Goal: Contribute content: Contribute content

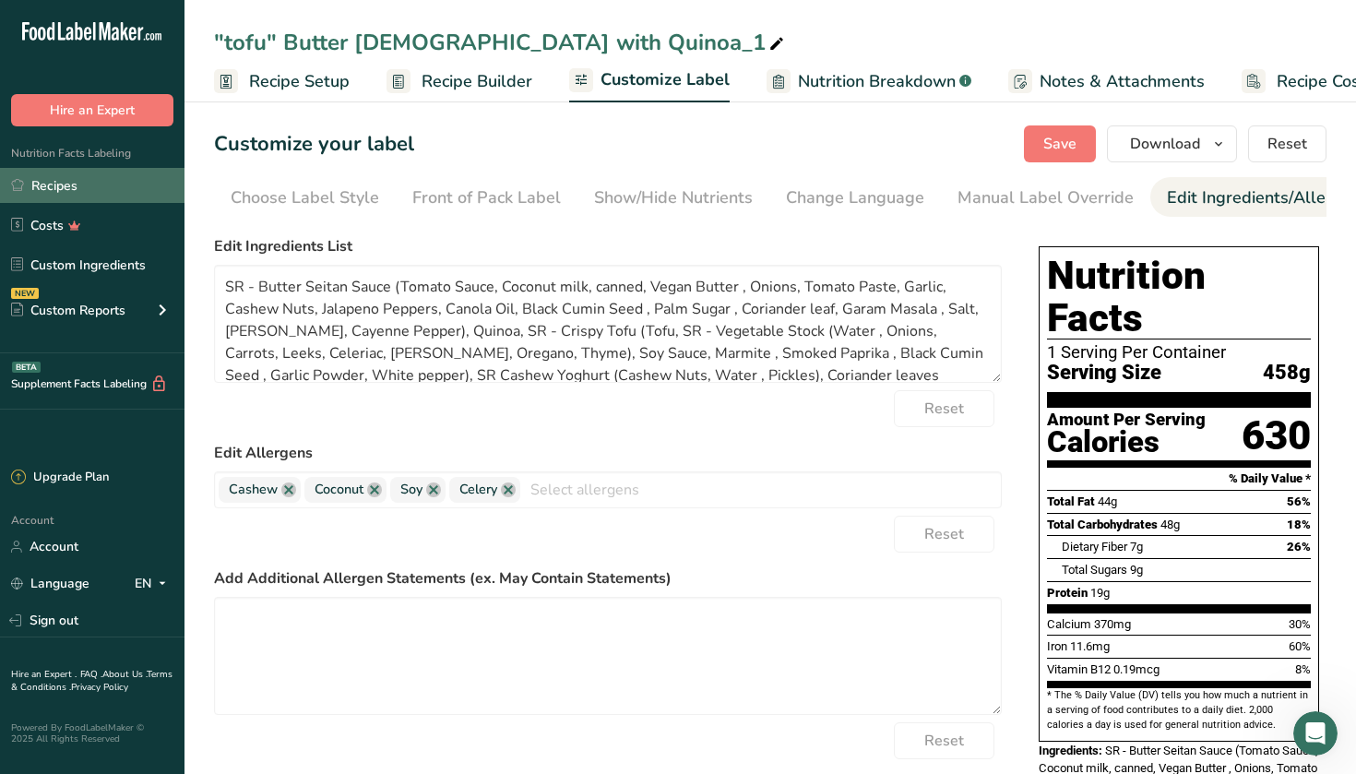
click at [56, 193] on link "Recipes" at bounding box center [92, 185] width 184 height 35
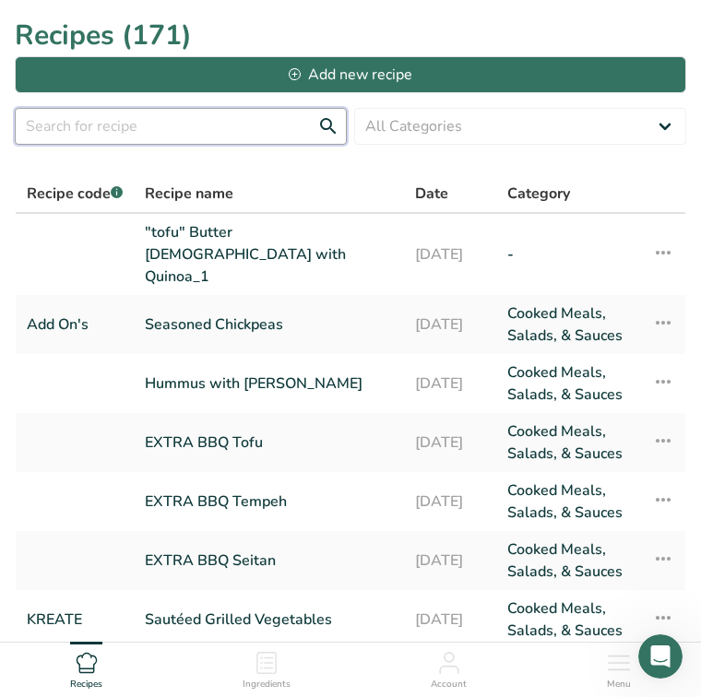
click at [107, 128] on input "text" at bounding box center [181, 126] width 332 height 37
type input "korean"
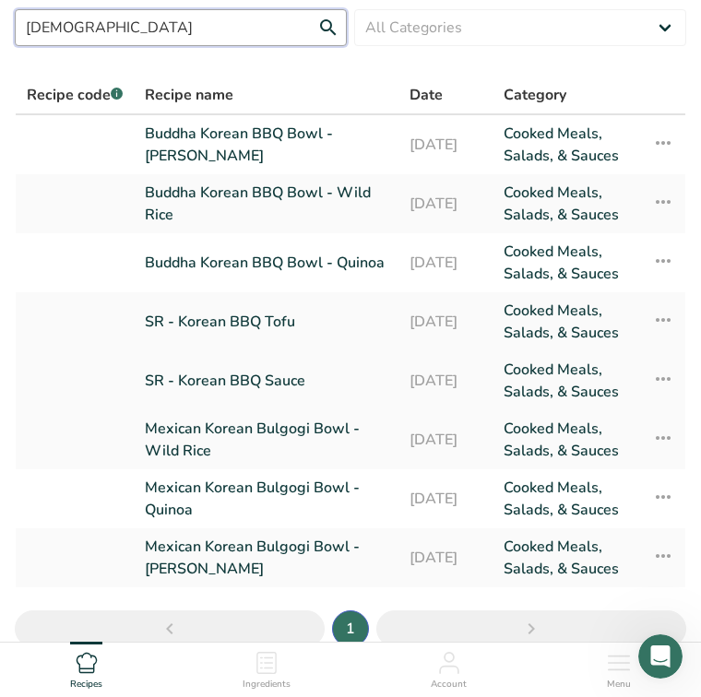
scroll to position [114, 0]
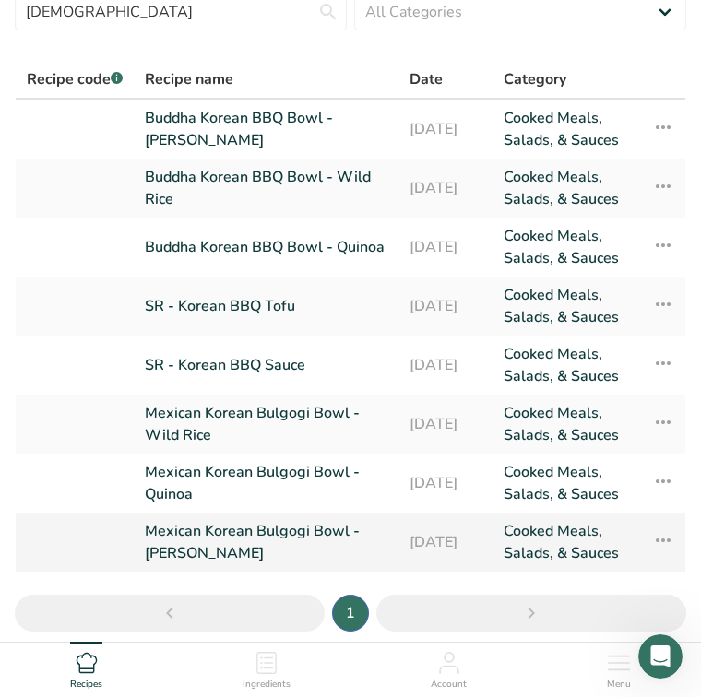
click at [207, 537] on link "Mexican Korean Bulgogi Bowl - Jasmine Rice" at bounding box center [266, 542] width 243 height 44
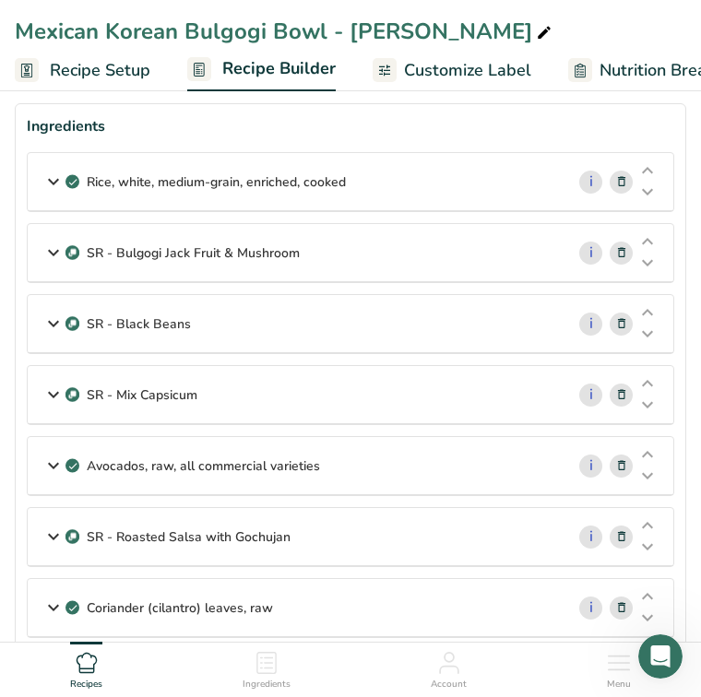
scroll to position [68, 0]
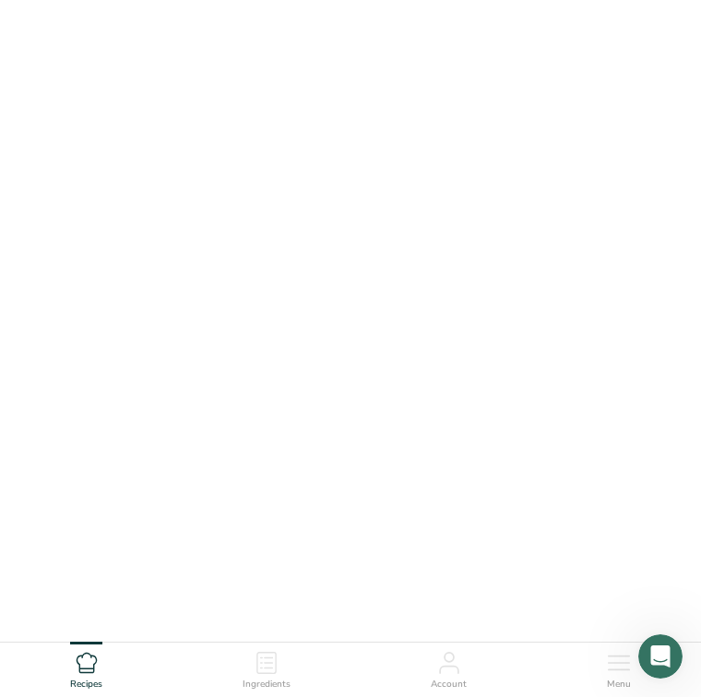
scroll to position [55, 0]
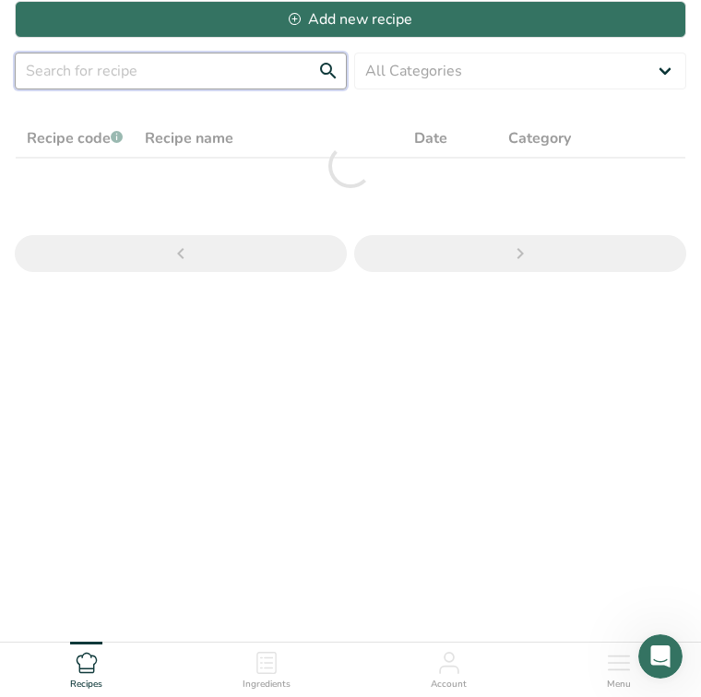
click at [198, 68] on input "text" at bounding box center [181, 71] width 332 height 37
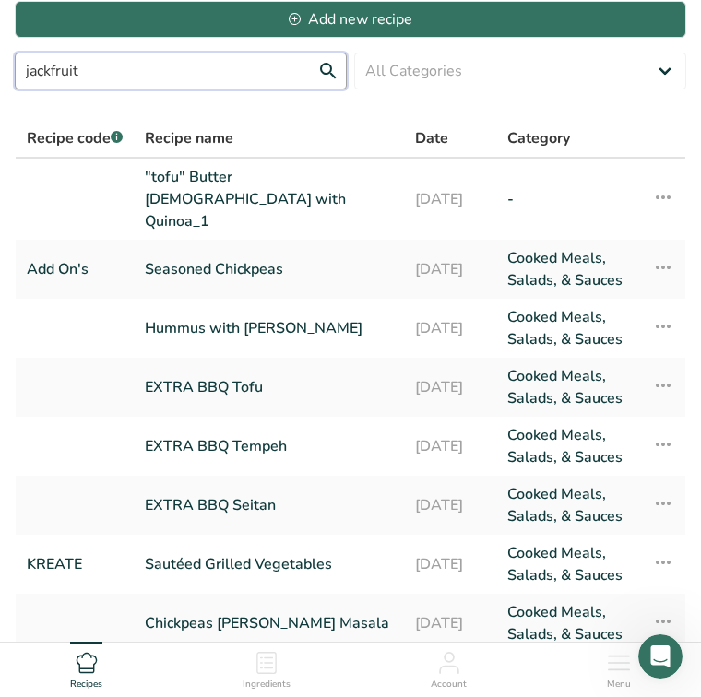
type input "jackfruit"
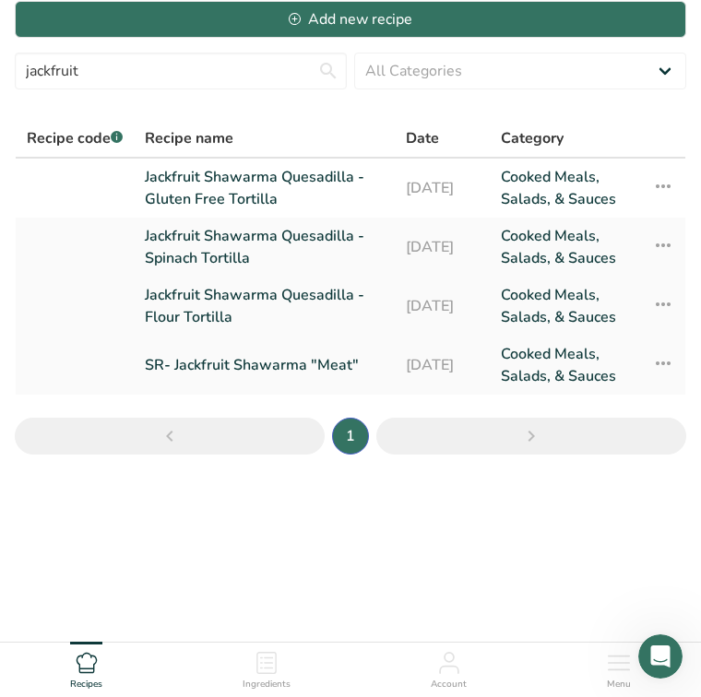
click at [216, 286] on link "Jackfruit Shawarma Quesadilla - Flour Tortilla" at bounding box center [264, 306] width 239 height 44
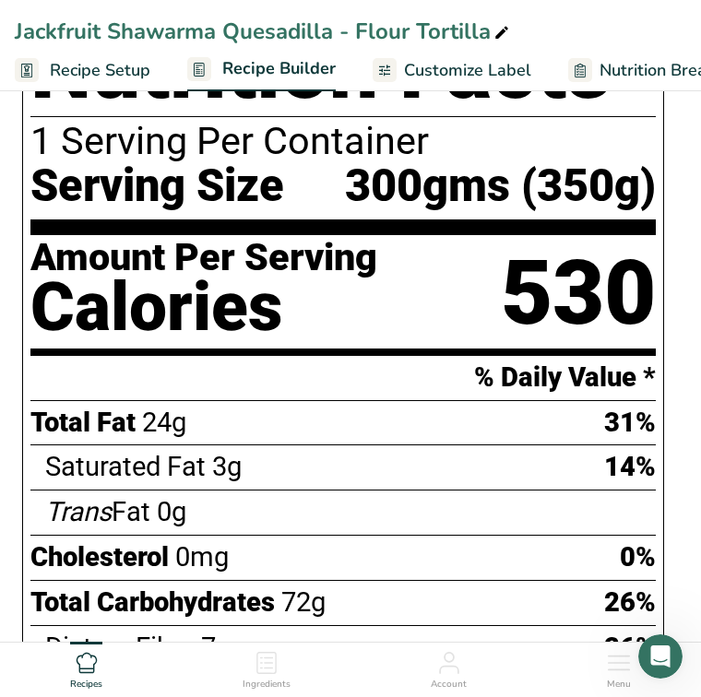
scroll to position [697, 0]
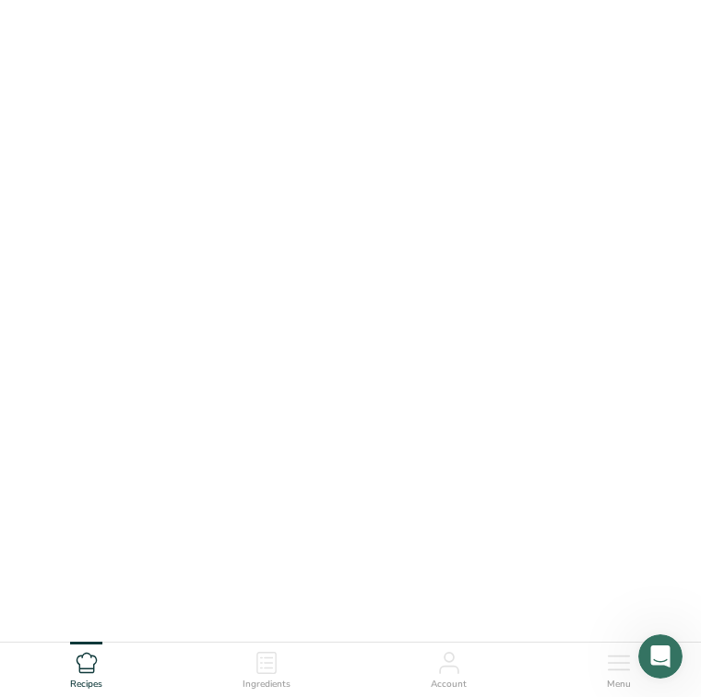
scroll to position [55, 0]
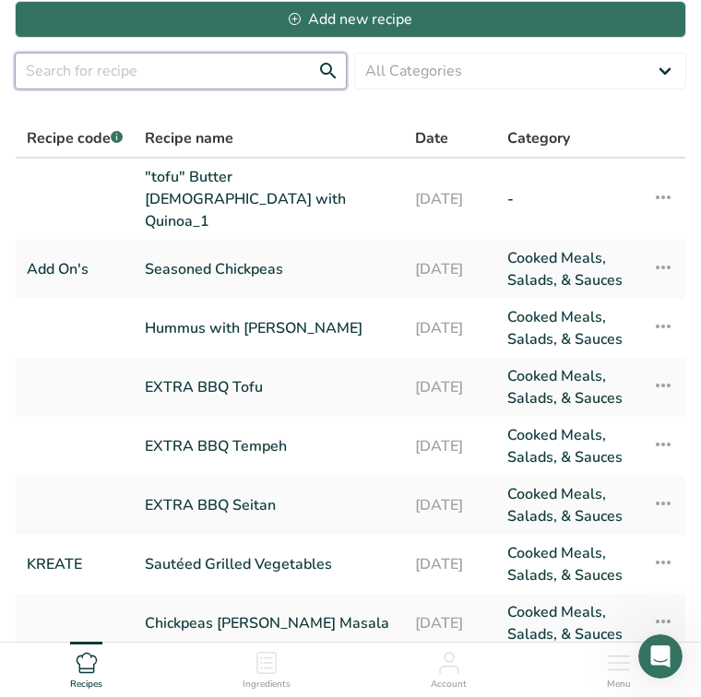
click at [161, 75] on input "text" at bounding box center [181, 71] width 332 height 37
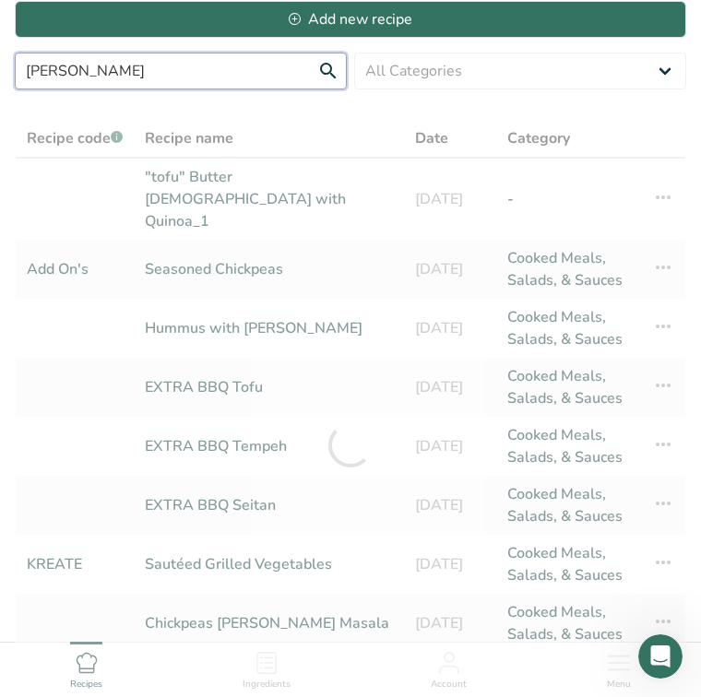
type input "reuben"
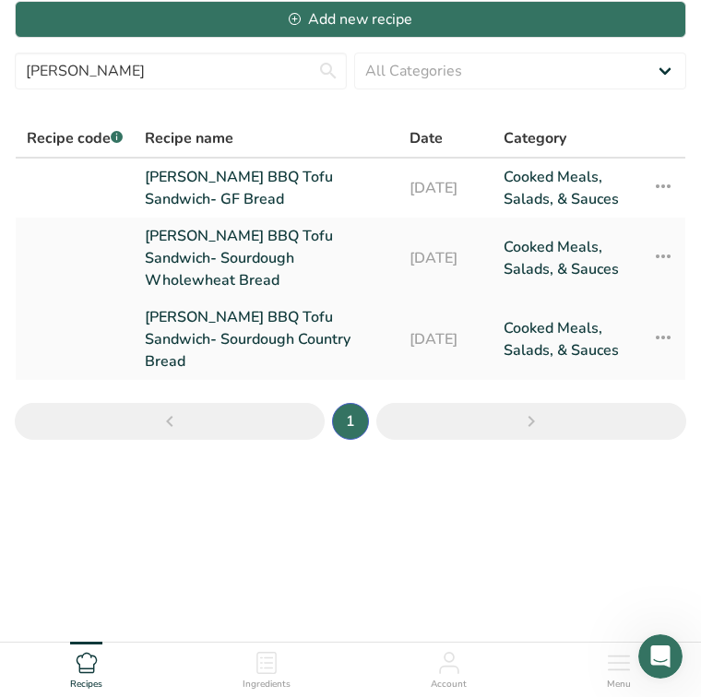
click at [178, 306] on link "Reuben BBQ Tofu Sandwich- Sourdough Country Bread" at bounding box center [266, 339] width 243 height 66
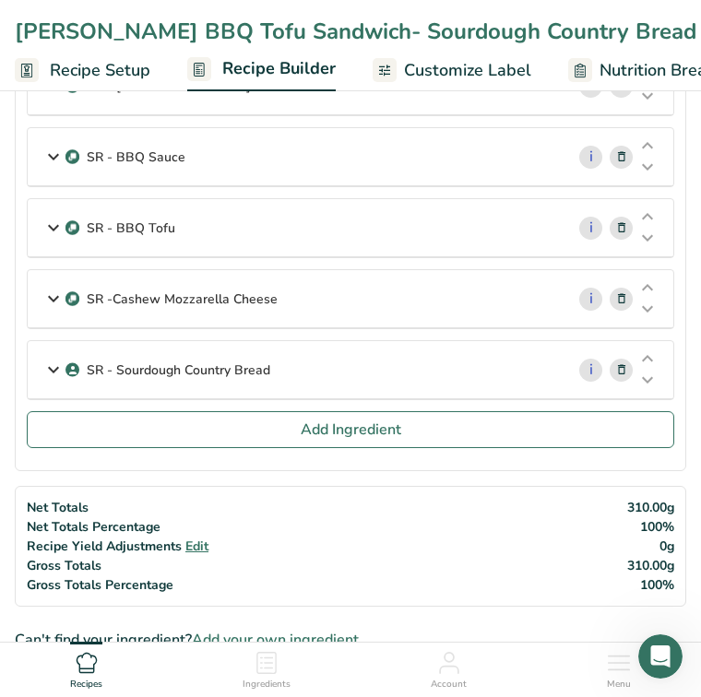
scroll to position [215, 0]
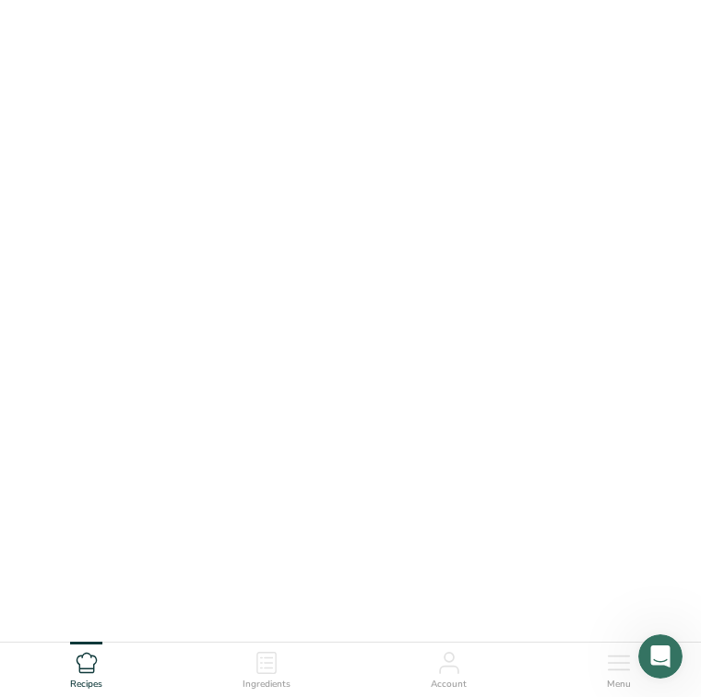
scroll to position [55, 0]
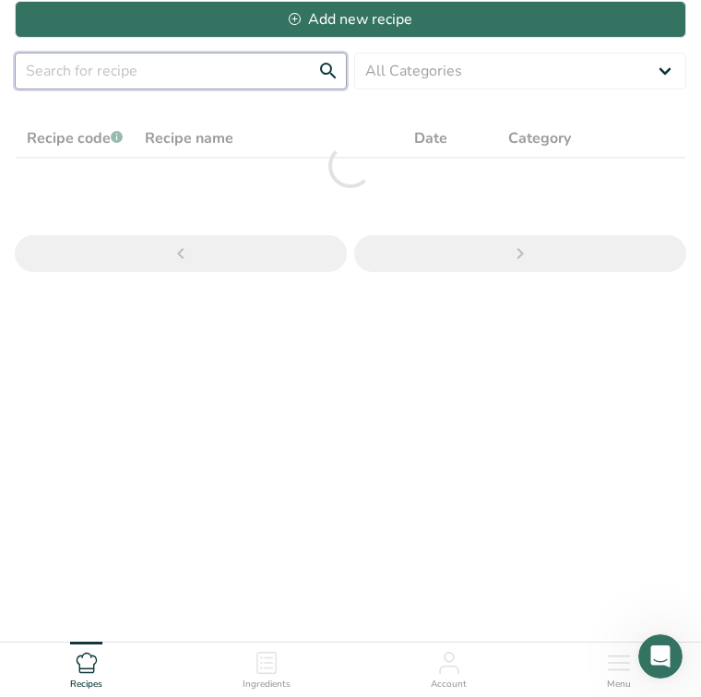
click at [201, 73] on input "text" at bounding box center [181, 71] width 332 height 37
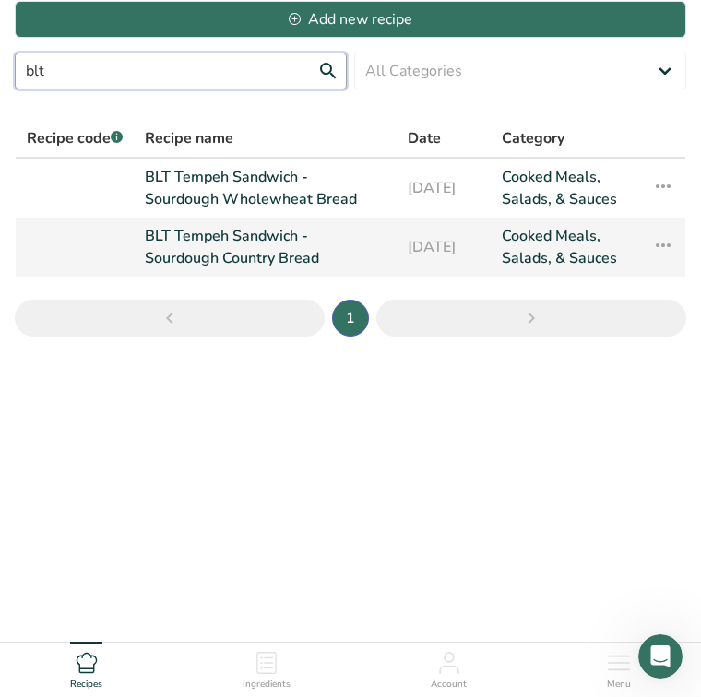
type input "blt"
click at [190, 251] on link "BLT Tempeh Sandwich - Sourdough Country Bread" at bounding box center [265, 247] width 241 height 44
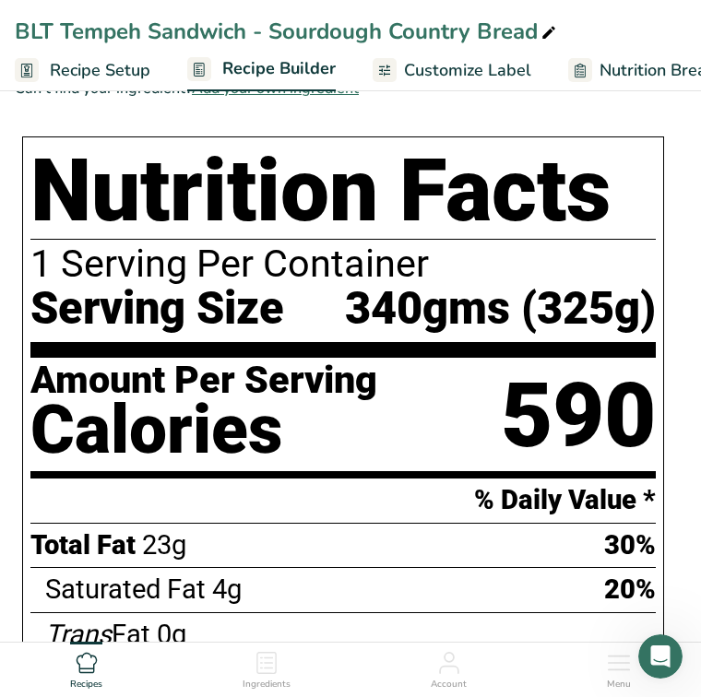
scroll to position [1017, 0]
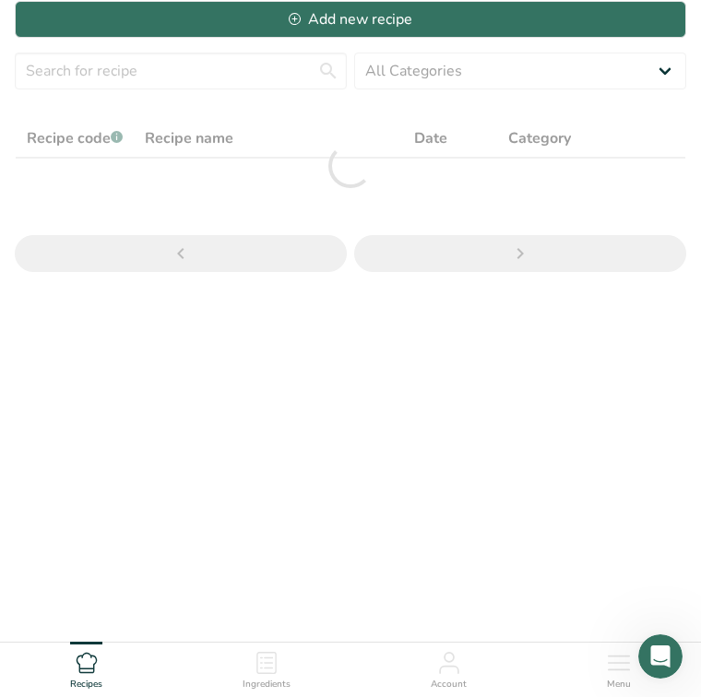
scroll to position [55, 0]
click at [152, 70] on input "text" at bounding box center [181, 71] width 332 height 37
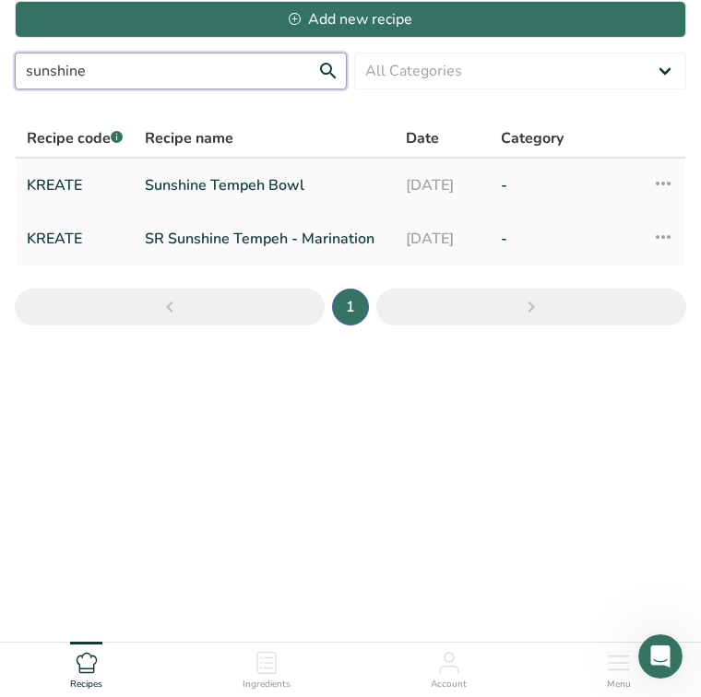
type input "sunshine"
click at [200, 178] on link "Sunshine Tempeh Bowl" at bounding box center [264, 185] width 239 height 39
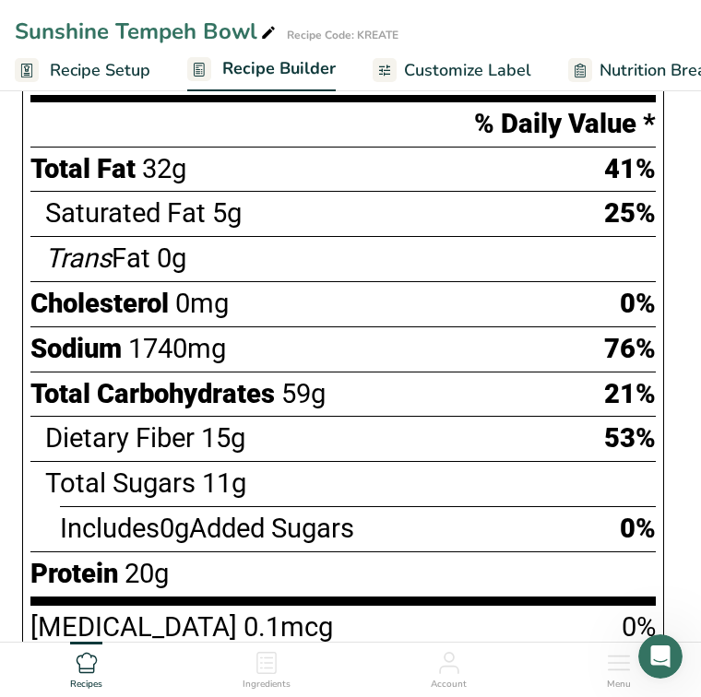
scroll to position [1377, 0]
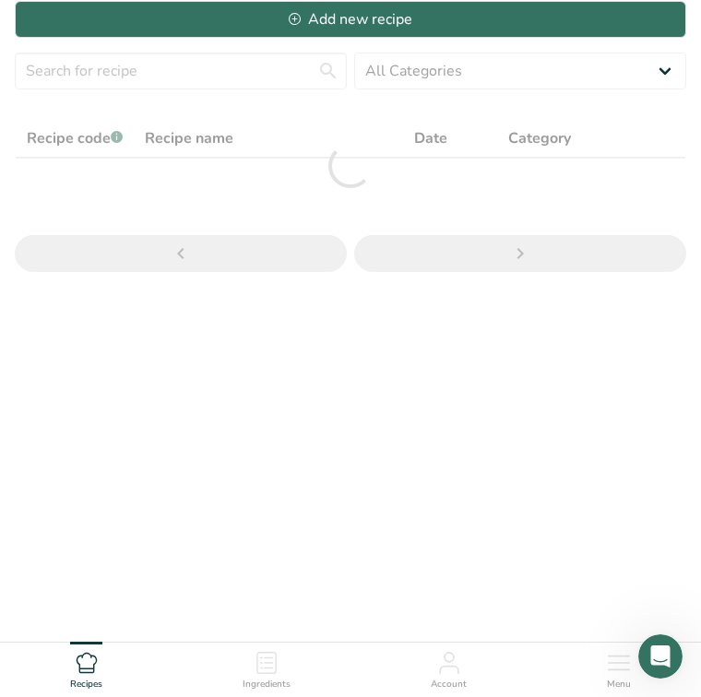
scroll to position [55, 0]
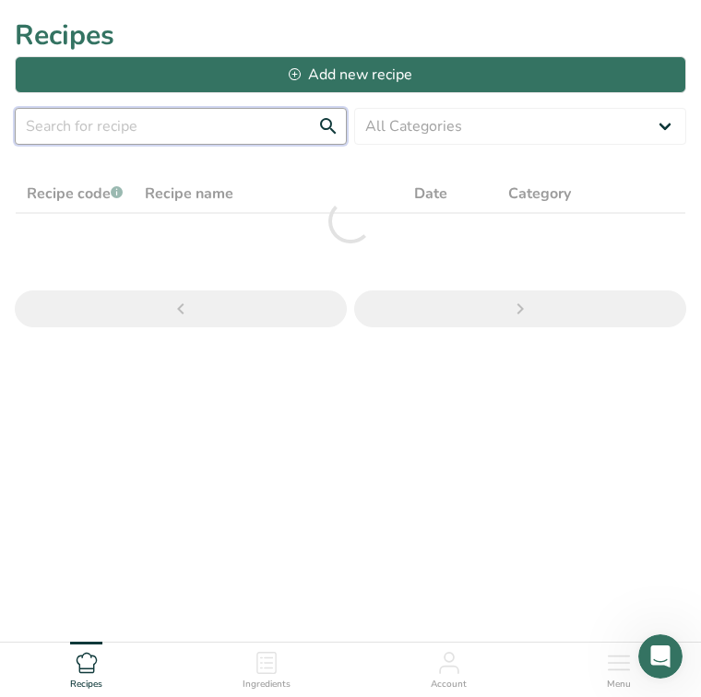
click at [116, 125] on input "text" at bounding box center [181, 126] width 332 height 37
type input "t"
type input "chickpea"
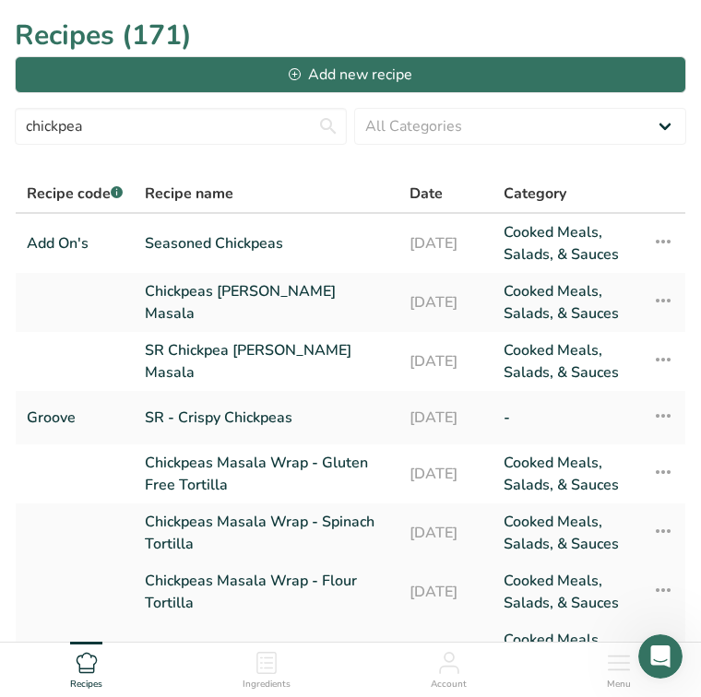
click at [284, 579] on link "Chickpeas Masala Wrap - Flour Tortilla" at bounding box center [266, 592] width 243 height 44
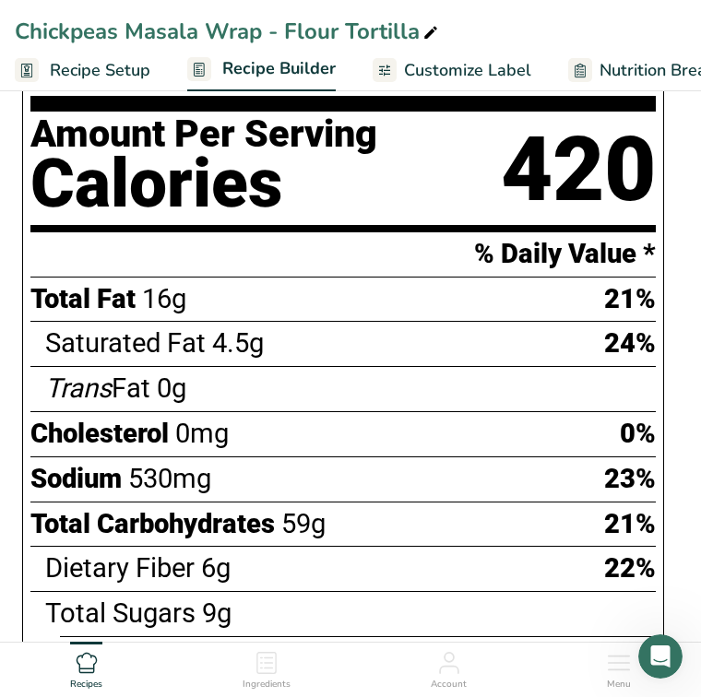
scroll to position [981, 0]
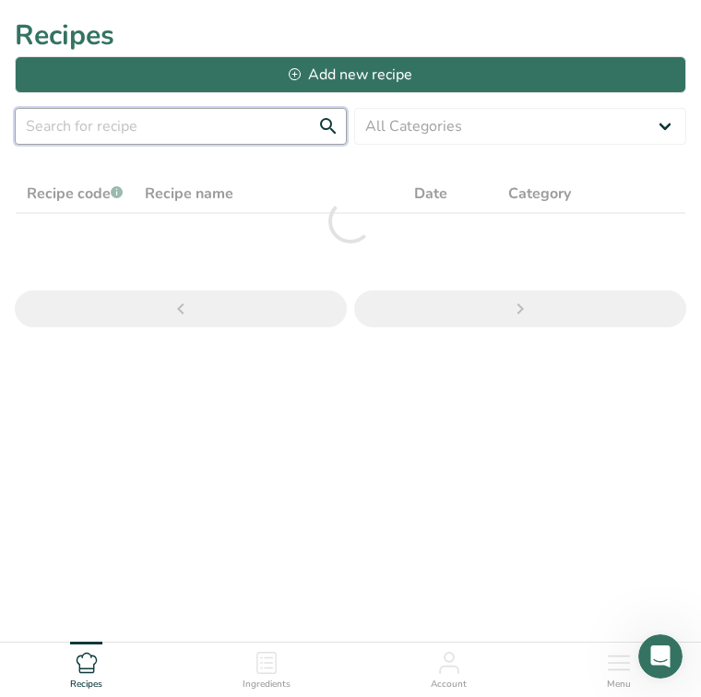
click at [133, 123] on input "text" at bounding box center [181, 126] width 332 height 37
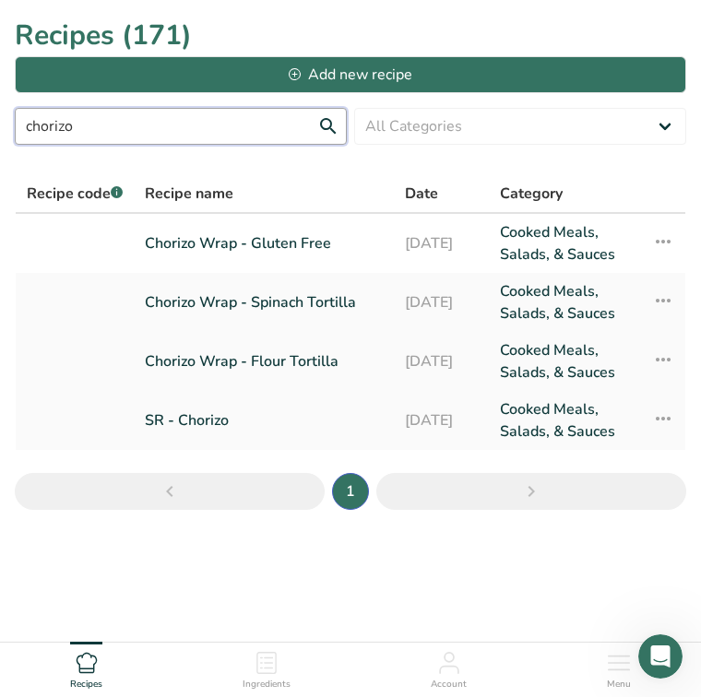
type input "chorizo"
click at [158, 360] on link "Chorizo Wrap - Flour Tortilla" at bounding box center [264, 361] width 238 height 44
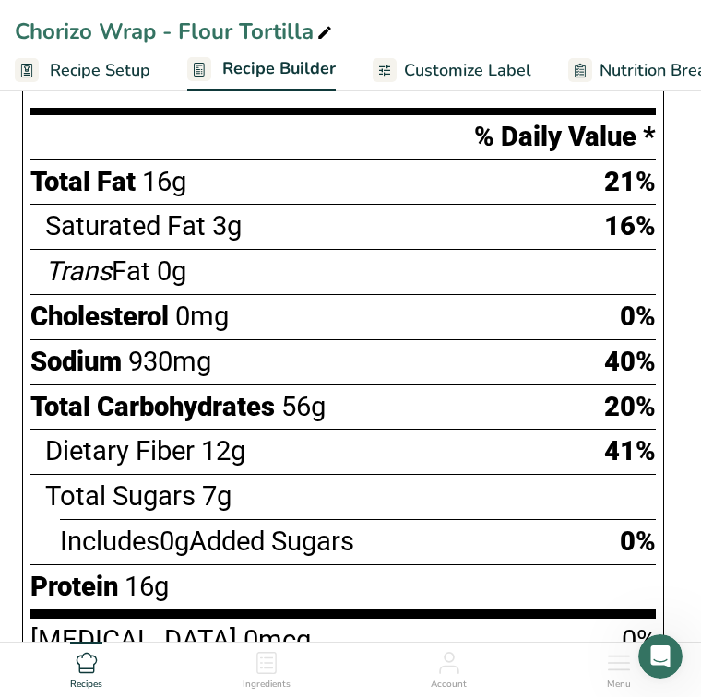
scroll to position [1075, 0]
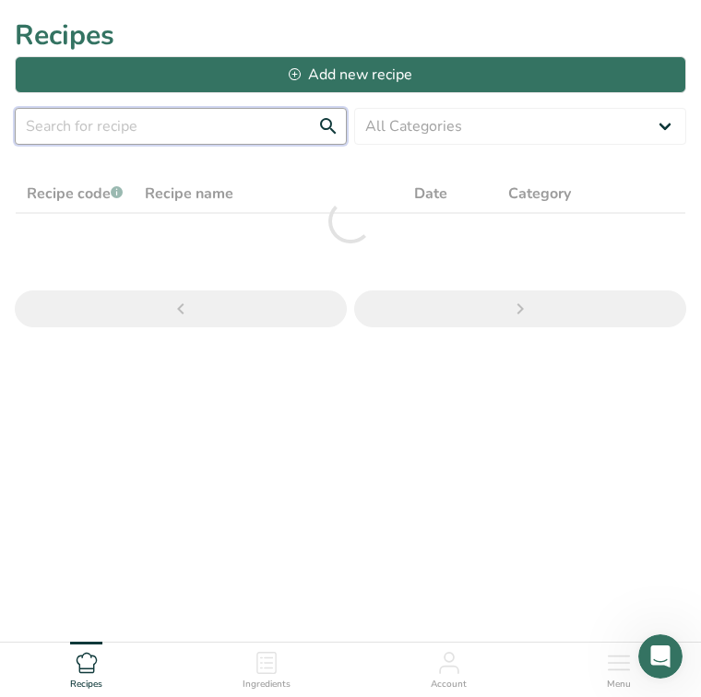
click at [137, 128] on input "text" at bounding box center [181, 126] width 332 height 37
type input "buddha"
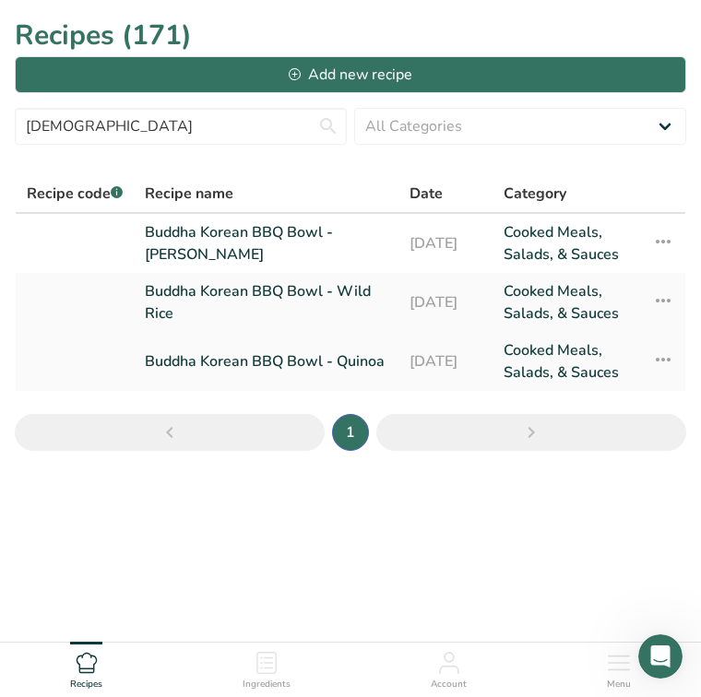
click at [183, 350] on link "Buddha Korean BBQ Bowl - Quinoa" at bounding box center [266, 361] width 243 height 44
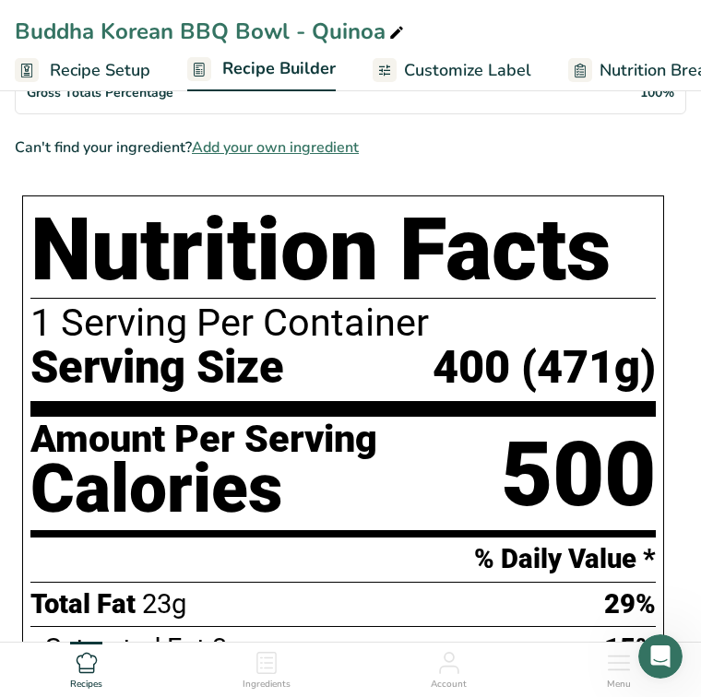
scroll to position [892, 0]
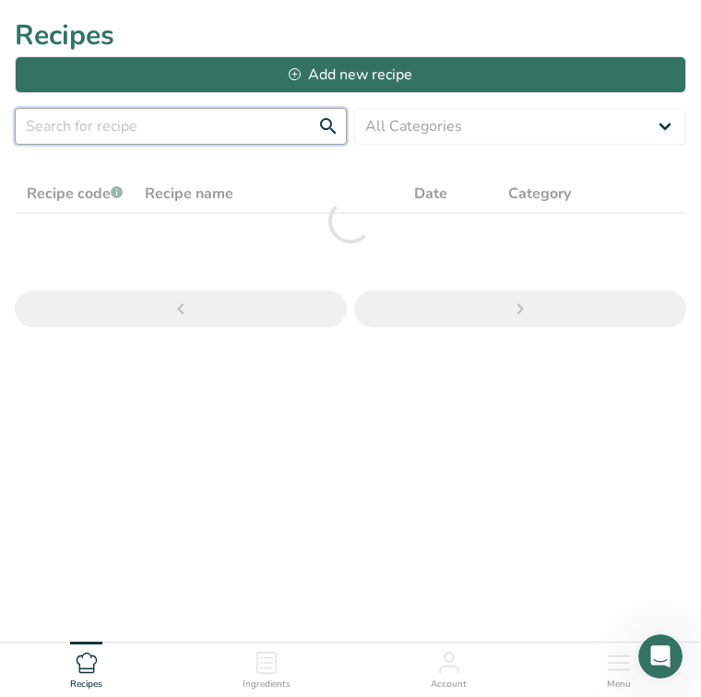
click at [99, 119] on input "text" at bounding box center [181, 126] width 332 height 37
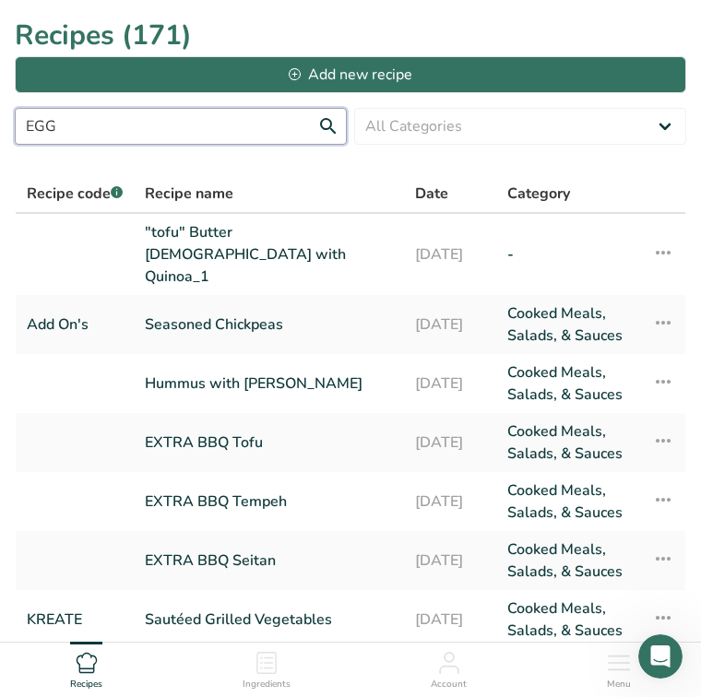
click at [324, 131] on input "EGG" at bounding box center [181, 126] width 332 height 37
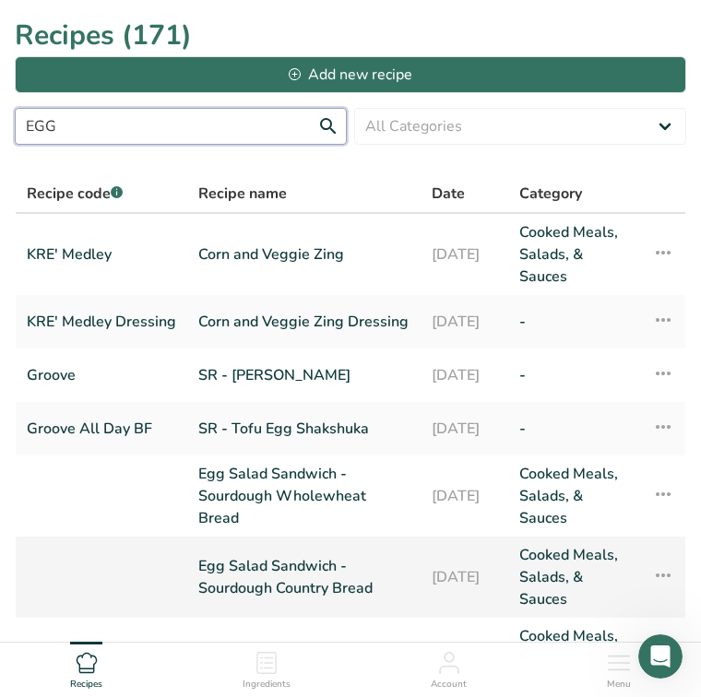
type input "EGG"
click at [244, 566] on link "Egg Salad Sandwich -Sourdough Country Bread" at bounding box center [303, 577] width 211 height 66
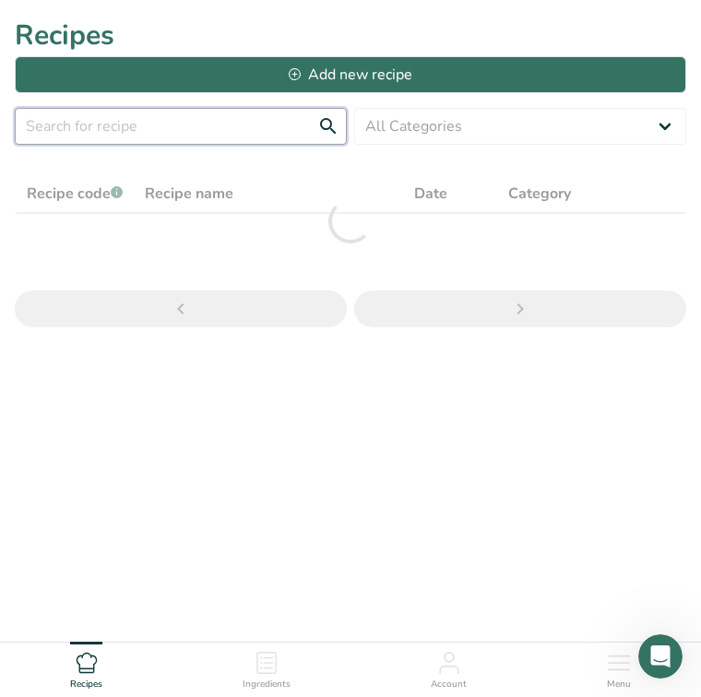
click at [128, 127] on input "text" at bounding box center [181, 126] width 332 height 37
type input "t"
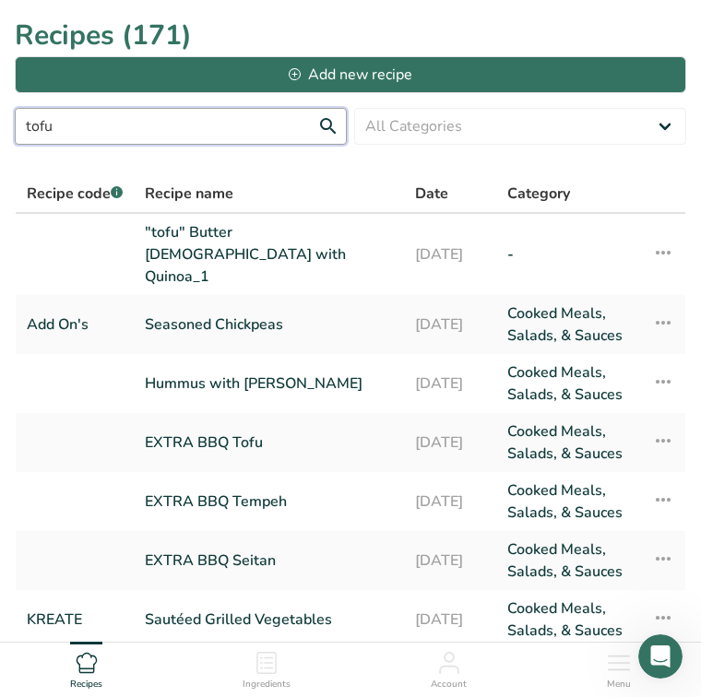
type input "tofu"
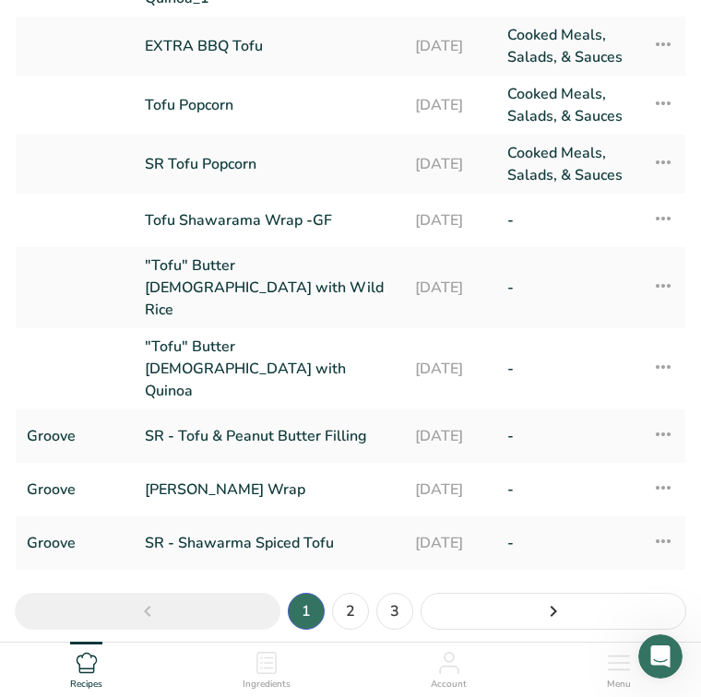
scroll to position [278, 0]
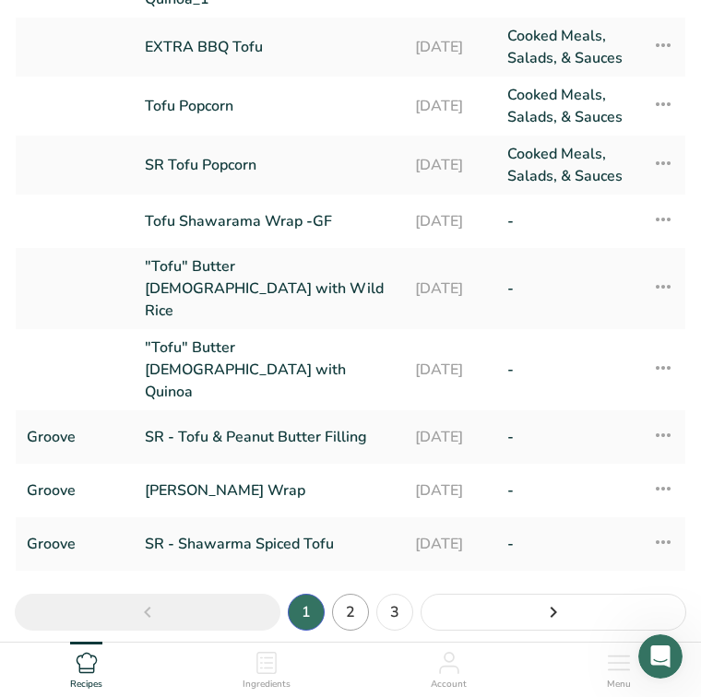
click at [347, 594] on link "2" at bounding box center [350, 612] width 37 height 37
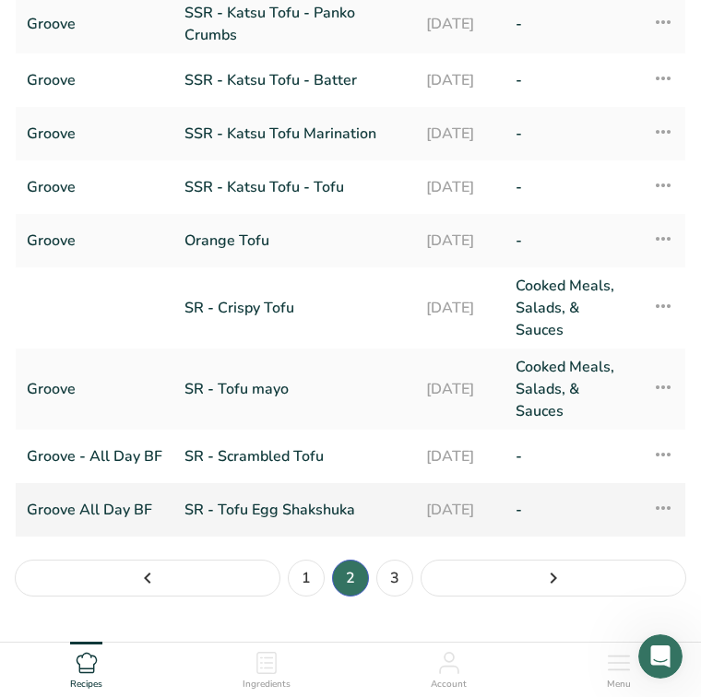
scroll to position [272, 0]
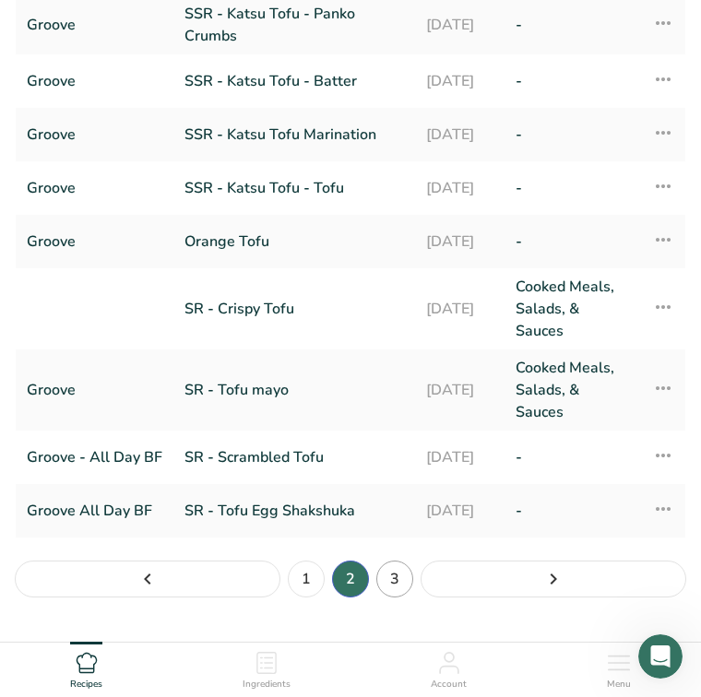
click at [401, 561] on link "3" at bounding box center [394, 579] width 37 height 37
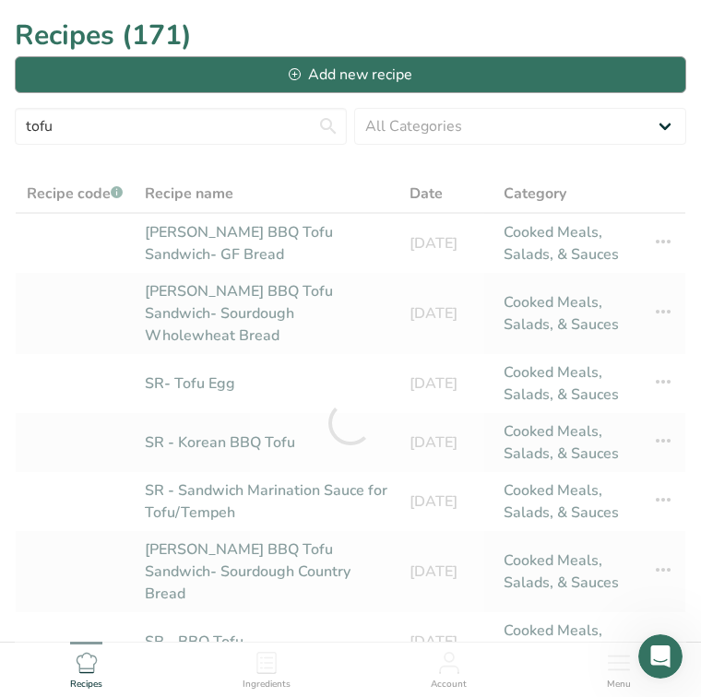
click at [373, 72] on div "Add new recipe" at bounding box center [351, 75] width 124 height 22
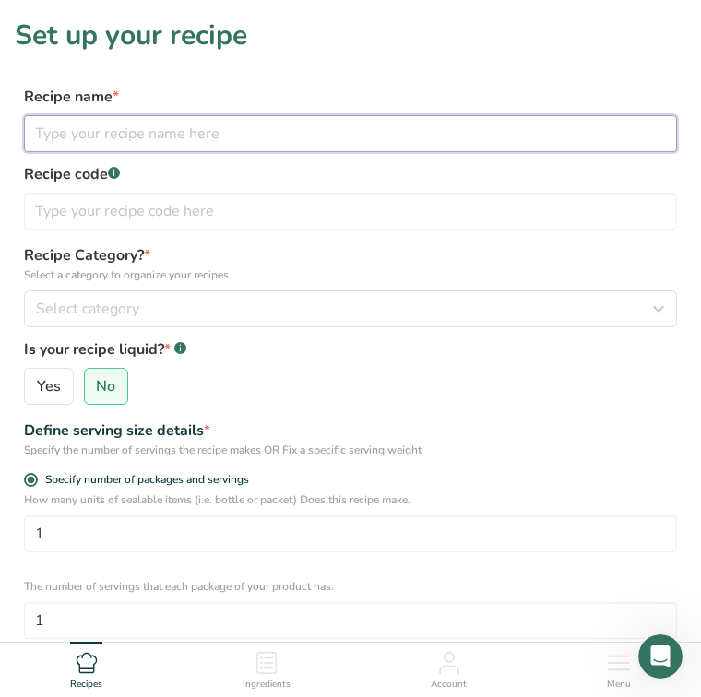
click at [180, 151] on input "text" at bounding box center [350, 133] width 653 height 37
type input "SR Teriyaki Sauce"
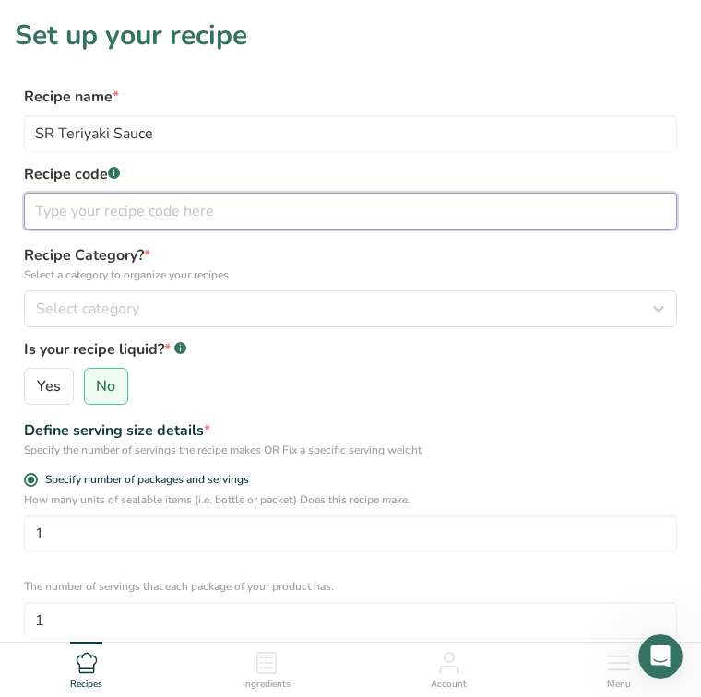
click at [224, 201] on input "text" at bounding box center [350, 211] width 653 height 37
type input "Kreate"
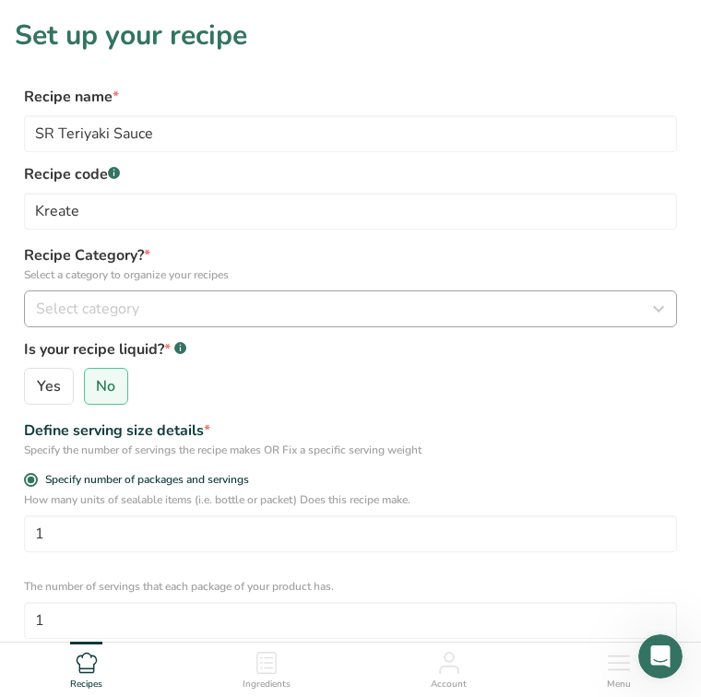
click at [237, 310] on div "Select category" at bounding box center [345, 309] width 618 height 22
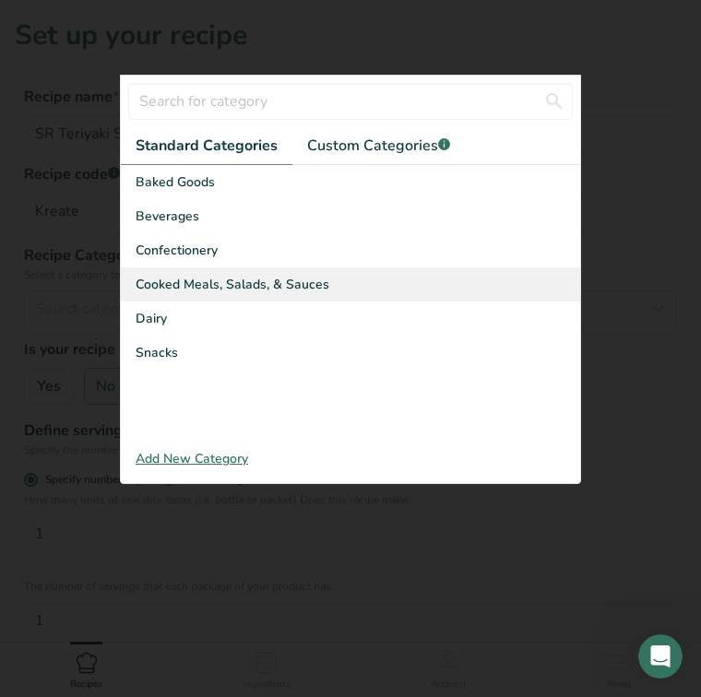
click at [221, 280] on span "Cooked Meals, Salads, & Sauces" at bounding box center [233, 284] width 194 height 19
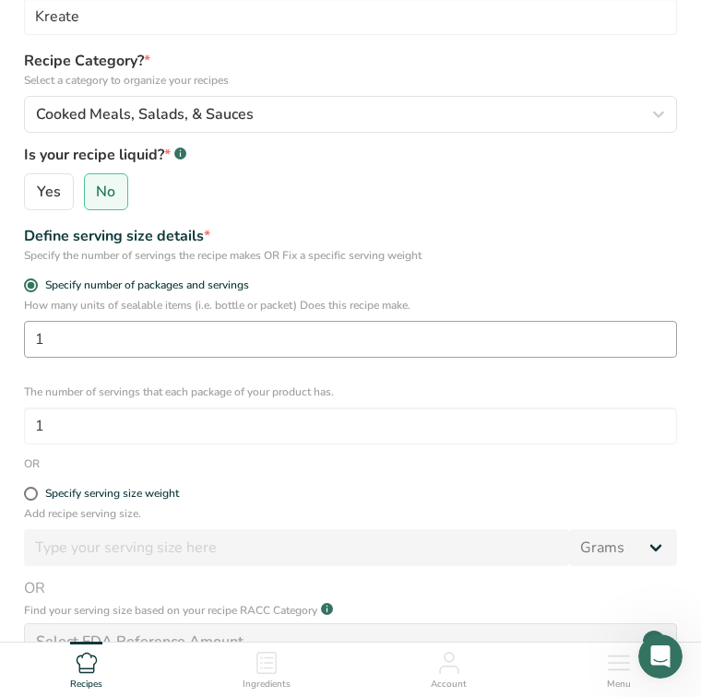
scroll to position [217, 0]
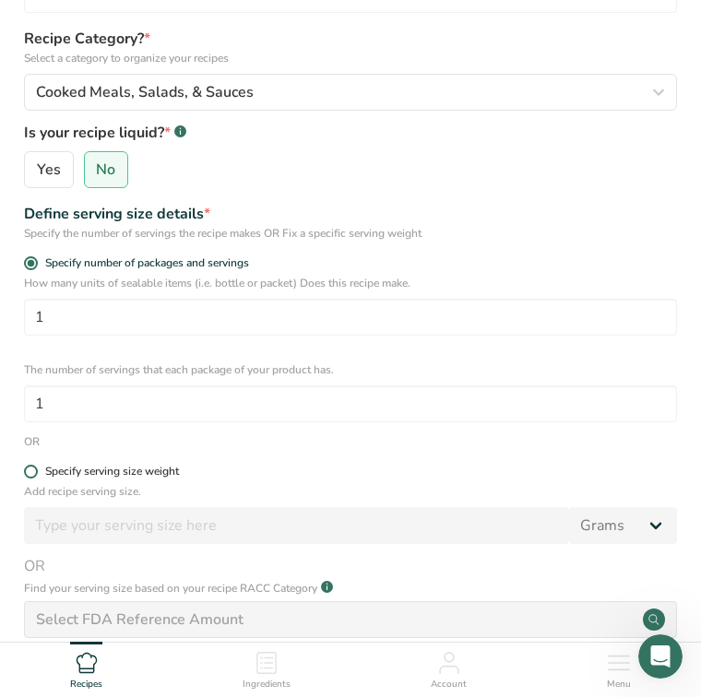
click at [30, 470] on span at bounding box center [31, 472] width 14 height 14
click at [30, 470] on input "Specify serving size weight" at bounding box center [30, 472] width 12 height 12
radio input "true"
radio input "false"
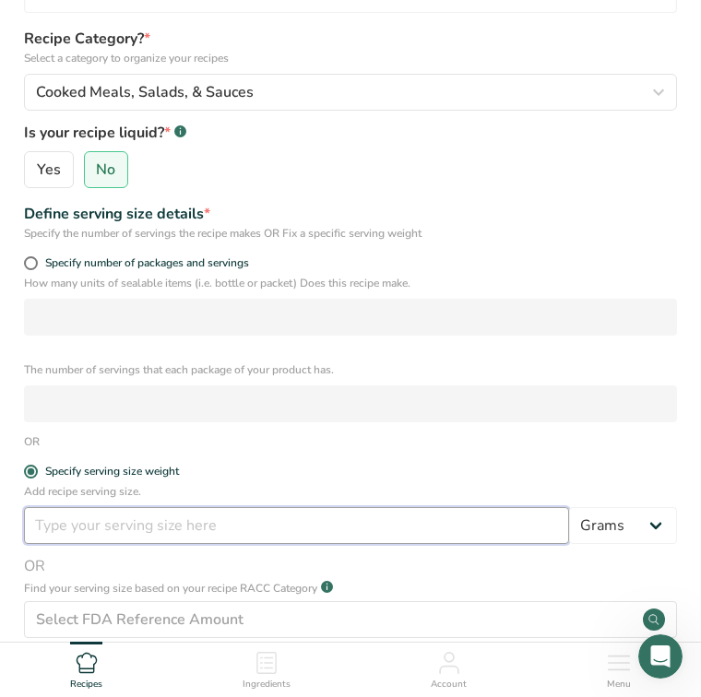
click at [96, 523] on input "number" at bounding box center [296, 525] width 545 height 37
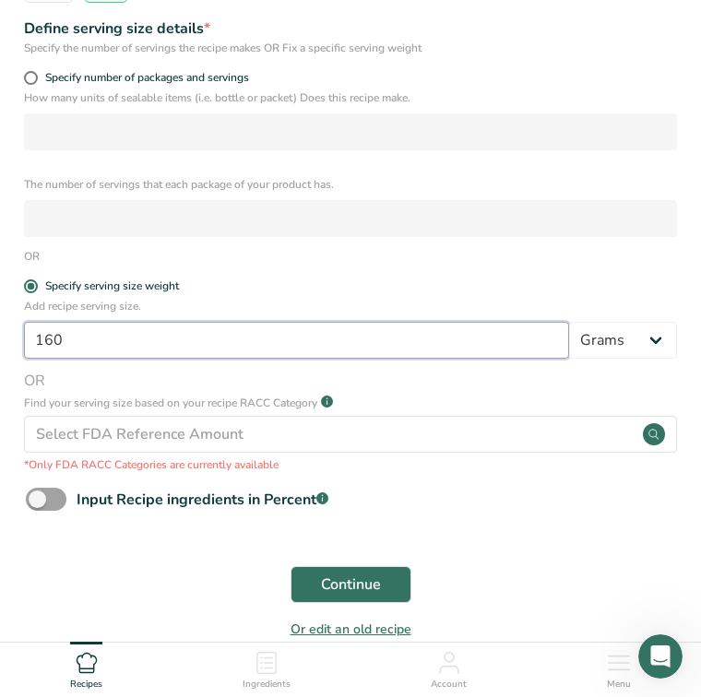
scroll to position [407, 0]
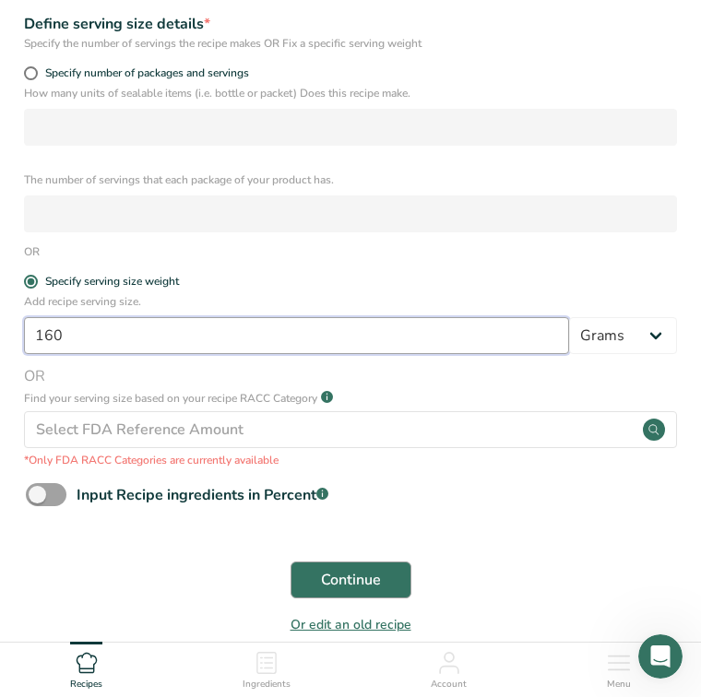
type input "160"
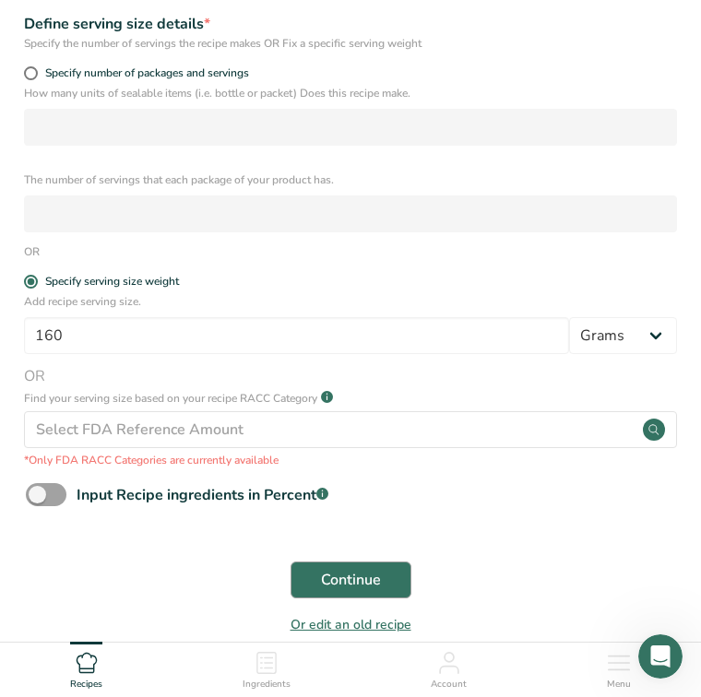
click at [328, 571] on span "Continue" at bounding box center [351, 580] width 60 height 22
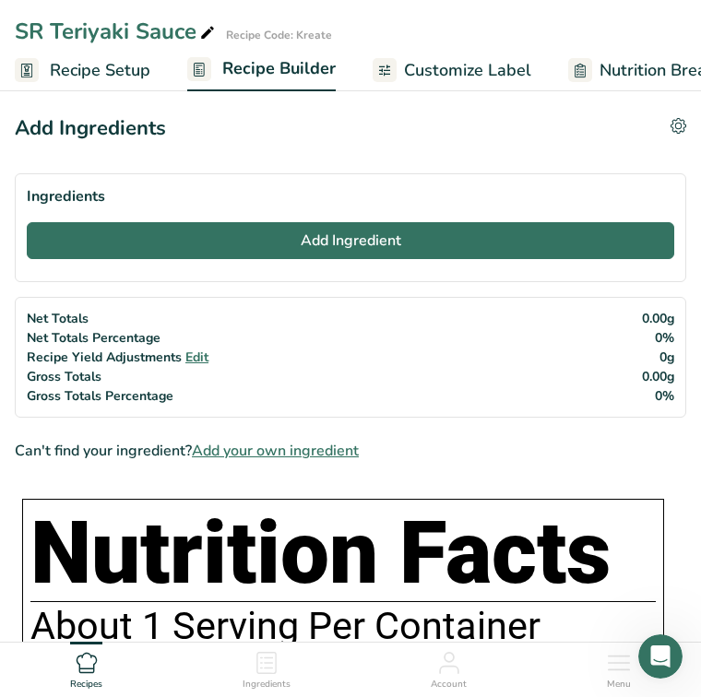
click at [353, 243] on span "Add Ingredient" at bounding box center [351, 241] width 101 height 22
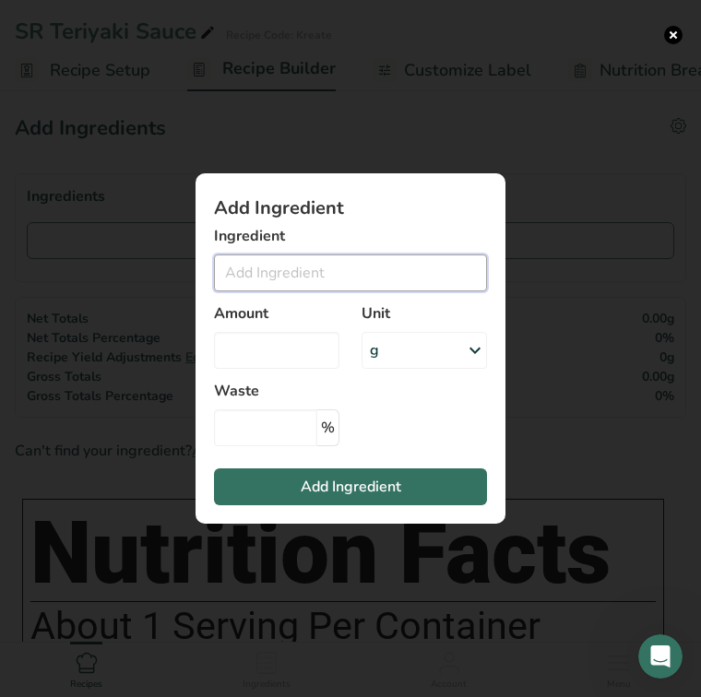
click at [324, 278] on input "Add ingredient modal" at bounding box center [350, 273] width 273 height 37
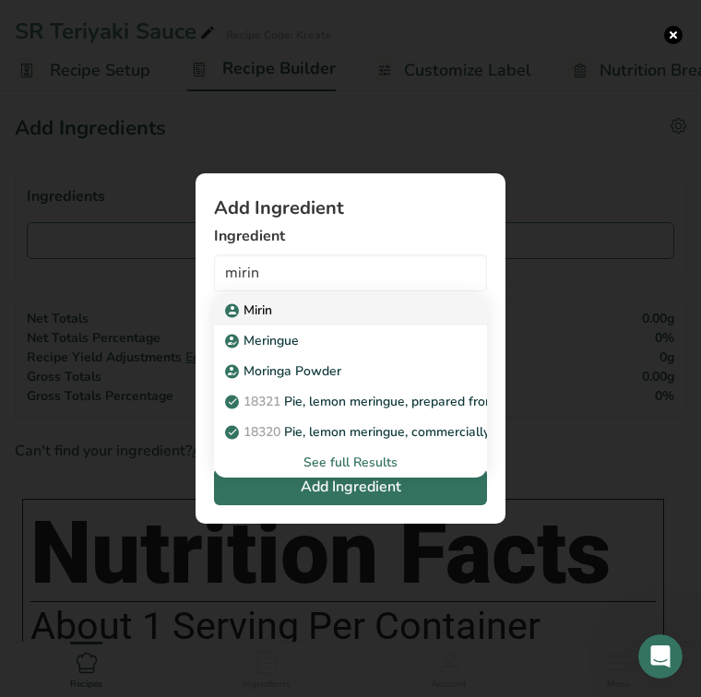
click at [277, 314] on div "Mirin" at bounding box center [336, 310] width 214 height 19
type input "Mirin"
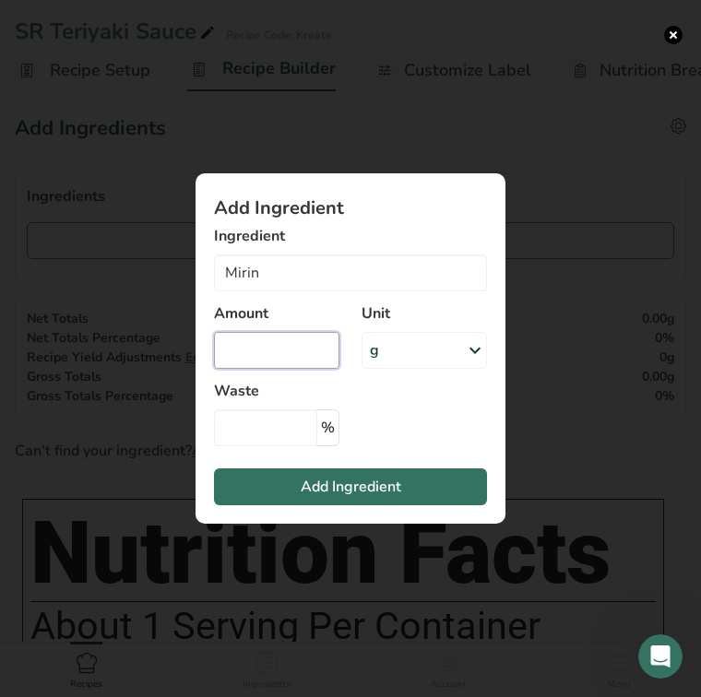
click at [267, 347] on input "Add ingredient modal" at bounding box center [276, 350] width 125 height 37
type input "250"
click at [346, 483] on span "Add Ingredient" at bounding box center [351, 487] width 101 height 22
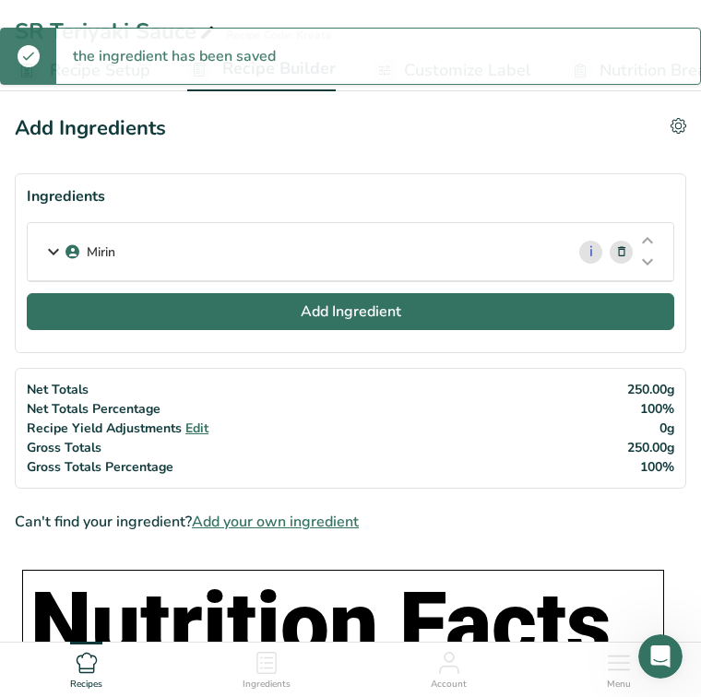
click at [326, 320] on span "Add Ingredient" at bounding box center [351, 312] width 101 height 22
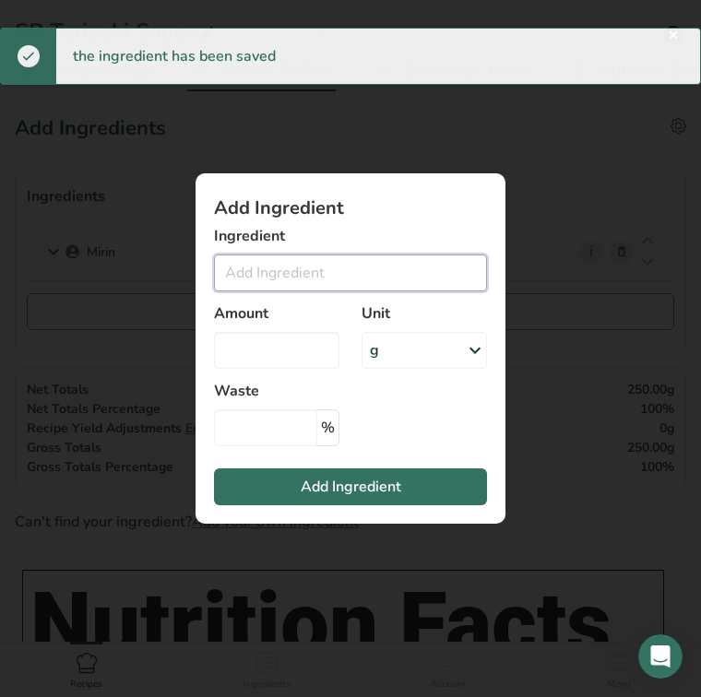
click at [288, 272] on input "Add ingredient modal" at bounding box center [350, 273] width 273 height 37
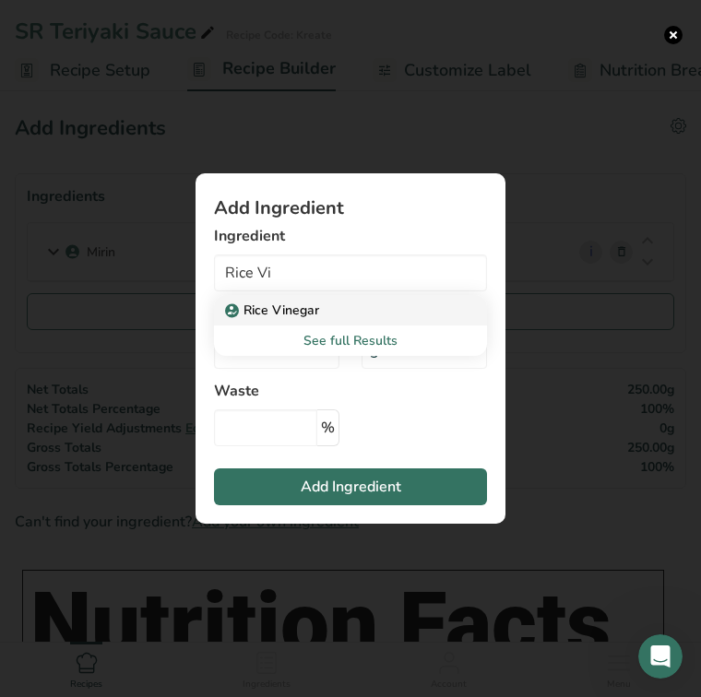
click at [288, 308] on p "Rice Vinegar" at bounding box center [274, 310] width 90 height 19
type input "Rice Vinegar"
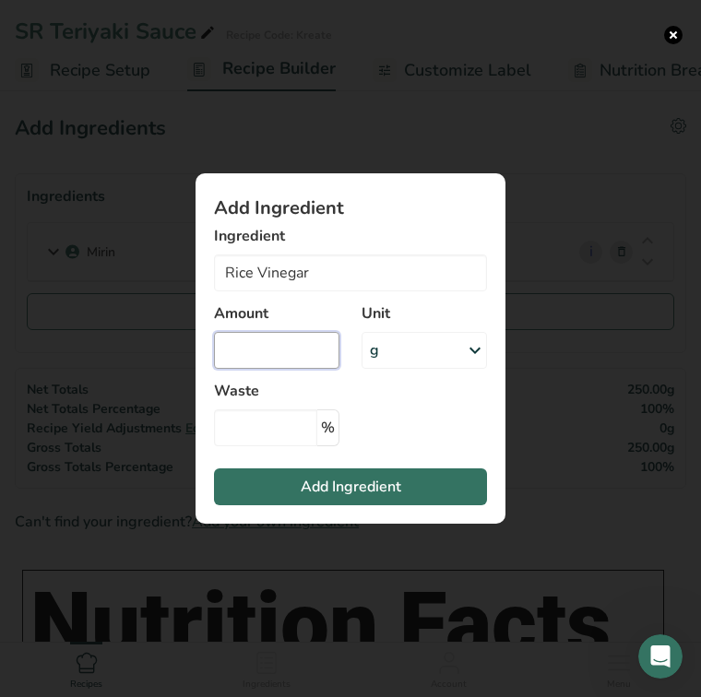
click at [271, 347] on input "Add ingredient modal" at bounding box center [276, 350] width 125 height 37
type input "170"
click at [308, 480] on span "Add Ingredient" at bounding box center [351, 487] width 101 height 22
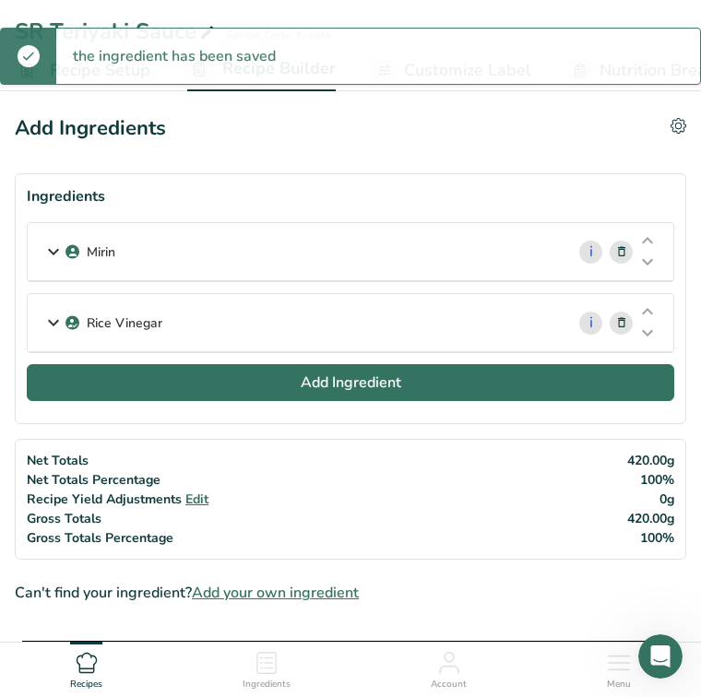
click at [268, 390] on button "Add Ingredient" at bounding box center [351, 382] width 648 height 37
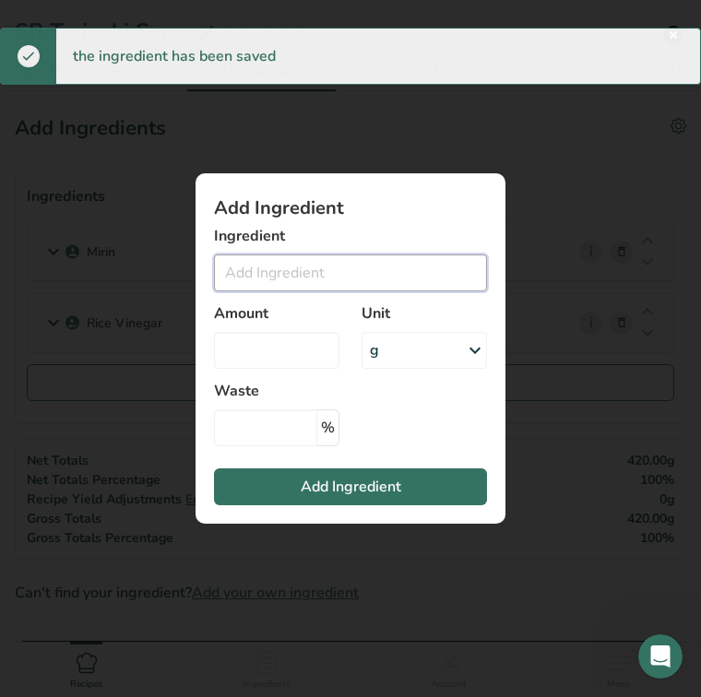
click at [248, 279] on input "Add ingredient modal" at bounding box center [350, 273] width 273 height 37
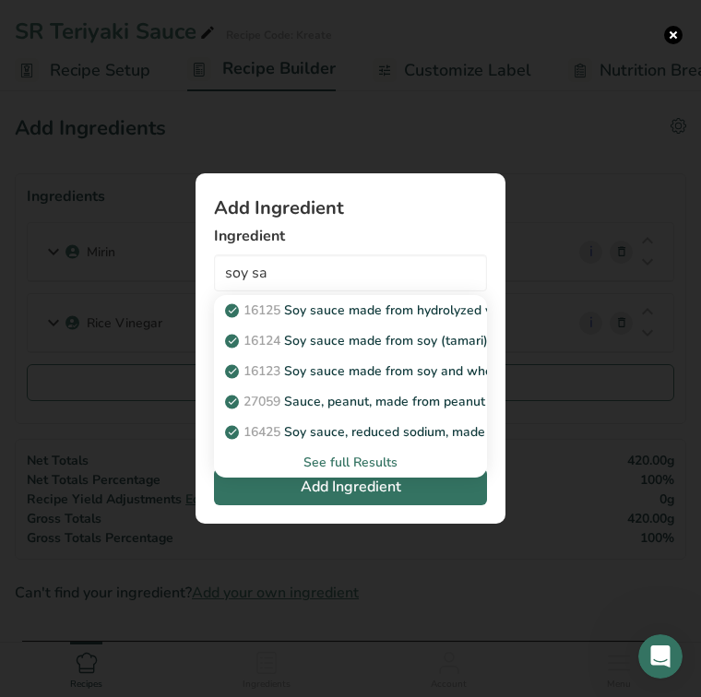
click at [338, 459] on div "See full Results" at bounding box center [351, 462] width 244 height 19
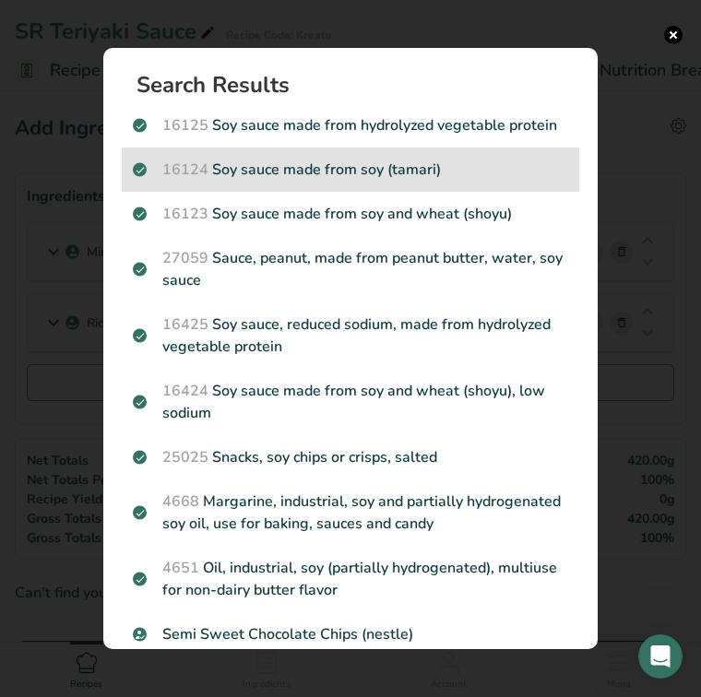
click at [351, 172] on p "16124 Soy sauce made from soy (tamari)" at bounding box center [350, 170] width 435 height 22
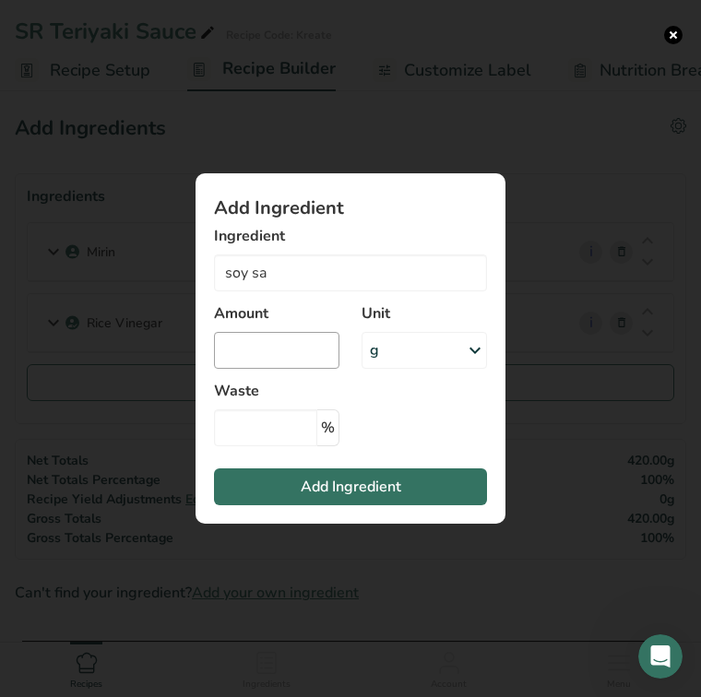
type input "Soy sauce made from soy (tamari)"
click at [282, 347] on input "Add ingredient modal" at bounding box center [276, 350] width 125 height 37
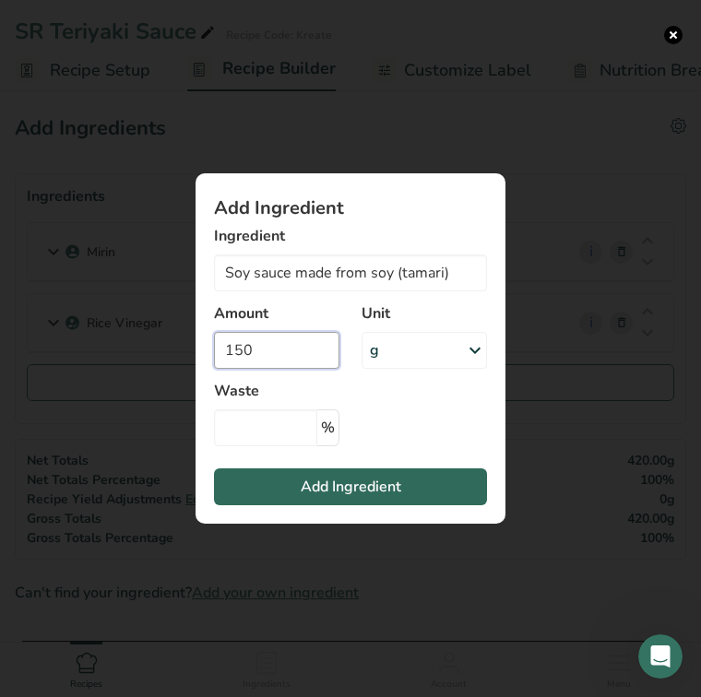
type input "150"
click at [320, 485] on span "Add Ingredient" at bounding box center [351, 487] width 101 height 22
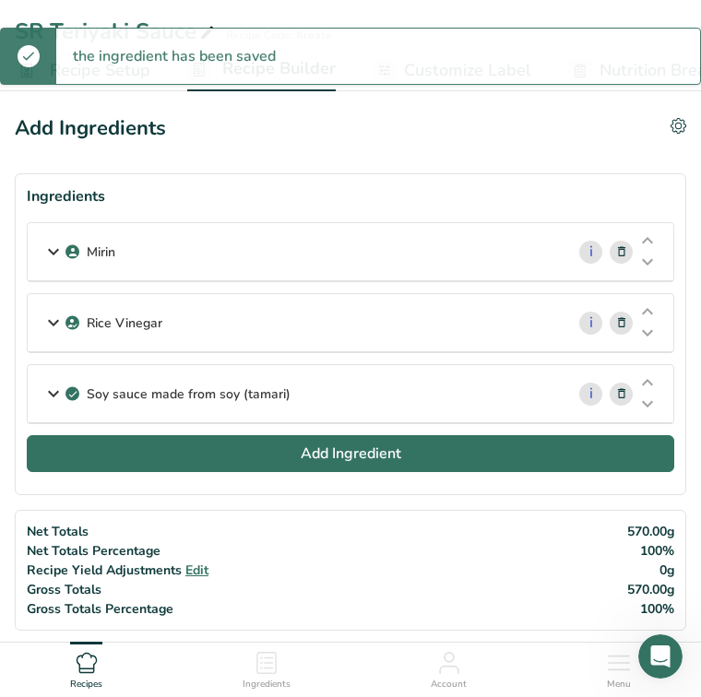
click at [285, 451] on button "Add Ingredient" at bounding box center [351, 453] width 648 height 37
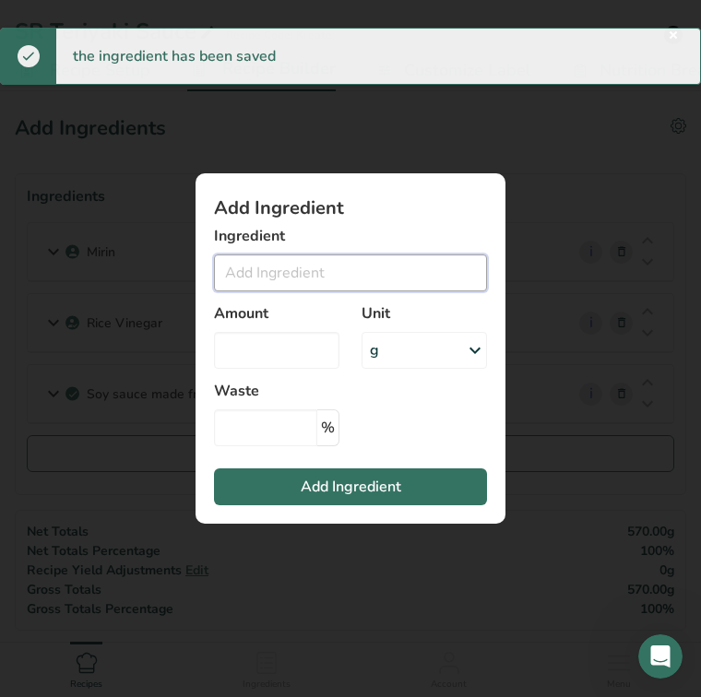
click at [273, 265] on input "Add ingredient modal" at bounding box center [350, 273] width 273 height 37
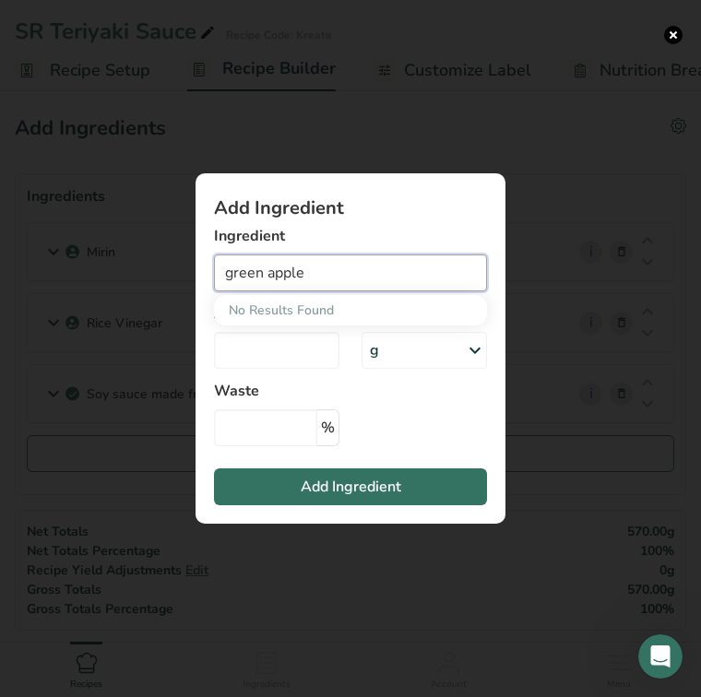
drag, startPoint x: 303, startPoint y: 283, endPoint x: 186, endPoint y: 262, distance: 118.2
click at [186, 262] on div "Add Ingredient Ingredient green apple No Results Found Amount Unit g Weight Uni…" at bounding box center [350, 349] width 369 height 410
drag, startPoint x: 315, startPoint y: 277, endPoint x: 170, endPoint y: 268, distance: 146.0
click at [168, 268] on div "Add Ingredient Ingredient green apple No Results Found Amount Unit g Weight Uni…" at bounding box center [350, 349] width 369 height 410
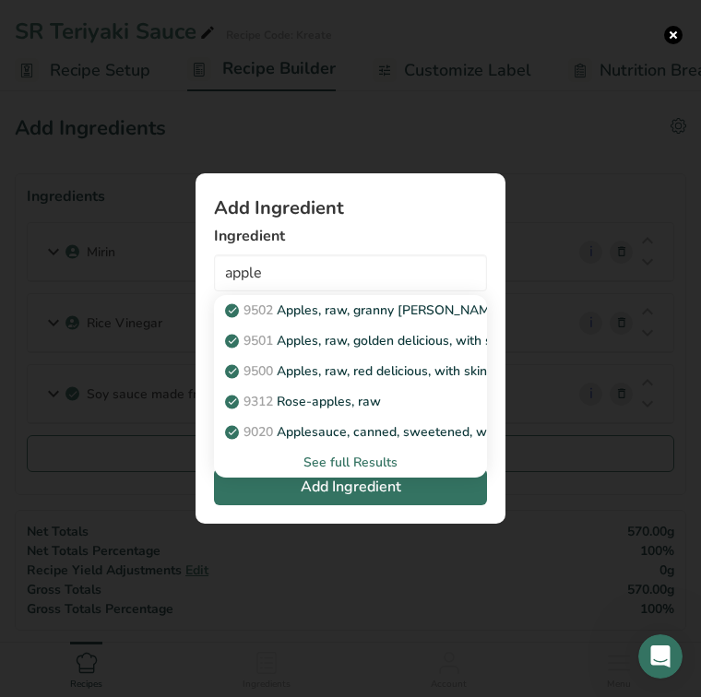
click at [333, 463] on div "See full Results" at bounding box center [351, 462] width 244 height 19
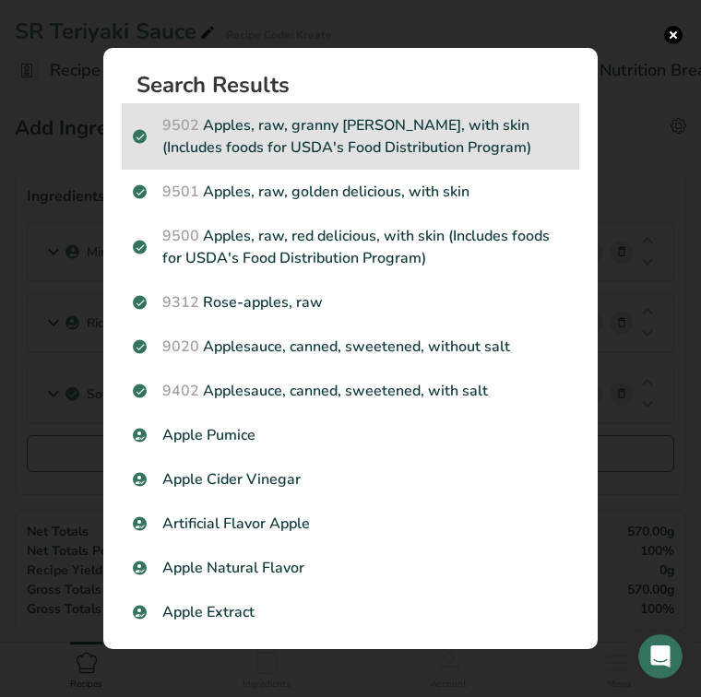
click at [373, 133] on p "9502 Apples, raw, granny smith, with skin (Includes foods for USDA's Food Distr…" at bounding box center [350, 136] width 435 height 44
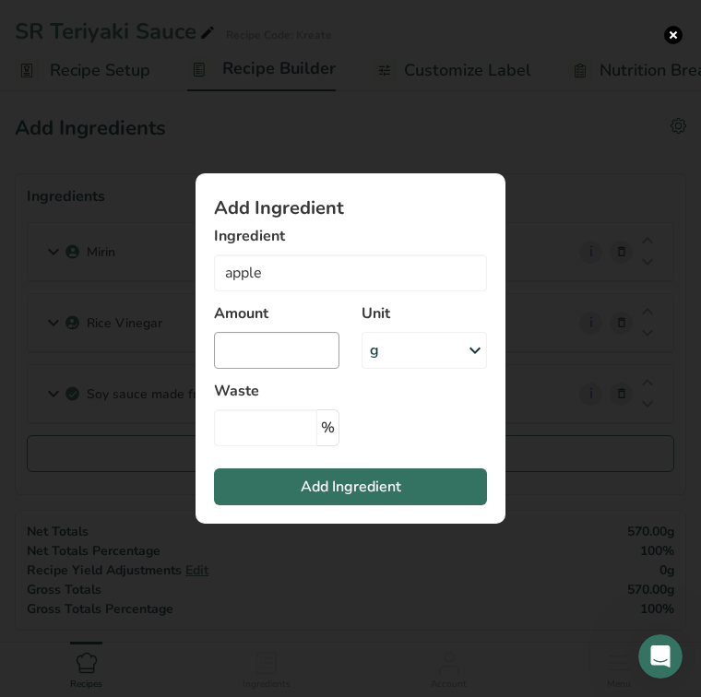
type input "Apples, raw, granny smith, with skin (Includes foods for USDA's Food Distributi…"
click at [294, 341] on input "Add ingredient modal" at bounding box center [276, 350] width 125 height 37
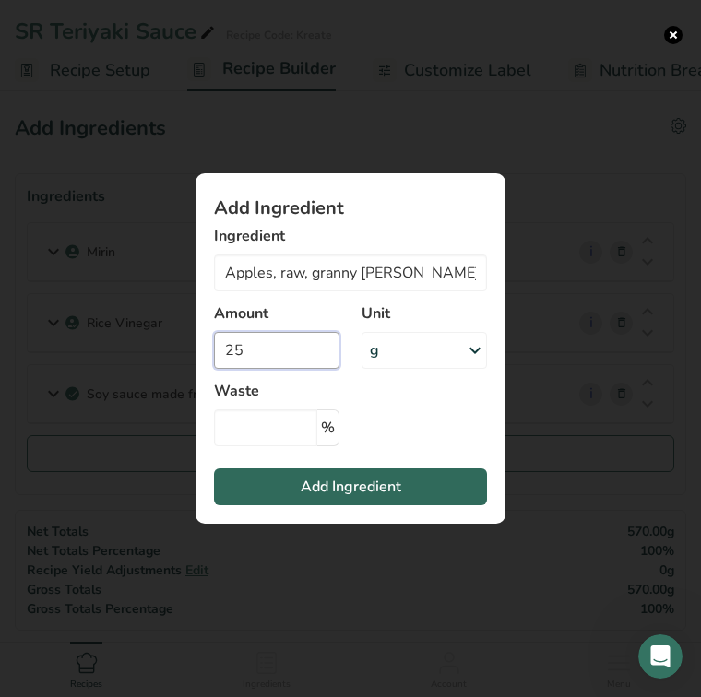
type input "25"
click at [335, 482] on span "Add Ingredient" at bounding box center [351, 487] width 101 height 22
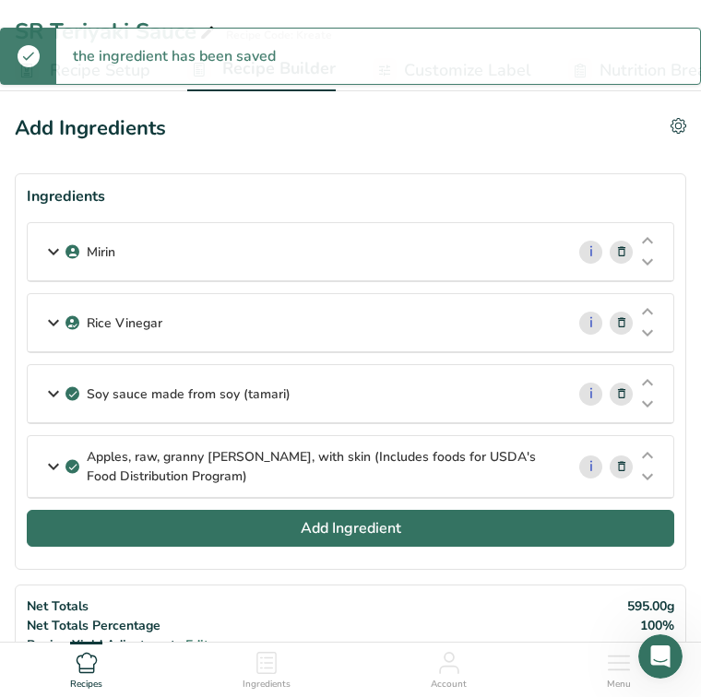
click at [330, 526] on span "Add Ingredient" at bounding box center [351, 528] width 101 height 22
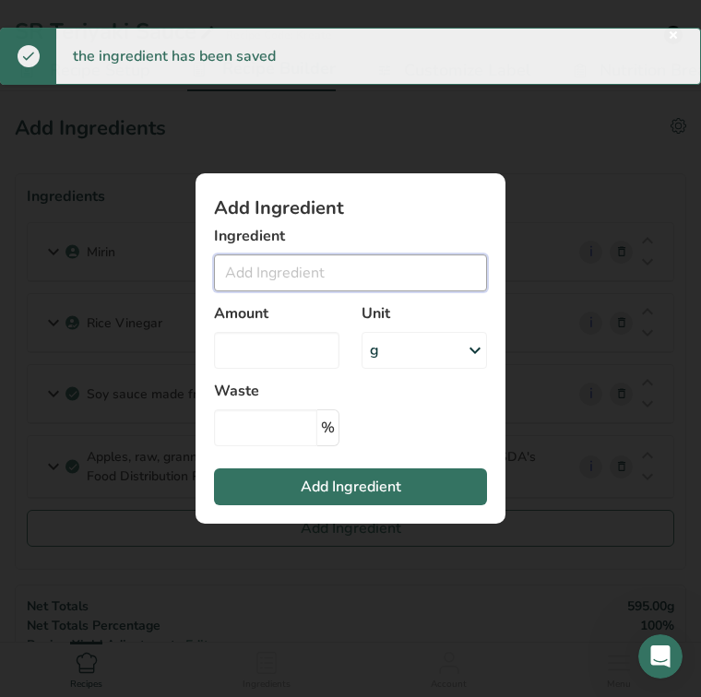
click at [291, 275] on input "Add ingredient modal" at bounding box center [350, 273] width 273 height 37
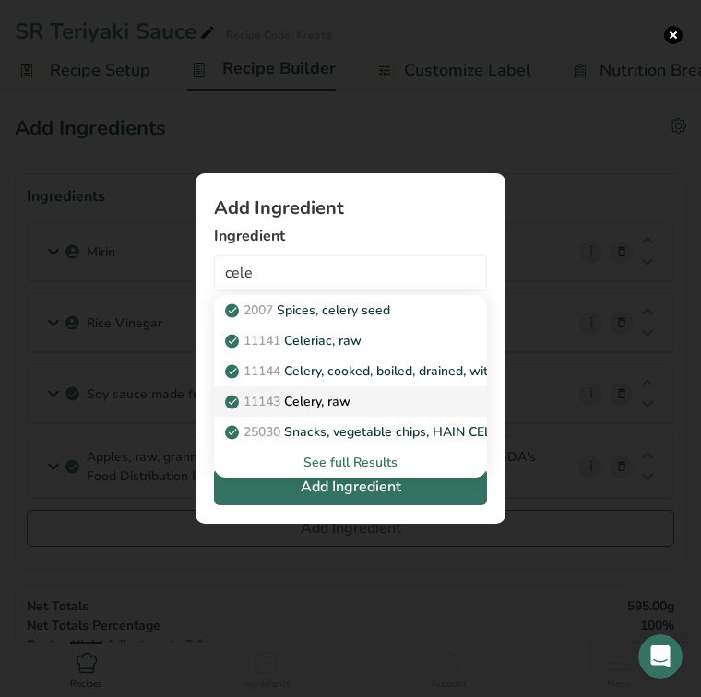
click at [345, 395] on p "11143 Celery, raw" at bounding box center [290, 401] width 122 height 19
type input "Celery, raw"
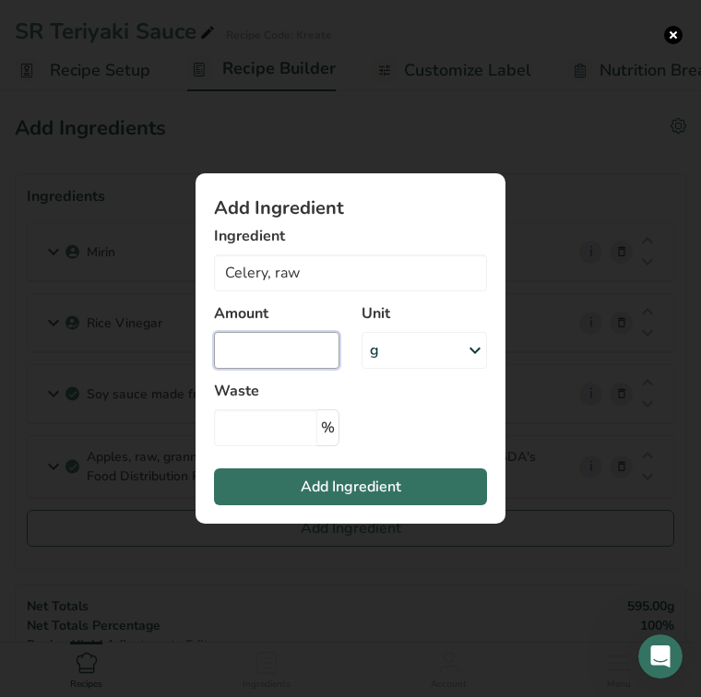
click at [290, 342] on input "Add ingredient modal" at bounding box center [276, 350] width 125 height 37
type input "25"
click at [348, 479] on span "Add Ingredient" at bounding box center [351, 487] width 101 height 22
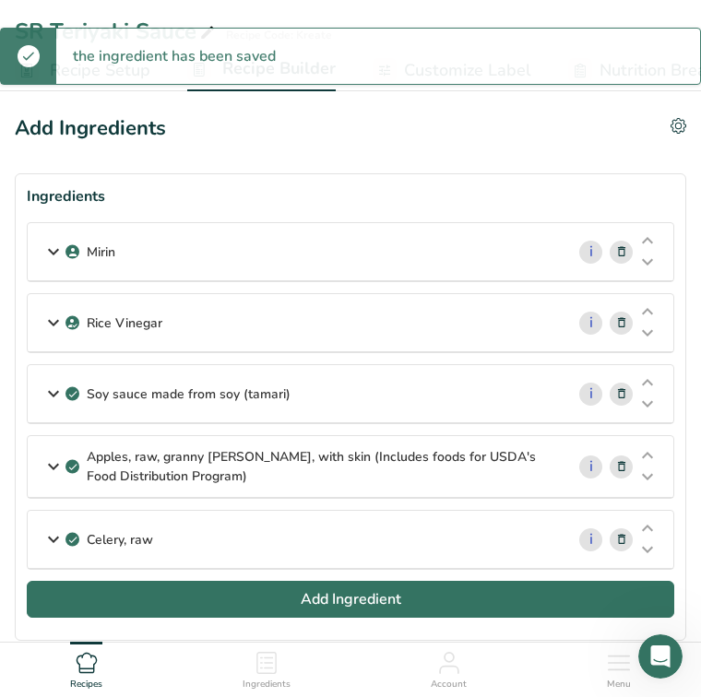
click at [331, 599] on span "Add Ingredient" at bounding box center [351, 600] width 101 height 22
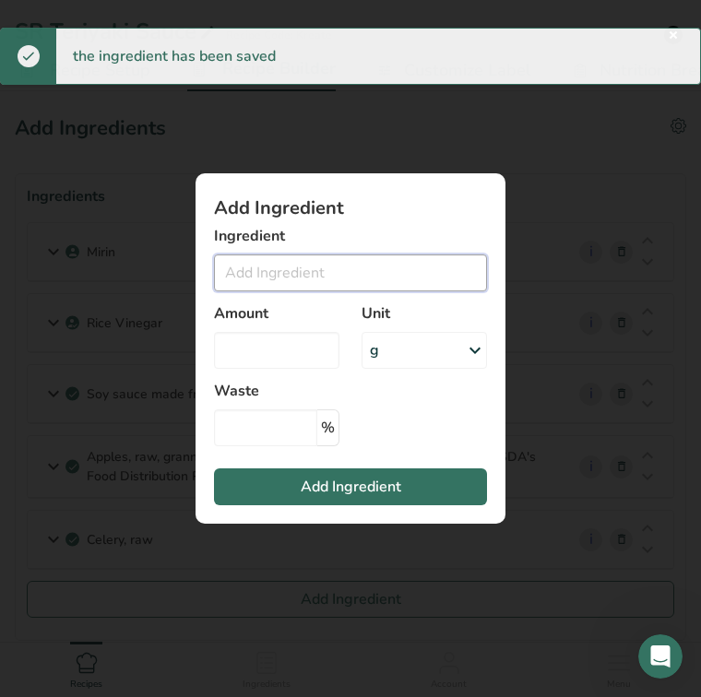
click at [283, 273] on input "Add ingredient modal" at bounding box center [350, 273] width 273 height 37
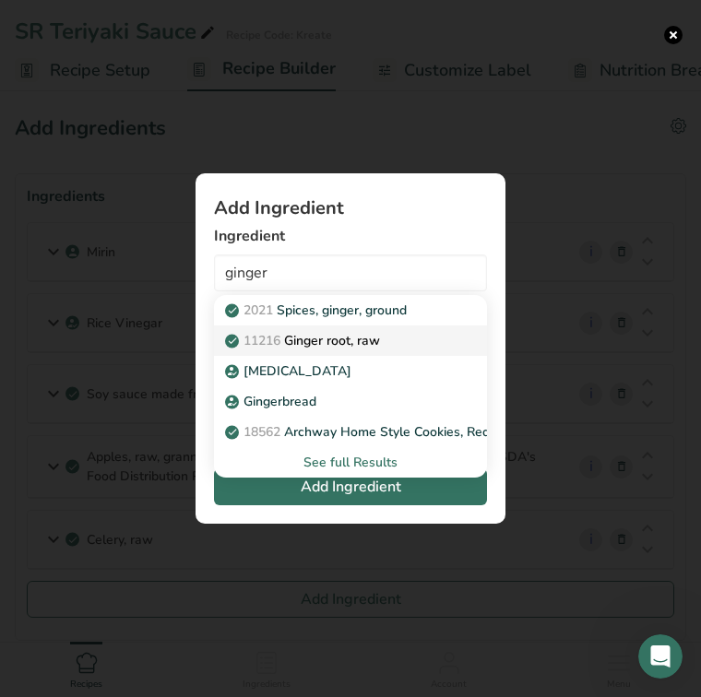
click at [316, 342] on p "11216 Ginger root, raw" at bounding box center [304, 340] width 151 height 19
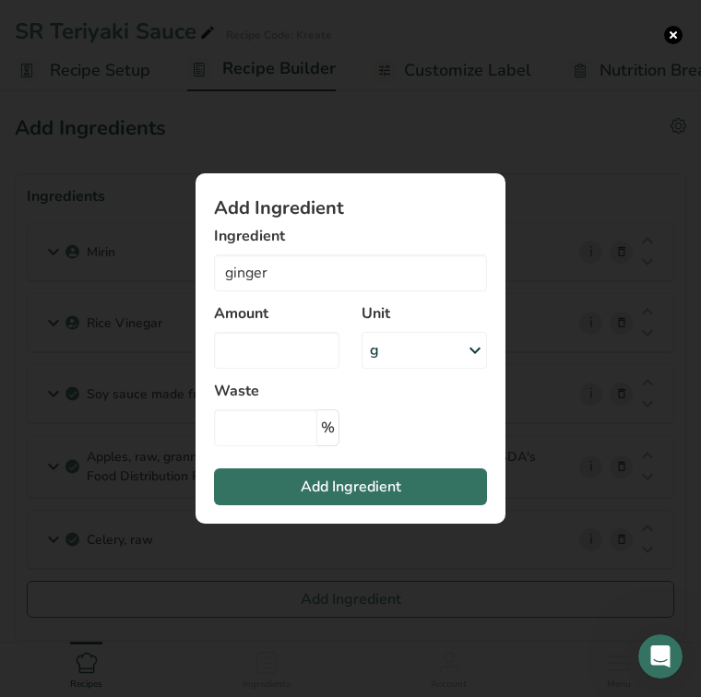
type input "Ginger root, raw"
click at [314, 343] on input "Add ingredient modal" at bounding box center [276, 350] width 125 height 37
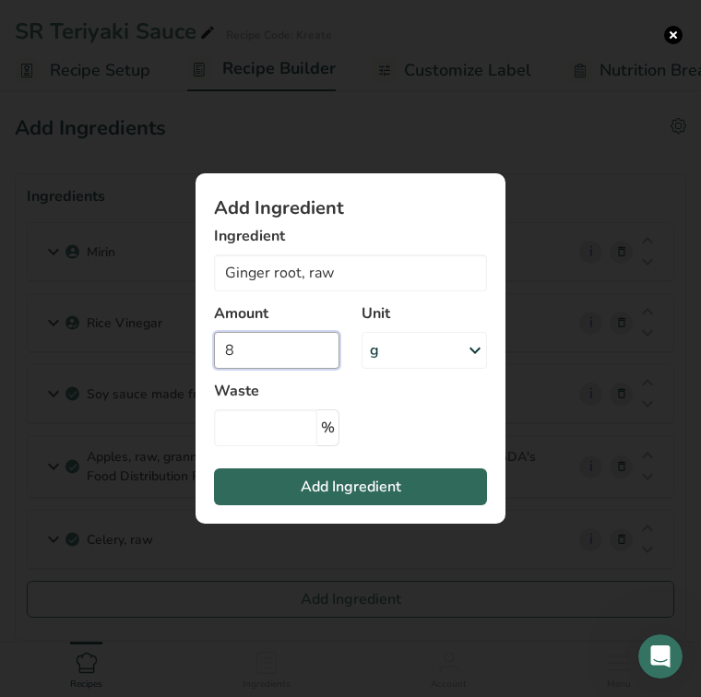
type input "8"
click at [331, 488] on span "Add Ingredient" at bounding box center [351, 487] width 101 height 22
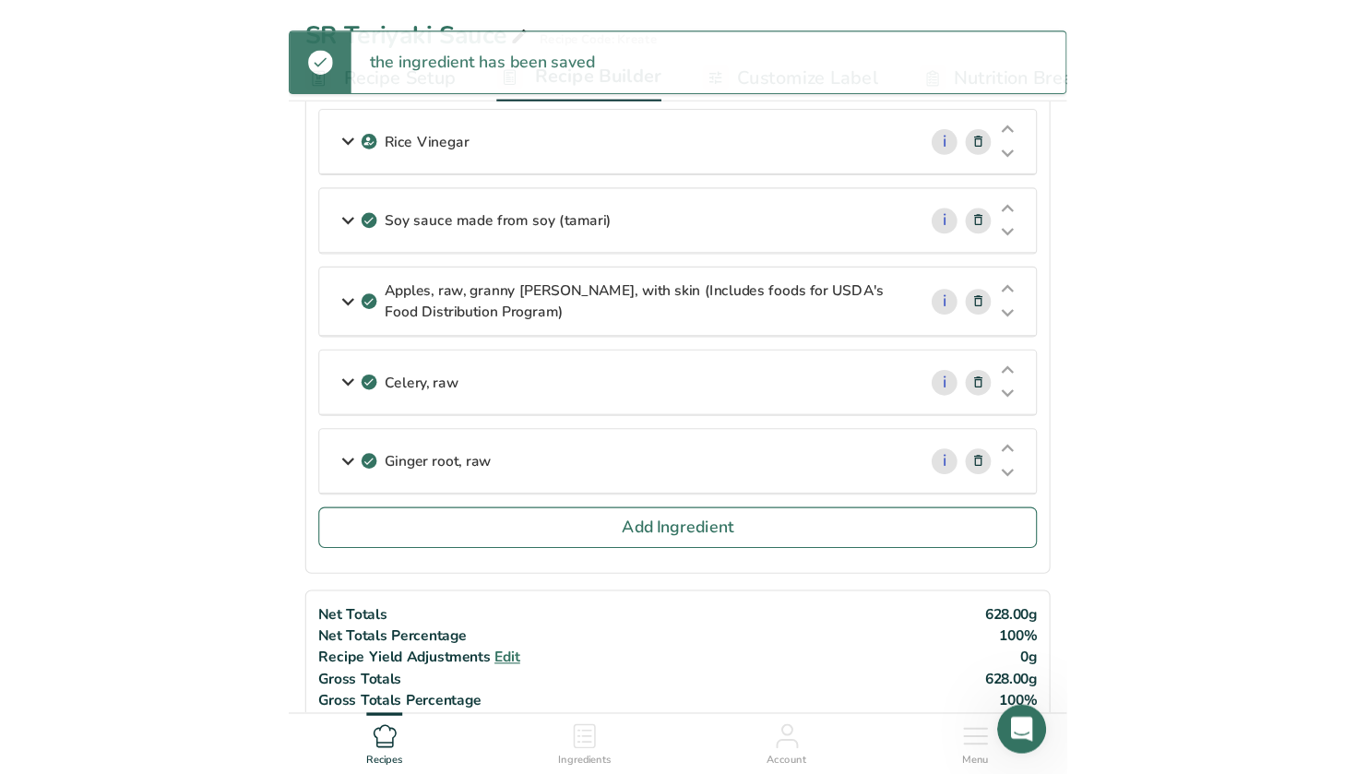
scroll to position [202, 0]
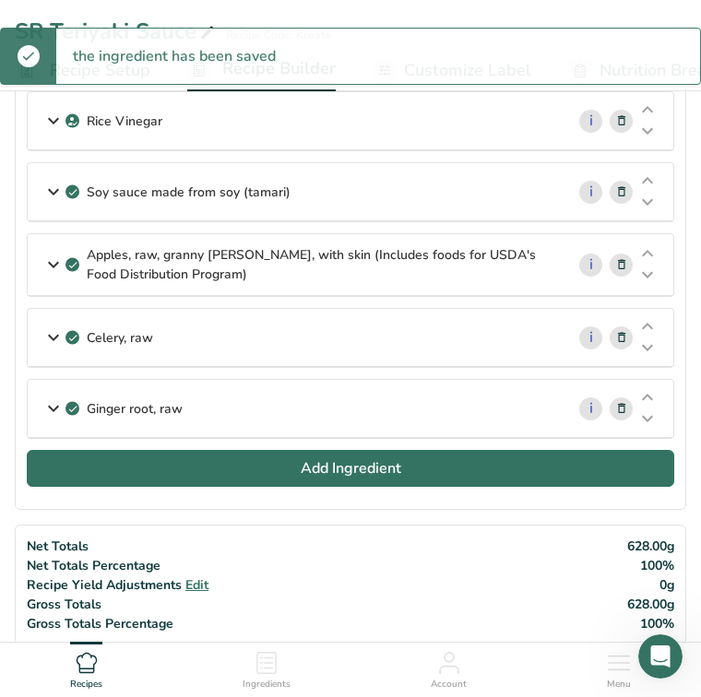
click at [342, 466] on span "Add Ingredient" at bounding box center [351, 469] width 101 height 22
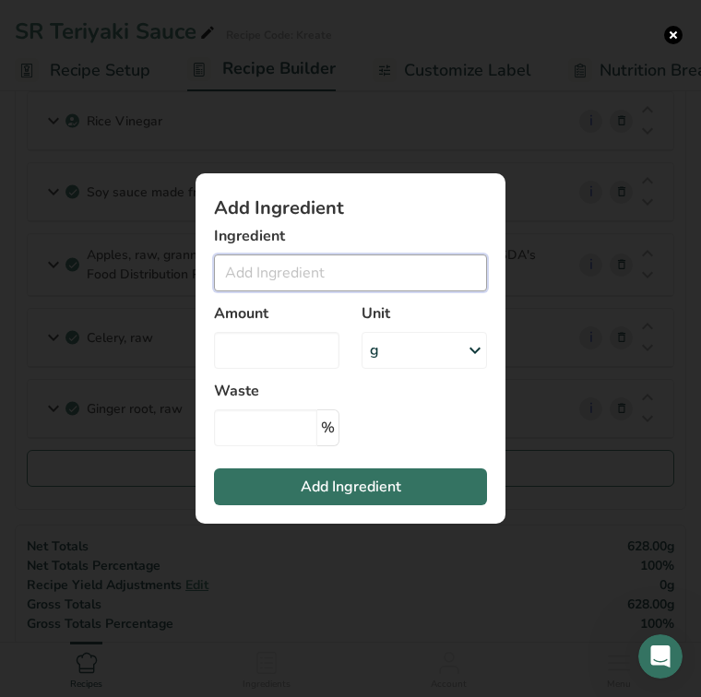
click at [277, 270] on input "Add ingredient modal" at bounding box center [350, 273] width 273 height 37
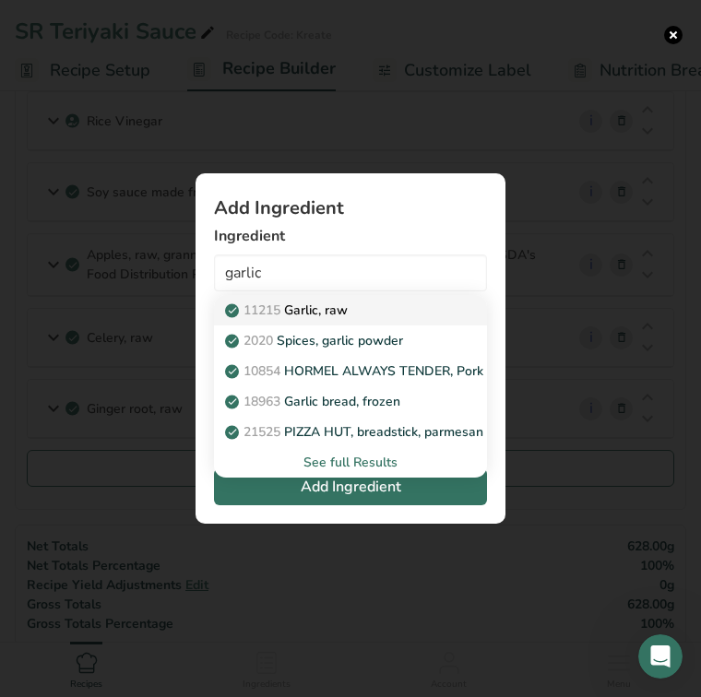
click at [301, 316] on p "11215 Garlic, raw" at bounding box center [288, 310] width 119 height 19
type input "Garlic, raw"
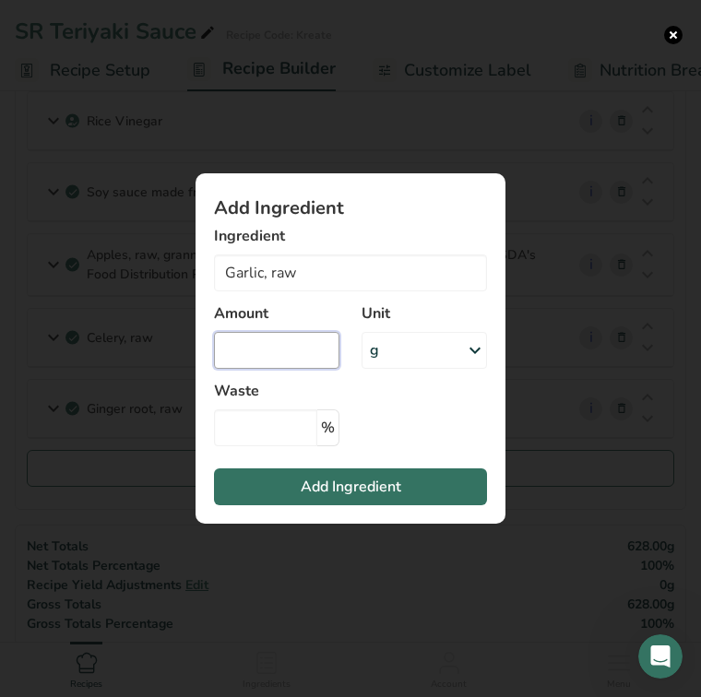
click at [276, 354] on input "Add ingredient modal" at bounding box center [276, 350] width 125 height 37
type input "5"
click at [310, 492] on span "Add Ingredient" at bounding box center [351, 487] width 101 height 22
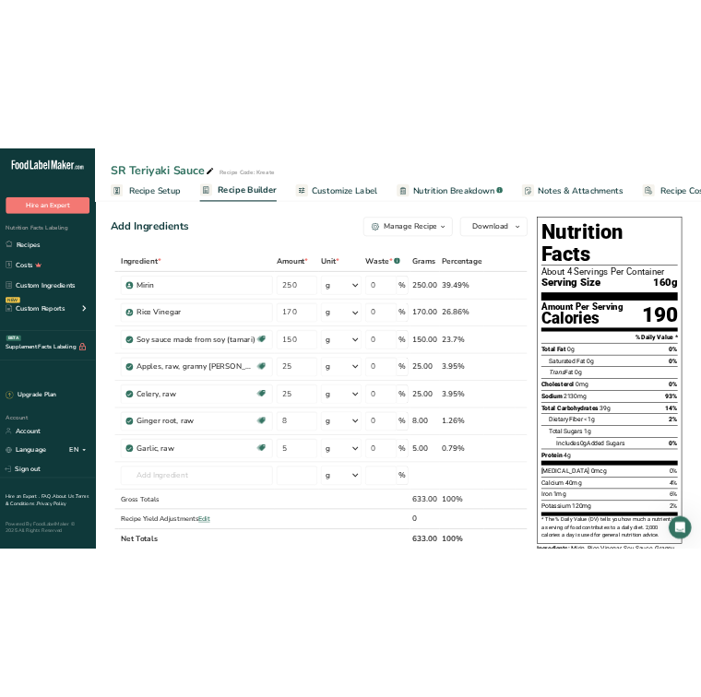
scroll to position [0, 0]
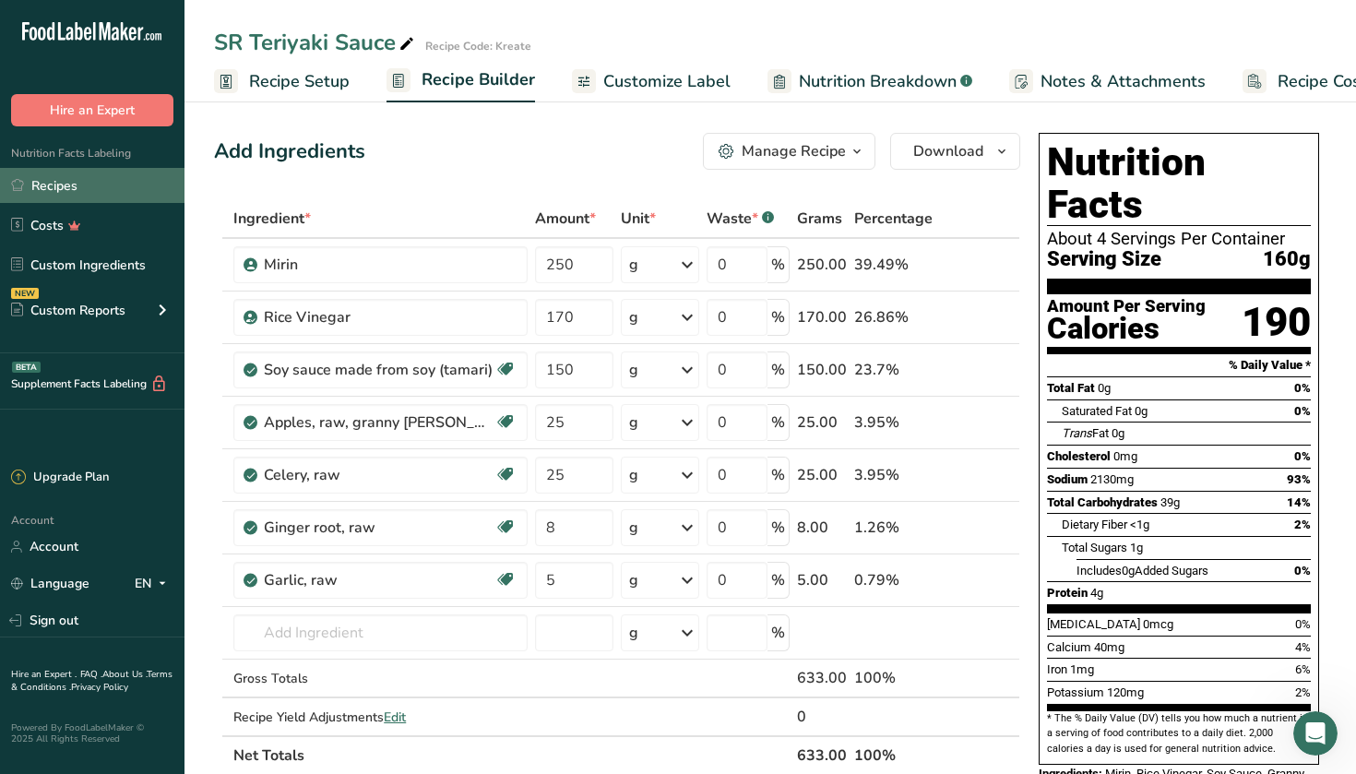
click at [75, 180] on link "Recipes" at bounding box center [92, 185] width 184 height 35
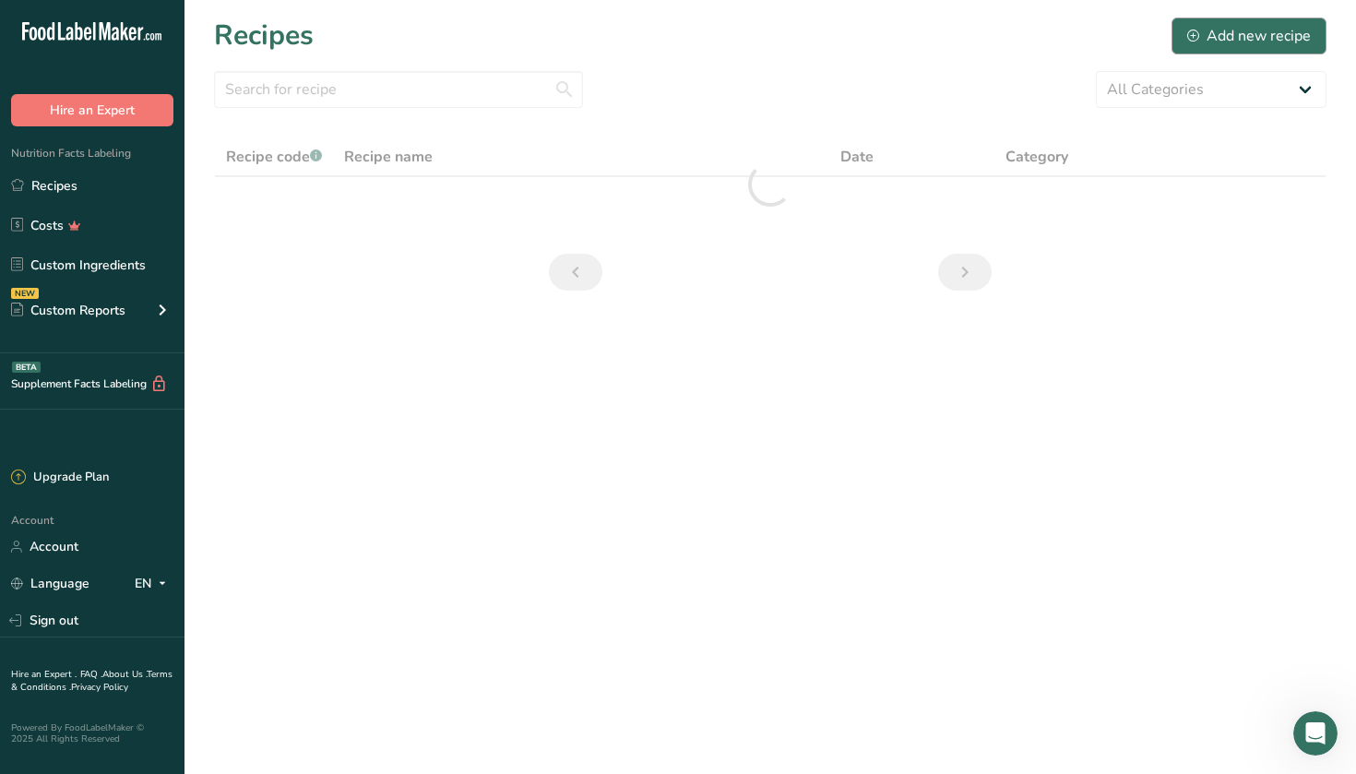
click at [700, 41] on div "Add new recipe" at bounding box center [1249, 36] width 124 height 22
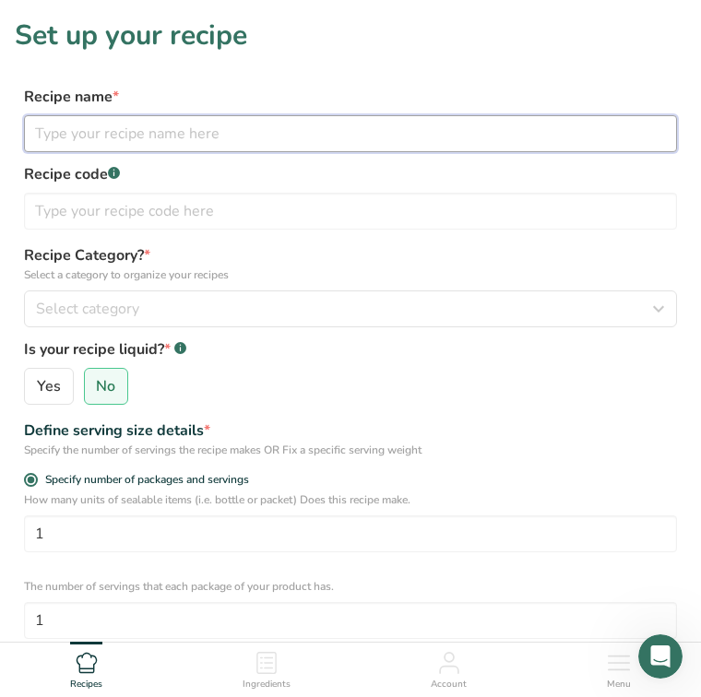
click at [107, 130] on input "text" at bounding box center [350, 133] width 653 height 37
type input "Teriyaki Tofu Stir Fry"
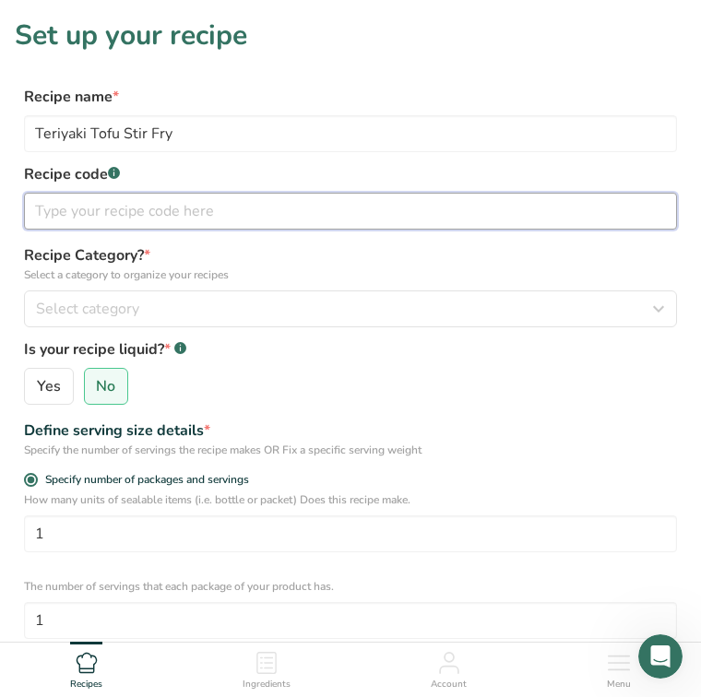
click at [143, 208] on input "text" at bounding box center [350, 211] width 653 height 37
type input "Kreate"
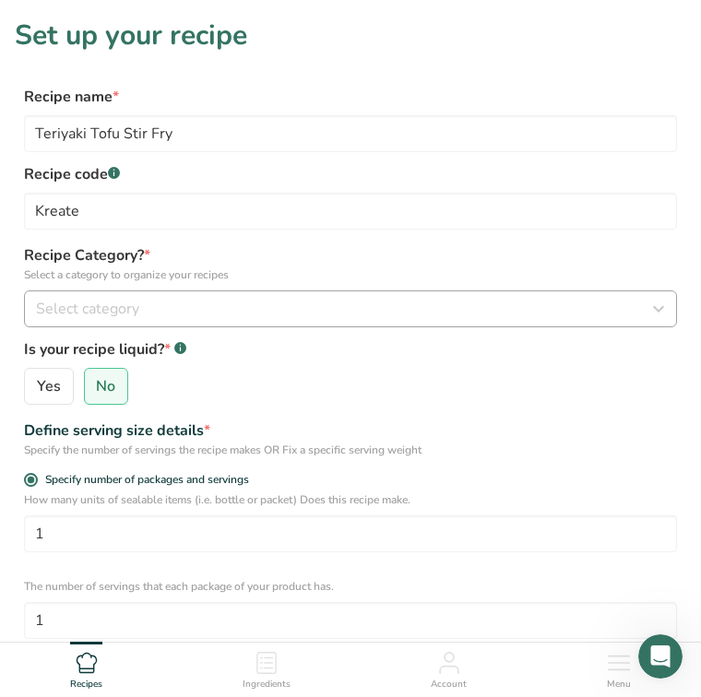
click at [152, 308] on div "Select category" at bounding box center [345, 309] width 618 height 22
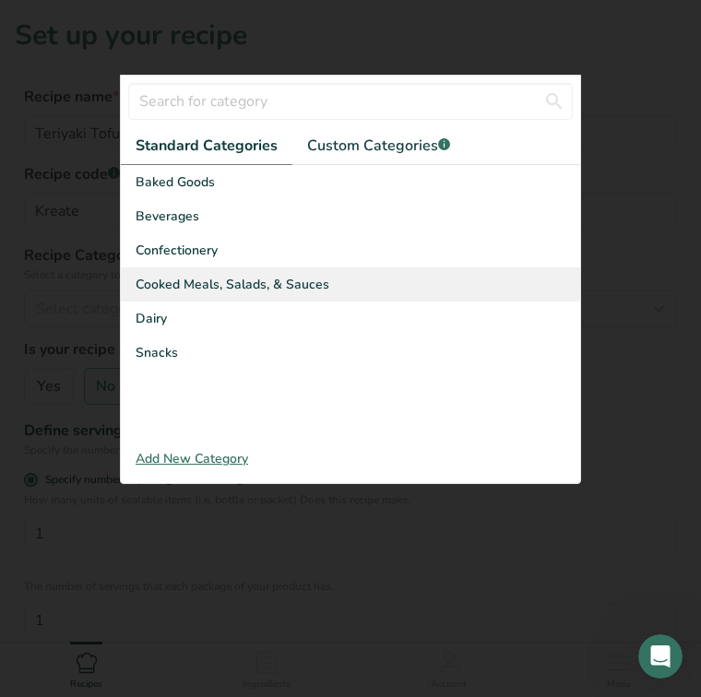
click at [204, 276] on span "Cooked Meals, Salads, & Sauces" at bounding box center [233, 284] width 194 height 19
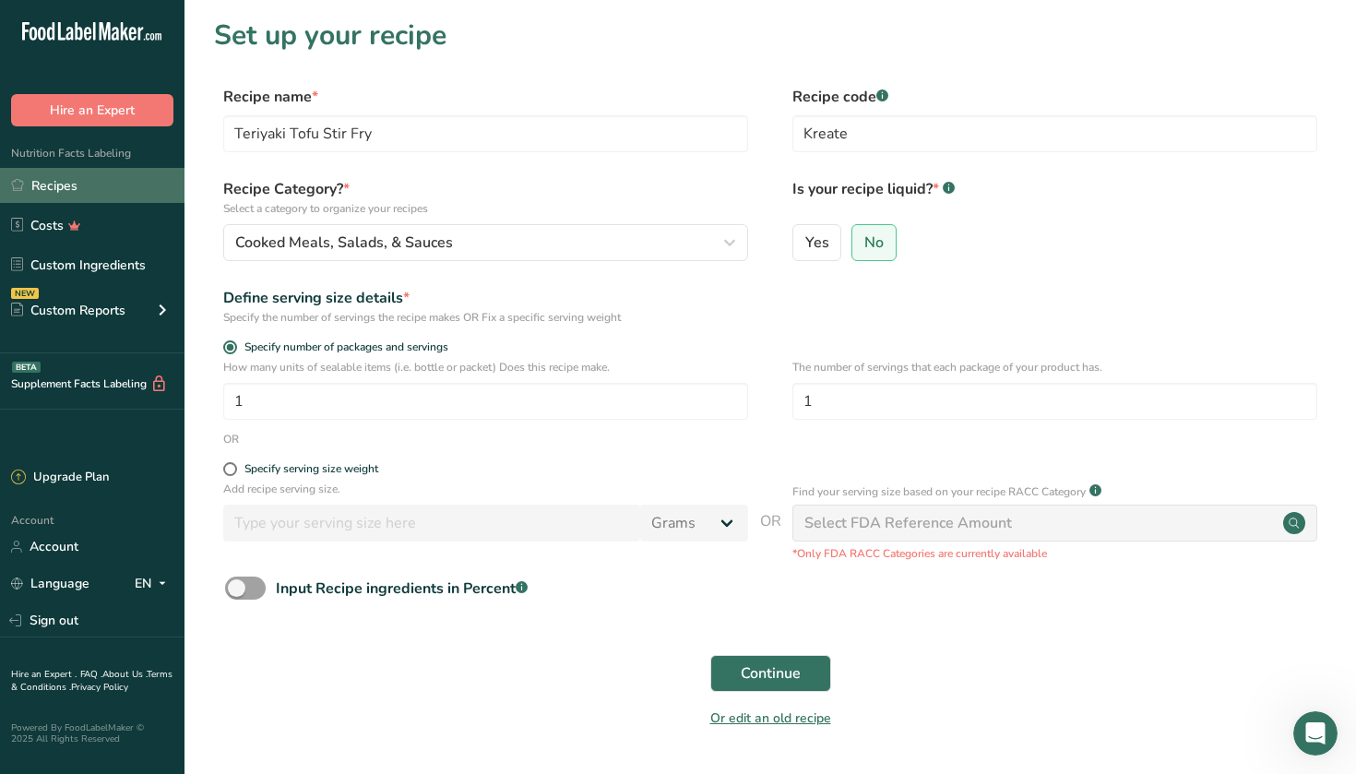
click at [87, 175] on link "Recipes" at bounding box center [92, 185] width 184 height 35
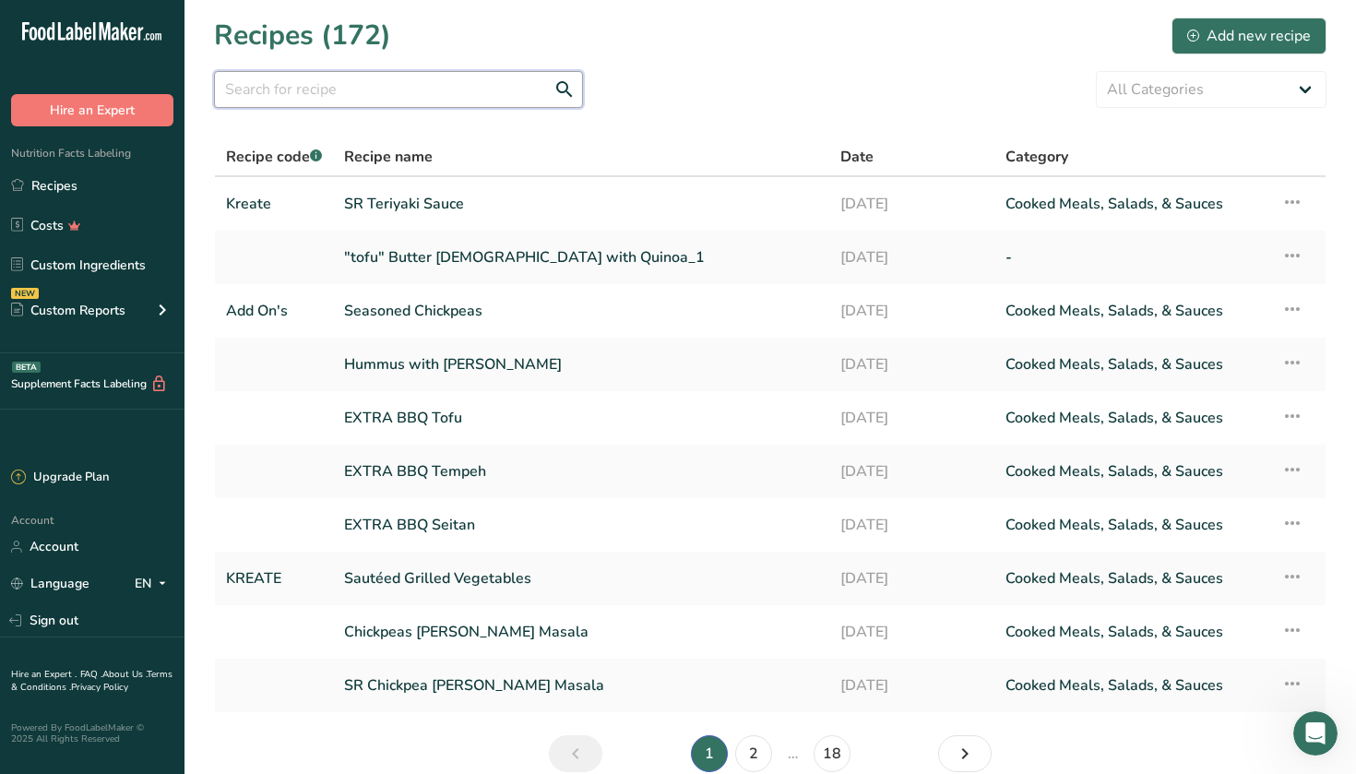
click at [351, 89] on input "text" at bounding box center [398, 89] width 369 height 37
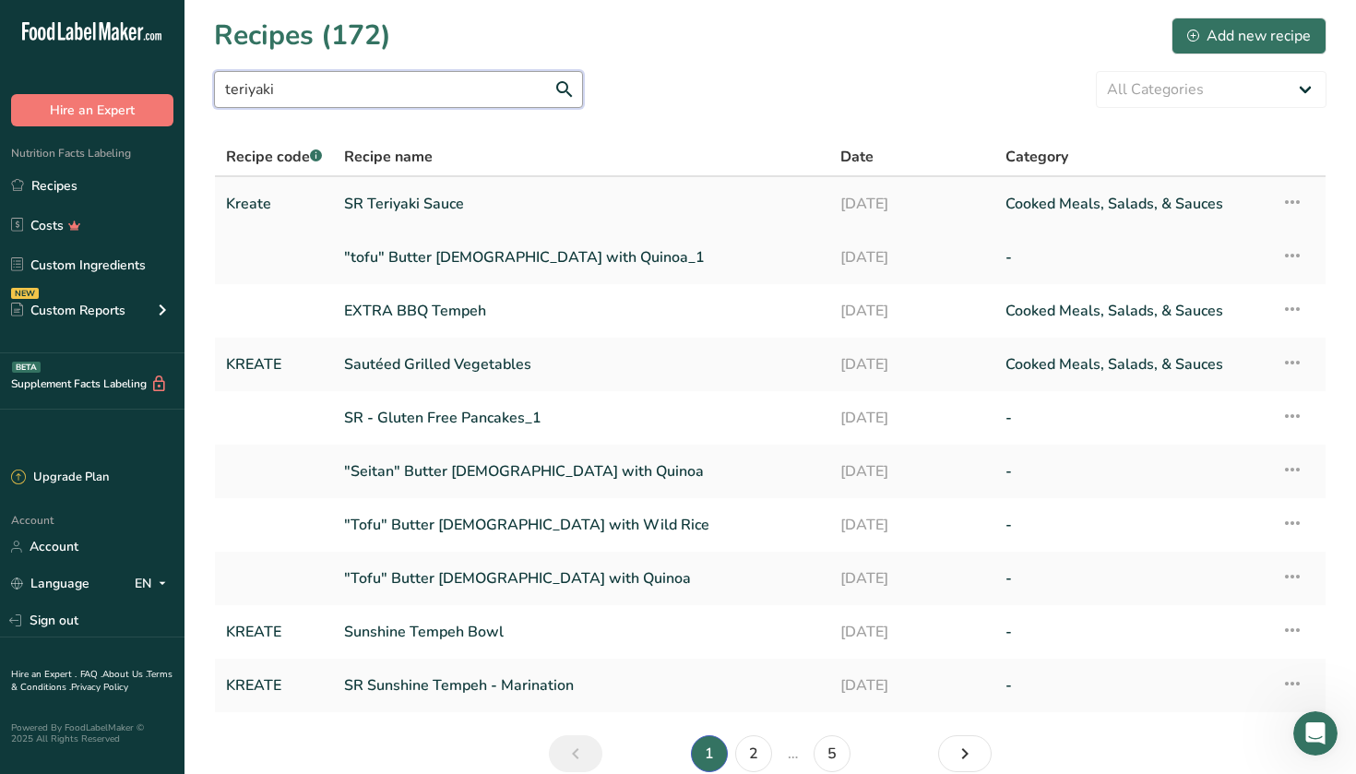
type input "teriyaki"
click at [403, 205] on link "SR Teriyaki Sauce" at bounding box center [581, 203] width 474 height 39
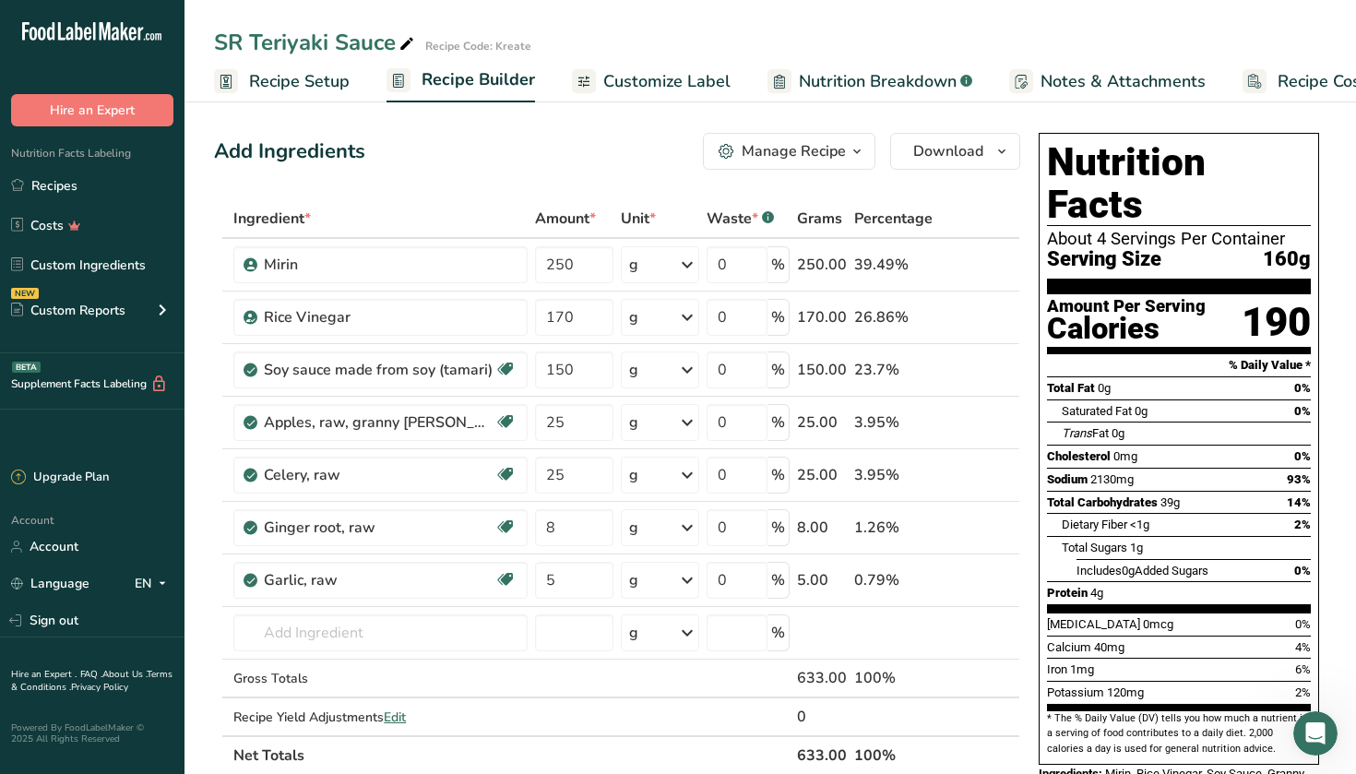
click at [700, 160] on div "Manage Recipe" at bounding box center [794, 151] width 104 height 22
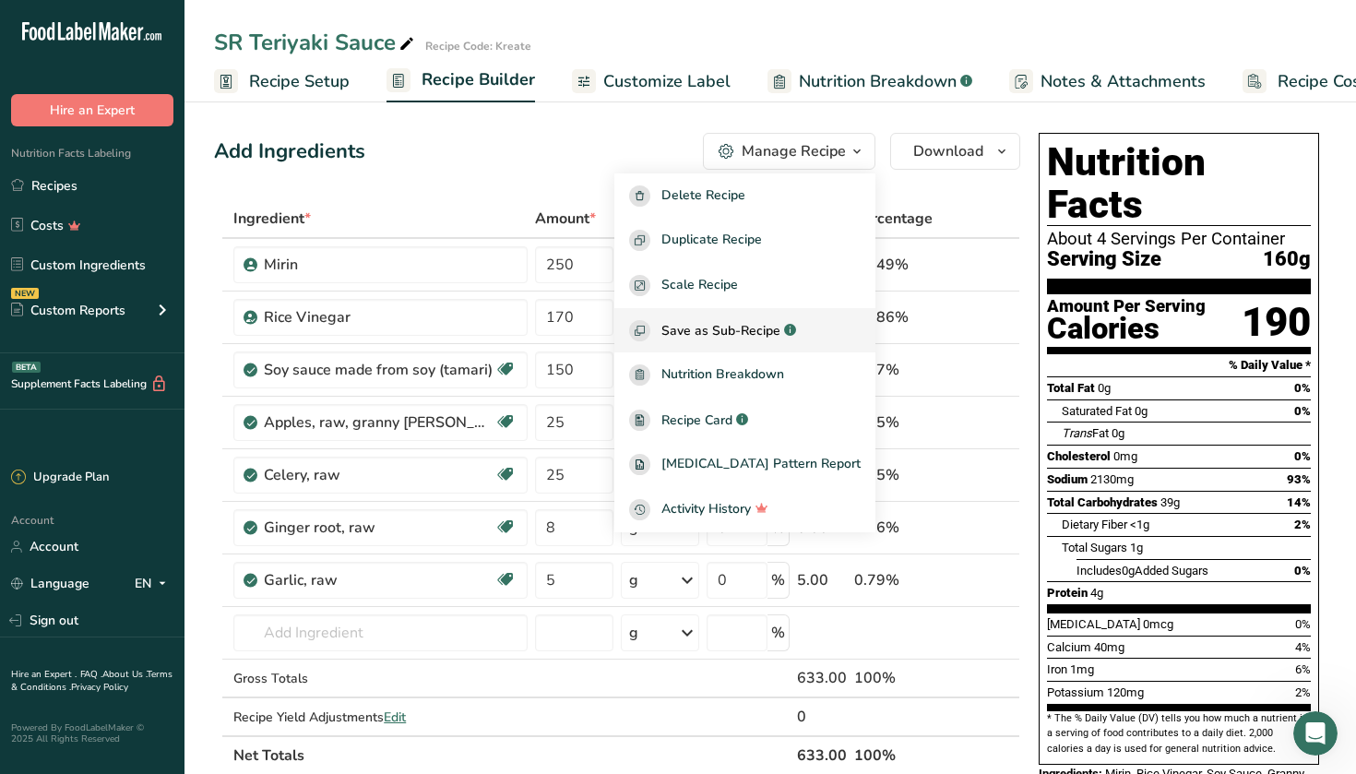
click at [700, 327] on span "Save as Sub-Recipe" at bounding box center [720, 330] width 119 height 19
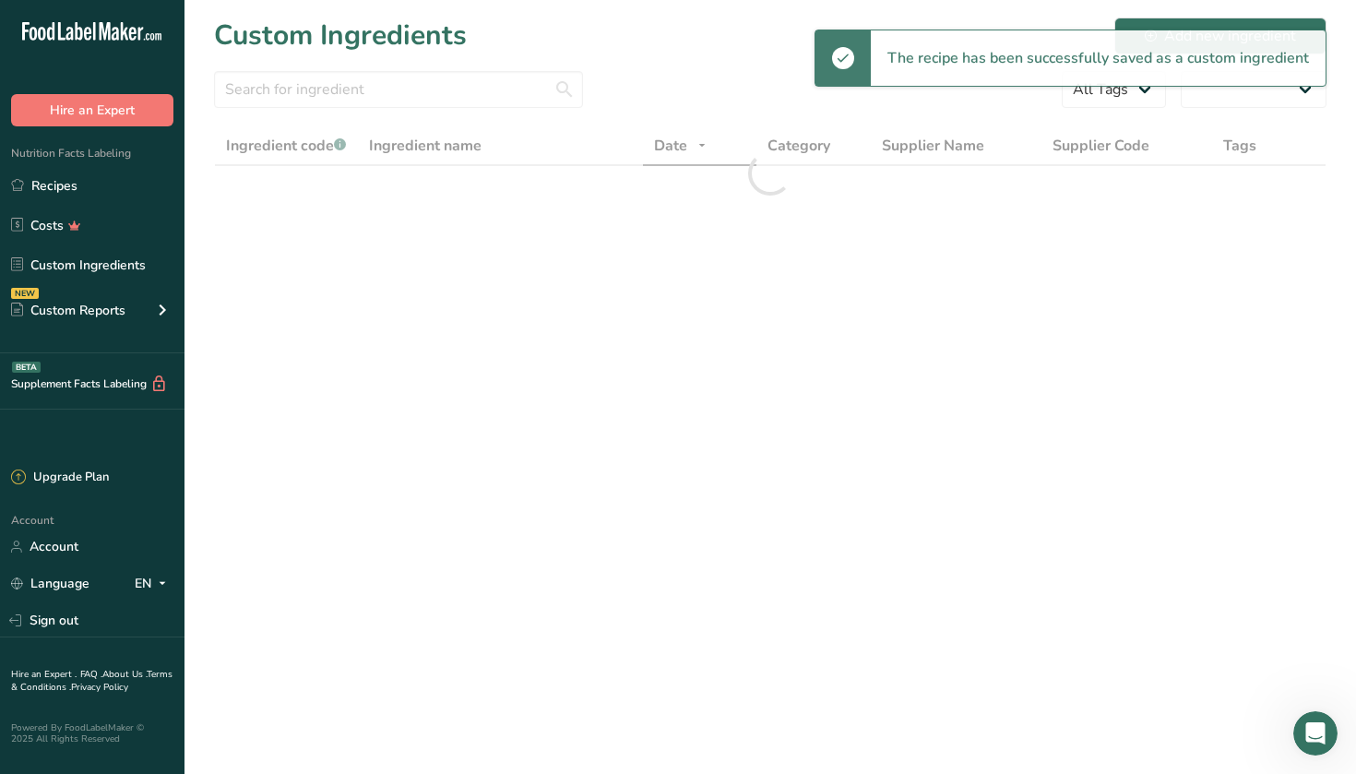
select select "30"
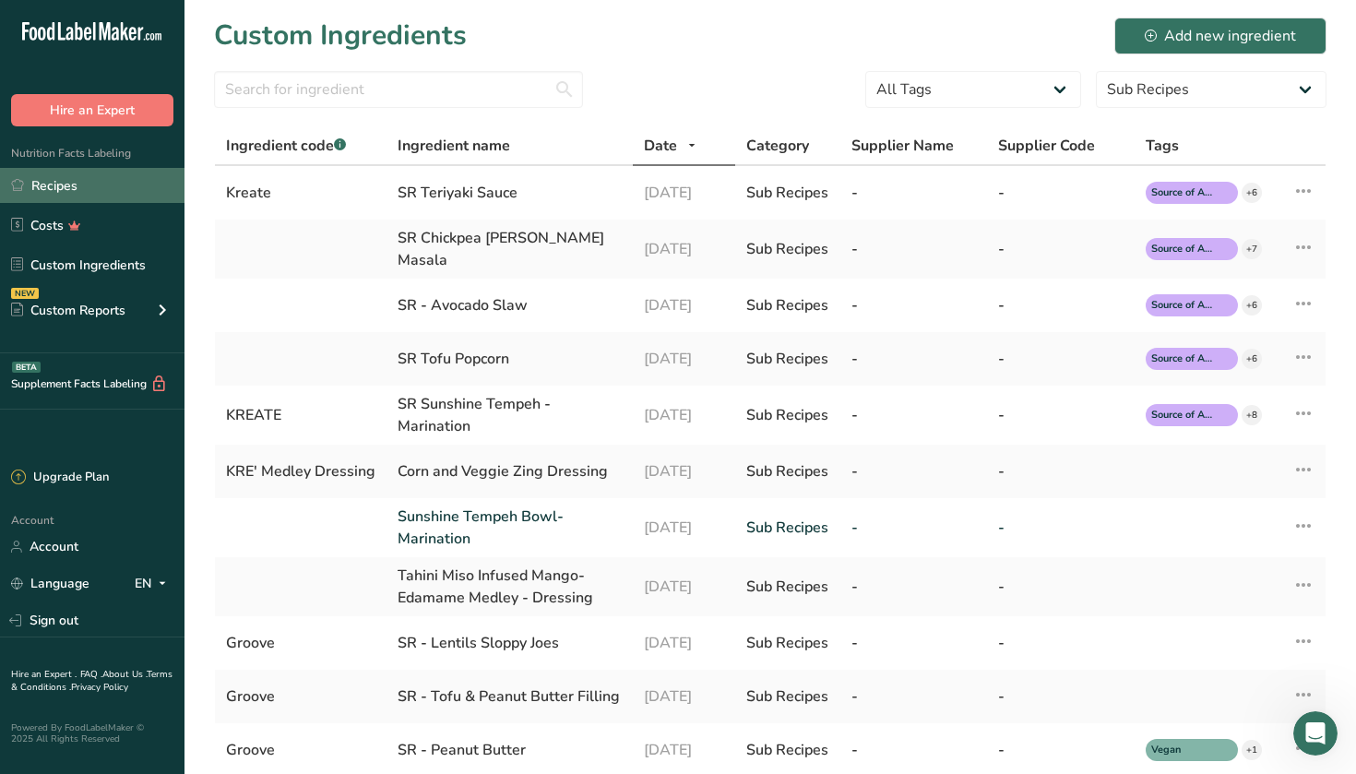
click at [85, 178] on link "Recipes" at bounding box center [92, 185] width 184 height 35
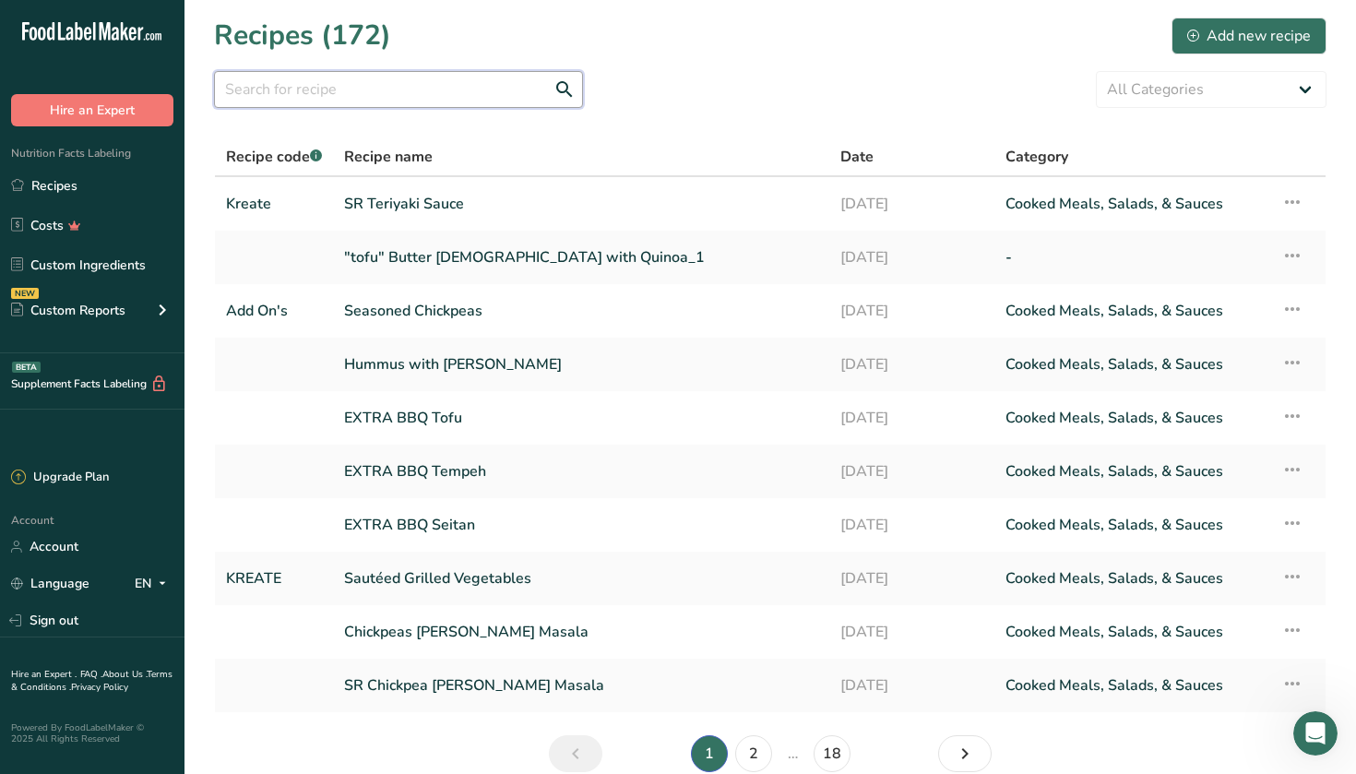
click at [382, 97] on input "text" at bounding box center [398, 89] width 369 height 37
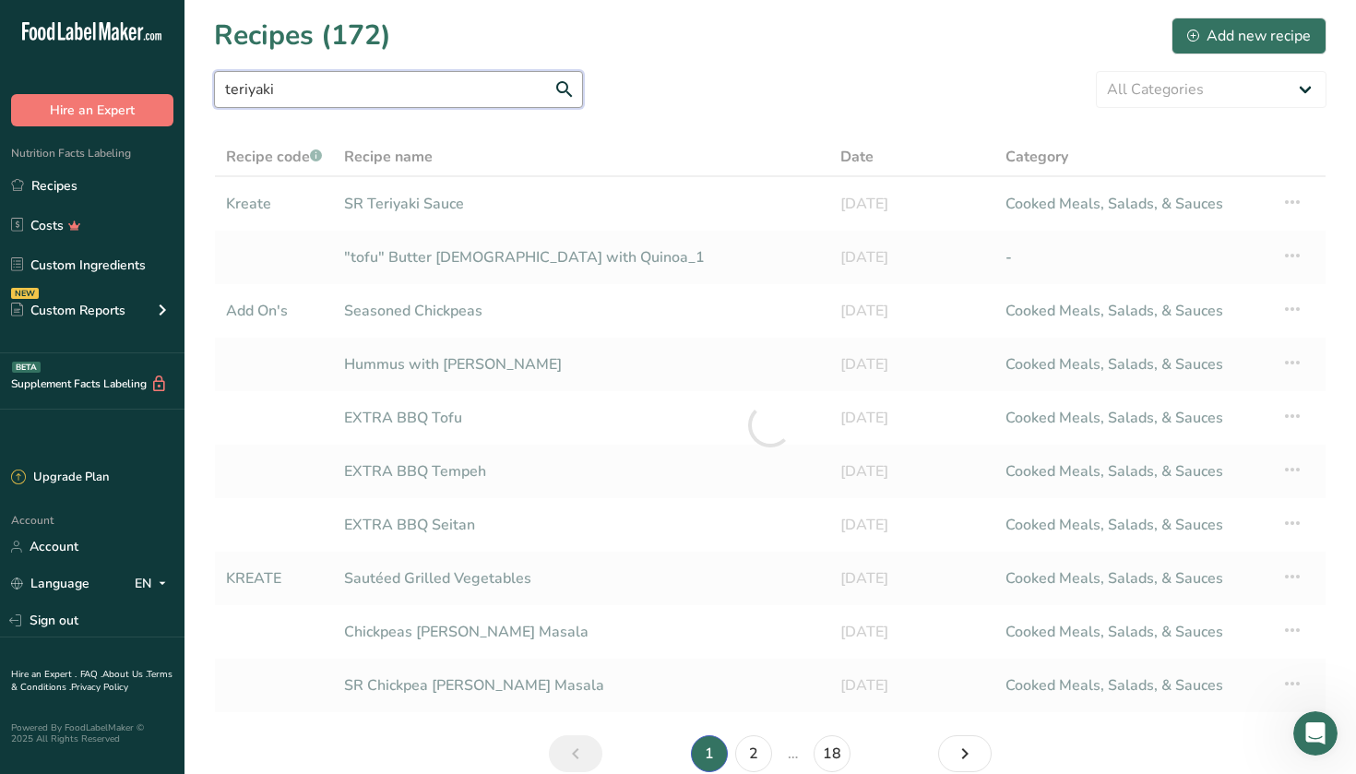
type input "teriyaki"
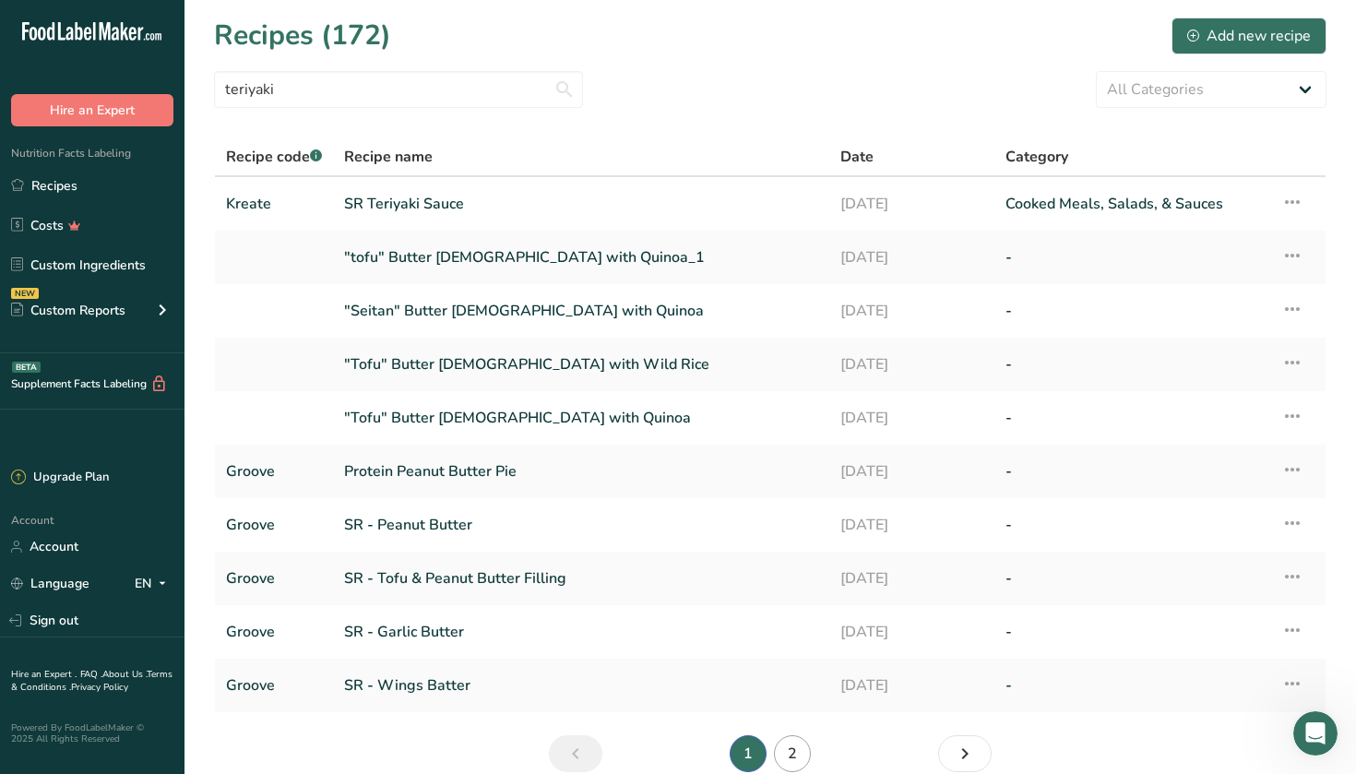
click at [700, 696] on link "2" at bounding box center [792, 753] width 37 height 37
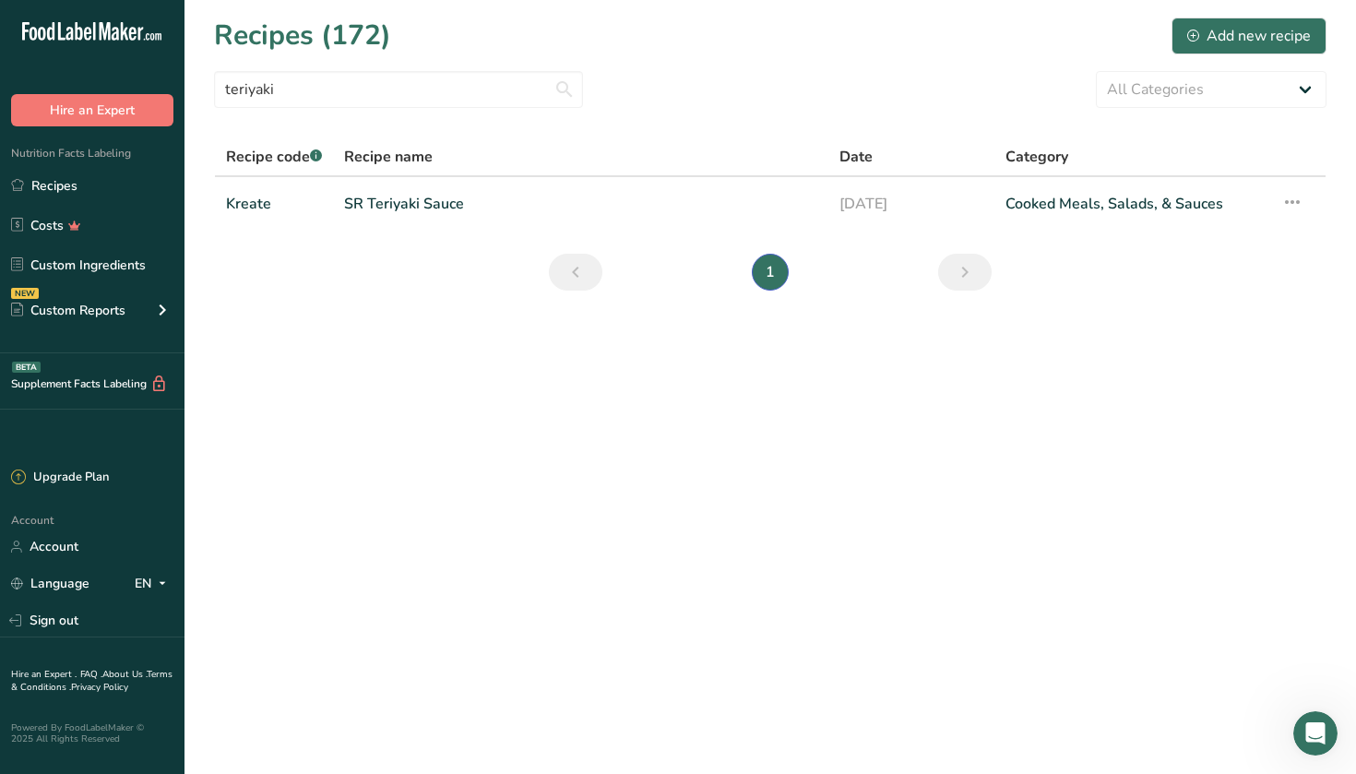
click at [592, 270] on link "Page 0." at bounding box center [576, 272] width 54 height 37
click at [700, 29] on div "Add new recipe" at bounding box center [1249, 36] width 124 height 22
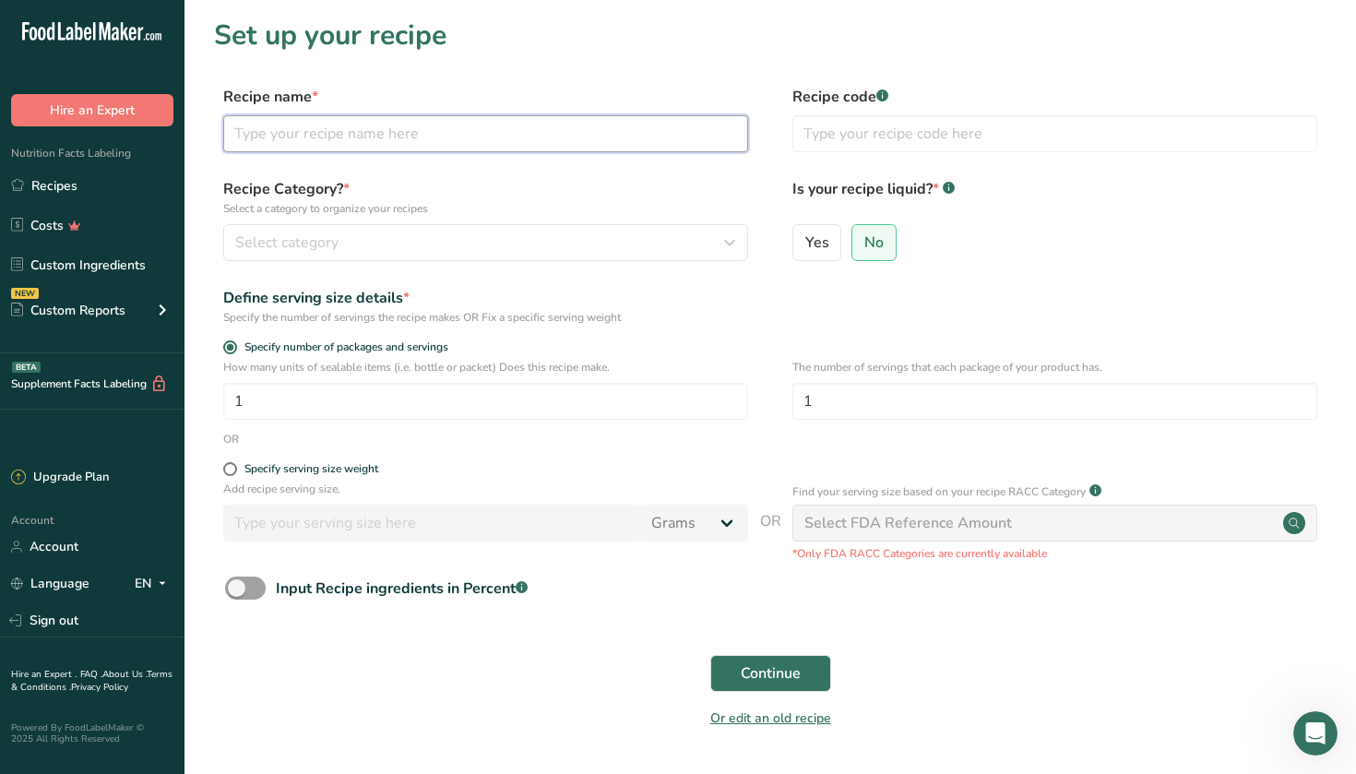
click at [333, 141] on input "text" at bounding box center [485, 133] width 525 height 37
type input "Teriyaki Tofu Stir Fried"
click at [700, 148] on input "text" at bounding box center [1054, 133] width 525 height 37
type input "KREATE"
click at [589, 238] on div "Select category" at bounding box center [480, 243] width 490 height 22
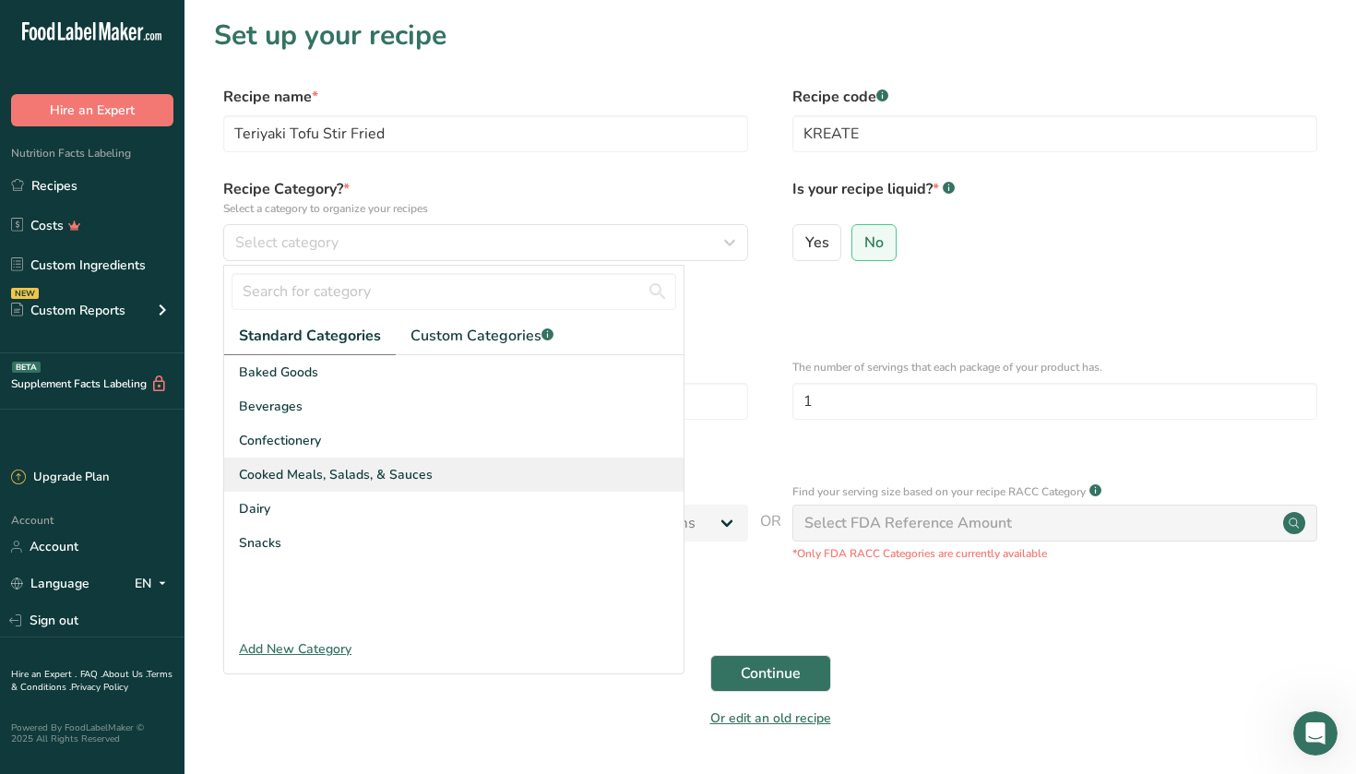
click at [397, 458] on div "Cooked Meals, Salads, & Sauces" at bounding box center [453, 475] width 459 height 34
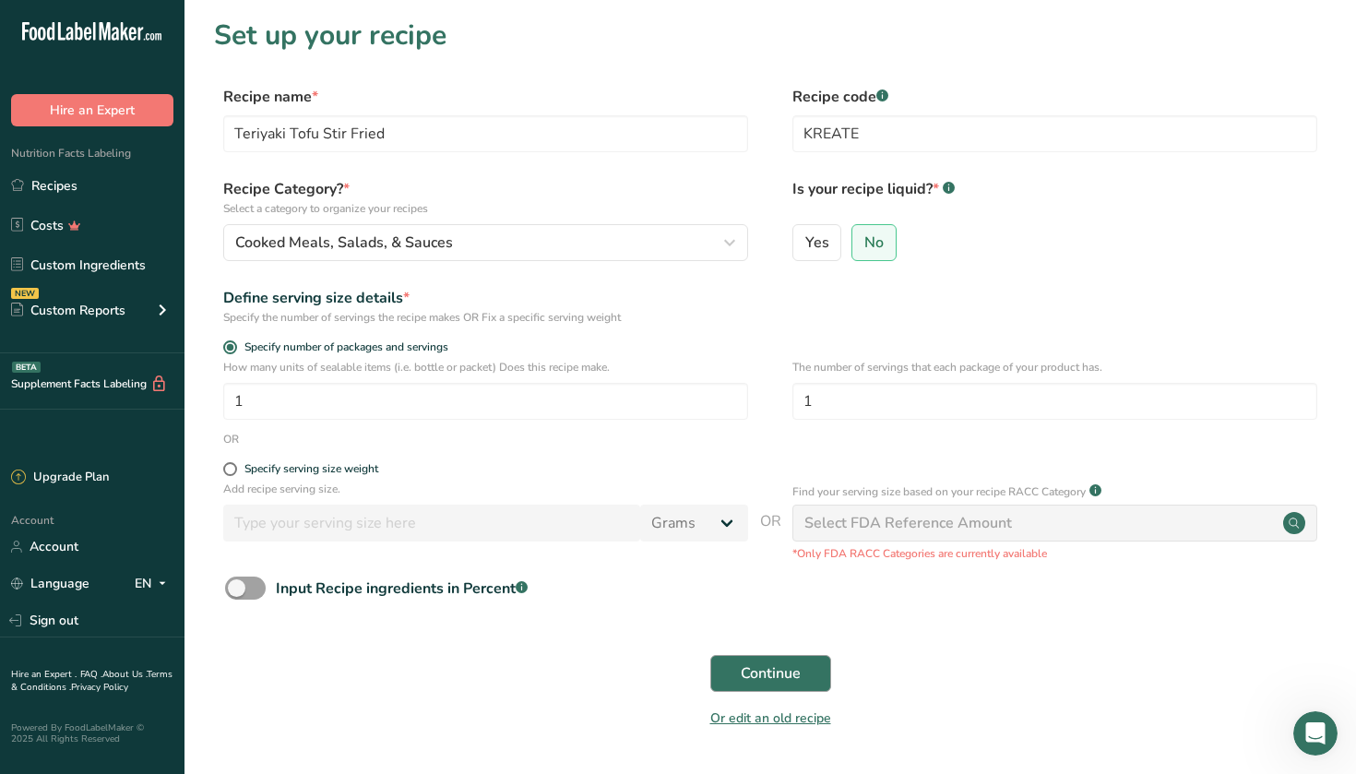
click at [700, 662] on span "Continue" at bounding box center [771, 673] width 60 height 22
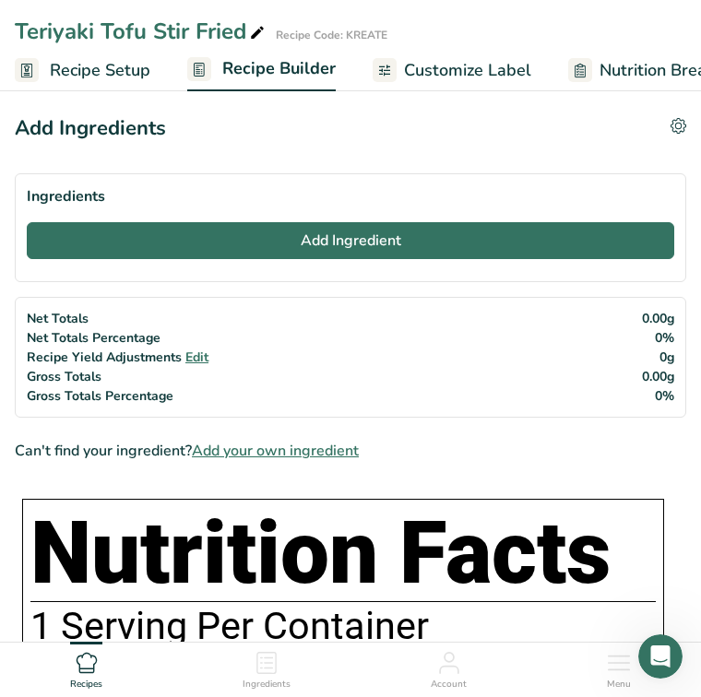
click at [347, 232] on span "Add Ingredient" at bounding box center [351, 241] width 101 height 22
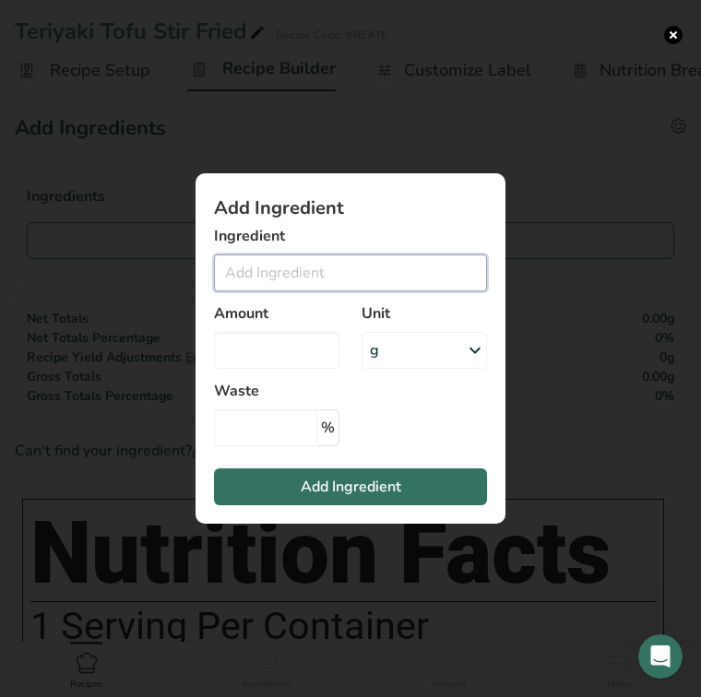
click at [250, 271] on input "Add ingredient modal" at bounding box center [350, 273] width 273 height 37
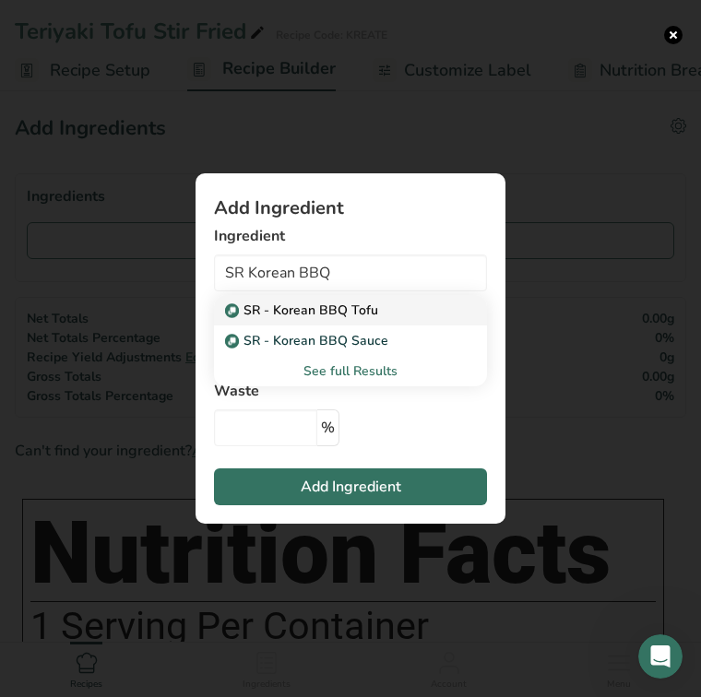
click at [260, 313] on p "SR - Korean BBQ Tofu" at bounding box center [303, 310] width 149 height 19
type input "SR - Korean BBQ Tofu"
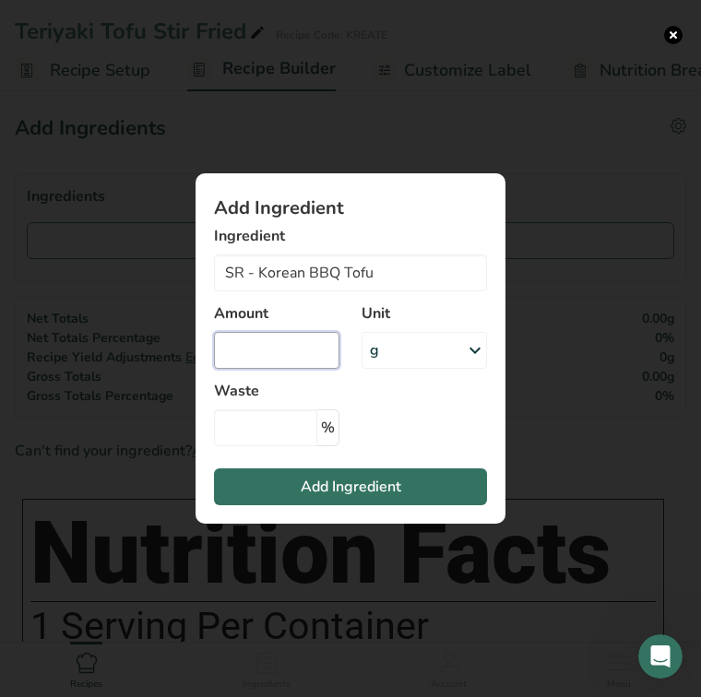
click at [268, 351] on input "Add ingredient modal" at bounding box center [276, 350] width 125 height 37
type input "250"
click at [322, 484] on span "Add Ingredient" at bounding box center [351, 487] width 101 height 22
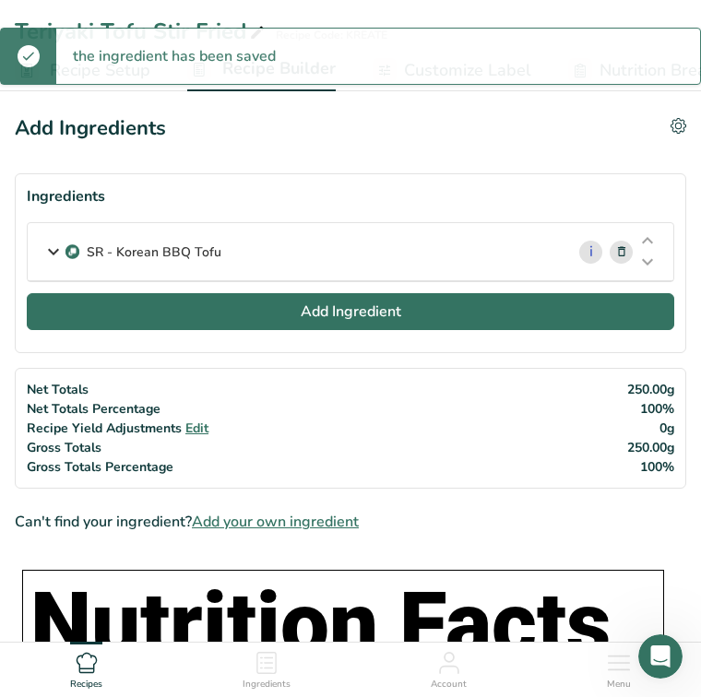
click at [339, 314] on span "Add Ingredient" at bounding box center [351, 312] width 101 height 22
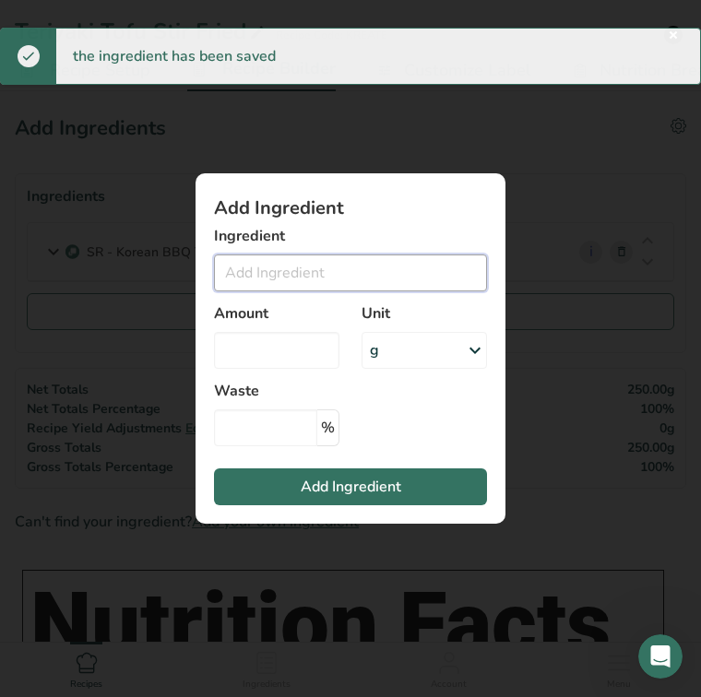
click at [295, 263] on input "Add ingredient modal" at bounding box center [350, 273] width 273 height 37
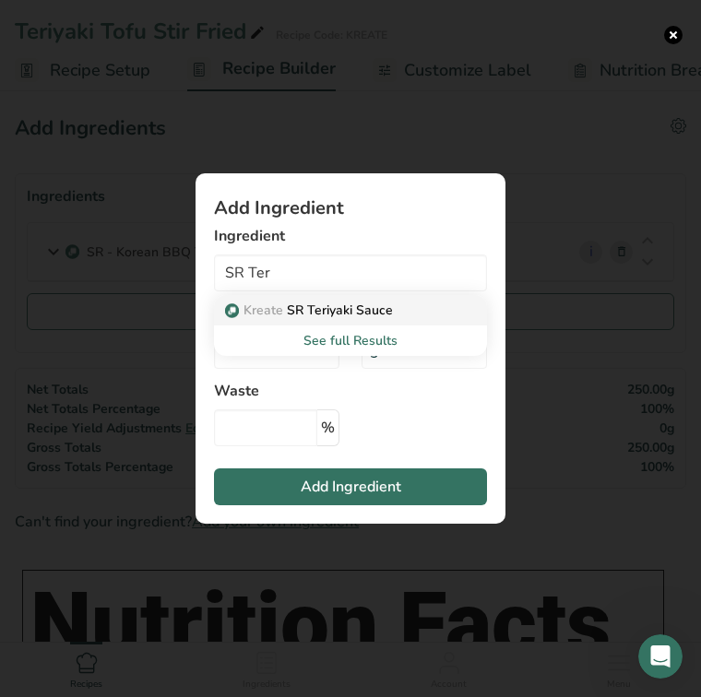
click at [335, 316] on p "Kreate SR Teriyaki Sauce" at bounding box center [311, 310] width 164 height 19
type input "SR Teriyaki Sauce"
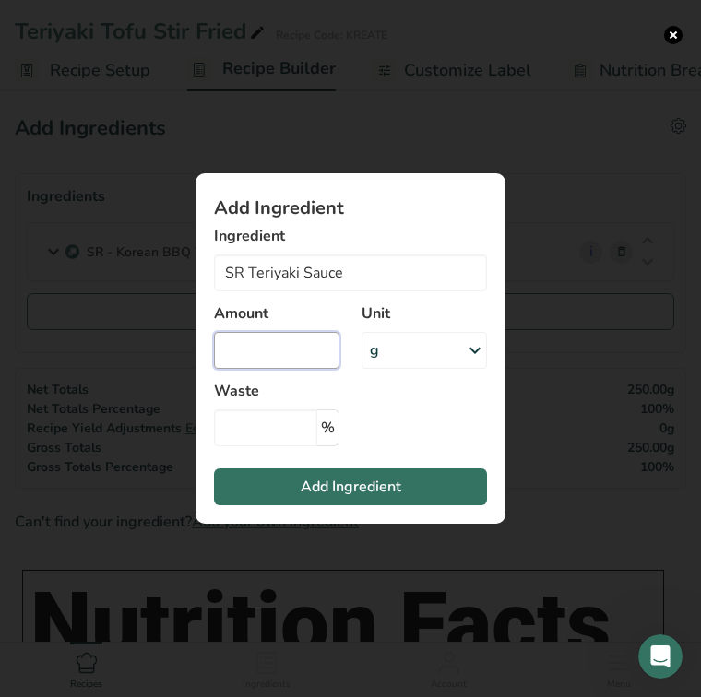
click at [282, 357] on input "Add ingredient modal" at bounding box center [276, 350] width 125 height 37
type input "160"
click at [347, 492] on span "Add Ingredient" at bounding box center [351, 487] width 101 height 22
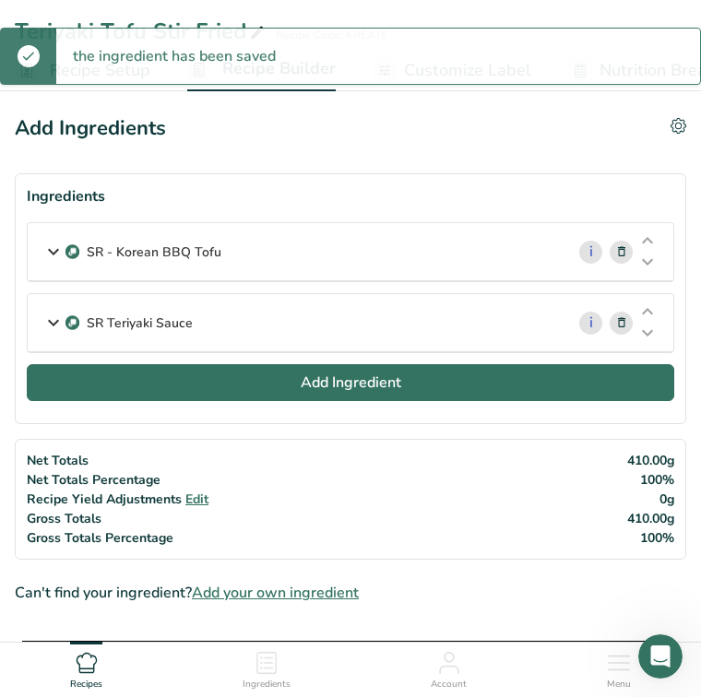
click at [349, 385] on span "Add Ingredient" at bounding box center [351, 383] width 101 height 22
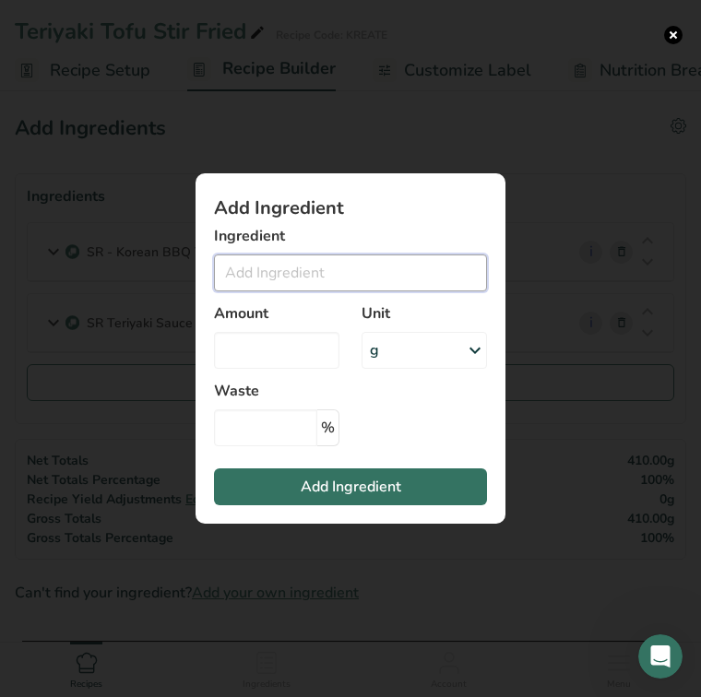
click at [344, 281] on input "Add ingredient modal" at bounding box center [350, 273] width 273 height 37
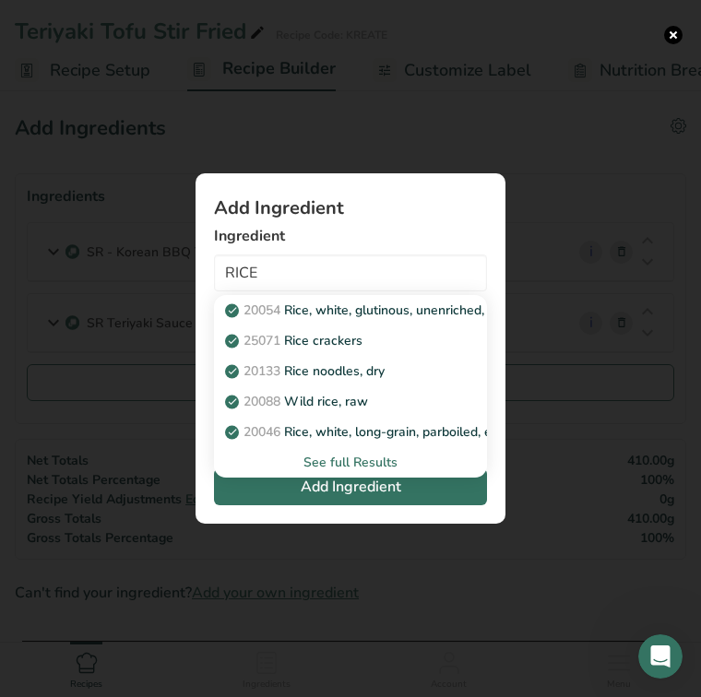
click at [363, 460] on div "See full Results" at bounding box center [351, 462] width 244 height 19
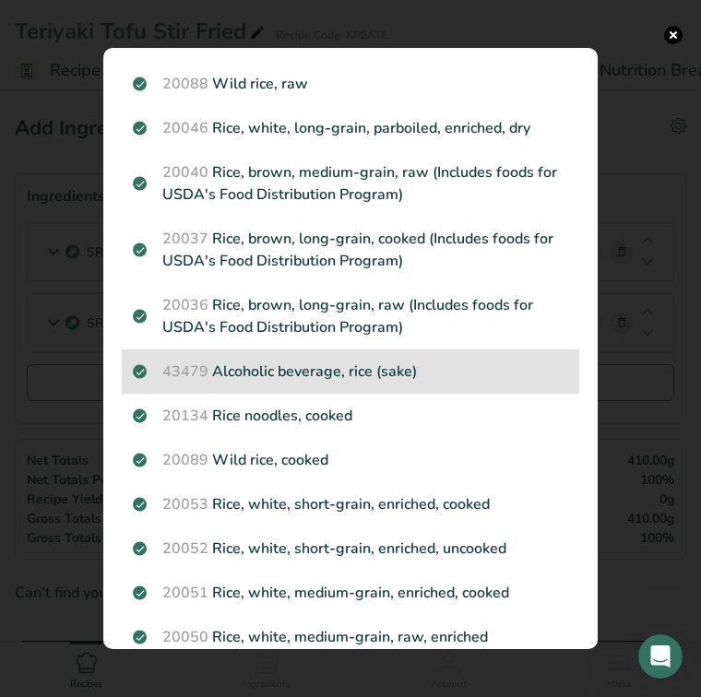
scroll to position [191, 0]
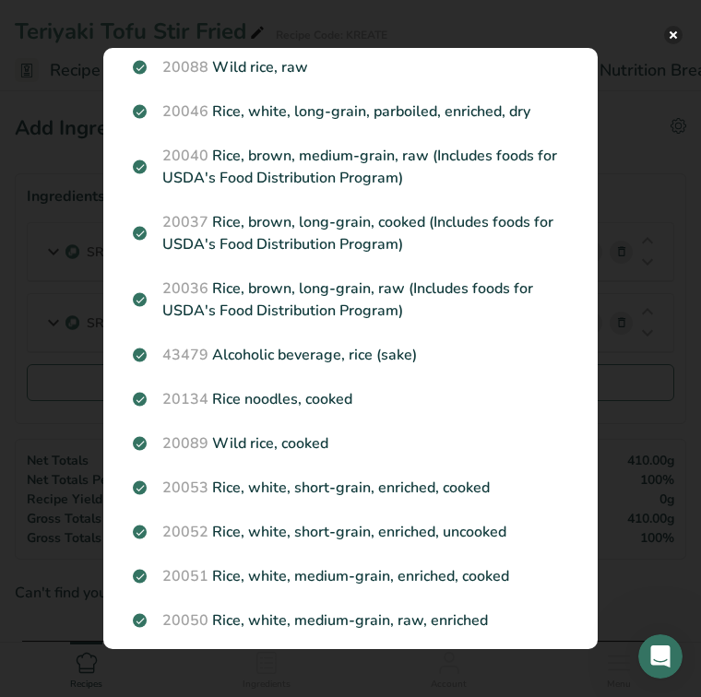
click at [678, 30] on button "Search results modal" at bounding box center [673, 35] width 18 height 18
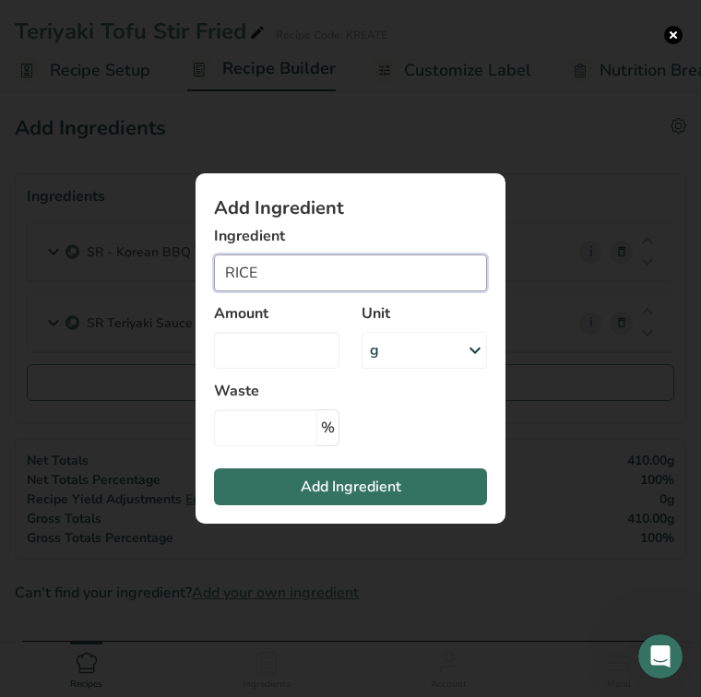
drag, startPoint x: 278, startPoint y: 272, endPoint x: 180, endPoint y: 272, distance: 97.8
click at [180, 272] on div "Add Ingredient Ingredient RICE 20054 Rice, white, glutinous, unenriched, uncook…" at bounding box center [350, 349] width 369 height 410
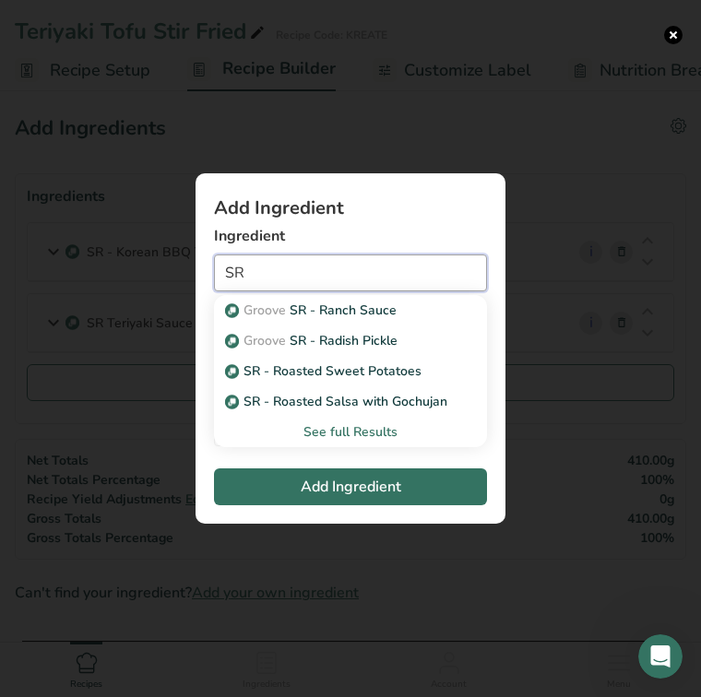
type input "S"
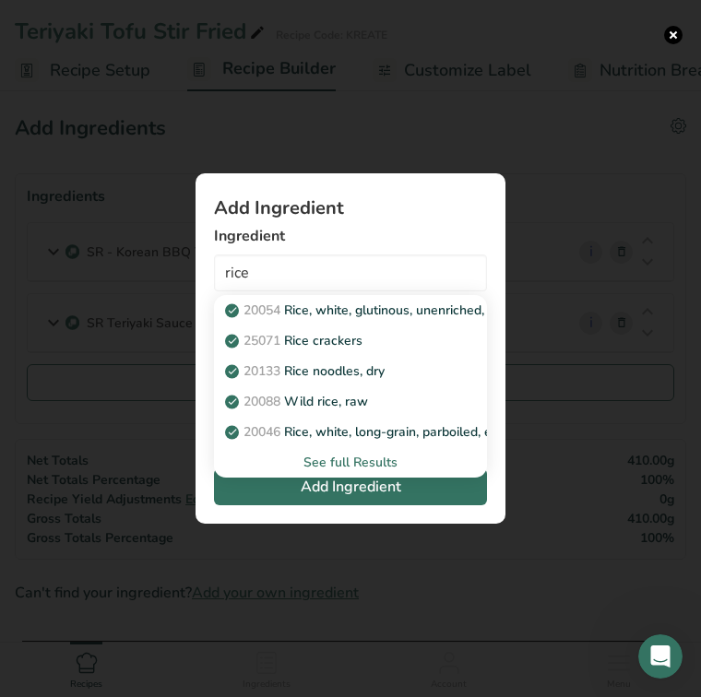
click at [333, 465] on div "See full Results" at bounding box center [351, 462] width 244 height 19
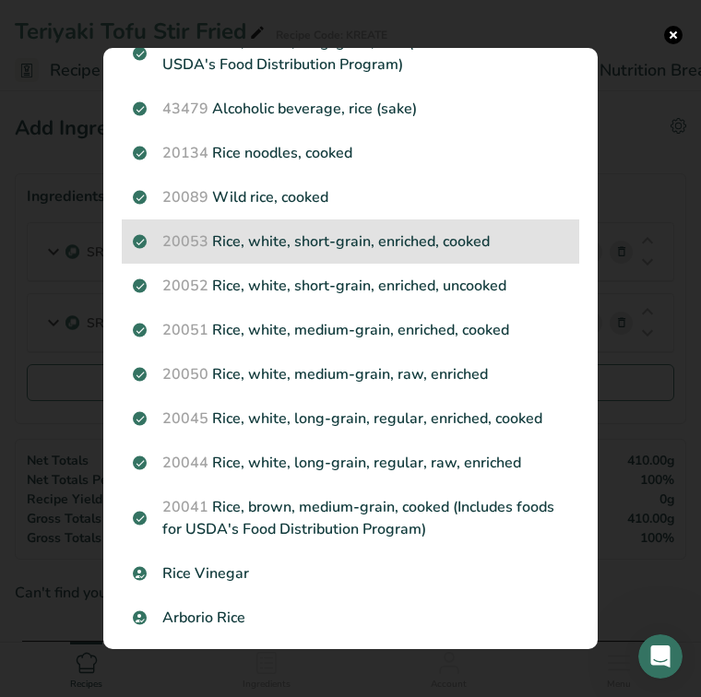
scroll to position [439, 0]
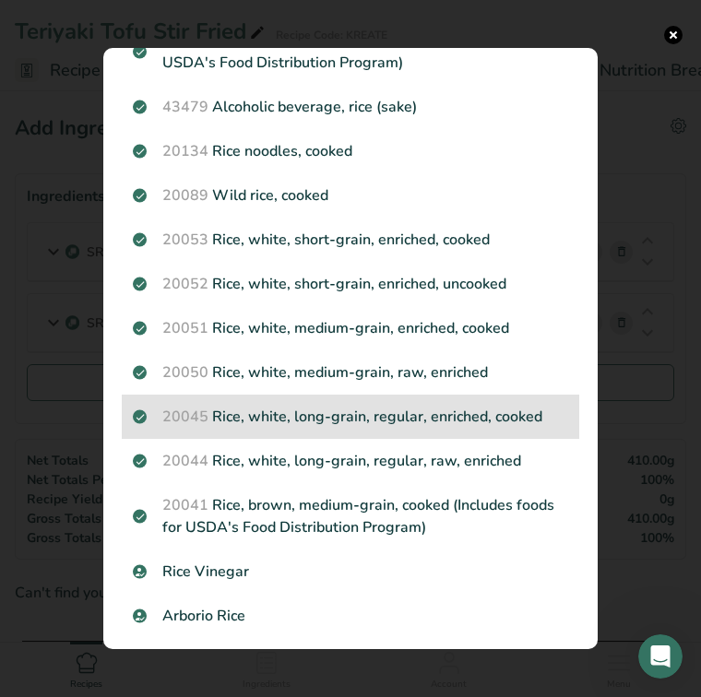
click at [423, 423] on p "20045 Rice, white, long-grain, regular, enriched, cooked" at bounding box center [350, 417] width 435 height 22
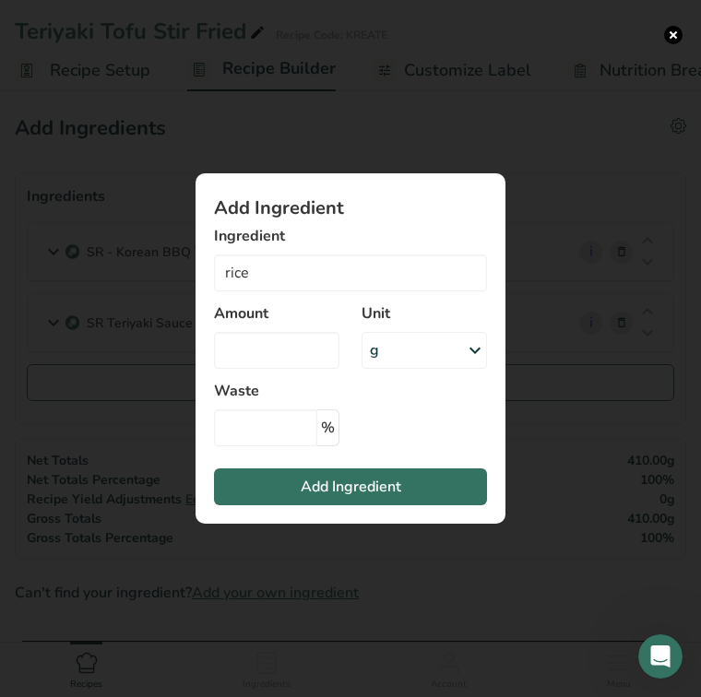
type input "Rice, white, long-grain, regular, enriched, cooked"
click at [282, 341] on input "Add ingredient modal" at bounding box center [276, 350] width 125 height 37
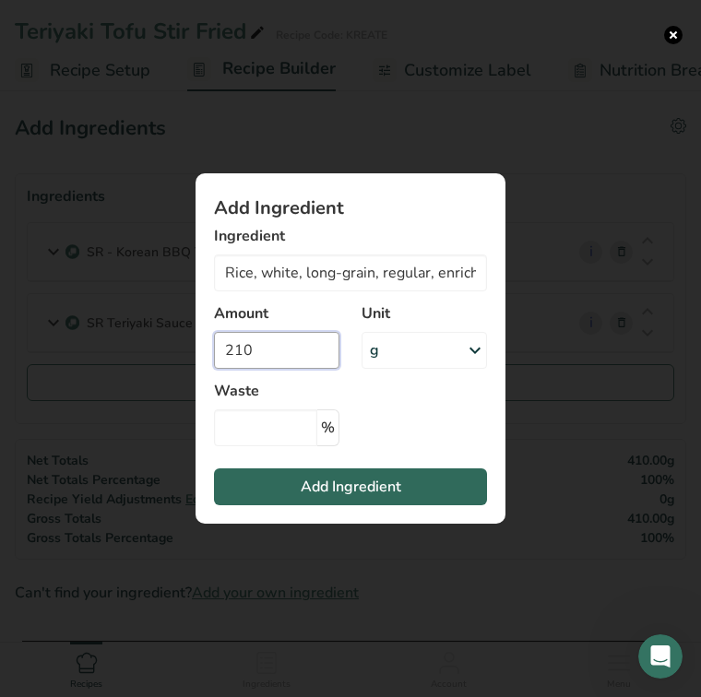
type input "210"
click at [343, 487] on span "Add Ingredient" at bounding box center [351, 487] width 101 height 22
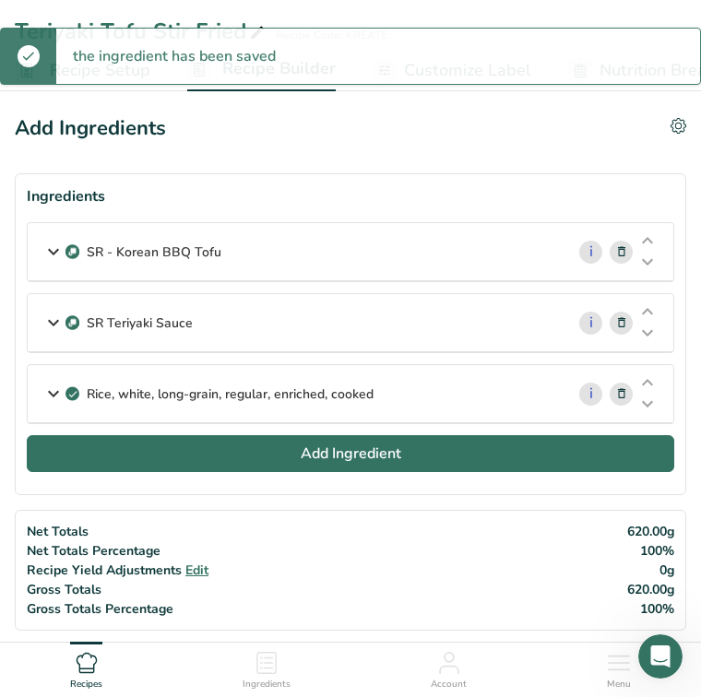
click at [292, 456] on button "Add Ingredient" at bounding box center [351, 453] width 648 height 37
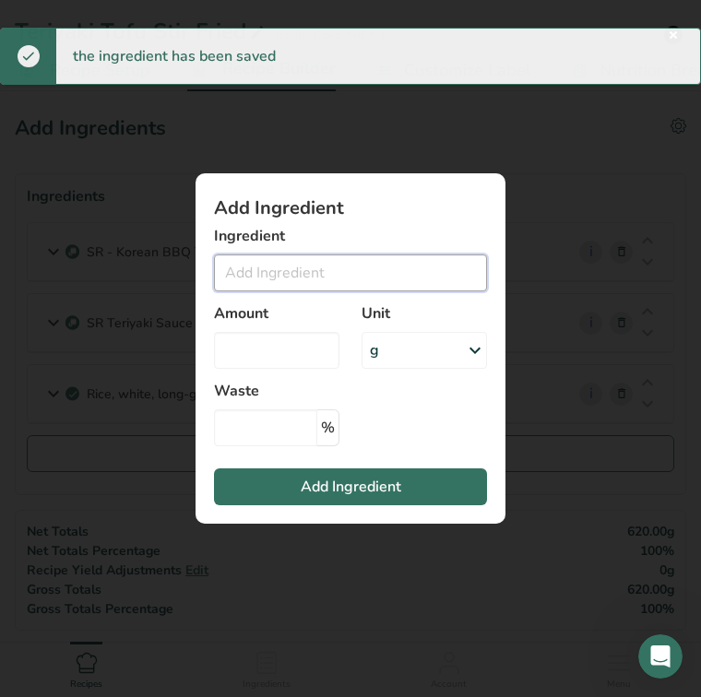
click at [274, 267] on input "Add ingredient modal" at bounding box center [350, 273] width 273 height 37
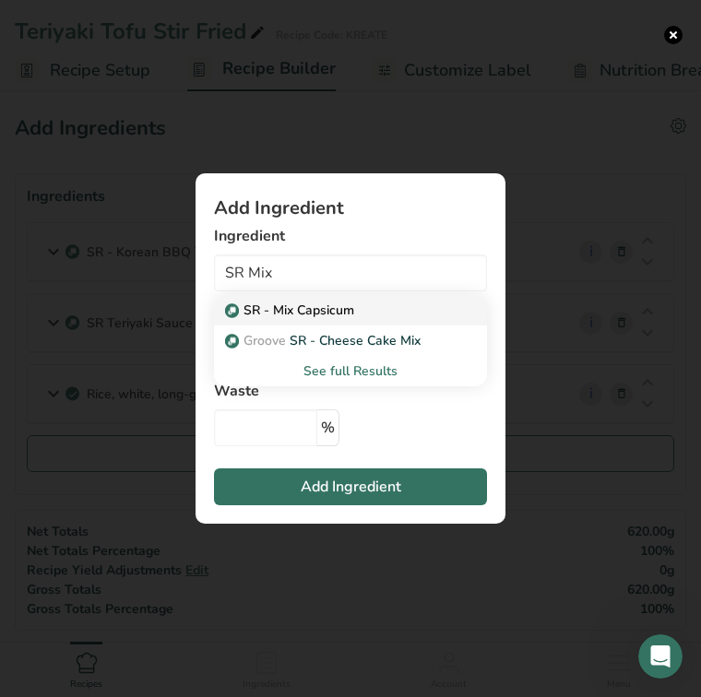
click at [289, 309] on p "SR - Mix Capsicum" at bounding box center [291, 310] width 125 height 19
type input "SR - Mix Capsicum"
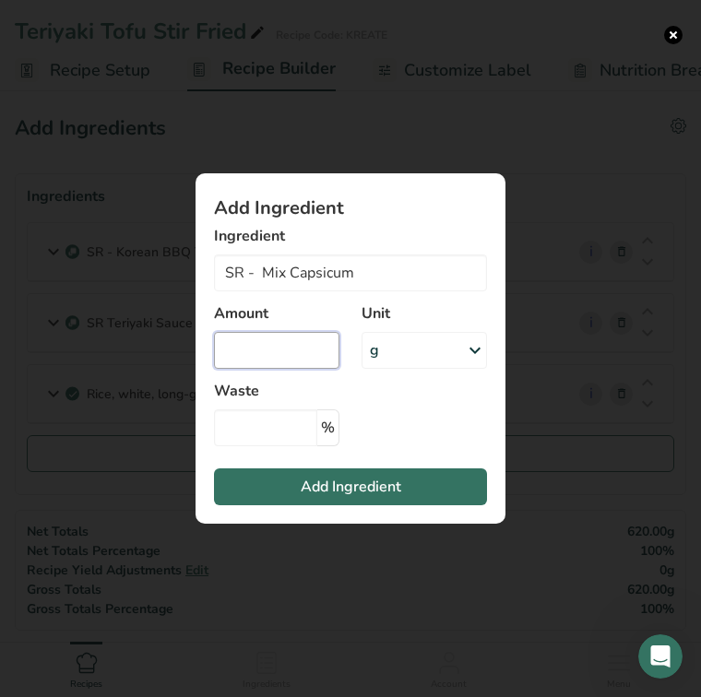
click at [287, 352] on input "Add ingredient modal" at bounding box center [276, 350] width 125 height 37
type input "100"
click at [337, 484] on span "Add Ingredient" at bounding box center [351, 487] width 101 height 22
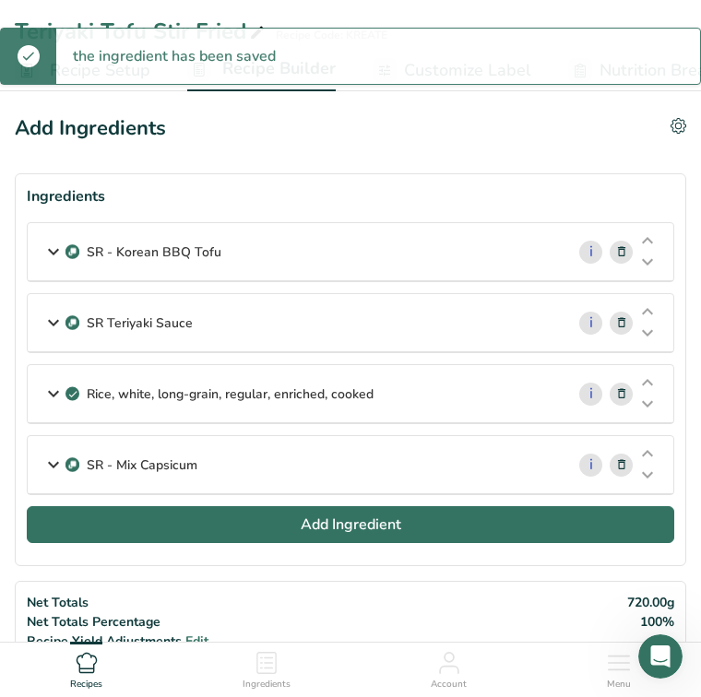
click at [360, 527] on span "Add Ingredient" at bounding box center [351, 525] width 101 height 22
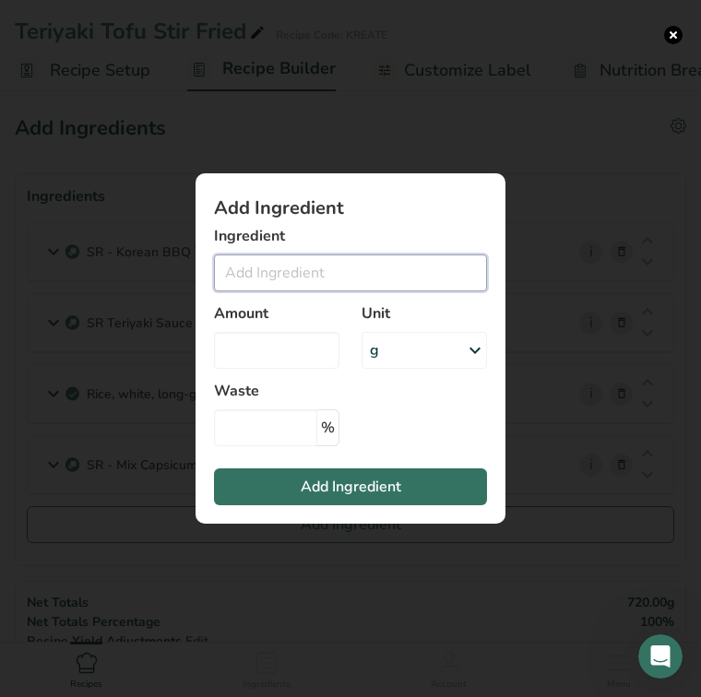
click at [260, 271] on input "Add ingredient modal" at bounding box center [350, 273] width 273 height 37
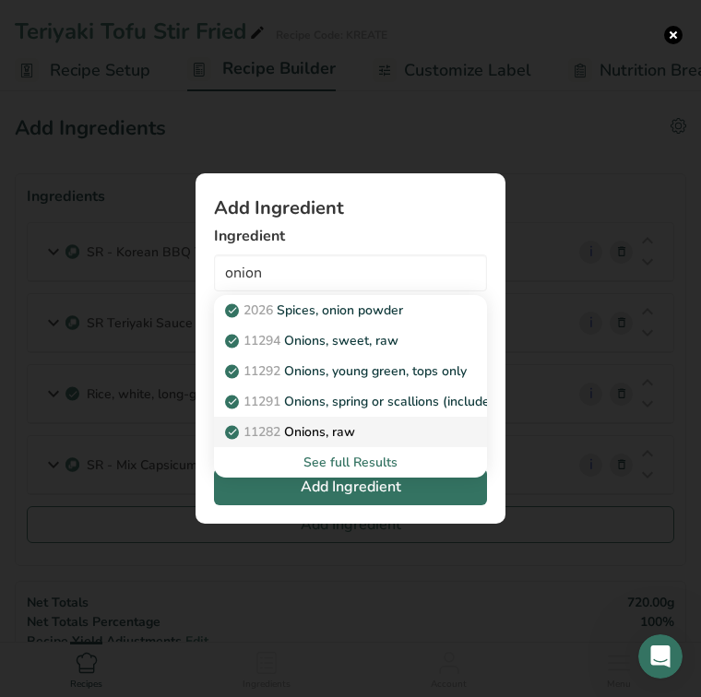
click at [299, 432] on p "11282 Onions, raw" at bounding box center [292, 431] width 126 height 19
type input "Onions, raw"
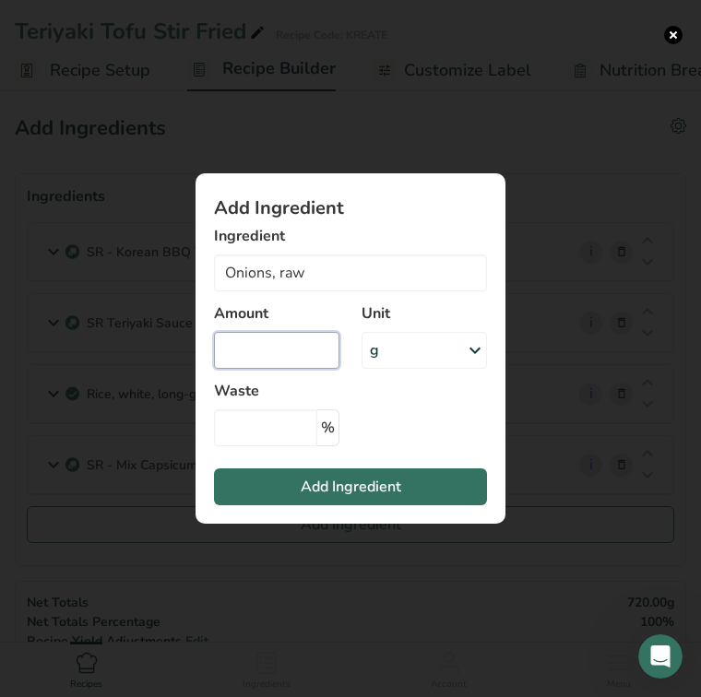
click at [288, 357] on input "Add ingredient modal" at bounding box center [276, 350] width 125 height 37
type input "20"
click at [326, 488] on span "Add Ingredient" at bounding box center [351, 487] width 101 height 22
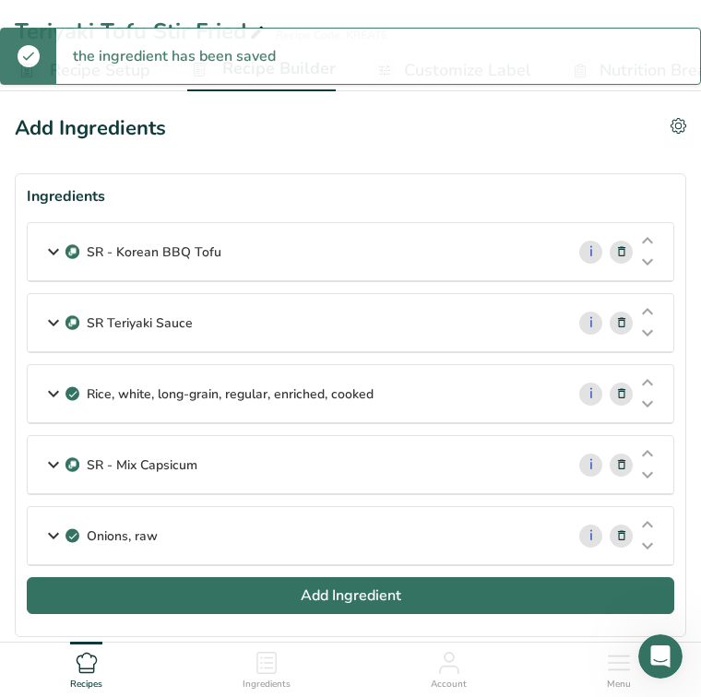
click at [333, 591] on span "Add Ingredient" at bounding box center [351, 596] width 101 height 22
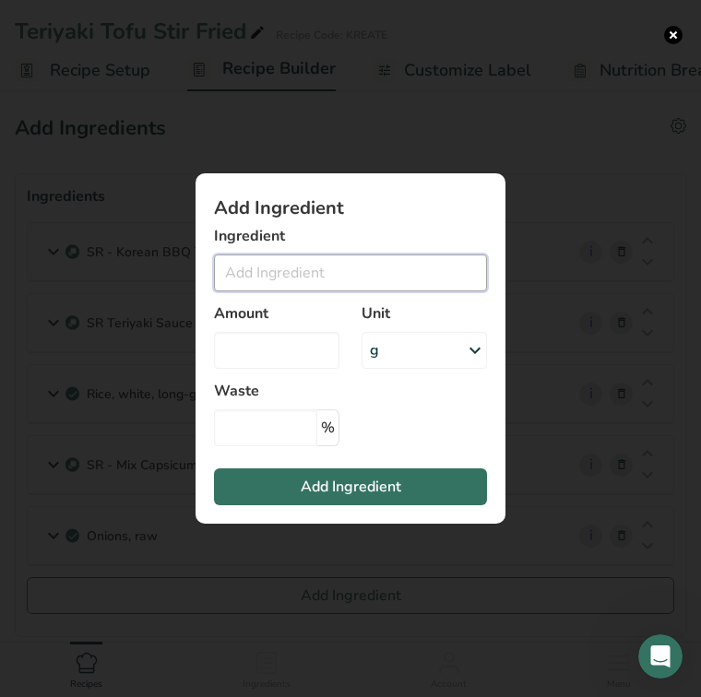
click at [303, 272] on input "Add ingredient modal" at bounding box center [350, 273] width 273 height 37
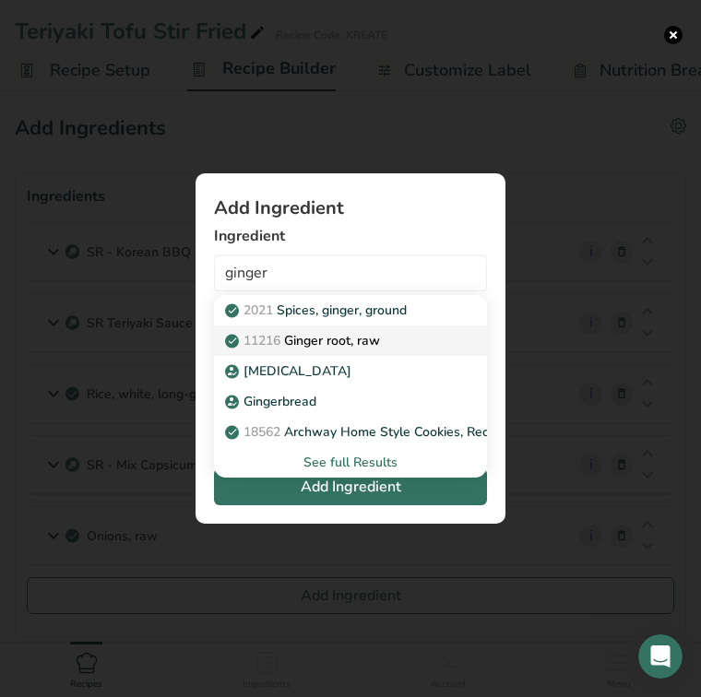
click at [337, 337] on p "11216 Ginger root, raw" at bounding box center [304, 340] width 151 height 19
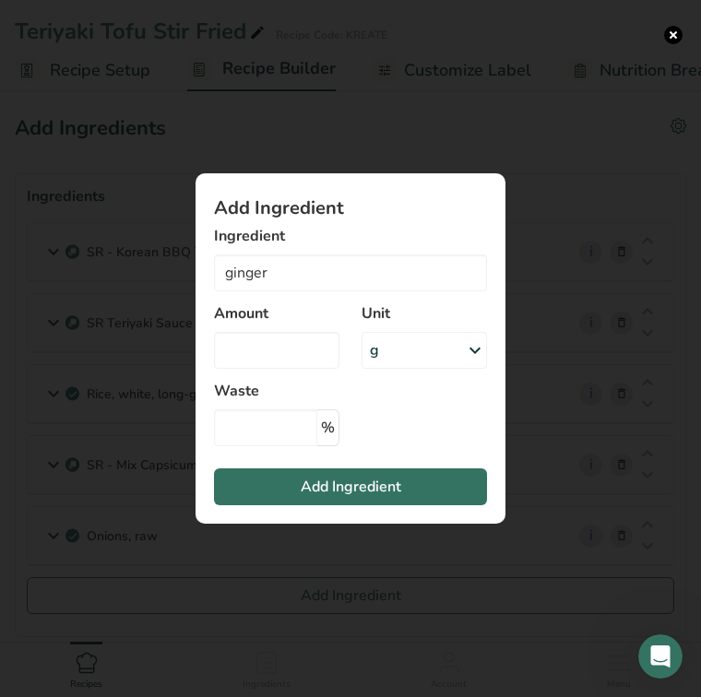
type input "Ginger root, raw"
click at [303, 351] on input "Add ingredient modal" at bounding box center [276, 350] width 125 height 37
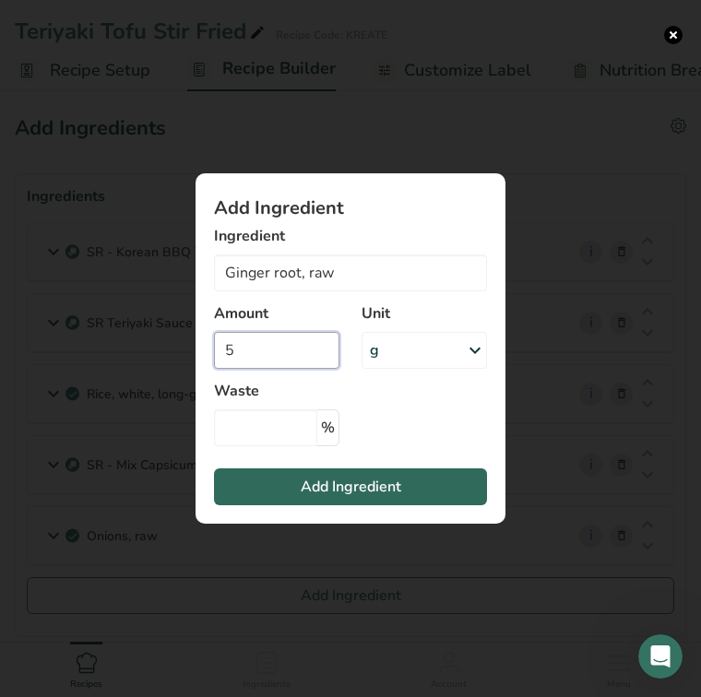
type input "5"
click at [328, 485] on span "Add Ingredient" at bounding box center [351, 487] width 101 height 22
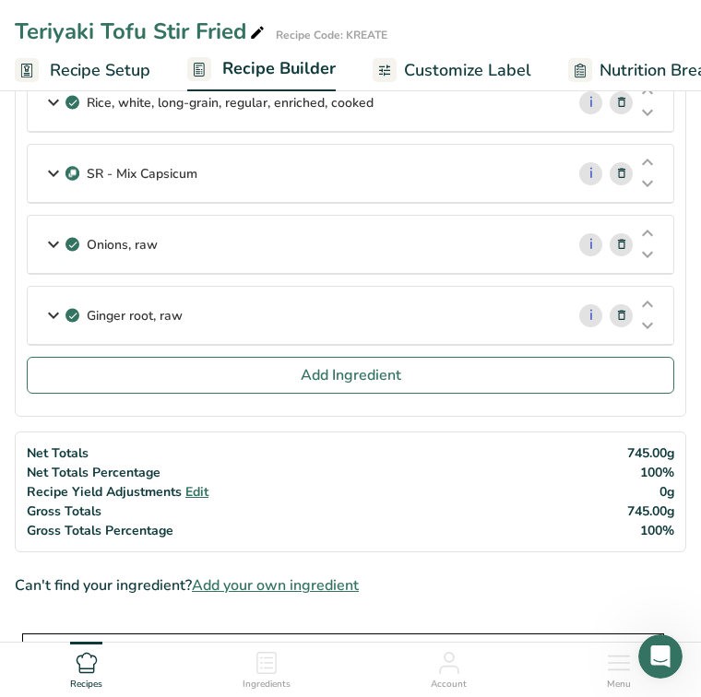
scroll to position [351, 0]
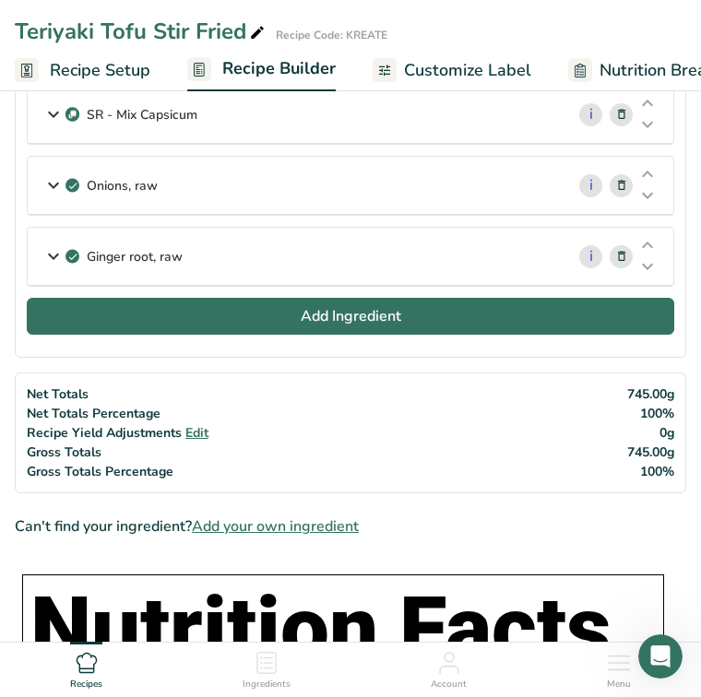
click at [289, 306] on button "Add Ingredient" at bounding box center [351, 316] width 648 height 37
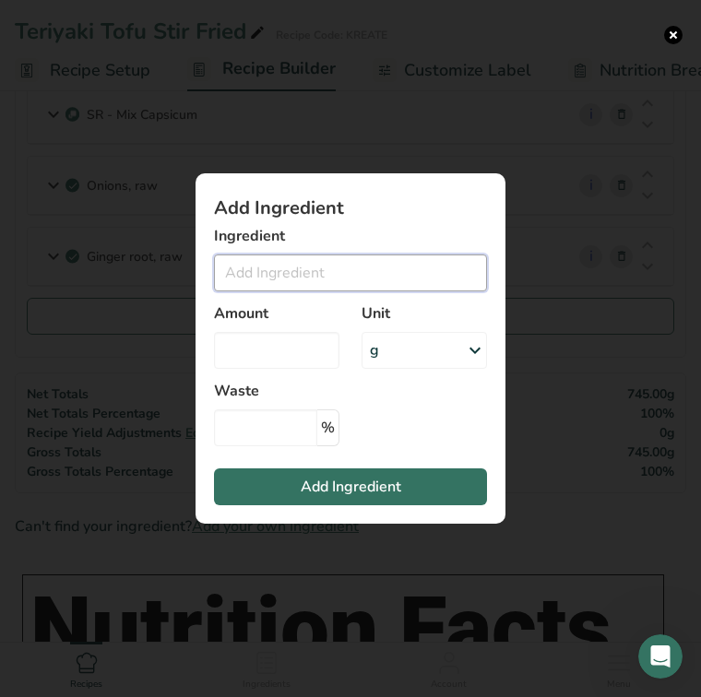
click at [288, 280] on input "Add ingredient modal" at bounding box center [350, 273] width 273 height 37
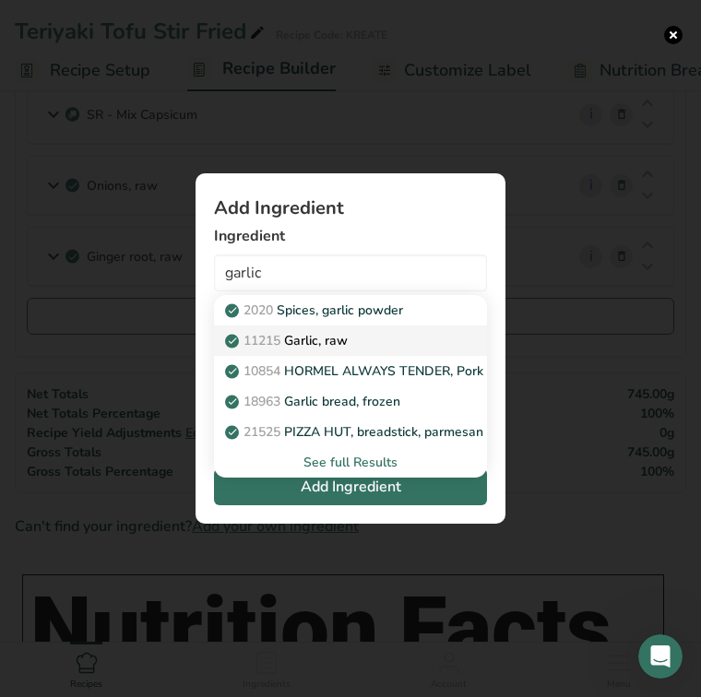
drag, startPoint x: 258, startPoint y: 305, endPoint x: 290, endPoint y: 339, distance: 45.7
click at [290, 339] on p "11215 Garlic, raw" at bounding box center [288, 340] width 119 height 19
type input "Garlic, raw"
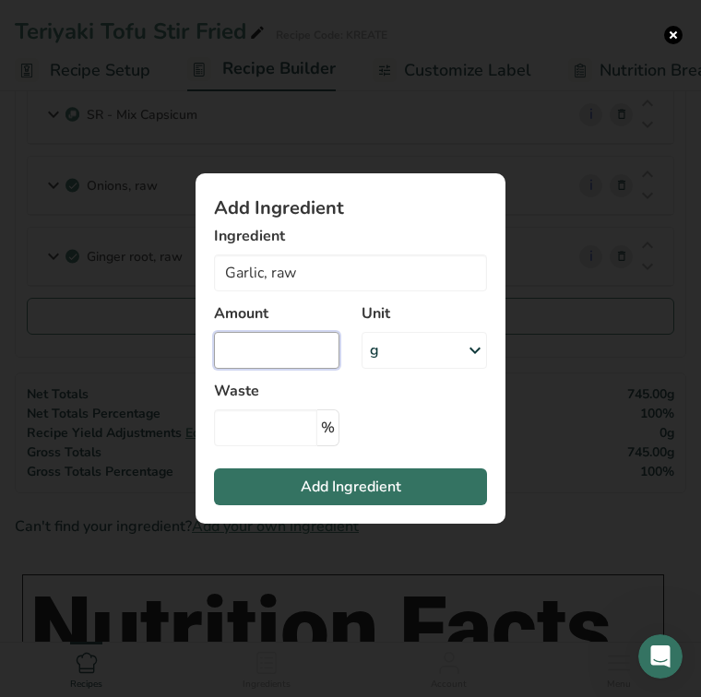
click at [287, 346] on input "Add ingredient modal" at bounding box center [276, 350] width 125 height 37
type input "5"
click at [327, 486] on span "Add Ingredient" at bounding box center [351, 487] width 101 height 22
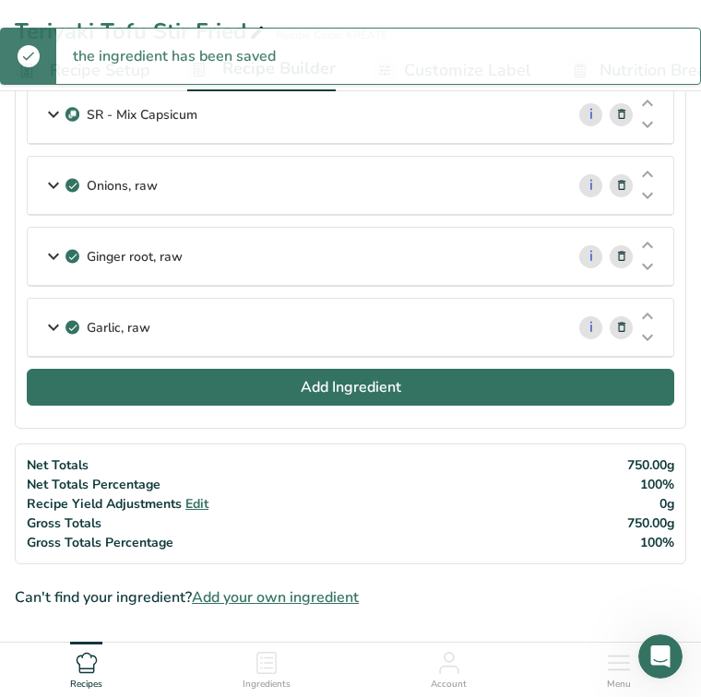
click at [299, 385] on button "Add Ingredient" at bounding box center [351, 387] width 648 height 37
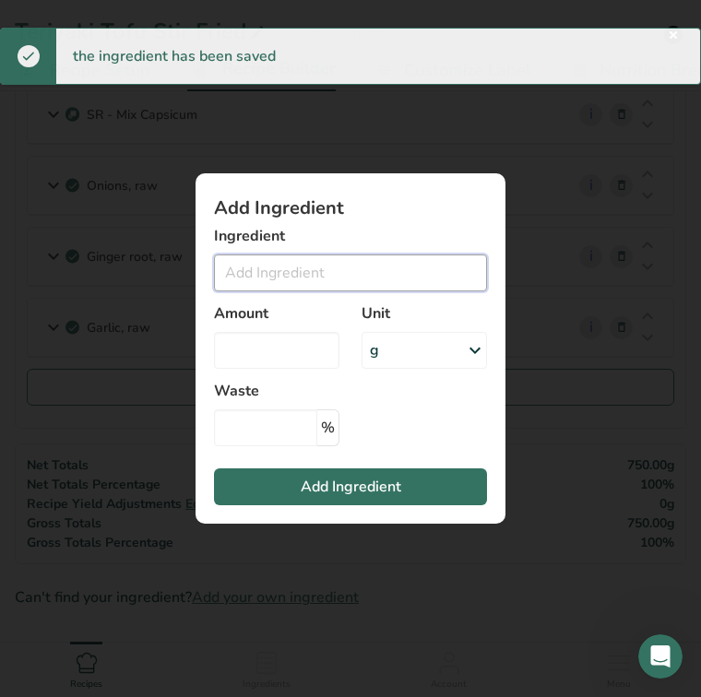
click at [306, 263] on input "Add ingredient modal" at bounding box center [350, 273] width 273 height 37
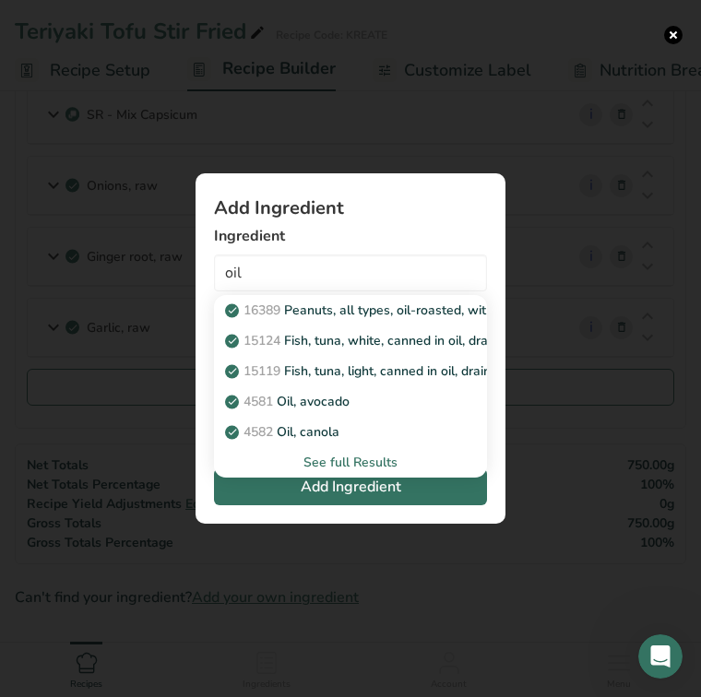
click at [361, 465] on div "See full Results" at bounding box center [351, 462] width 244 height 19
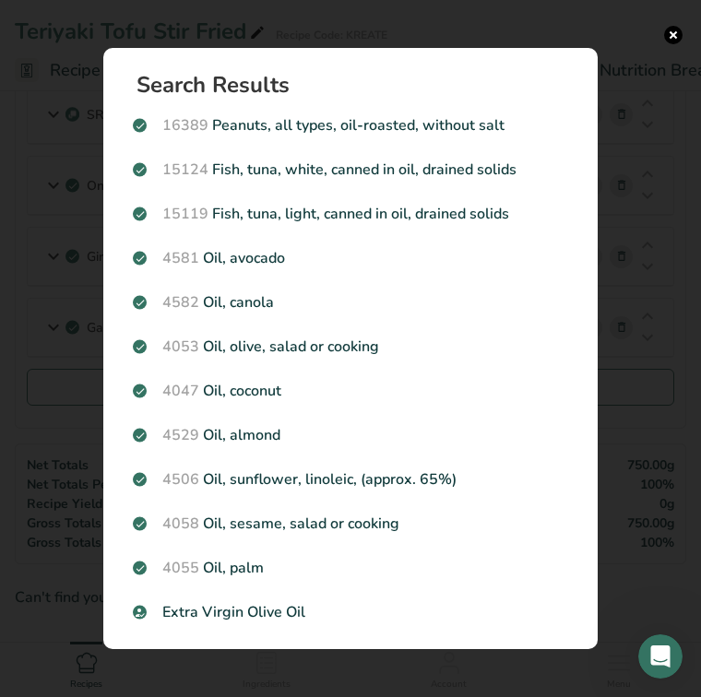
scroll to position [0, 0]
click at [676, 36] on button "Search results modal" at bounding box center [673, 35] width 18 height 18
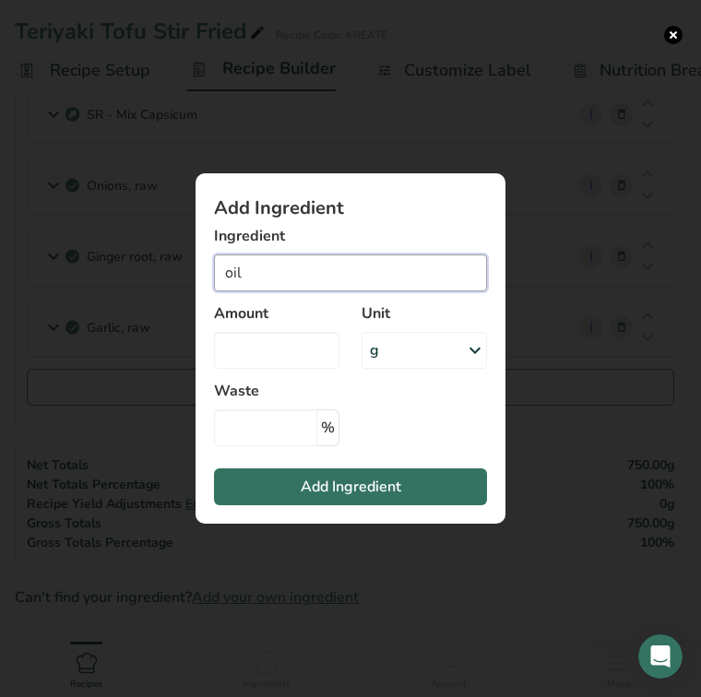
drag, startPoint x: 330, startPoint y: 273, endPoint x: 166, endPoint y: 270, distance: 164.2
click at [166, 270] on div "Add Ingredient Ingredient oil 16389 Peanuts, all types, oil-roasted, without sa…" at bounding box center [350, 349] width 369 height 410
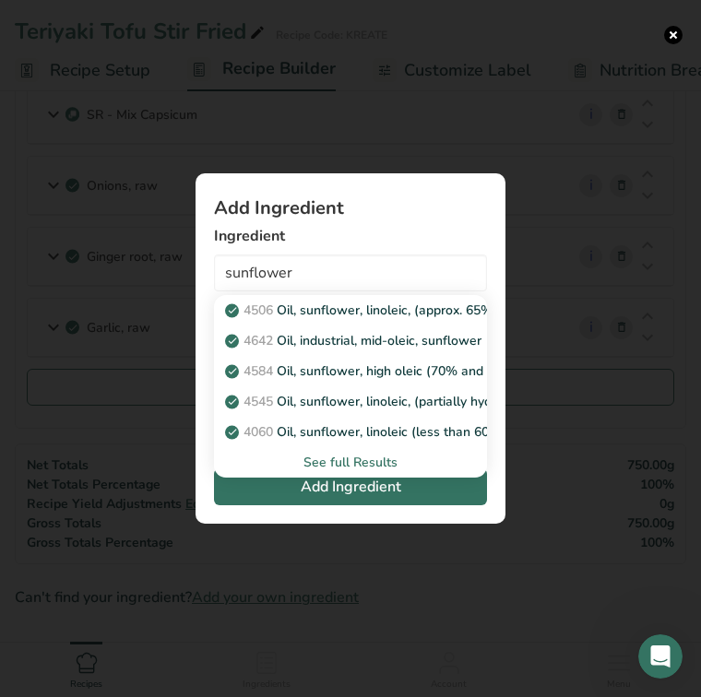
click at [324, 462] on div "See full Results" at bounding box center [351, 462] width 244 height 19
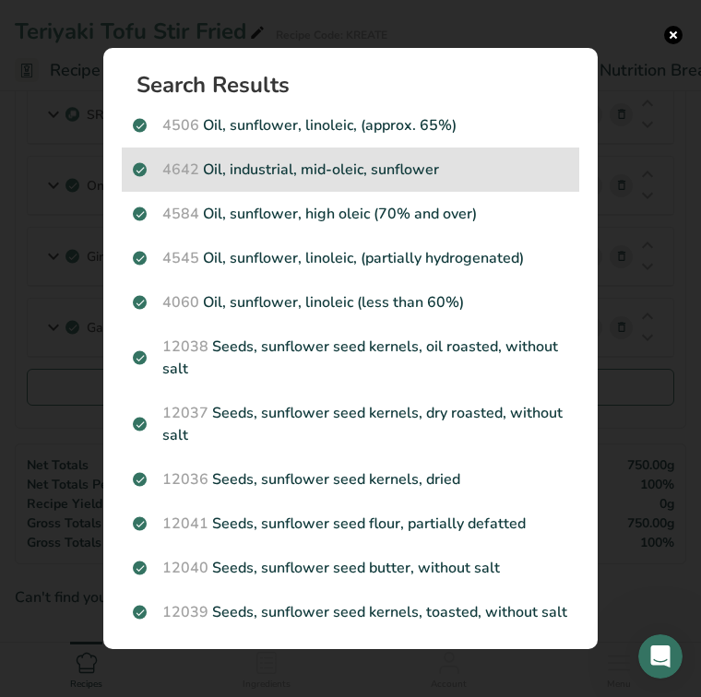
click at [357, 171] on p "4642 Oil, industrial, mid-oleic, sunflower" at bounding box center [350, 170] width 435 height 22
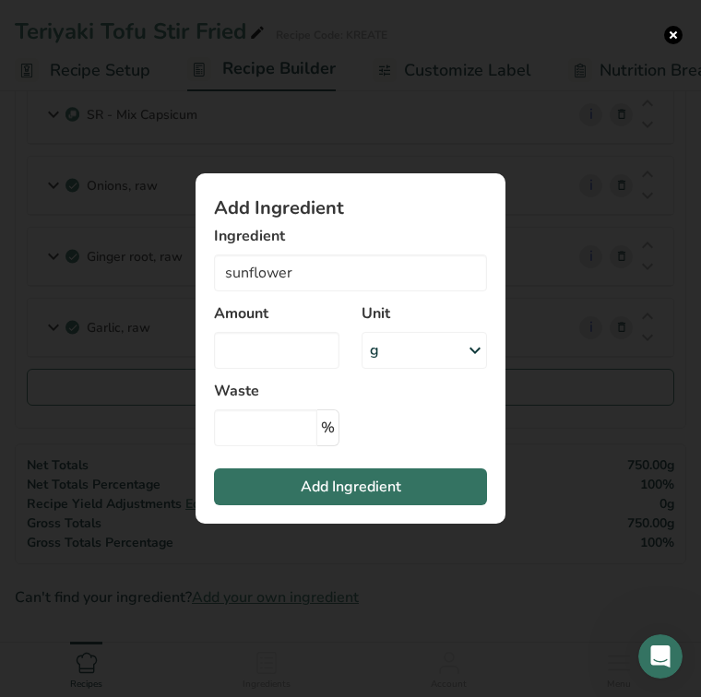
type input "Oil, industrial, mid-oleic, sunflower"
click at [274, 344] on input "Add ingredient modal" at bounding box center [276, 350] width 125 height 37
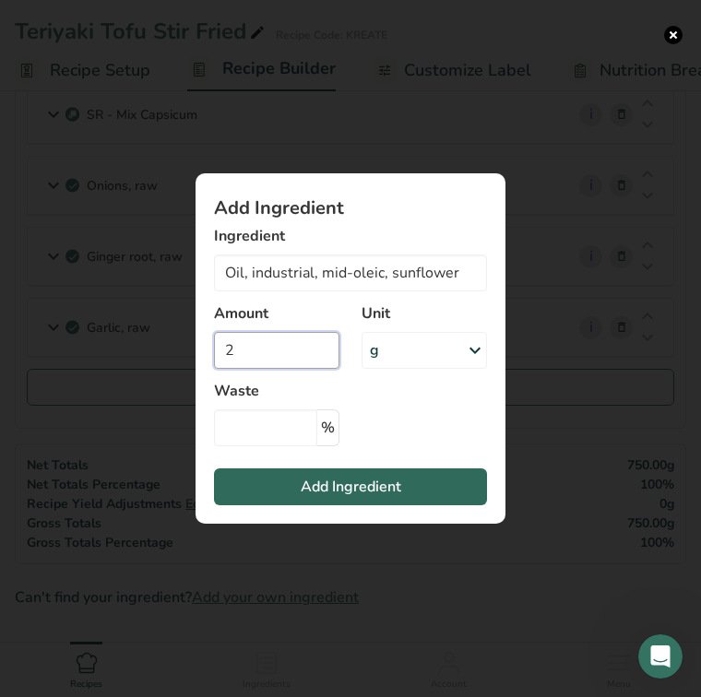
type input "2"
click at [319, 482] on span "Add Ingredient" at bounding box center [351, 487] width 101 height 22
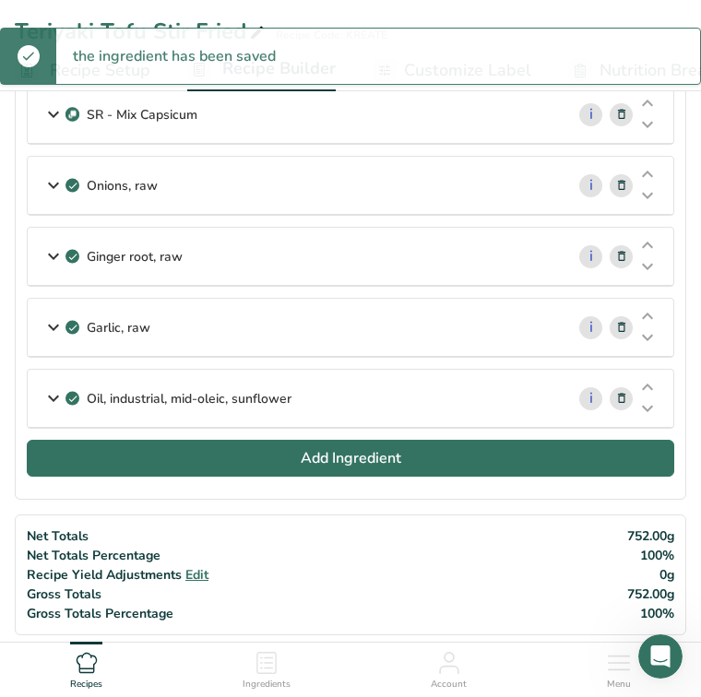
click at [328, 463] on span "Add Ingredient" at bounding box center [351, 458] width 101 height 22
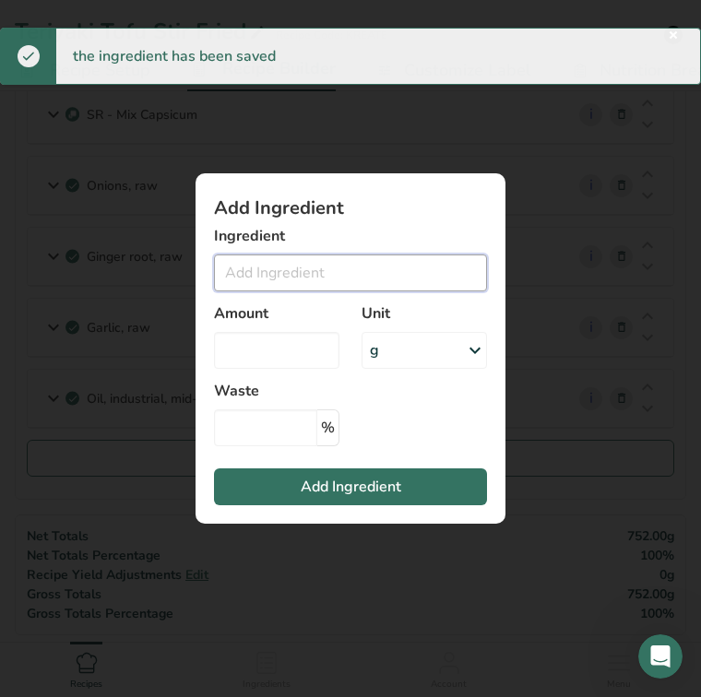
click at [324, 272] on input "Add ingredient modal" at bounding box center [350, 273] width 273 height 37
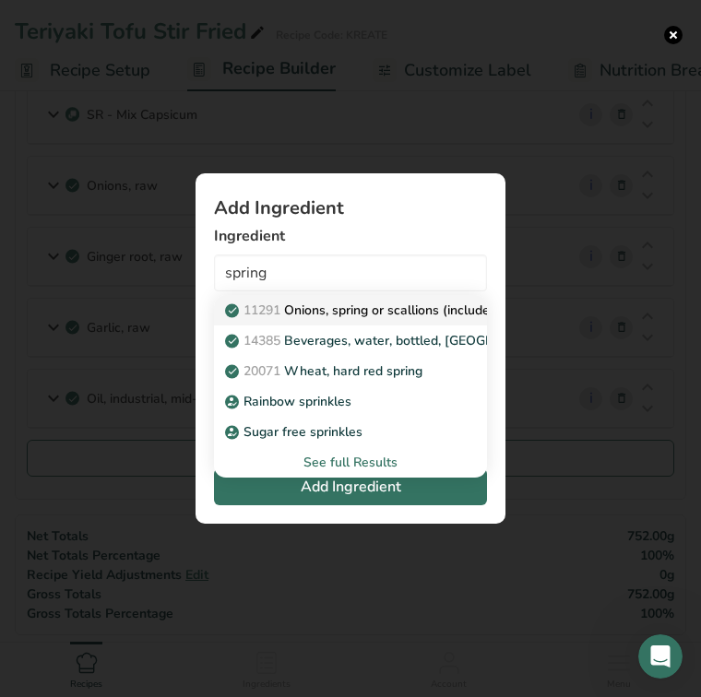
click at [349, 311] on p "11291 Onions, spring or scallions (includes tops and bulb), raw" at bounding box center [422, 310] width 387 height 19
type input "Onions, spring or scallions (includes tops and bulb), raw"
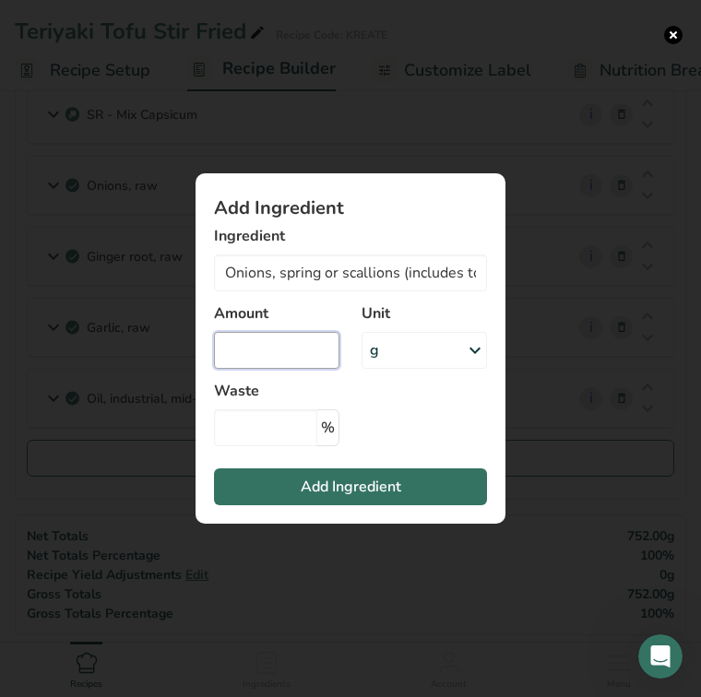
click at [287, 358] on input "Add ingredient modal" at bounding box center [276, 350] width 125 height 37
type input "0.25"
click at [329, 488] on span "Add Ingredient" at bounding box center [351, 487] width 101 height 22
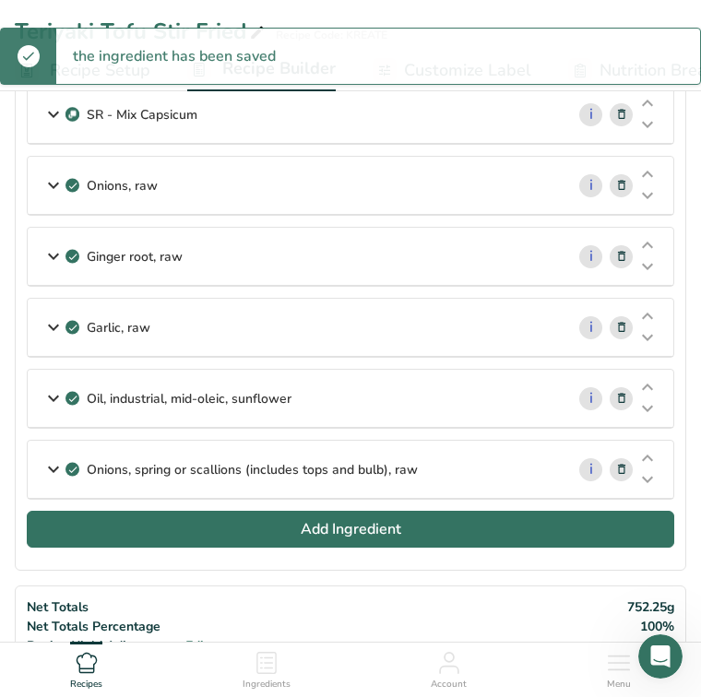
click at [329, 521] on span "Add Ingredient" at bounding box center [351, 529] width 101 height 22
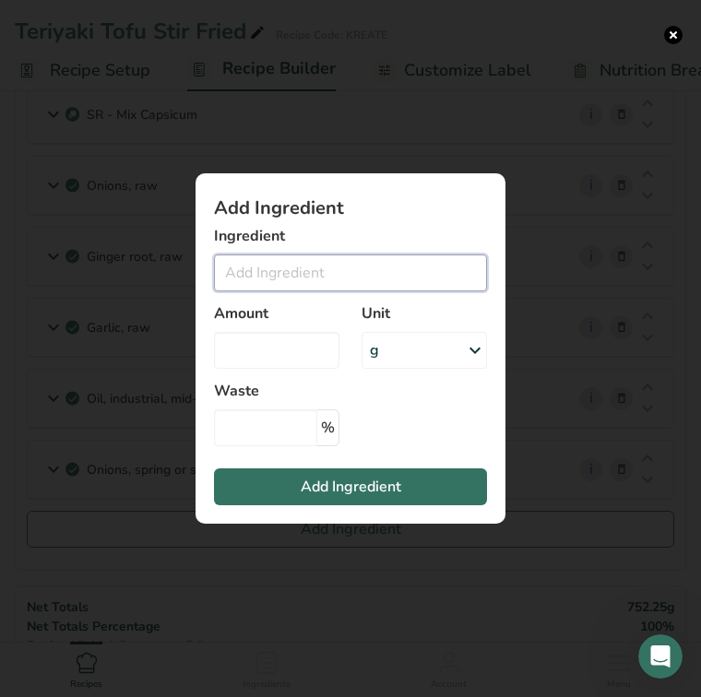
click at [286, 269] on input "Add ingredient modal" at bounding box center [350, 273] width 273 height 37
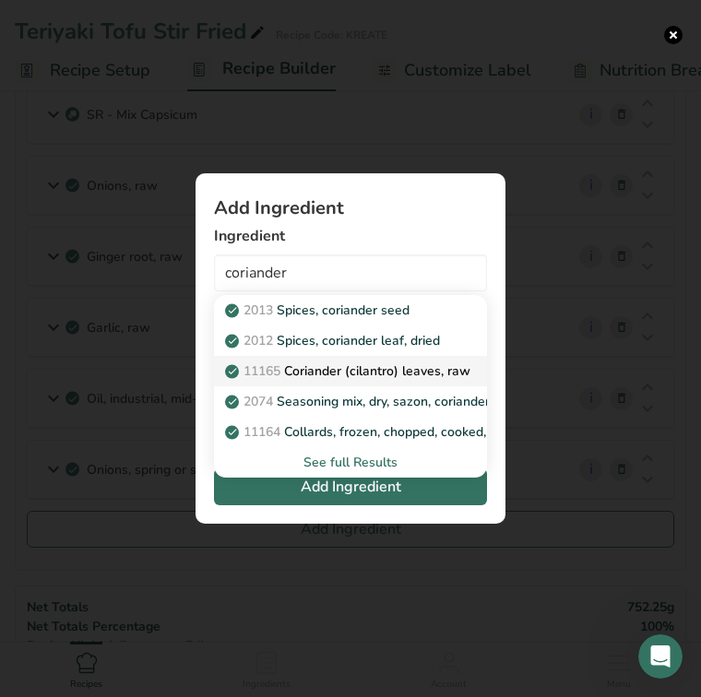
click at [300, 372] on p "11165 Coriander (cilantro) leaves, raw" at bounding box center [350, 371] width 242 height 19
type input "Coriander (cilantro) leaves, raw"
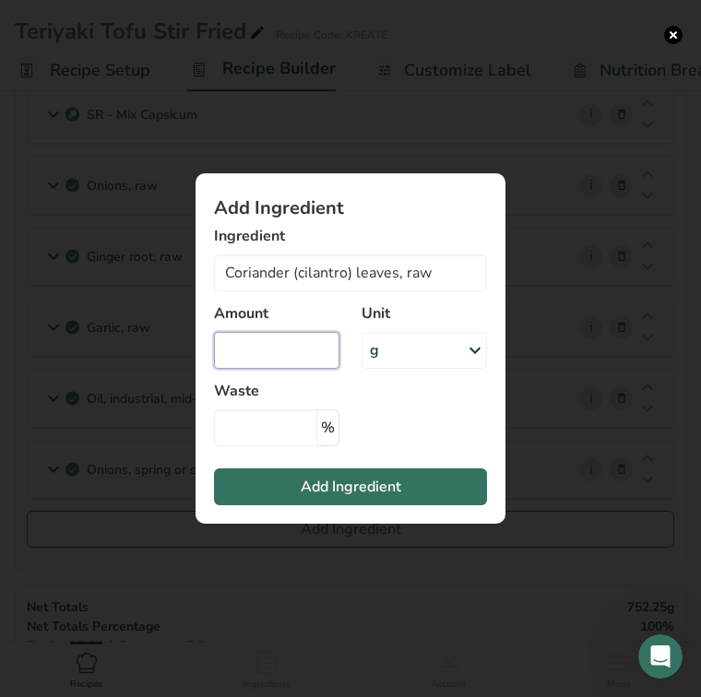
click at [279, 350] on input "Add ingredient modal" at bounding box center [276, 350] width 125 height 37
type input "0.25"
click at [311, 488] on span "Add Ingredient" at bounding box center [351, 487] width 101 height 22
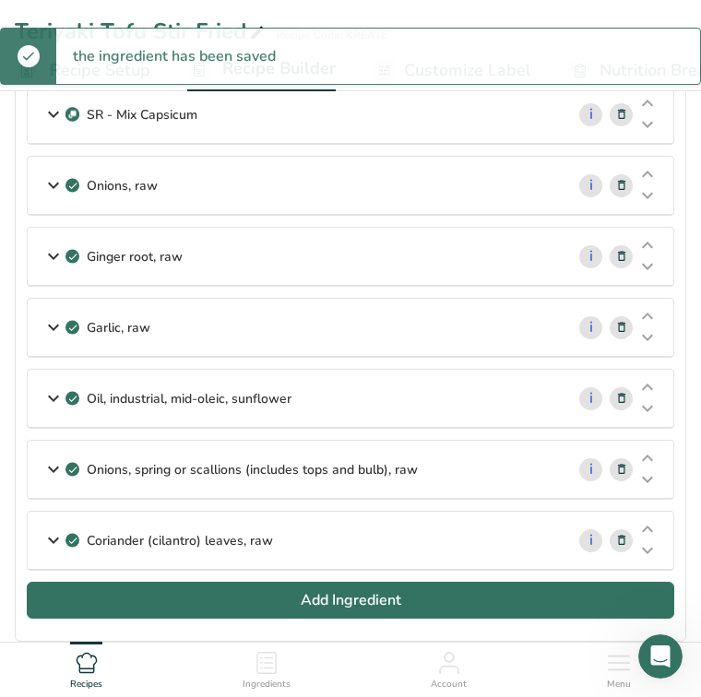
click at [328, 613] on button "Add Ingredient" at bounding box center [351, 600] width 648 height 37
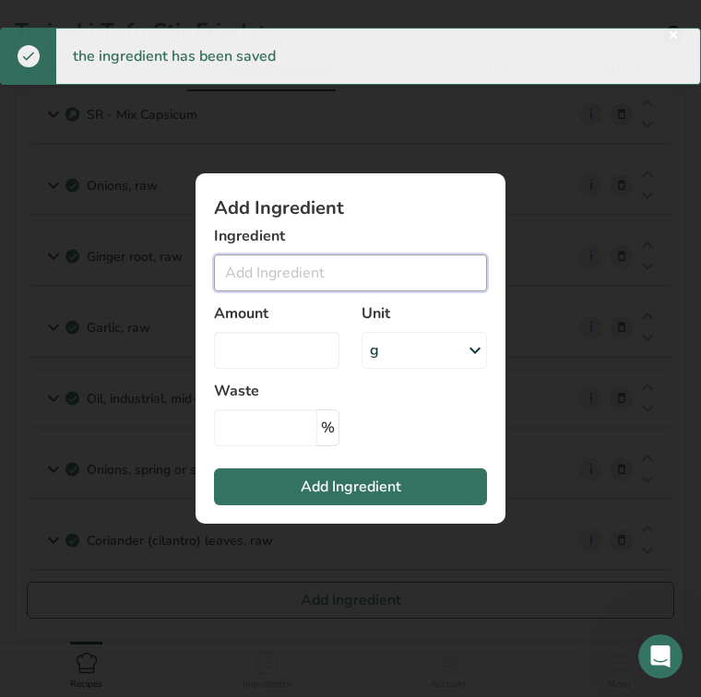
click at [261, 272] on input "Add ingredient modal" at bounding box center [350, 273] width 273 height 37
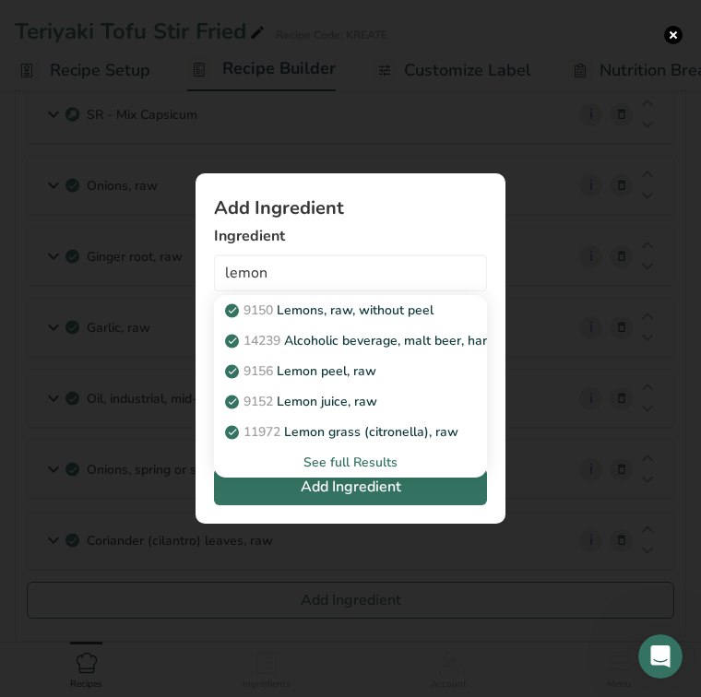
click at [345, 462] on div "See full Results" at bounding box center [351, 462] width 244 height 19
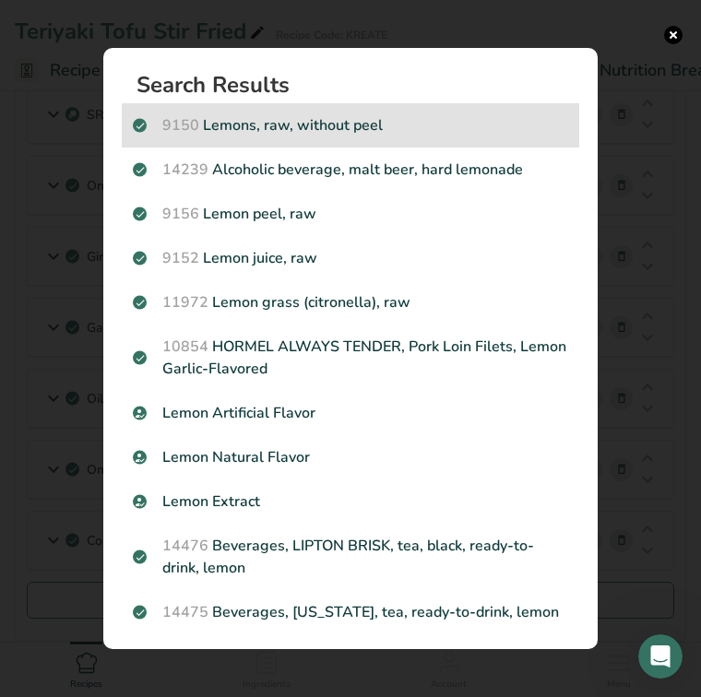
click at [320, 125] on p "9150 Lemons, raw, without peel" at bounding box center [350, 125] width 435 height 22
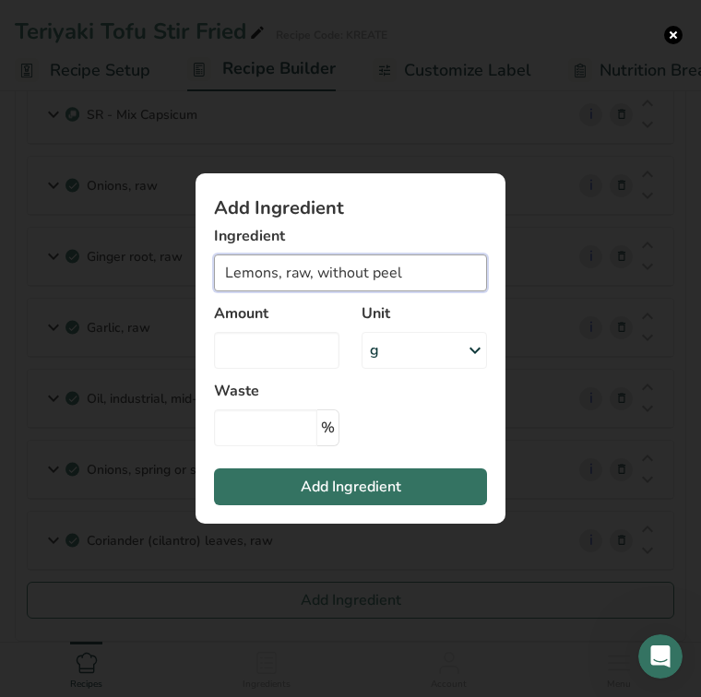
click at [410, 269] on input "Lemons, raw, without peel" at bounding box center [350, 273] width 273 height 37
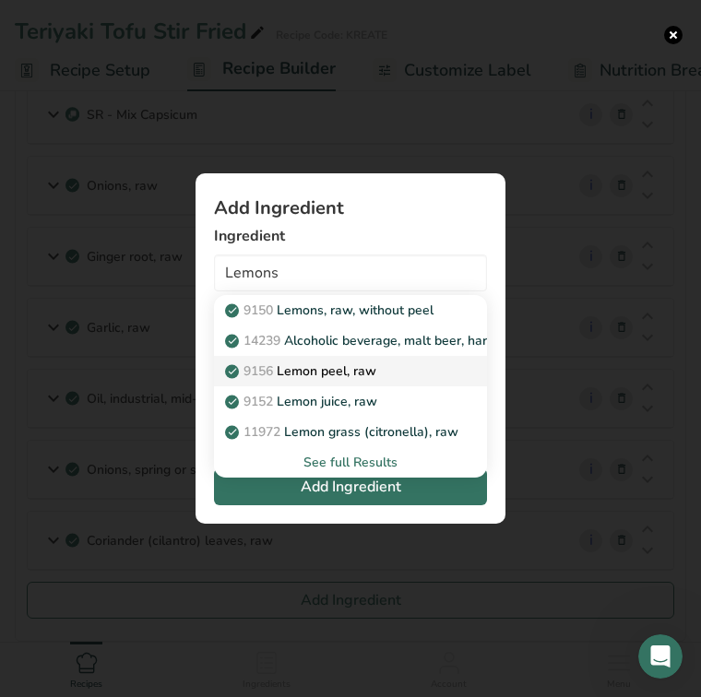
click at [393, 370] on div "9156 Lemon peel, raw" at bounding box center [336, 371] width 214 height 19
type input "Lemon peel, raw"
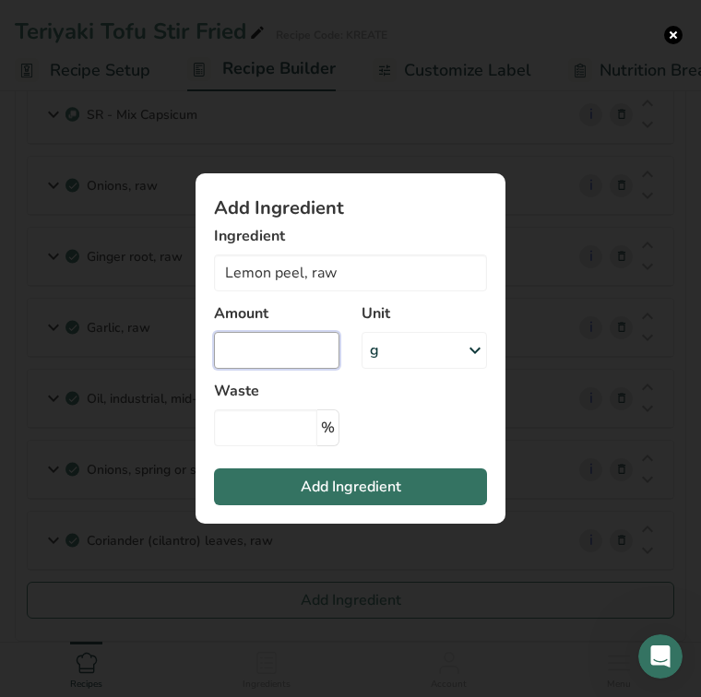
click at [298, 353] on input "Add ingredient modal" at bounding box center [276, 350] width 125 height 37
type input "30"
click at [361, 485] on span "Add Ingredient" at bounding box center [351, 487] width 101 height 22
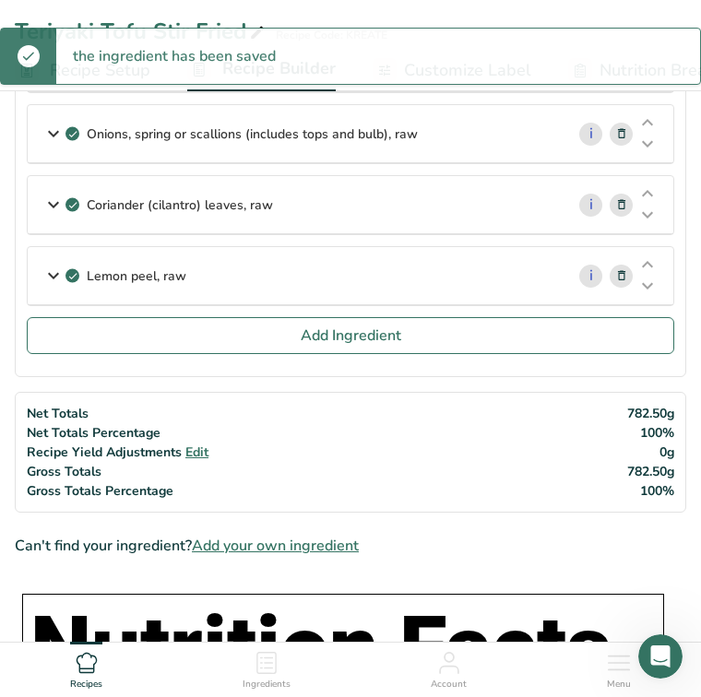
scroll to position [731, 0]
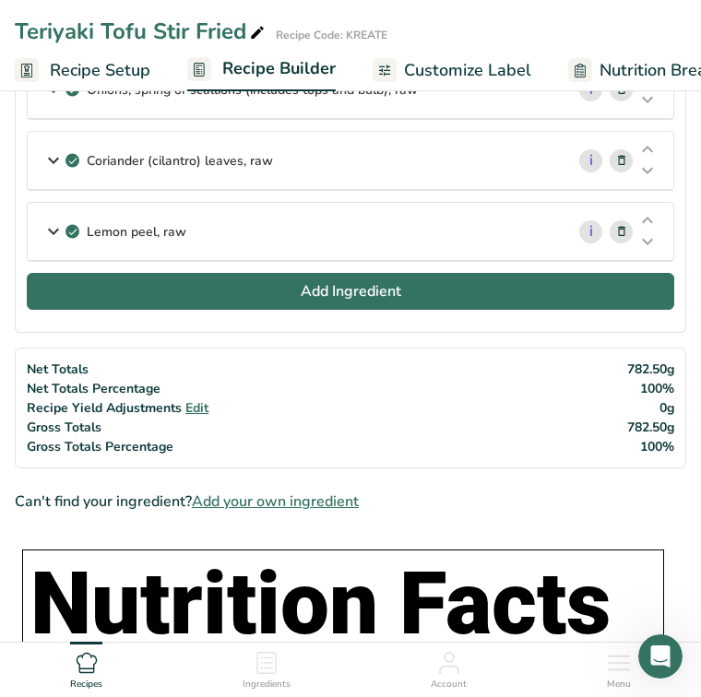
click at [345, 288] on span "Add Ingredient" at bounding box center [351, 291] width 101 height 22
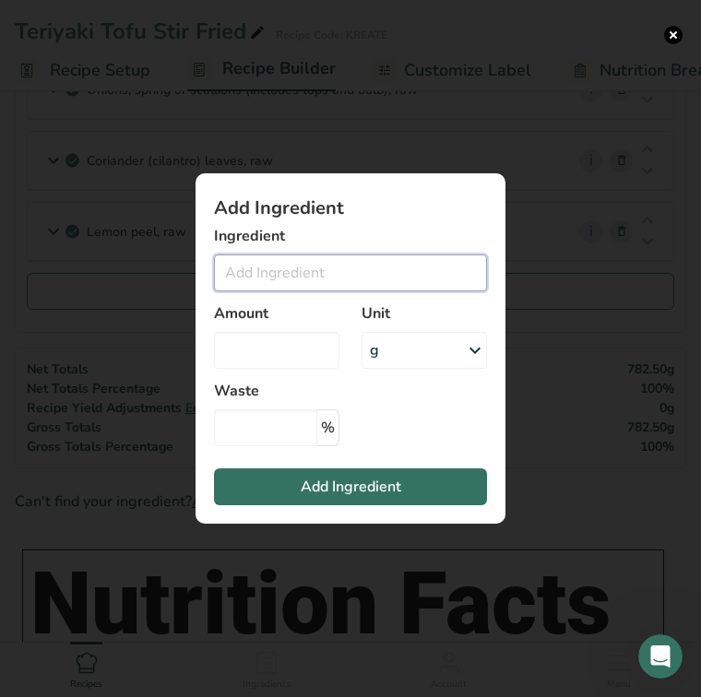
click at [325, 273] on input "Add ingredient modal" at bounding box center [350, 273] width 273 height 37
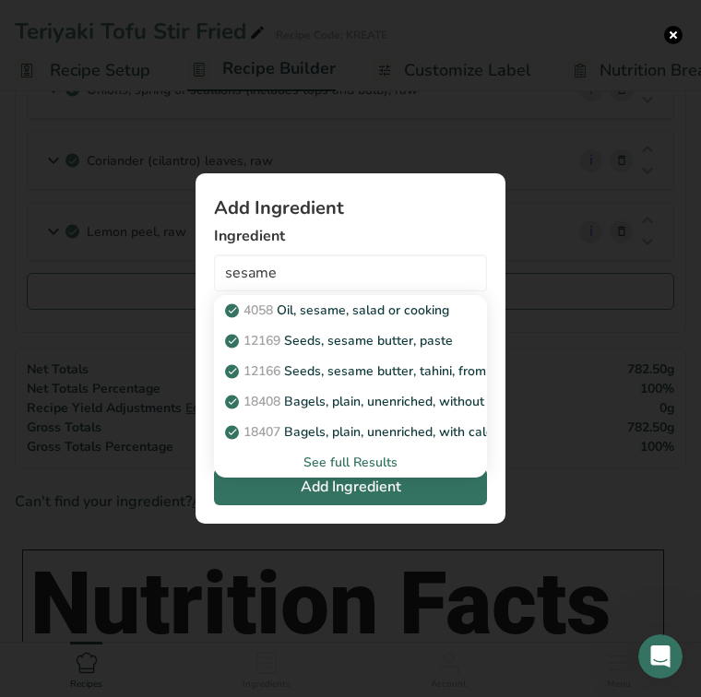
click at [339, 461] on div "See full Results" at bounding box center [351, 462] width 244 height 19
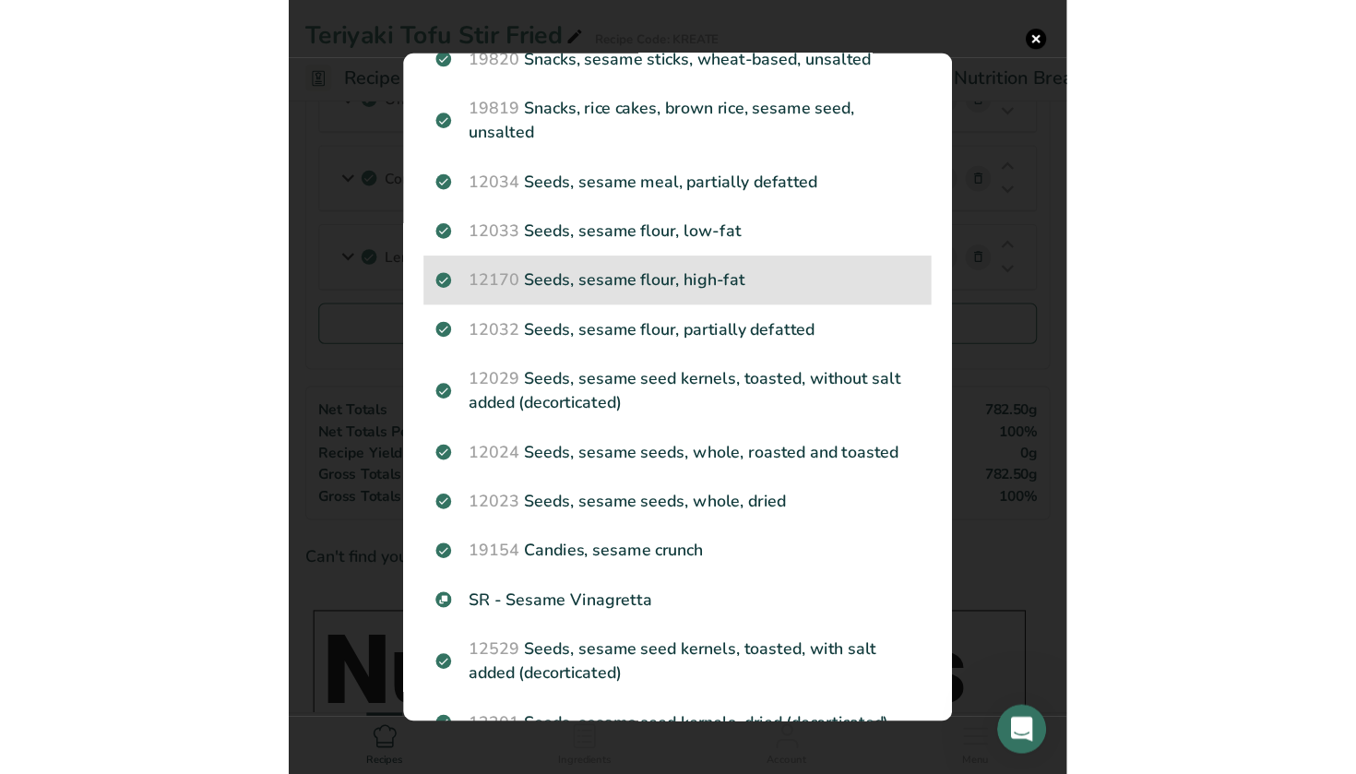
scroll to position [706, 0]
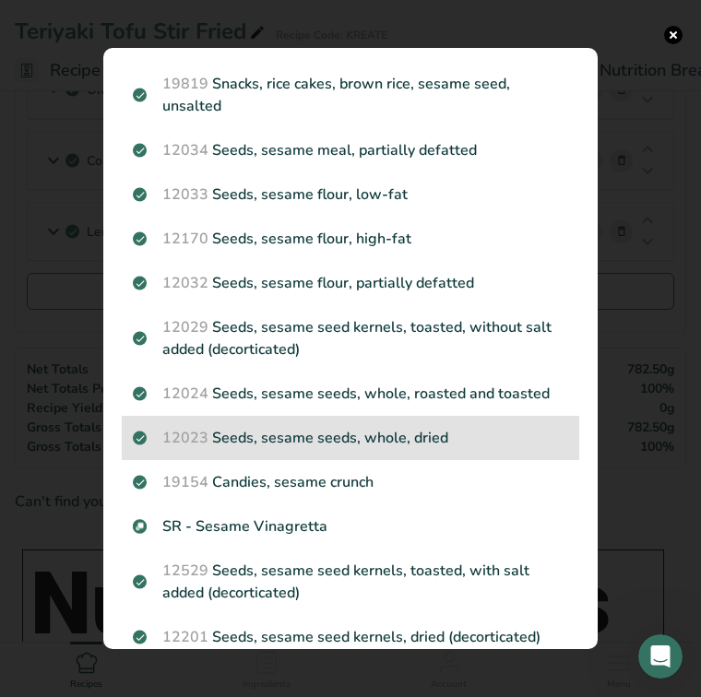
click at [363, 445] on p "12023 Seeds, sesame seeds, whole, dried" at bounding box center [350, 438] width 435 height 22
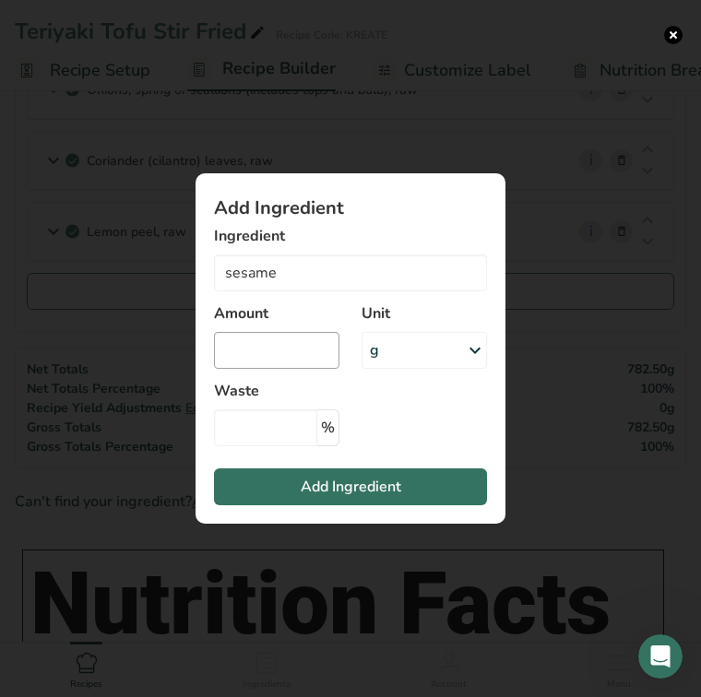
type input "Seeds, sesame seeds, whole, dried"
click at [284, 347] on input "Add ingredient modal" at bounding box center [276, 350] width 125 height 37
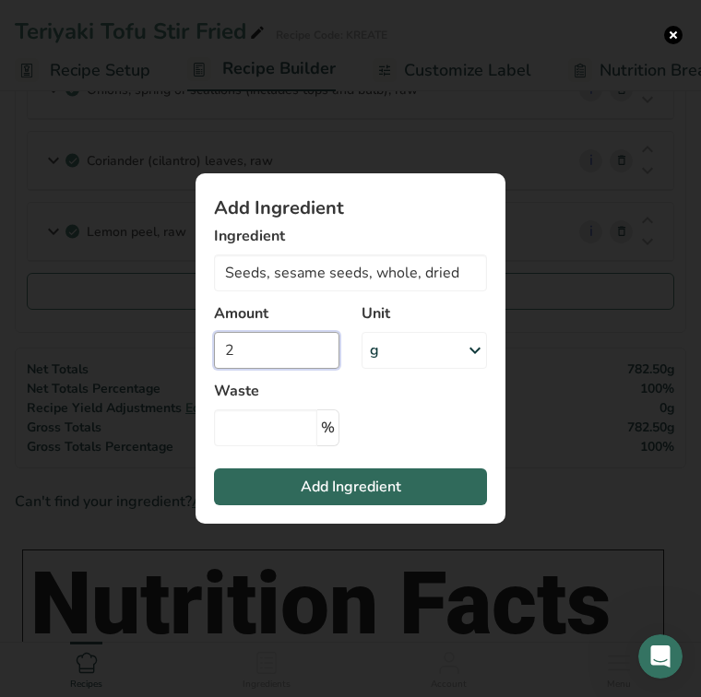
type input "2"
click at [322, 485] on span "Add Ingredient" at bounding box center [351, 487] width 101 height 22
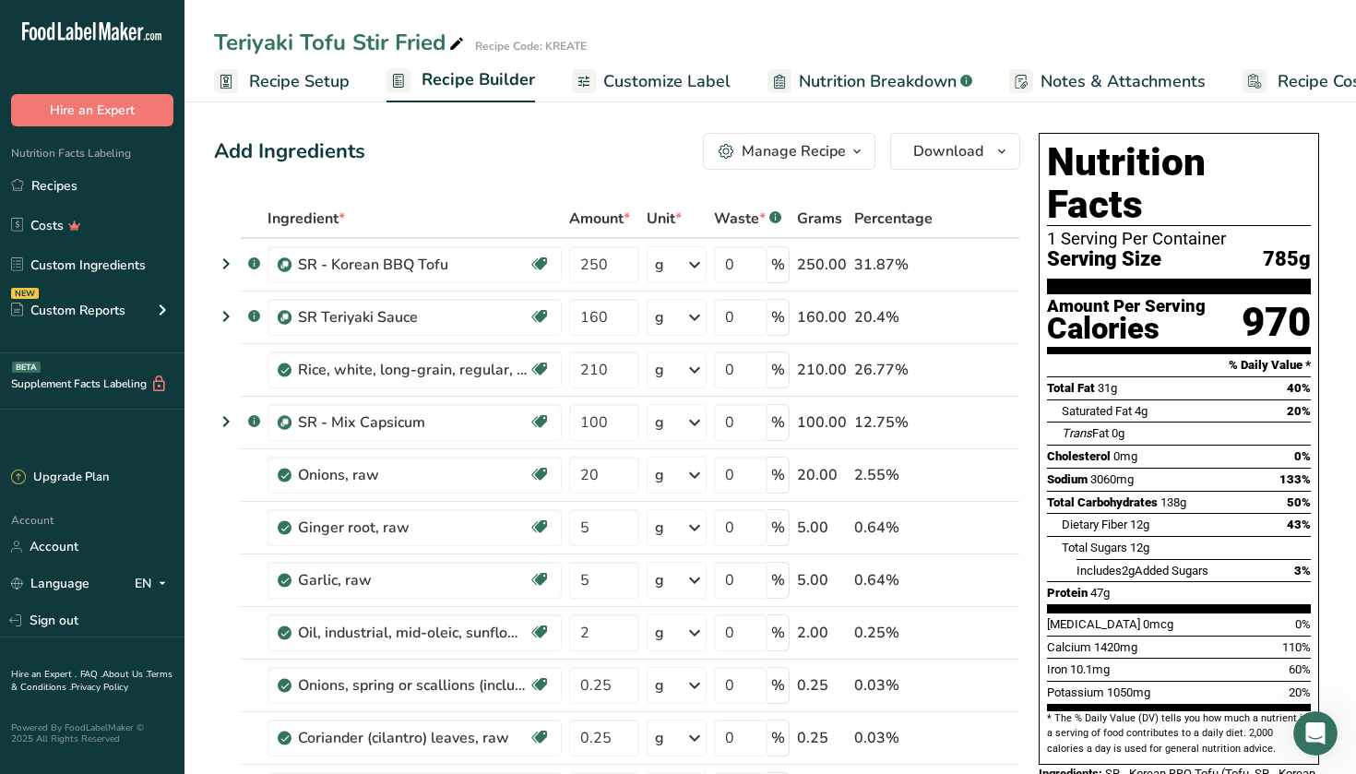
scroll to position [0, 0]
click at [700, 160] on div "Manage Recipe" at bounding box center [794, 151] width 104 height 22
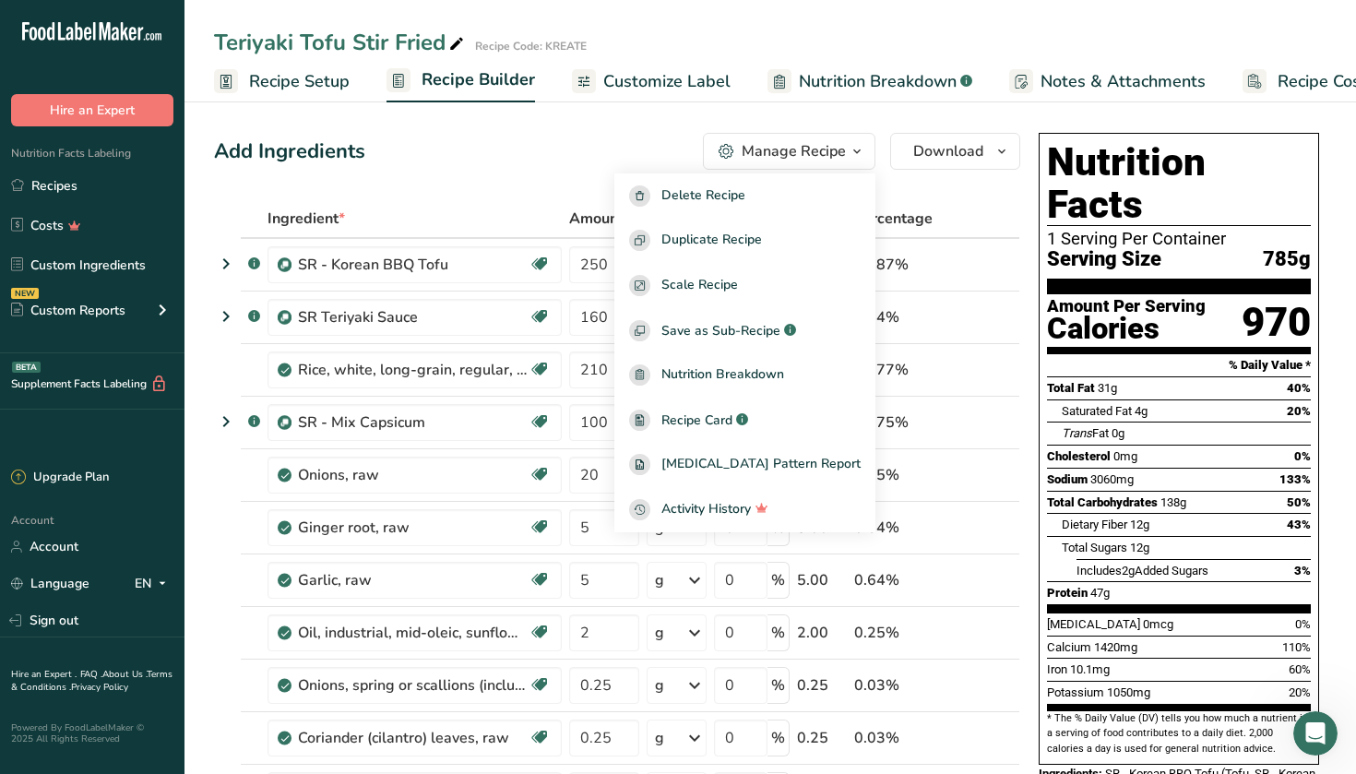
click at [516, 161] on div "Add Ingredients Manage Recipe Delete Recipe Duplicate Recipe Scale Recipe Save …" at bounding box center [617, 151] width 806 height 37
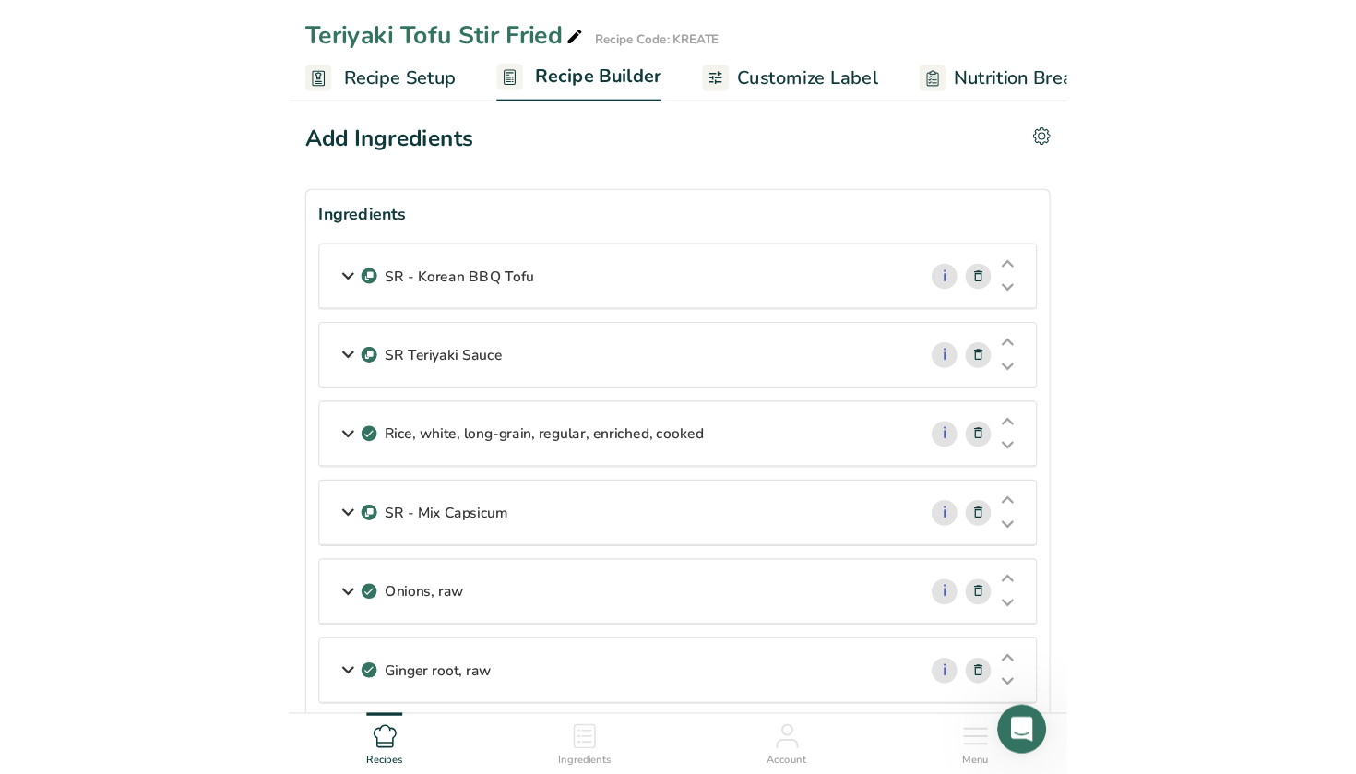
scroll to position [6, 0]
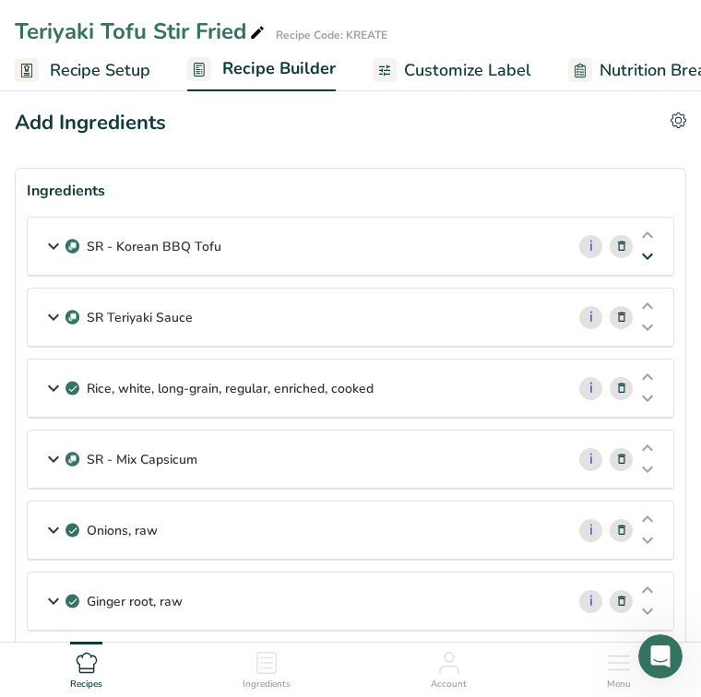
click at [646, 256] on icon at bounding box center [647, 257] width 22 height 14
click at [590, 244] on link "i" at bounding box center [590, 246] width 23 height 23
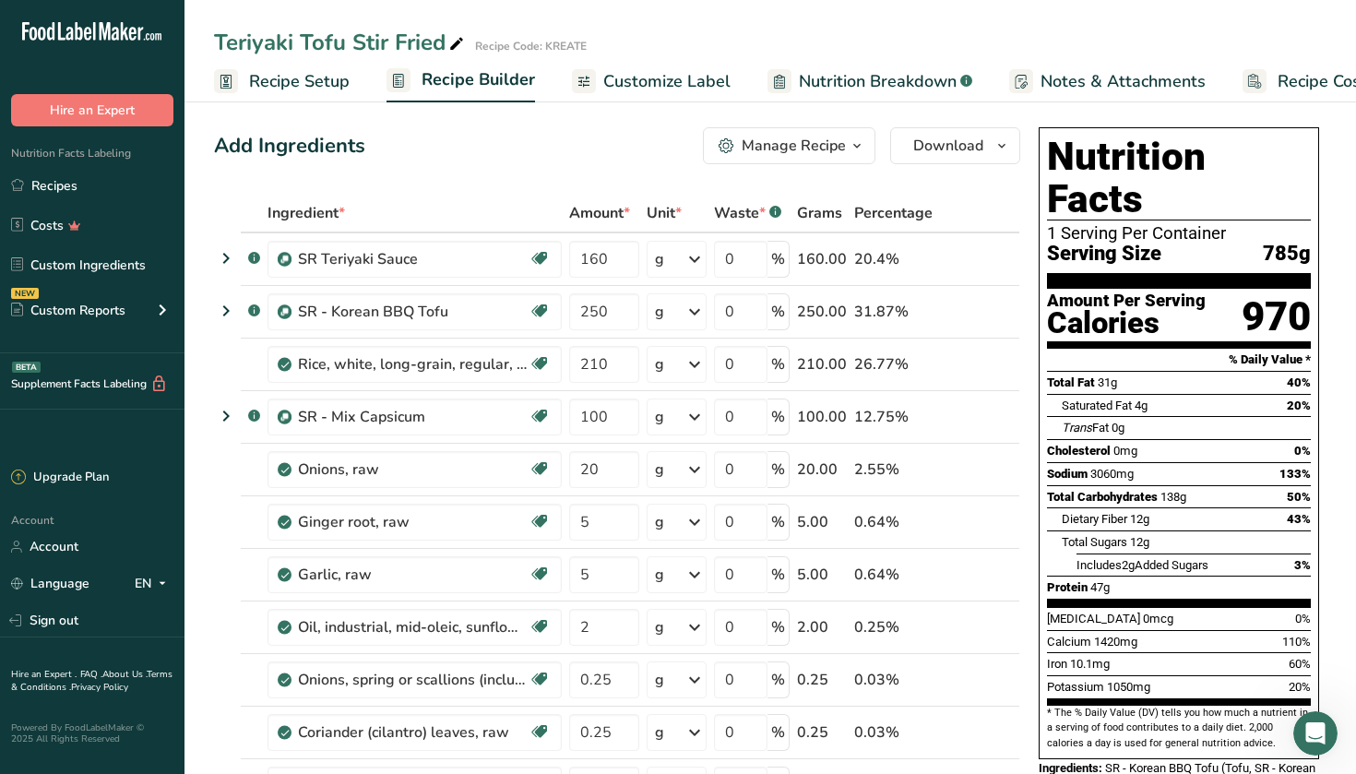
drag, startPoint x: 610, startPoint y: 307, endPoint x: 568, endPoint y: 308, distance: 41.5
click at [568, 308] on td "250" at bounding box center [603, 312] width 77 height 53
type input "120"
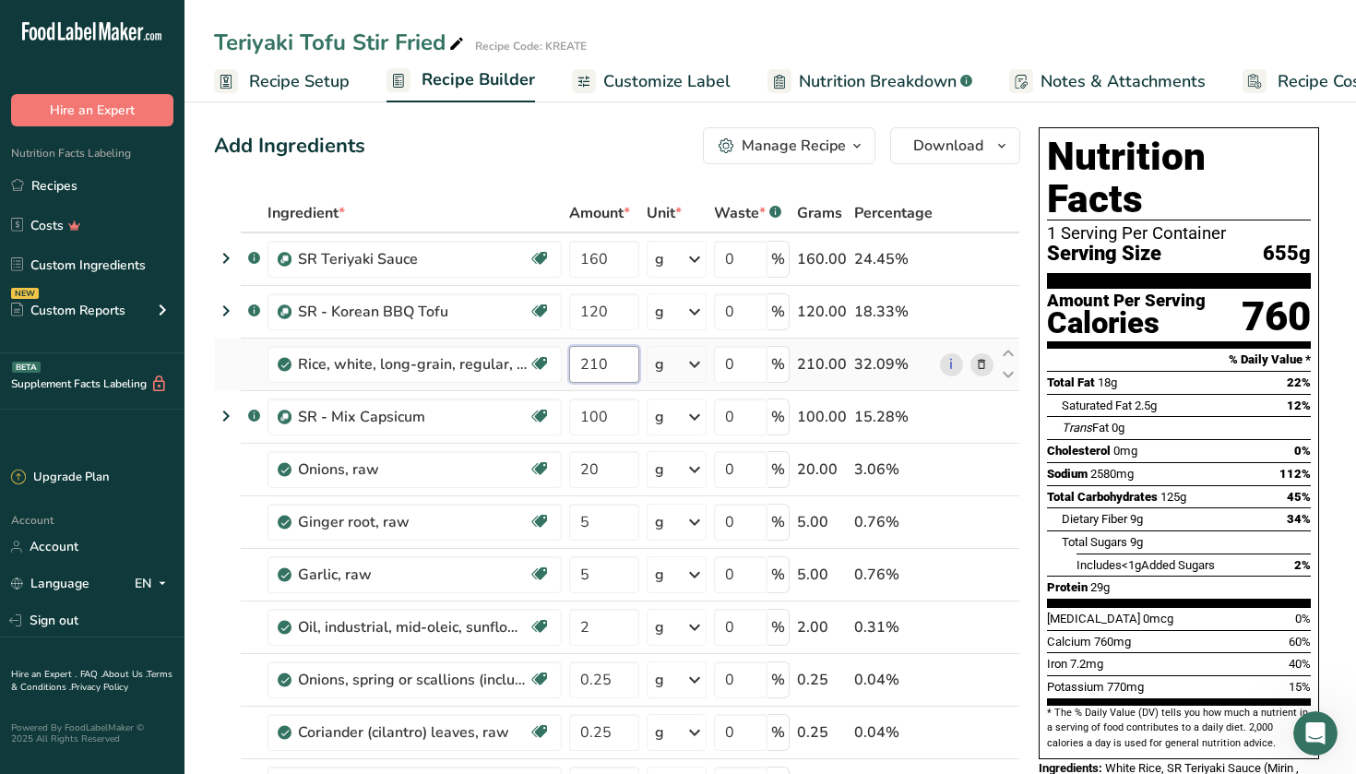
drag, startPoint x: 614, startPoint y: 360, endPoint x: 572, endPoint y: 360, distance: 42.4
click at [572, 360] on input "210" at bounding box center [604, 364] width 70 height 37
type input "120"
click at [653, 138] on div "Add Ingredients Manage Recipe Delete Recipe Duplicate Recipe Scale Recipe Save …" at bounding box center [617, 145] width 806 height 37
drag, startPoint x: 615, startPoint y: 418, endPoint x: 576, endPoint y: 414, distance: 39.8
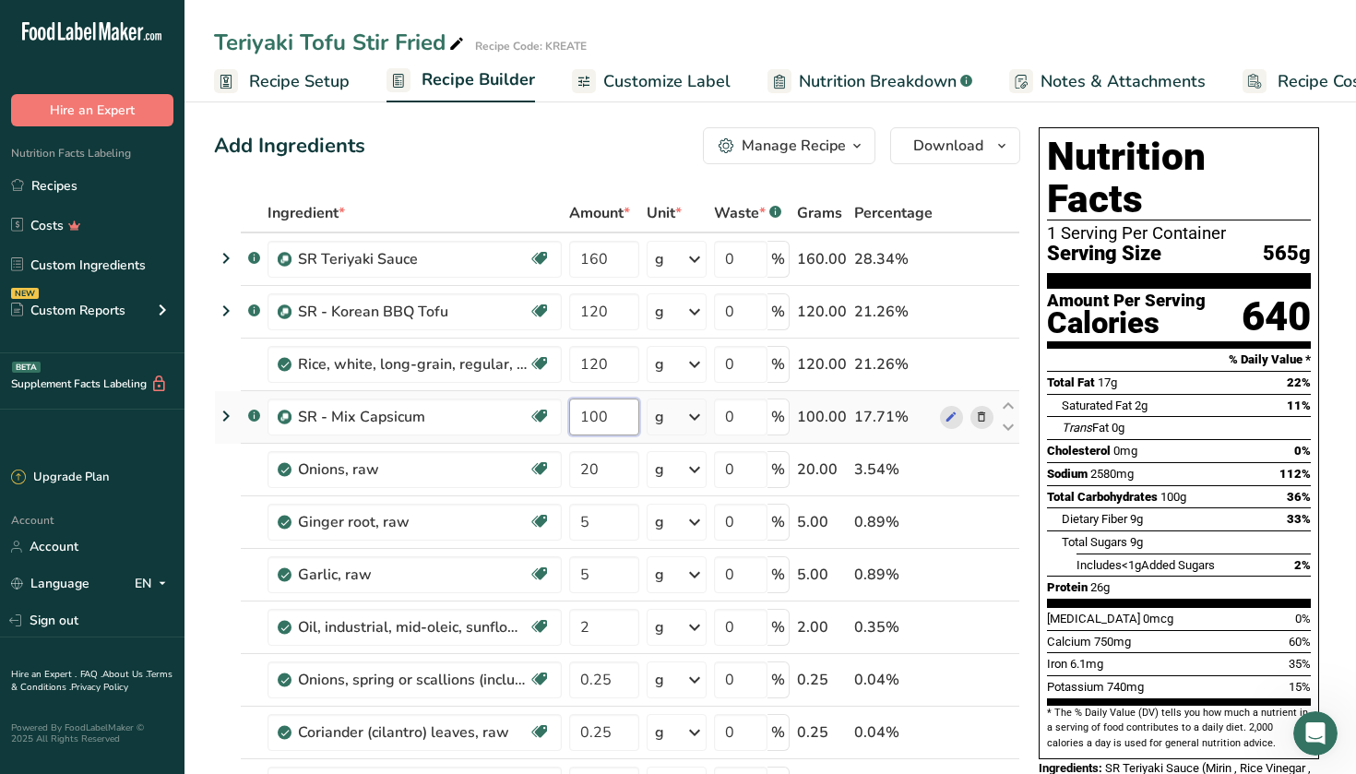
click at [577, 414] on input "100" at bounding box center [604, 417] width 70 height 37
type input "50"
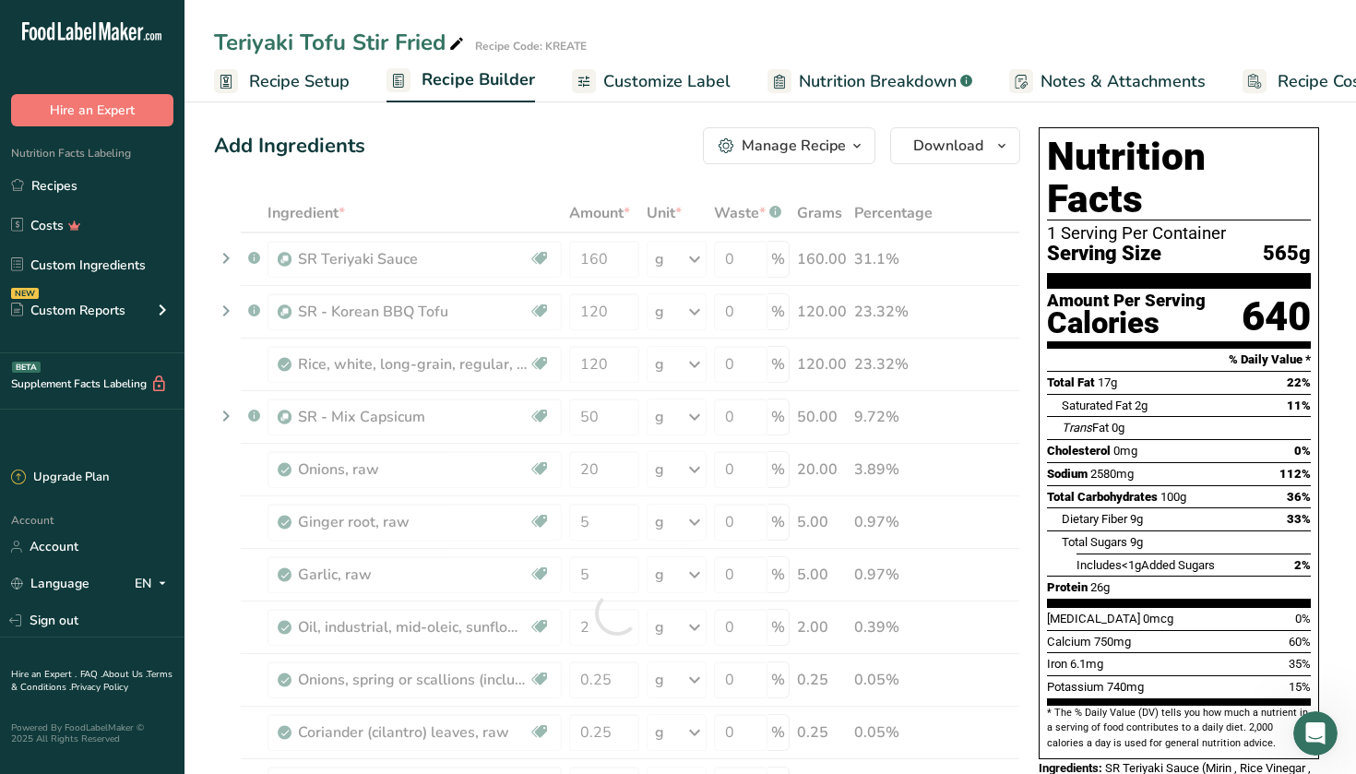
click at [511, 138] on div "Add Ingredients Manage Recipe Delete Recipe Duplicate Recipe Scale Recipe Save …" at bounding box center [617, 145] width 806 height 37
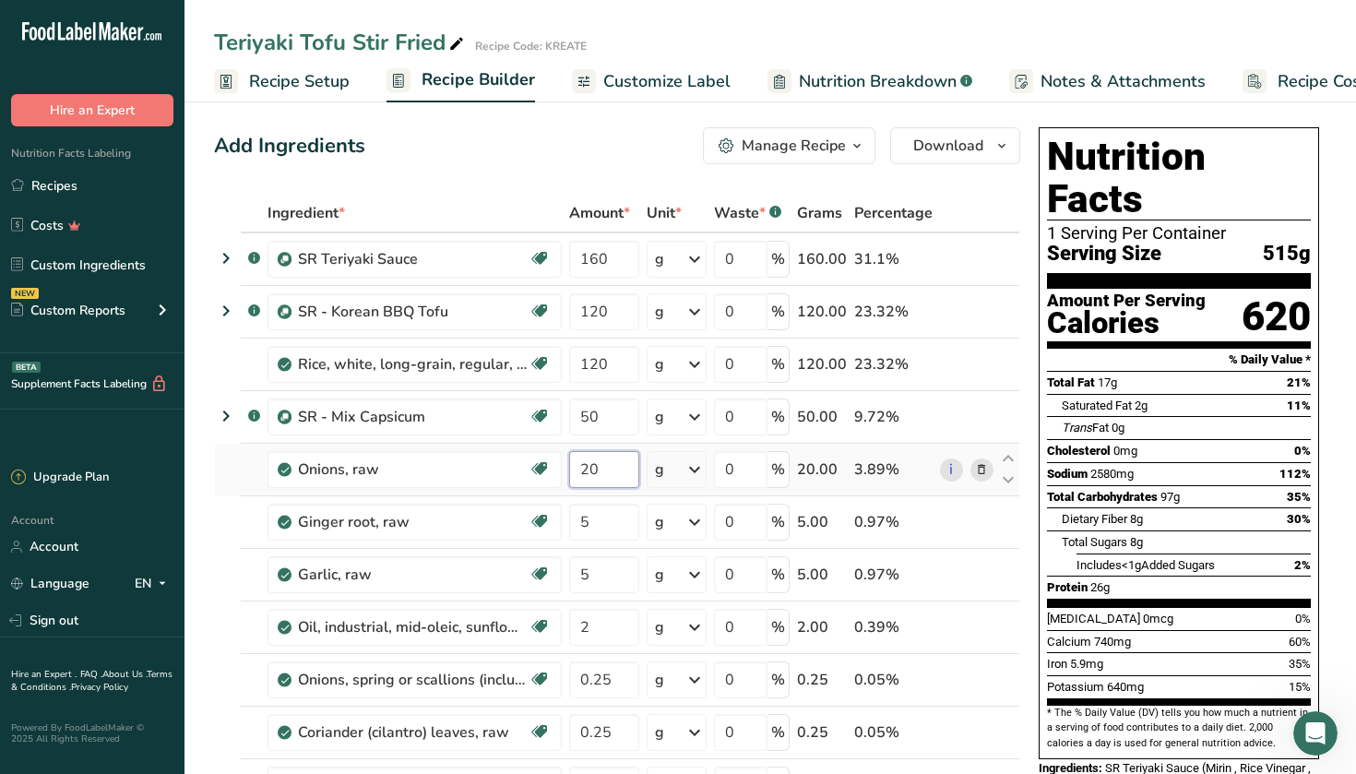
drag, startPoint x: 604, startPoint y: 470, endPoint x: 563, endPoint y: 470, distance: 41.5
click at [563, 470] on tr "Onions, raw Source of Antioxidants Prebiotic Effect Dairy free Gluten free Vega…" at bounding box center [617, 470] width 804 height 53
type input "2"
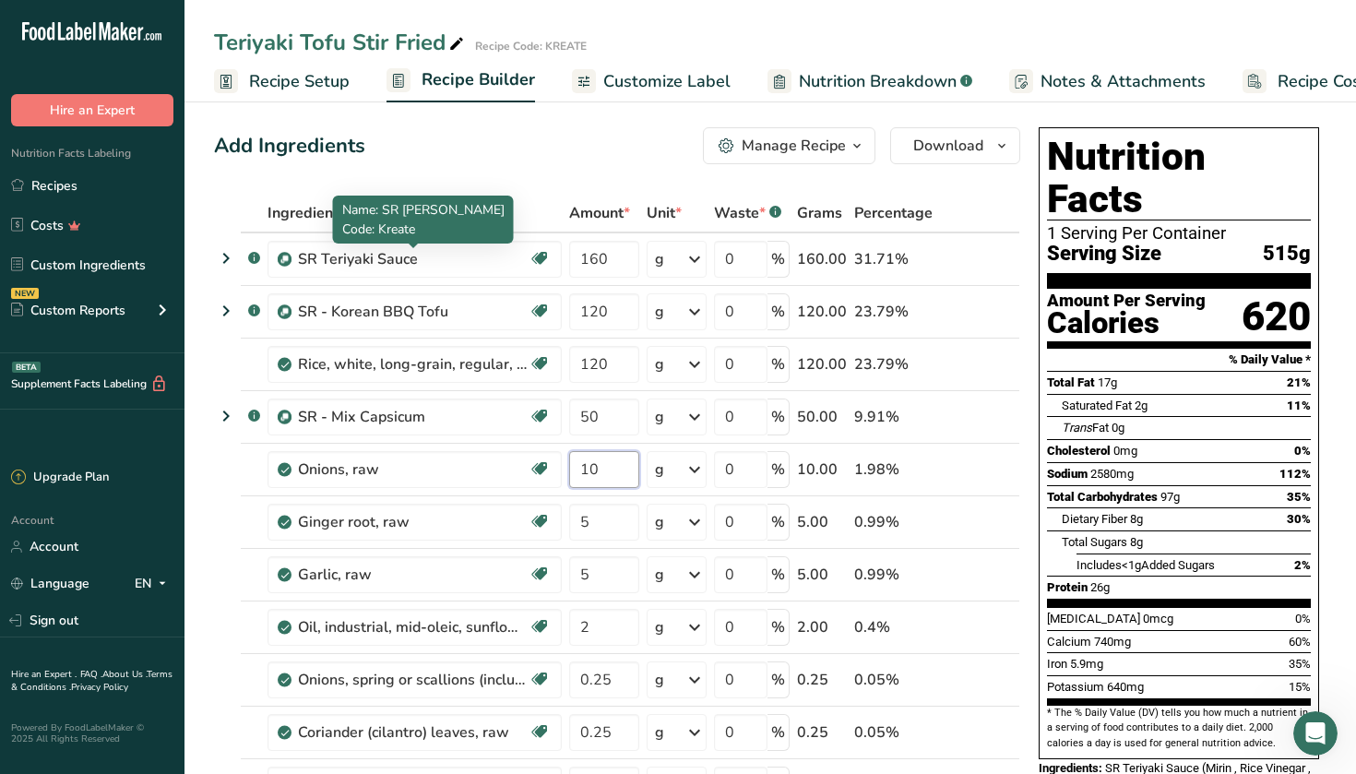
type input "10"
click at [509, 133] on div "Add Ingredients Manage Recipe Delete Recipe Duplicate Recipe Scale Recipe Save …" at bounding box center [617, 145] width 806 height 37
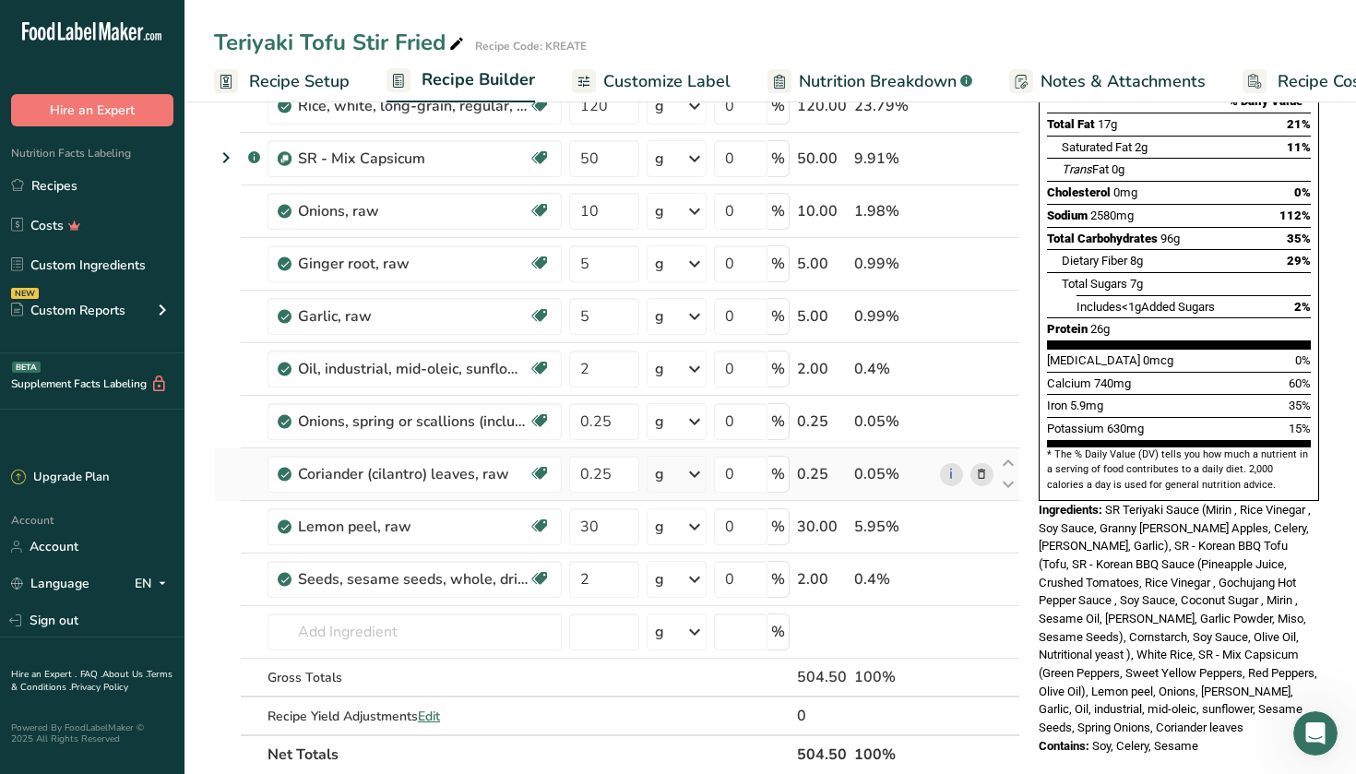
scroll to position [517, 0]
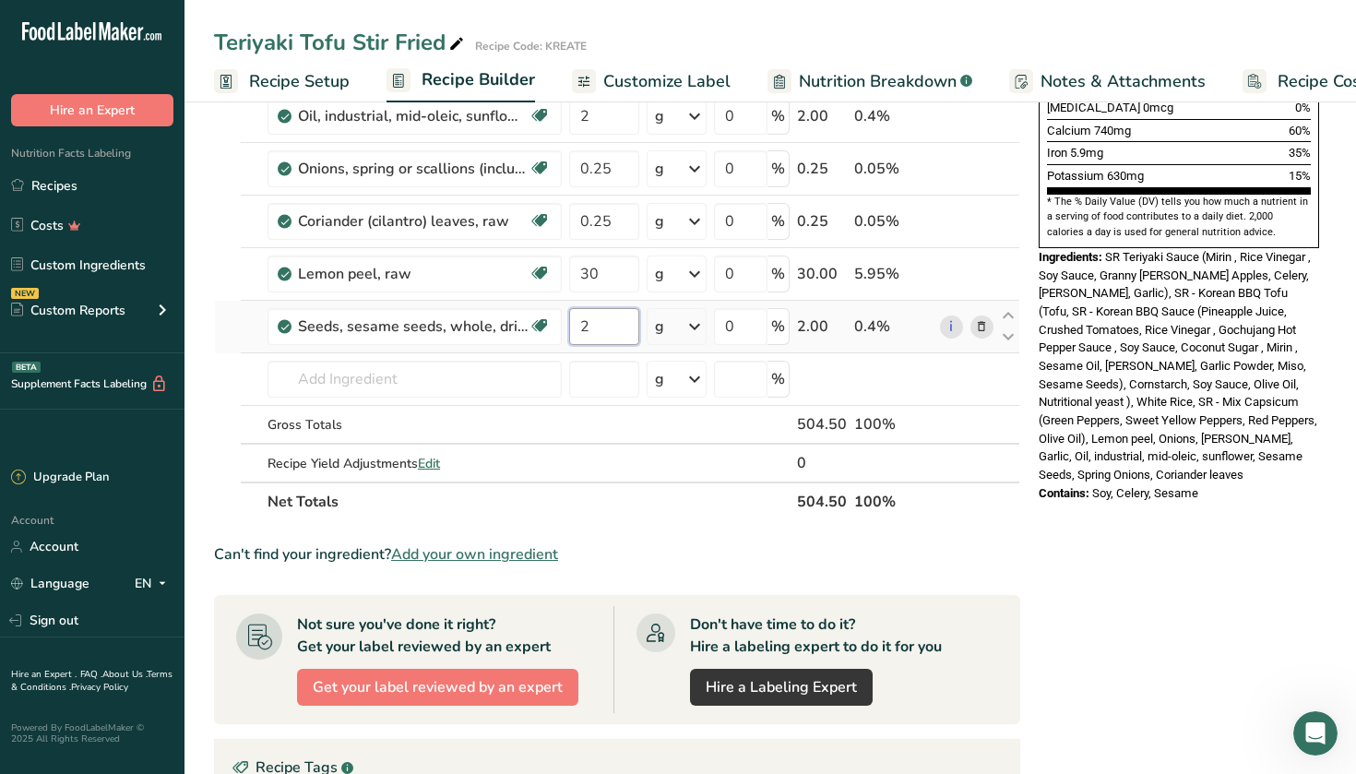
drag, startPoint x: 597, startPoint y: 320, endPoint x: 577, endPoint y: 320, distance: 20.3
click at [577, 320] on input "2" at bounding box center [604, 326] width 70 height 37
type input "1"
click at [700, 581] on div "Nutrition Facts 1 Serving Per Container Serving Size 505g Amount Per Serving Ca…" at bounding box center [1178, 460] width 295 height 1703
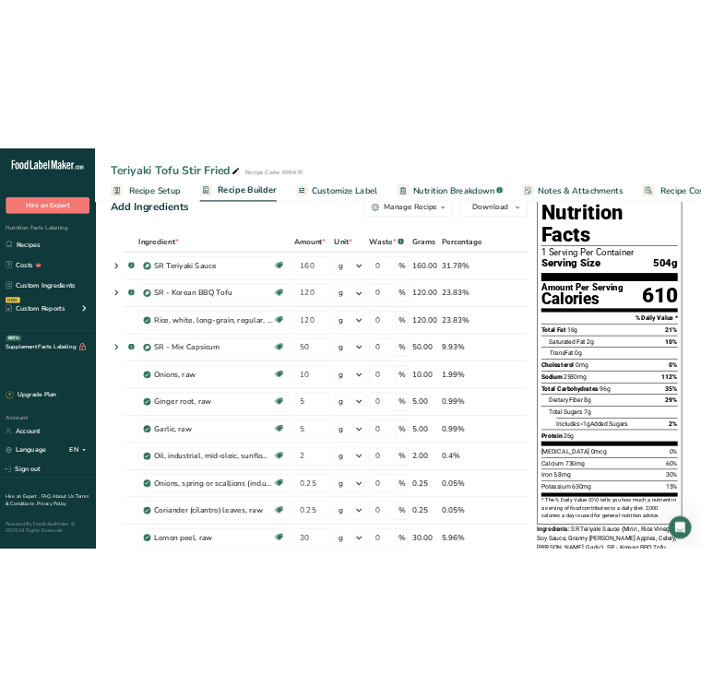
scroll to position [32, 0]
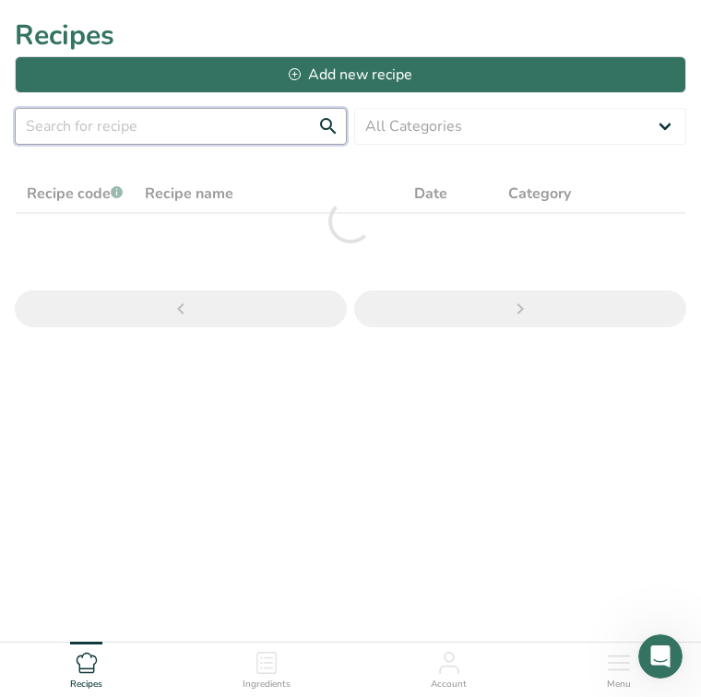
click at [117, 128] on input "text" at bounding box center [181, 126] width 332 height 37
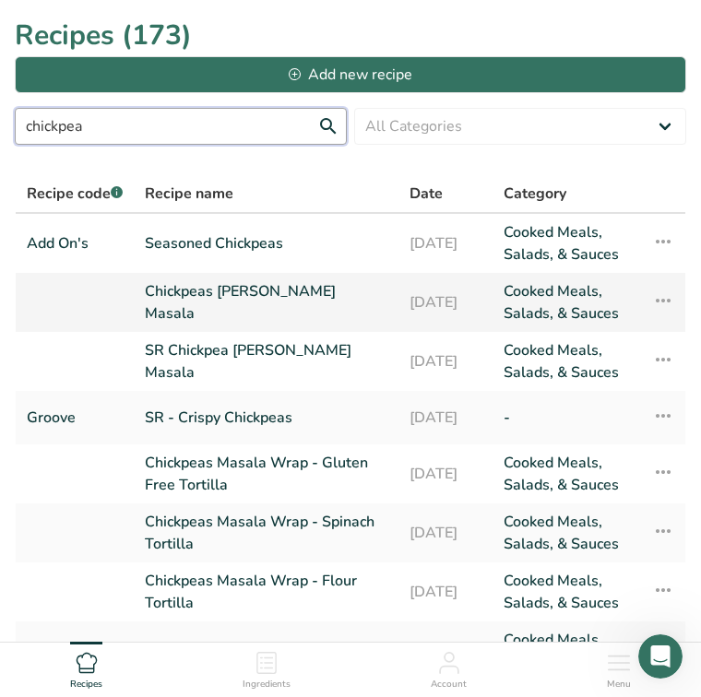
type input "chickpea"
click at [157, 312] on link "Chickpeas [PERSON_NAME] Masala" at bounding box center [266, 302] width 243 height 44
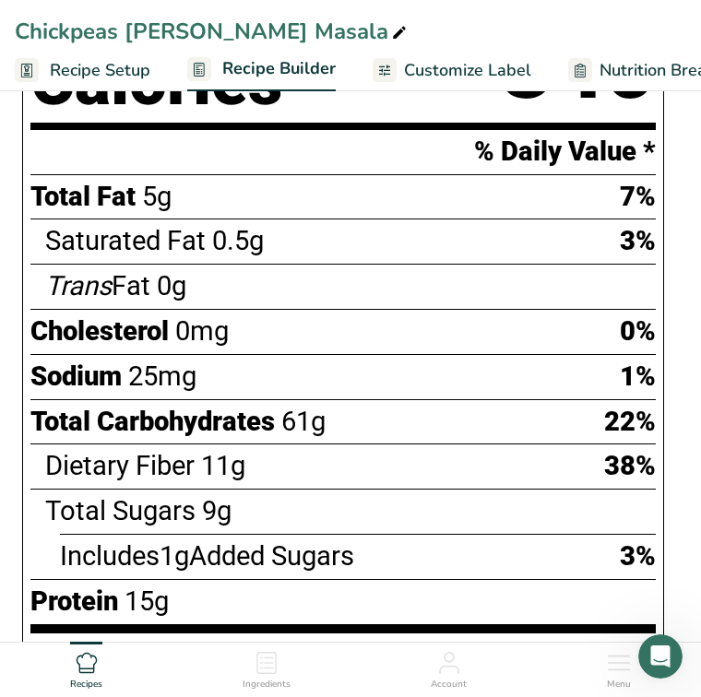
scroll to position [874, 0]
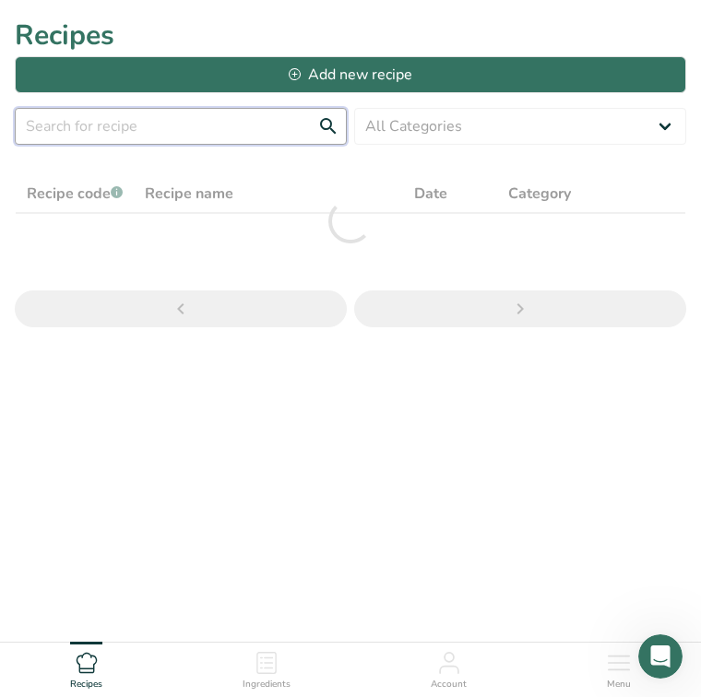
click at [99, 125] on input "text" at bounding box center [181, 126] width 332 height 37
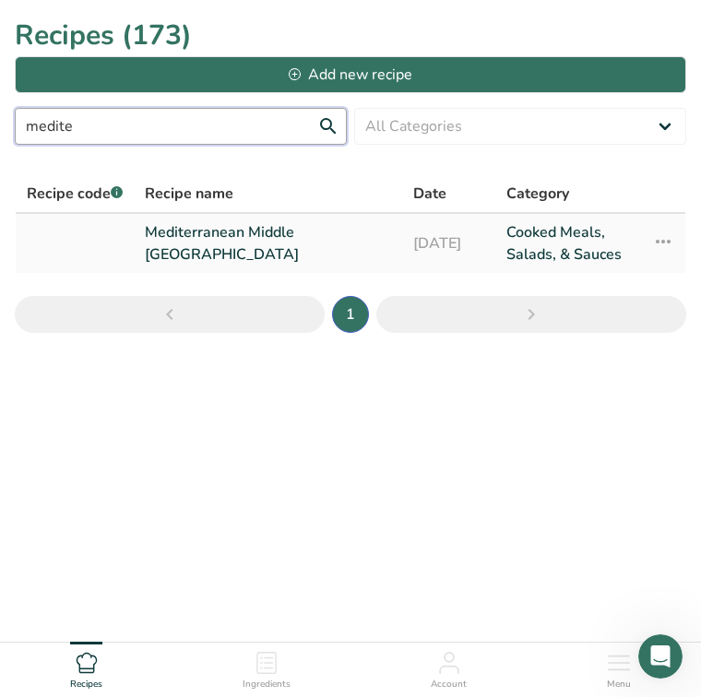
type input "medite"
click at [179, 239] on link "Mediterranean Middle Eastern Bowl" at bounding box center [268, 243] width 246 height 44
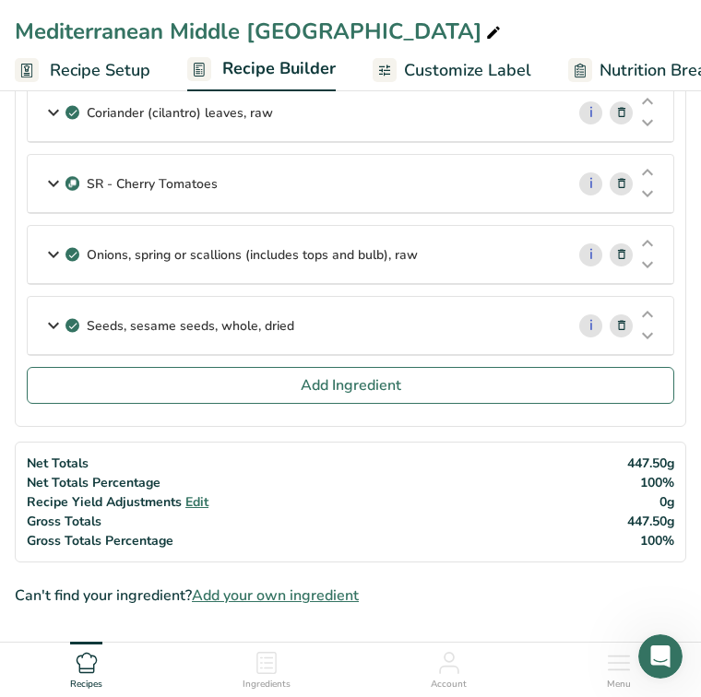
scroll to position [284, 0]
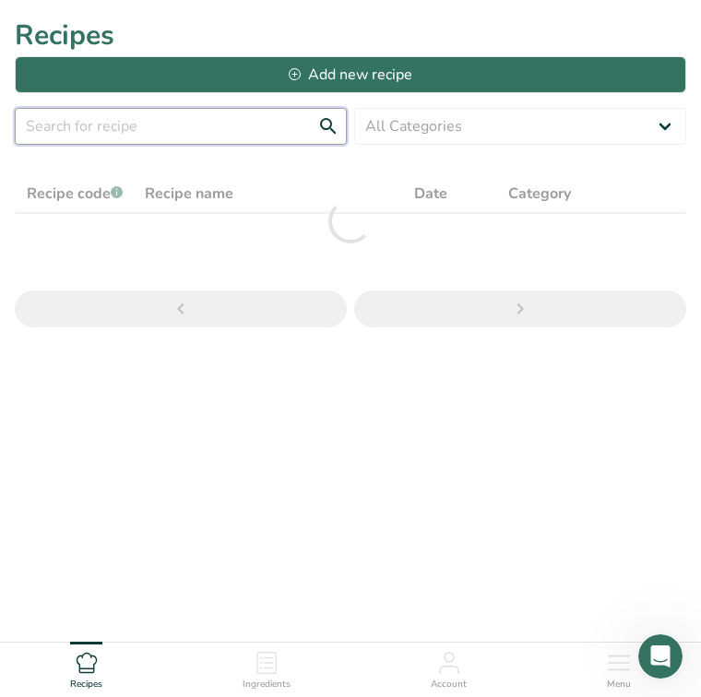
click at [125, 121] on input "text" at bounding box center [181, 126] width 332 height 37
type input "s"
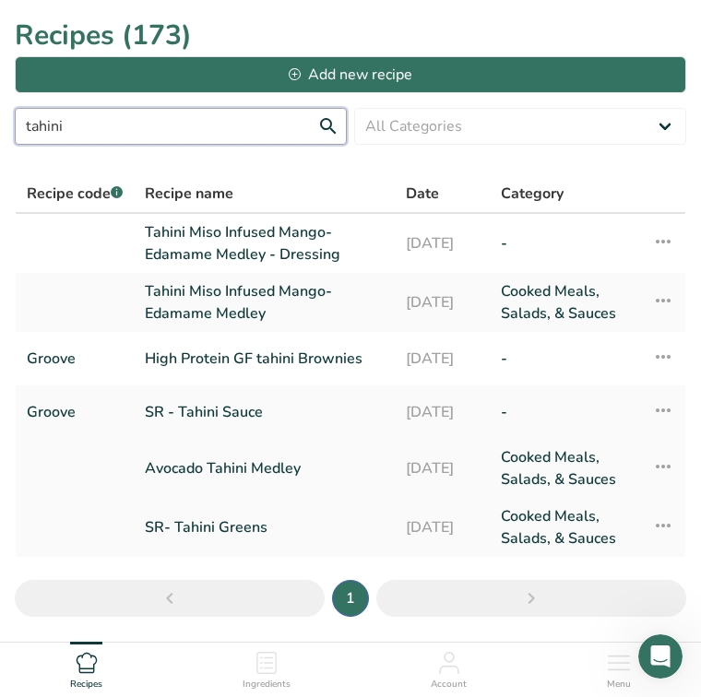
type input "tahini"
click at [232, 470] on link "Avocado Tahini Medley" at bounding box center [264, 468] width 239 height 44
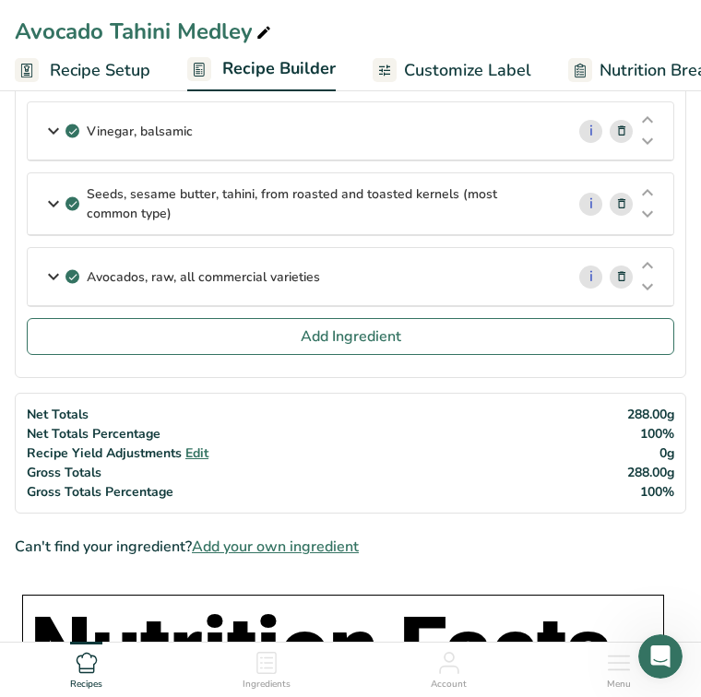
scroll to position [250, 0]
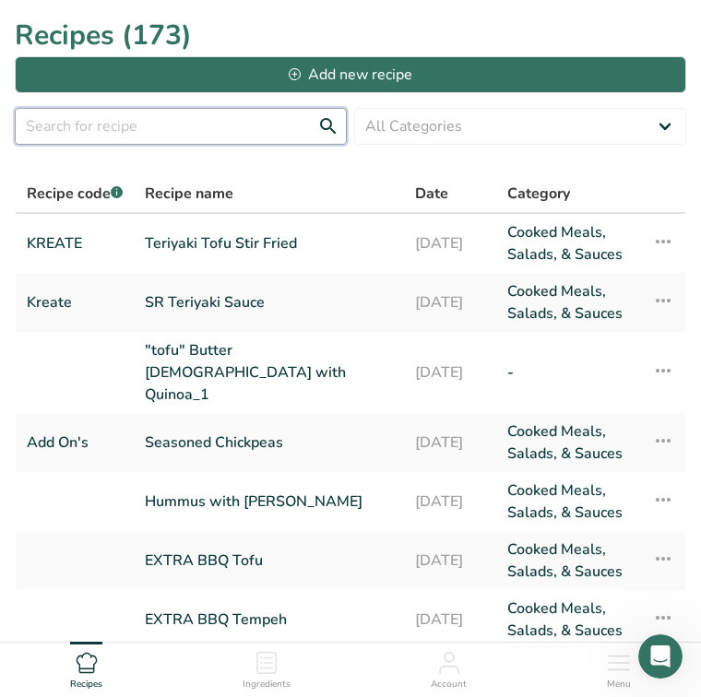
click at [224, 129] on input "text" at bounding box center [181, 126] width 332 height 37
type input "tahini"
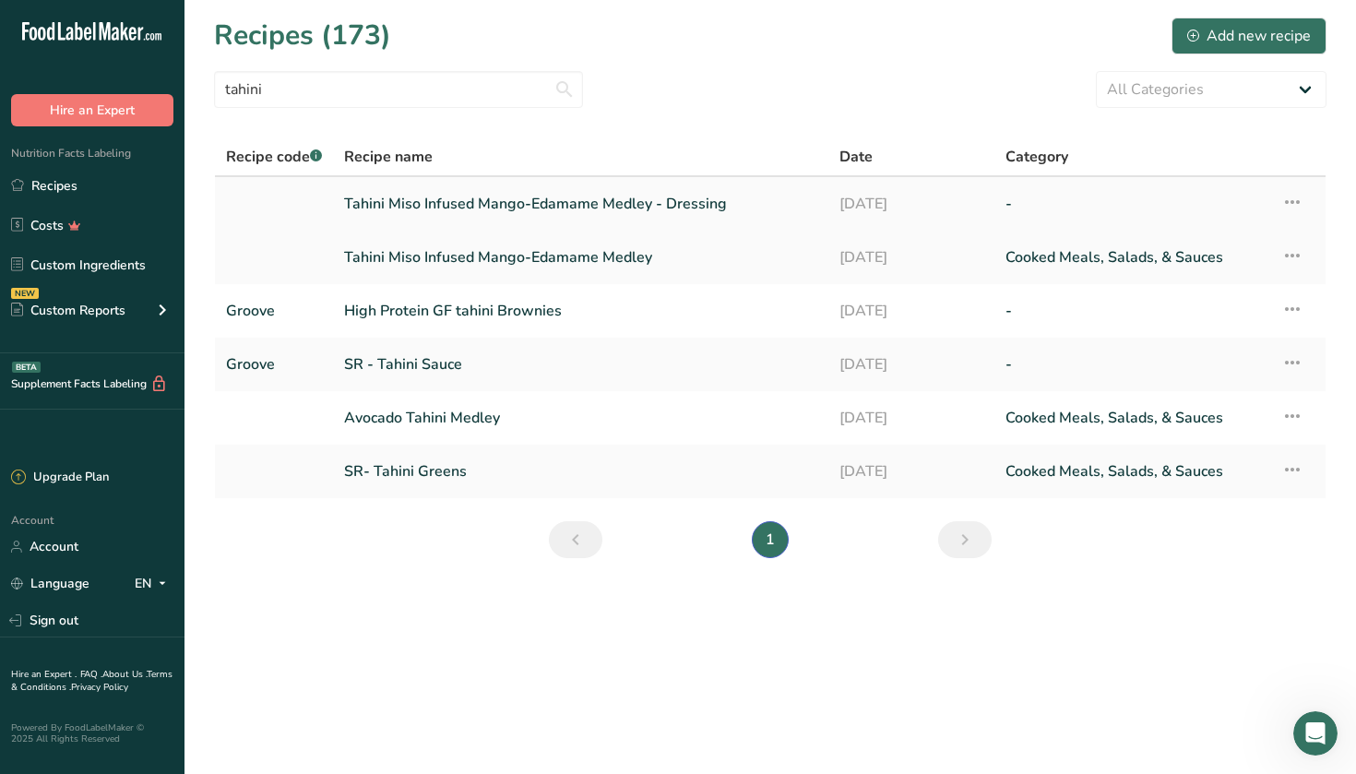
click at [437, 207] on link "Tahini Miso Infused Mango-Edamame Medley - Dressing" at bounding box center [580, 203] width 473 height 39
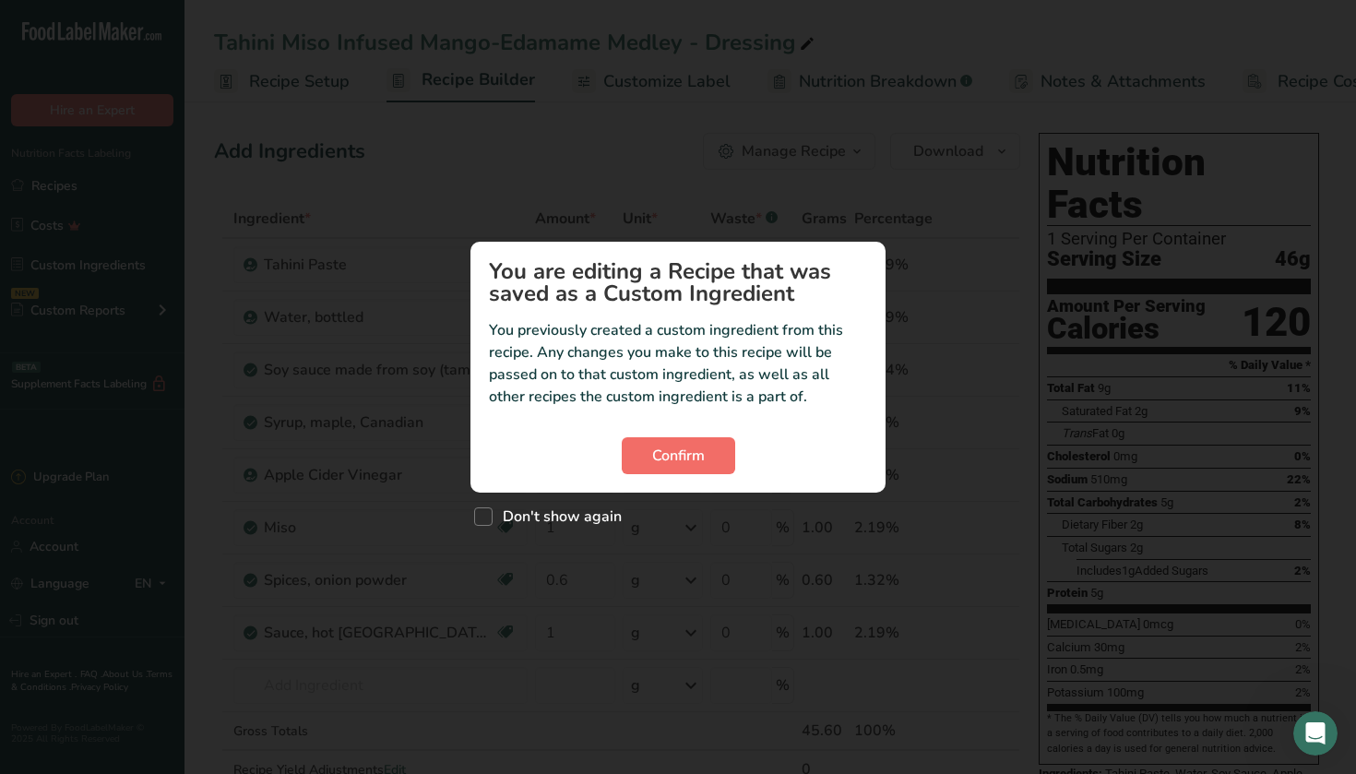
click at [700, 458] on button "Confirm" at bounding box center [678, 455] width 113 height 37
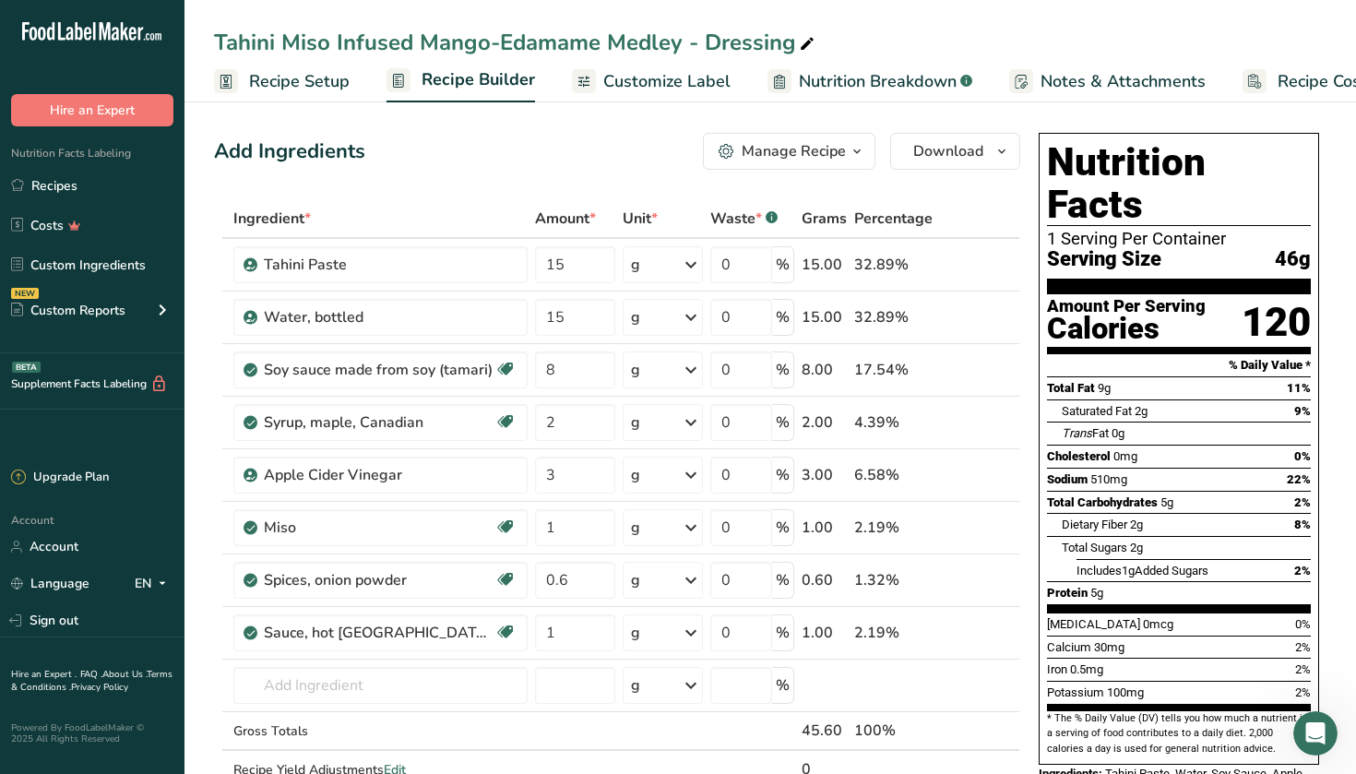
click at [700, 141] on span "button" at bounding box center [857, 151] width 22 height 22
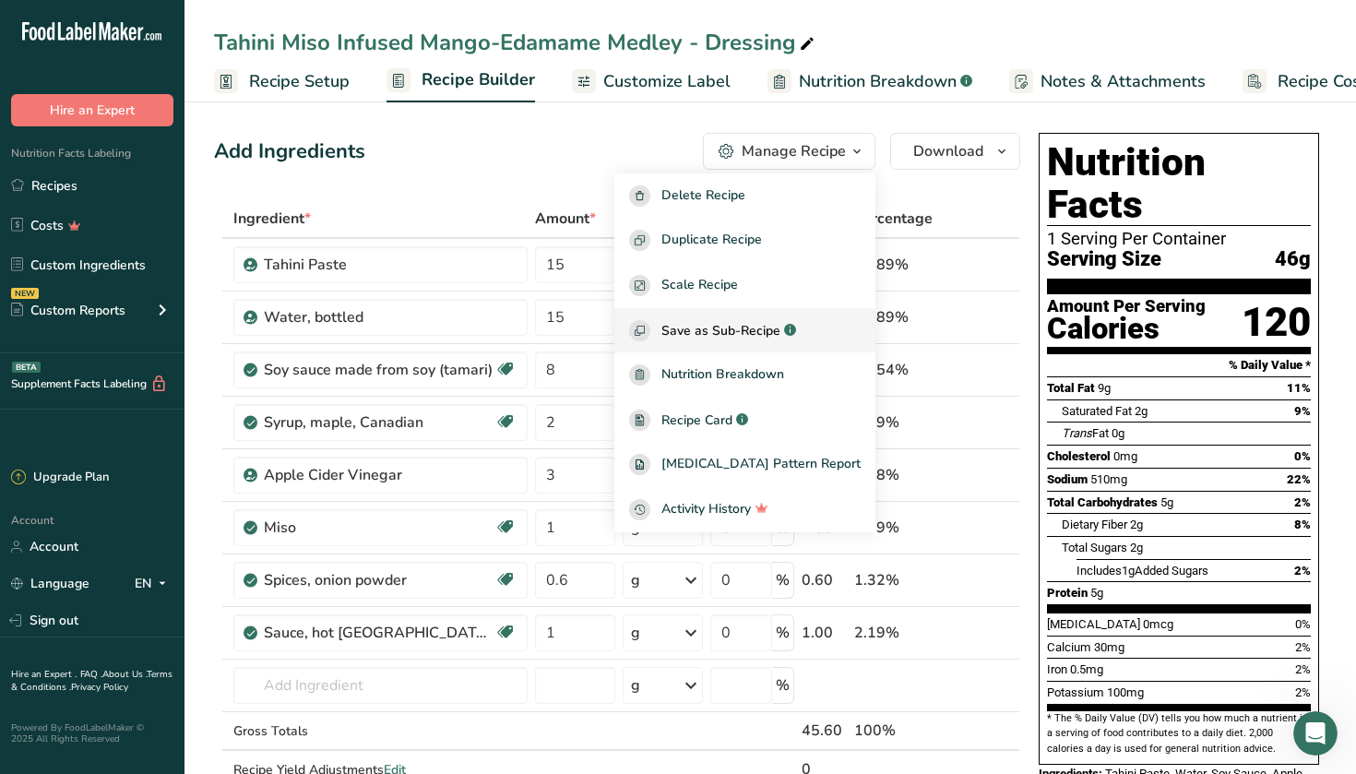
click at [700, 334] on span "Save as Sub-Recipe" at bounding box center [720, 330] width 119 height 19
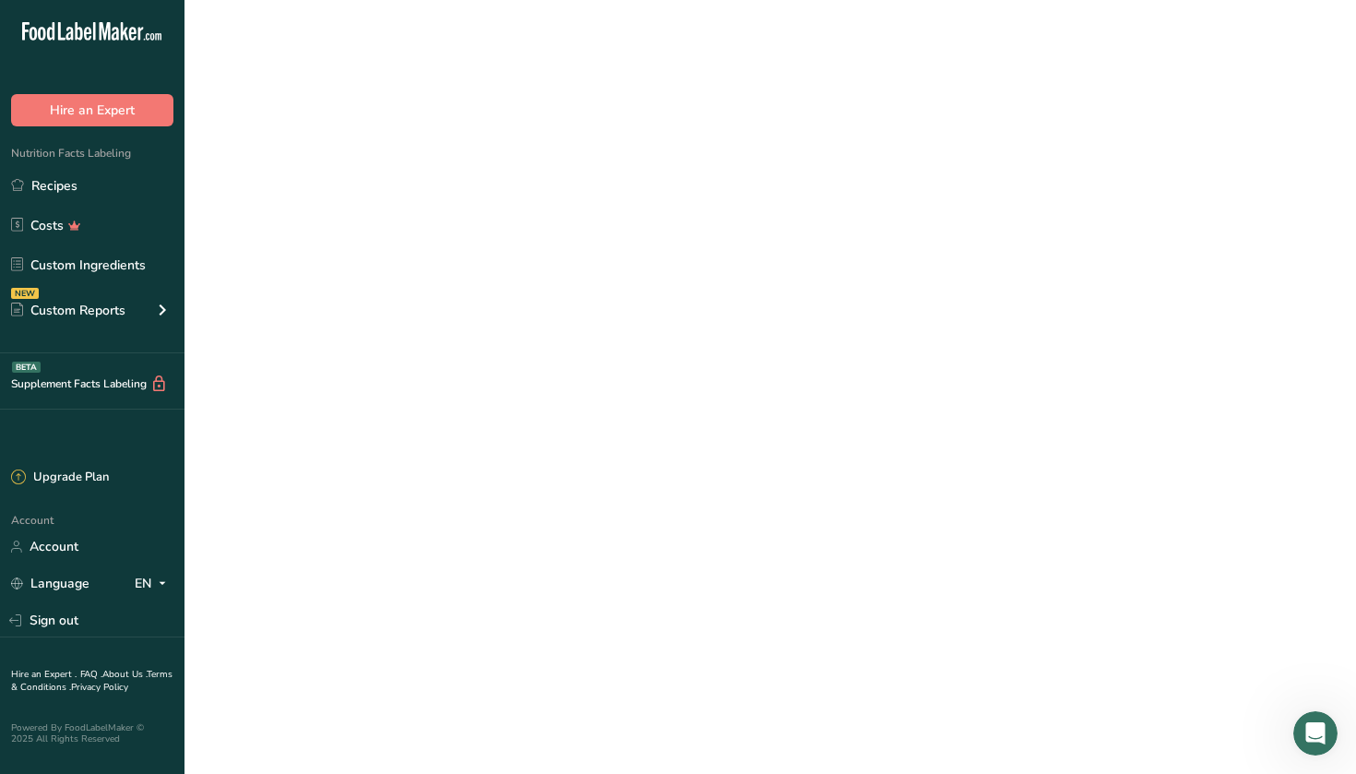
select select "30"
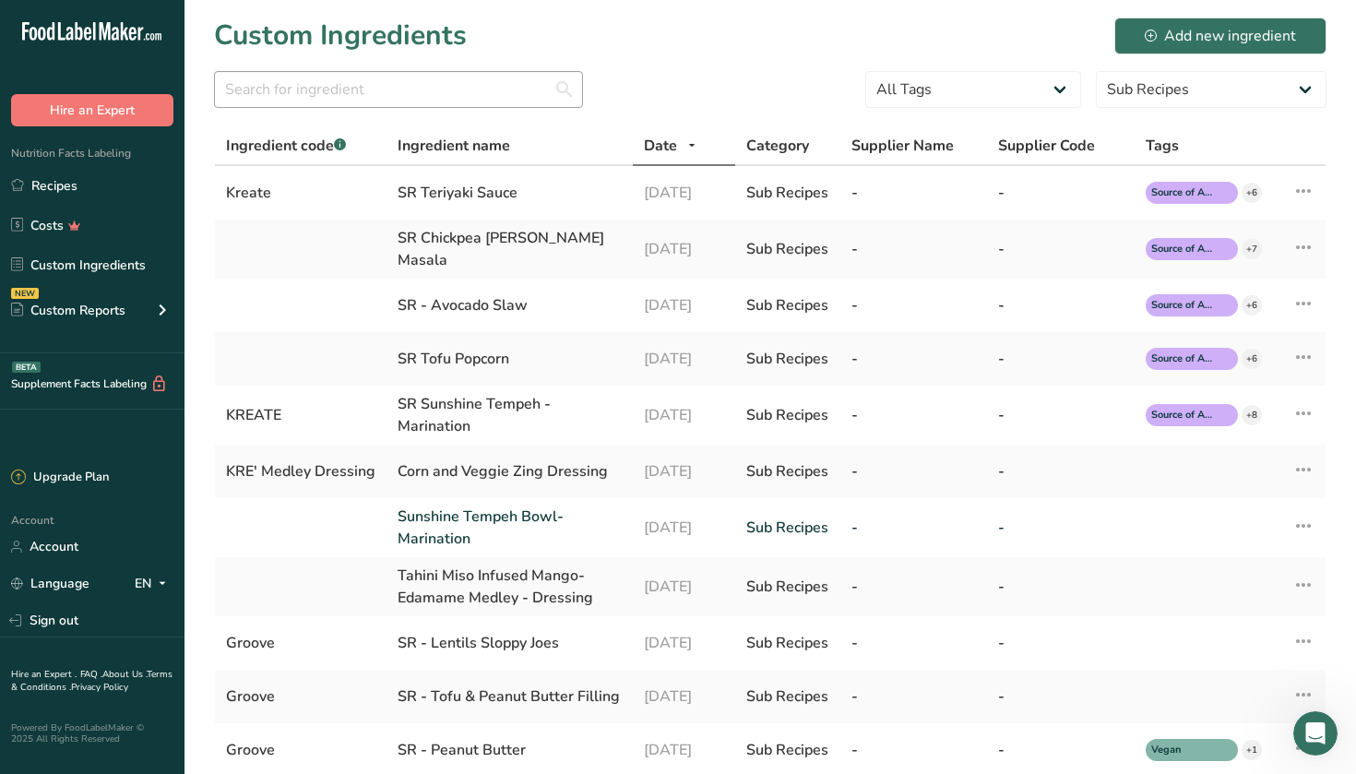
select select "30"
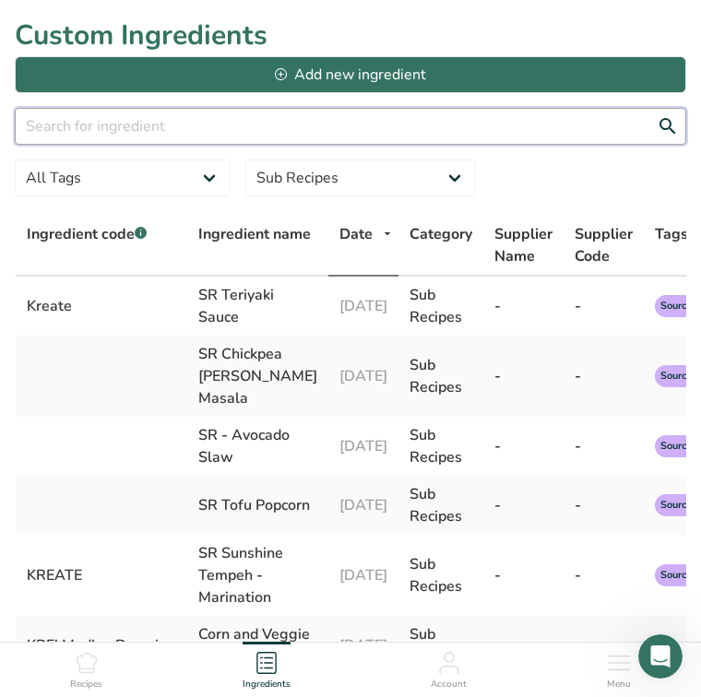
click at [101, 127] on input "text" at bounding box center [351, 126] width 672 height 37
type input "tahini"
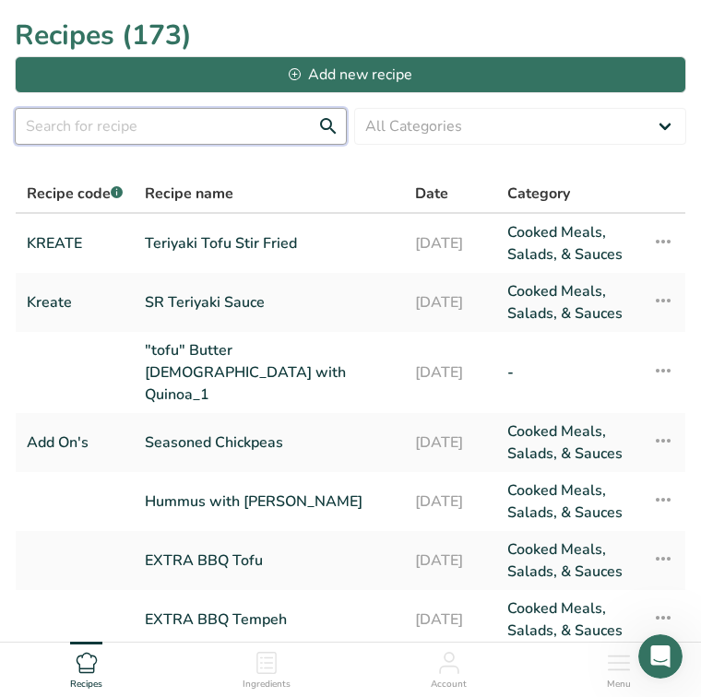
click at [117, 139] on input "text" at bounding box center [181, 126] width 332 height 37
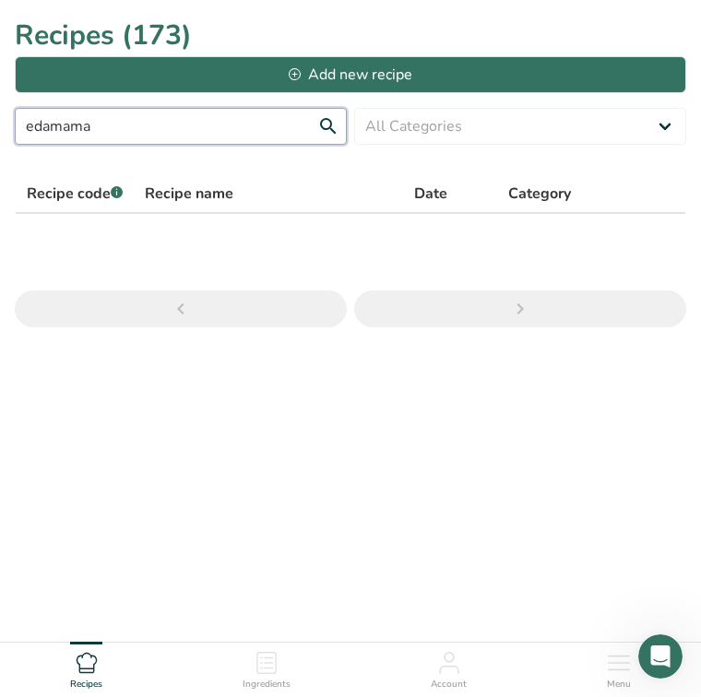
type input "edamam"
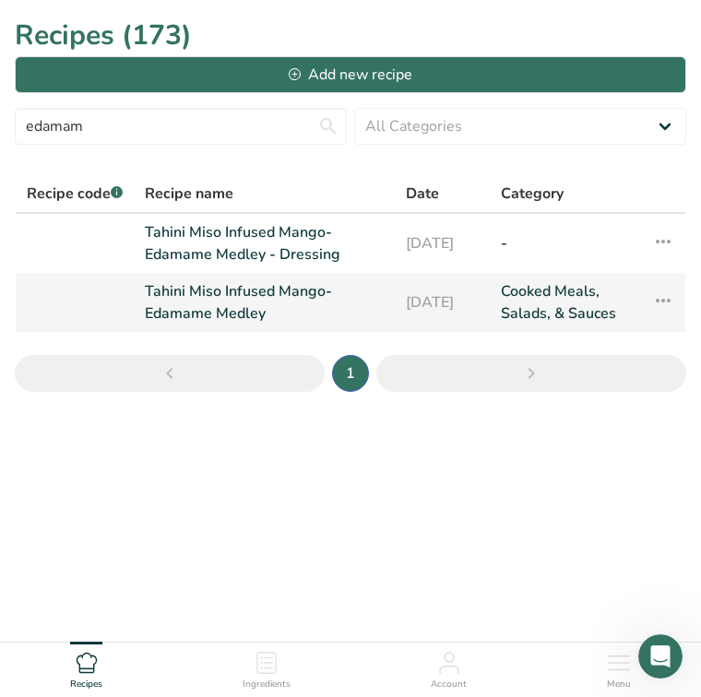
type input "edamam"
click at [211, 291] on link "Tahini Miso Infused Mango-Edamame Medley" at bounding box center [264, 302] width 239 height 44
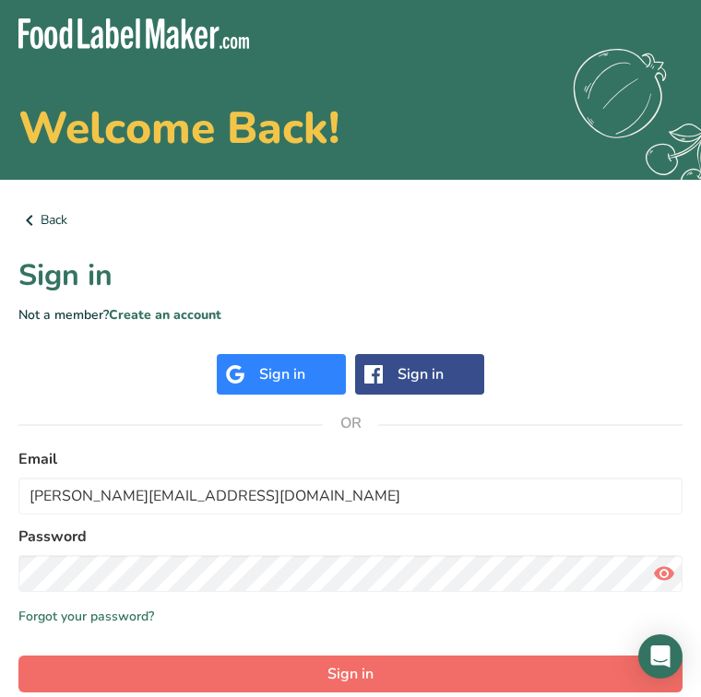
click at [364, 672] on span "Sign in" at bounding box center [350, 674] width 46 height 22
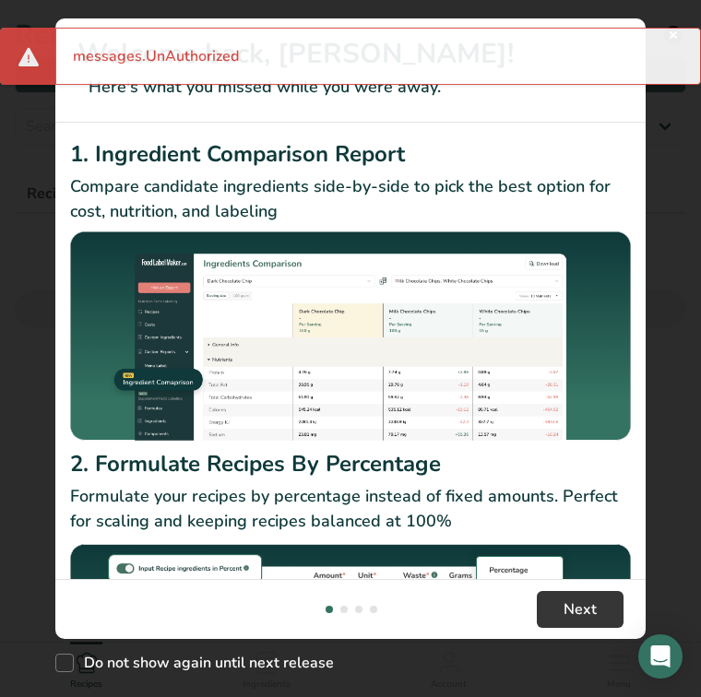
click at [676, 35] on div "messages.UnAuthorized" at bounding box center [350, 56] width 701 height 57
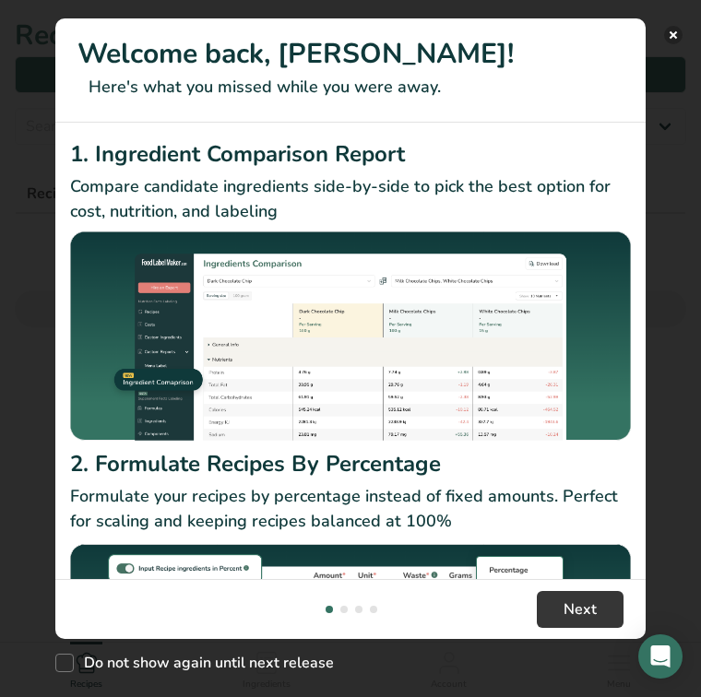
click at [671, 34] on button "New Features" at bounding box center [673, 35] width 18 height 18
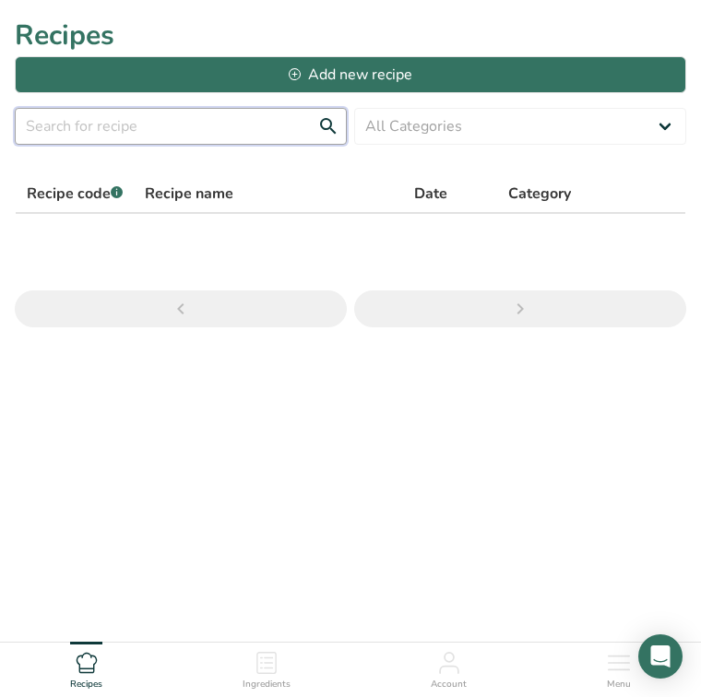
click at [172, 125] on input "text" at bounding box center [181, 126] width 332 height 37
type input "tahini"
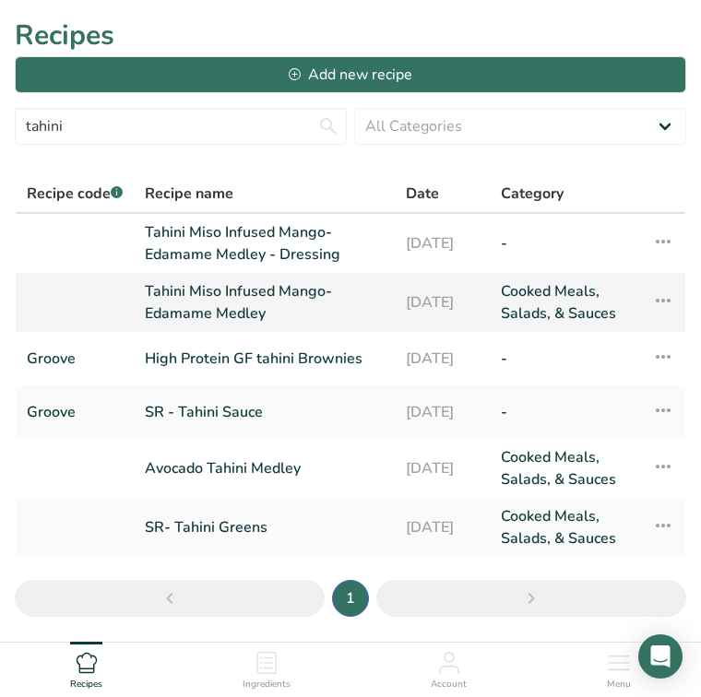
click at [217, 288] on link "Tahini Miso Infused Mango-Edamame Medley" at bounding box center [264, 302] width 239 height 44
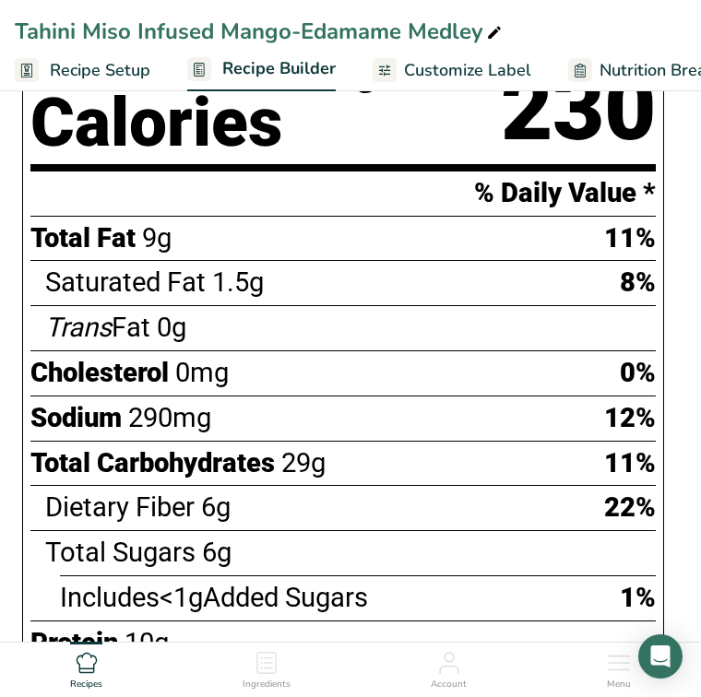
scroll to position [1166, 0]
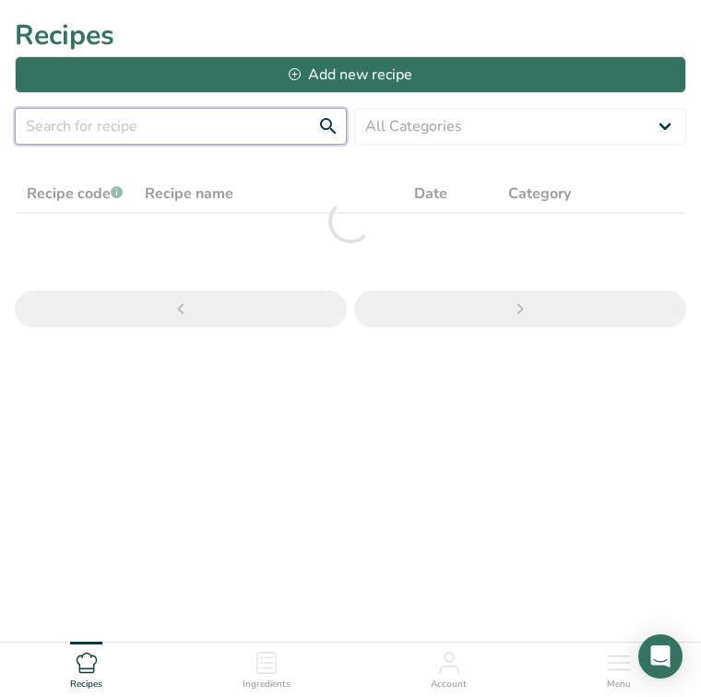
click at [137, 118] on input "text" at bounding box center [181, 126] width 332 height 37
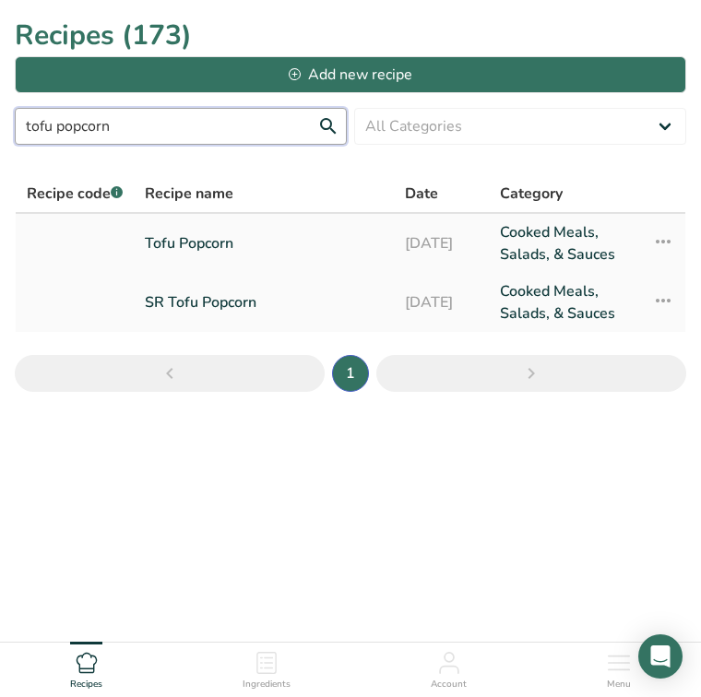
type input "tofu popcorn"
click at [212, 256] on link "Tofu Popcorn" at bounding box center [264, 243] width 238 height 44
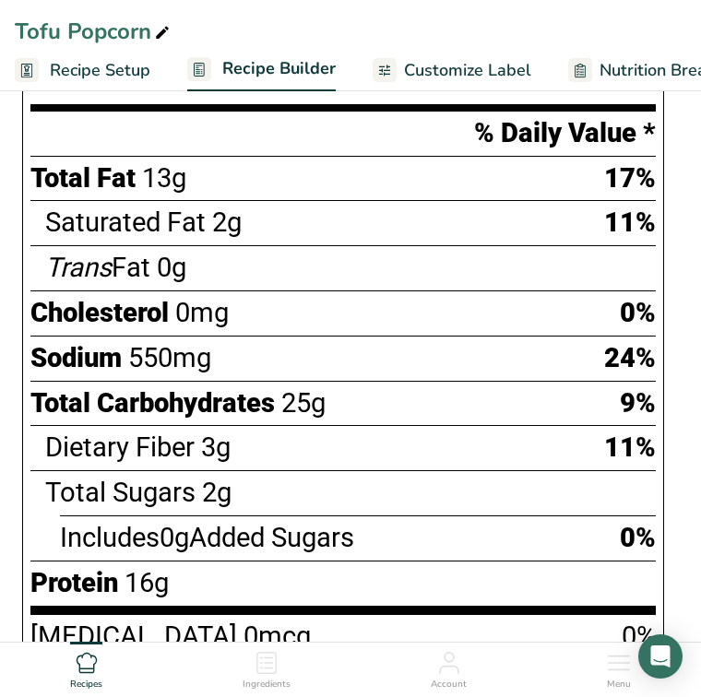
scroll to position [873, 0]
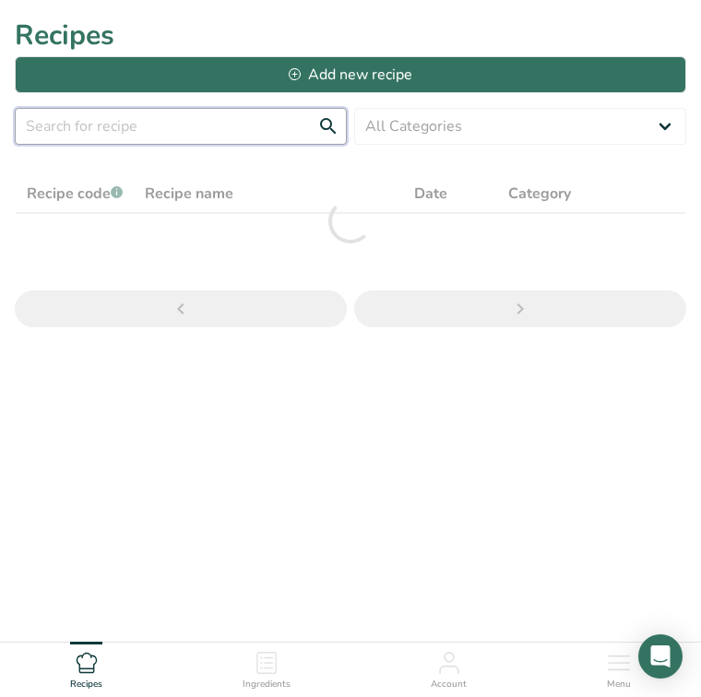
click at [137, 114] on input "text" at bounding box center [181, 126] width 332 height 37
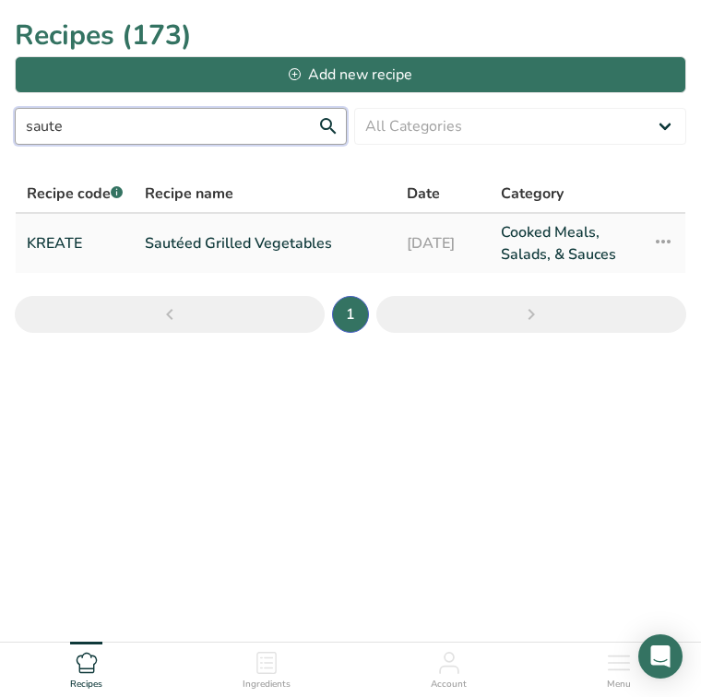
type input "saute"
click at [194, 240] on link "Sautéed Grilled Vegetables" at bounding box center [265, 243] width 240 height 44
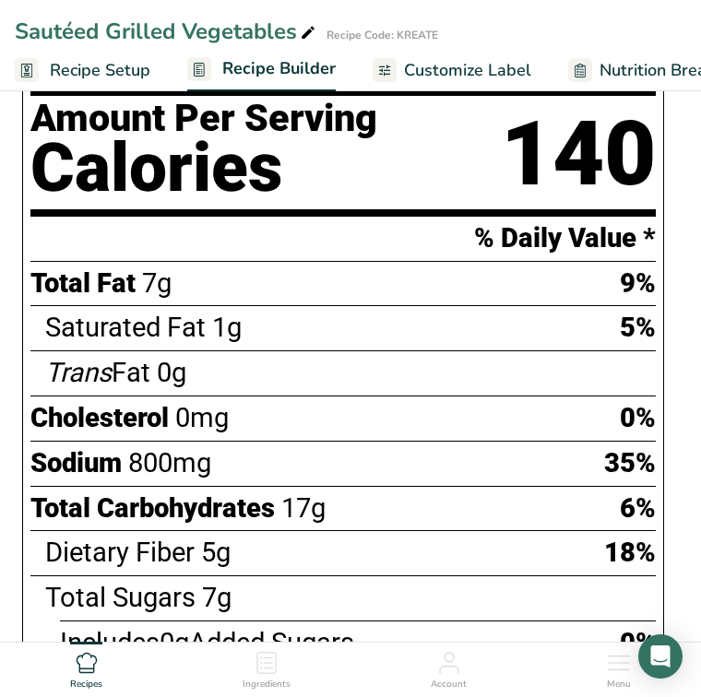
scroll to position [1279, 0]
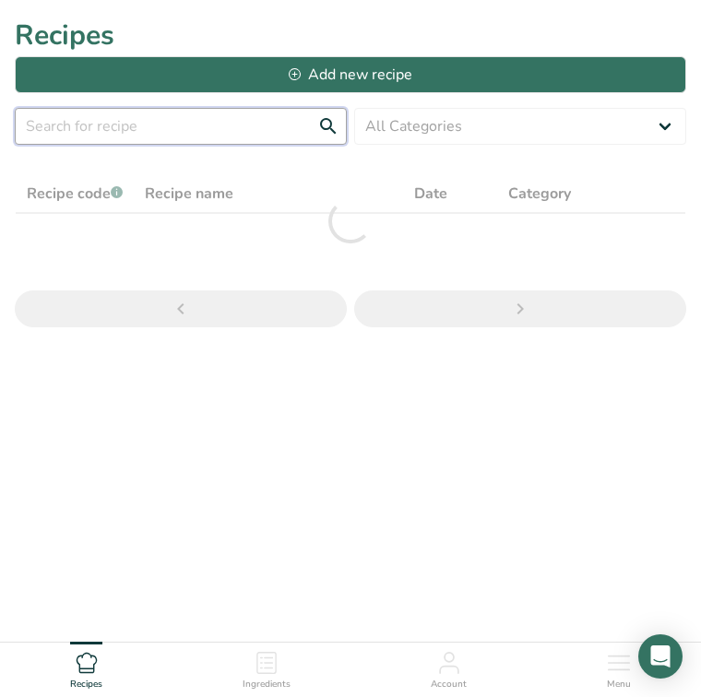
click at [122, 126] on input "text" at bounding box center [181, 126] width 332 height 37
type input "corn"
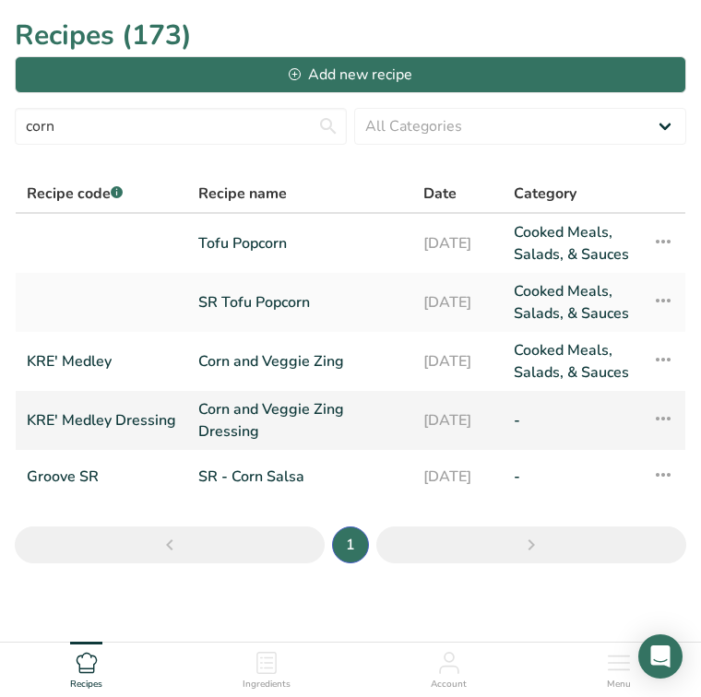
click at [253, 443] on link "Corn and Veggie Zing Dressing" at bounding box center [299, 421] width 203 height 44
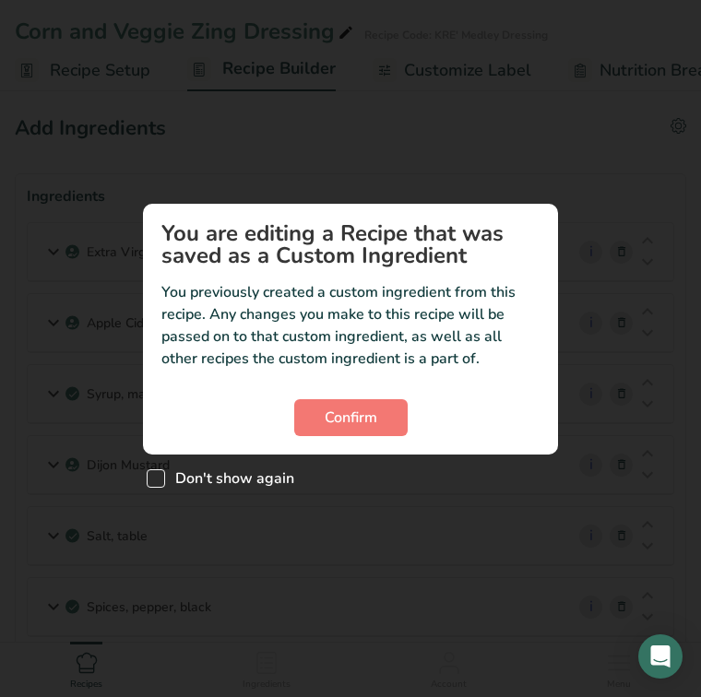
click at [260, 476] on span "Don't show again" at bounding box center [229, 479] width 129 height 18
click at [159, 476] on input "Don't show again" at bounding box center [153, 478] width 12 height 12
checkbox input "true"
click at [364, 506] on div "Custom ingredient modal" at bounding box center [350, 348] width 701 height 697
click at [358, 419] on span "Confirm" at bounding box center [351, 418] width 53 height 22
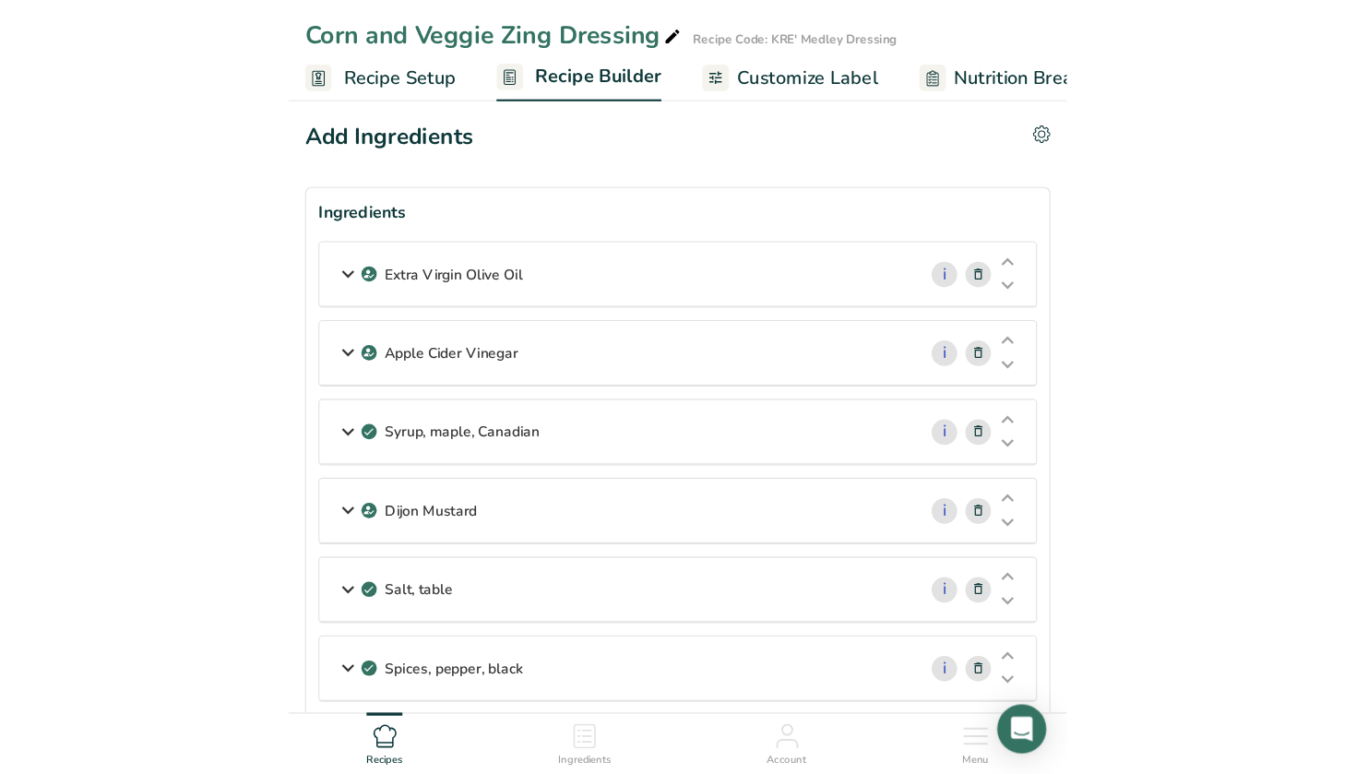
scroll to position [5, 0]
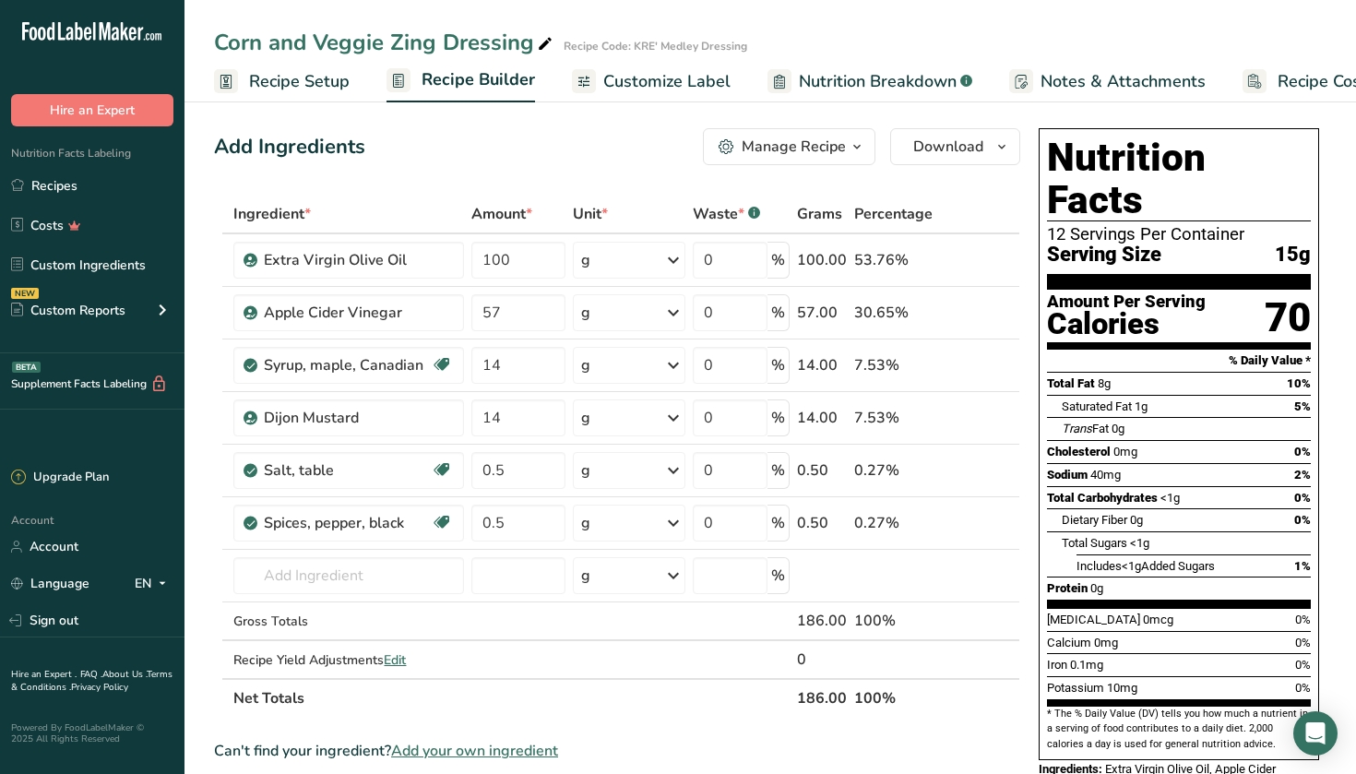
click at [700, 153] on div "Manage Recipe" at bounding box center [794, 147] width 104 height 22
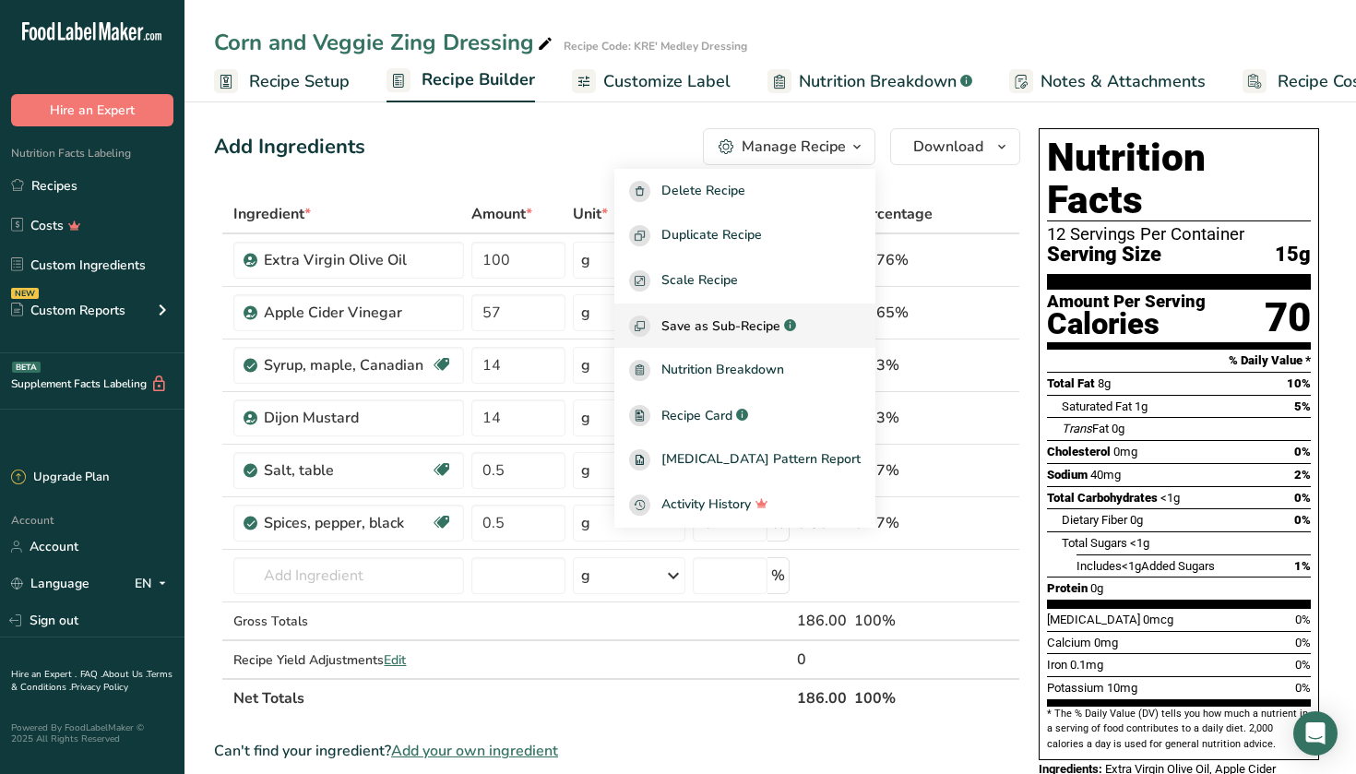
click at [700, 323] on span "Save as Sub-Recipe" at bounding box center [720, 325] width 119 height 19
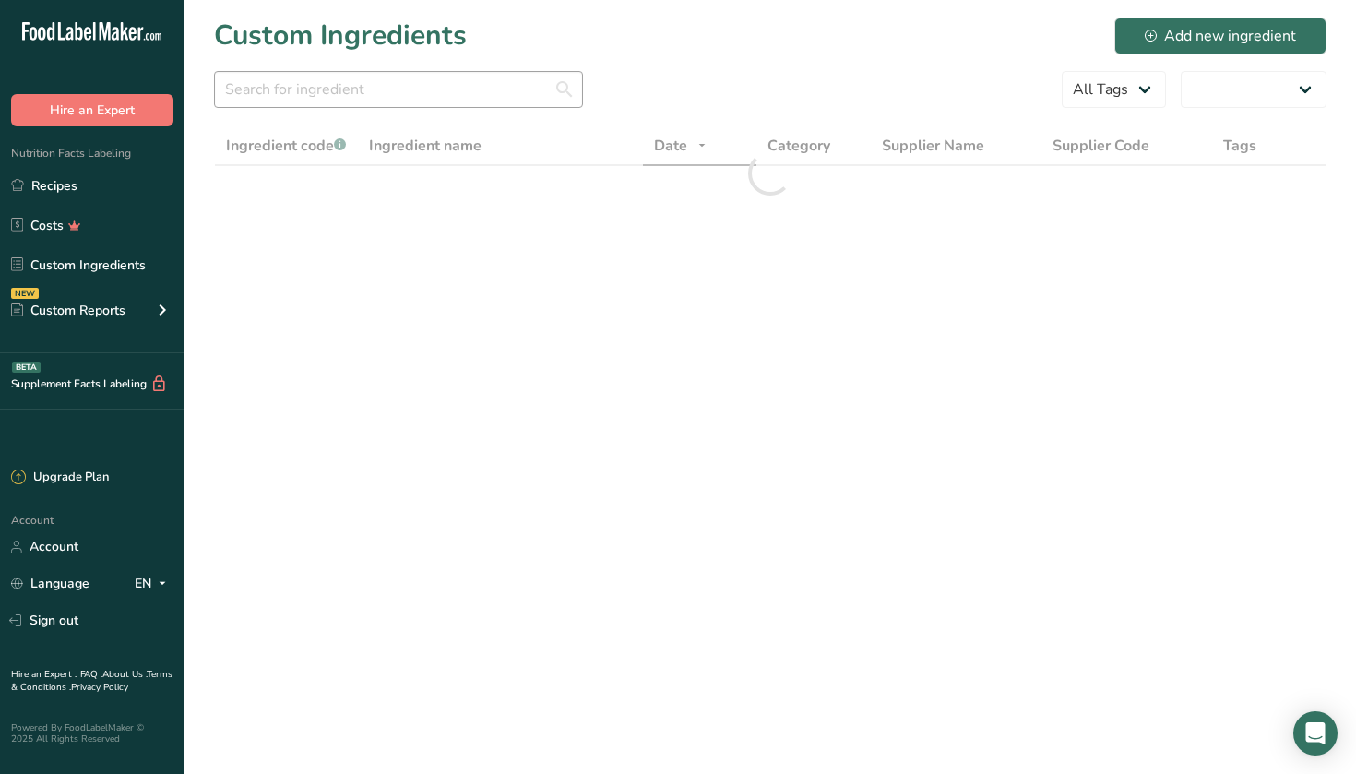
select select "30"
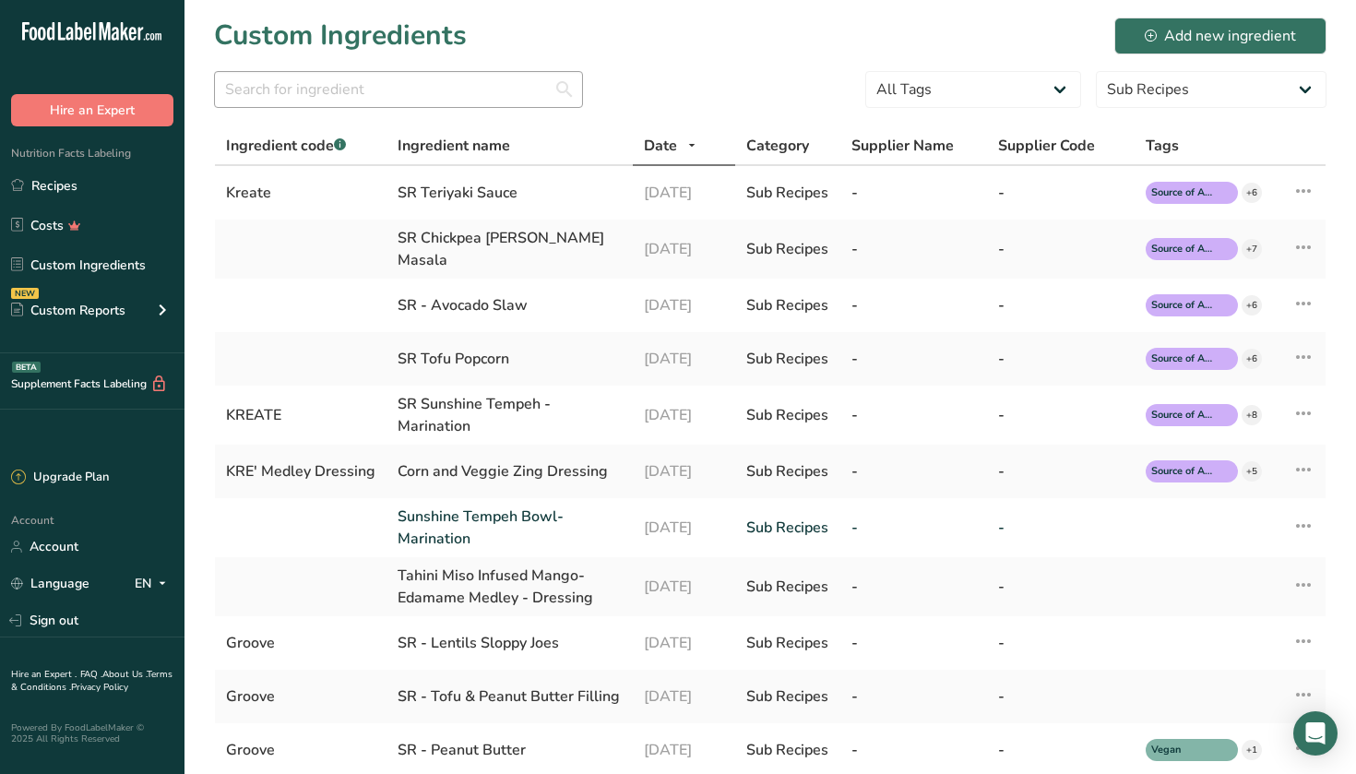
select select "30"
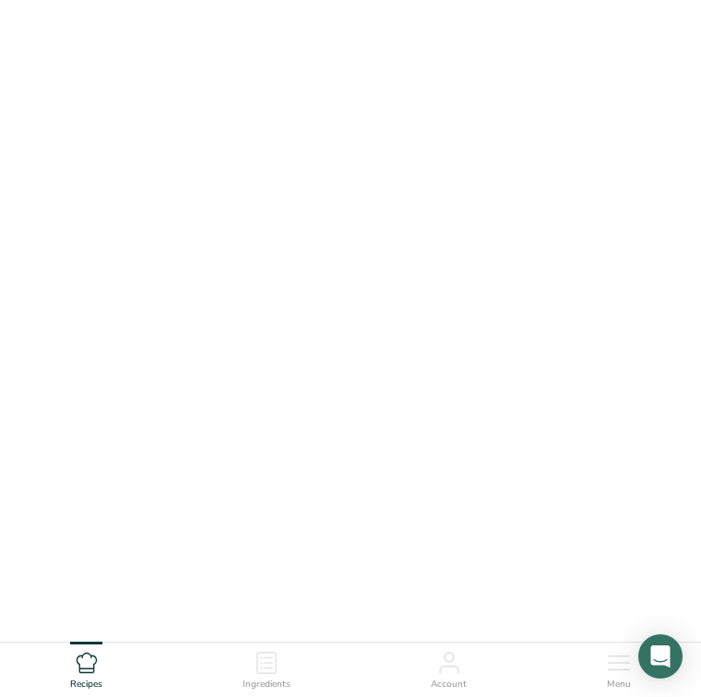
scroll to position [5, 0]
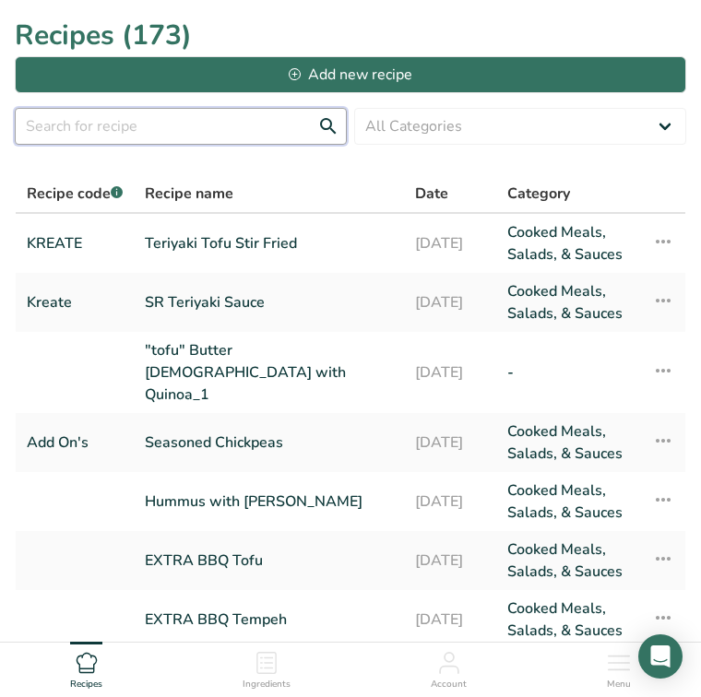
click at [172, 128] on input "text" at bounding box center [181, 126] width 332 height 37
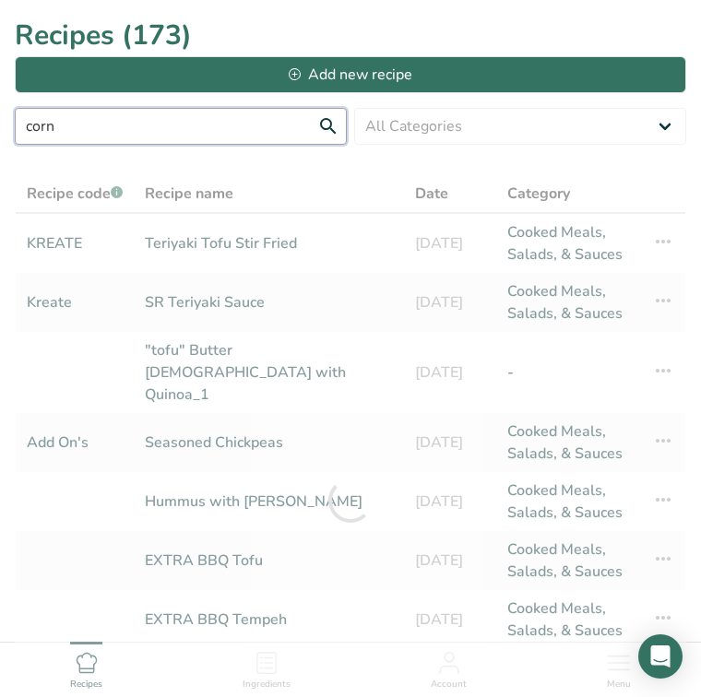
type input "corn"
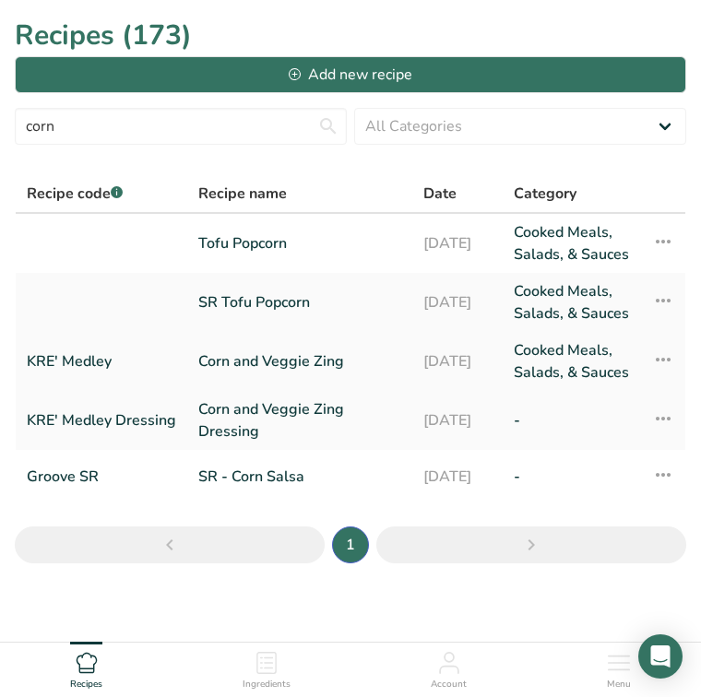
click at [240, 384] on link "Corn and Veggie Zing" at bounding box center [299, 361] width 203 height 44
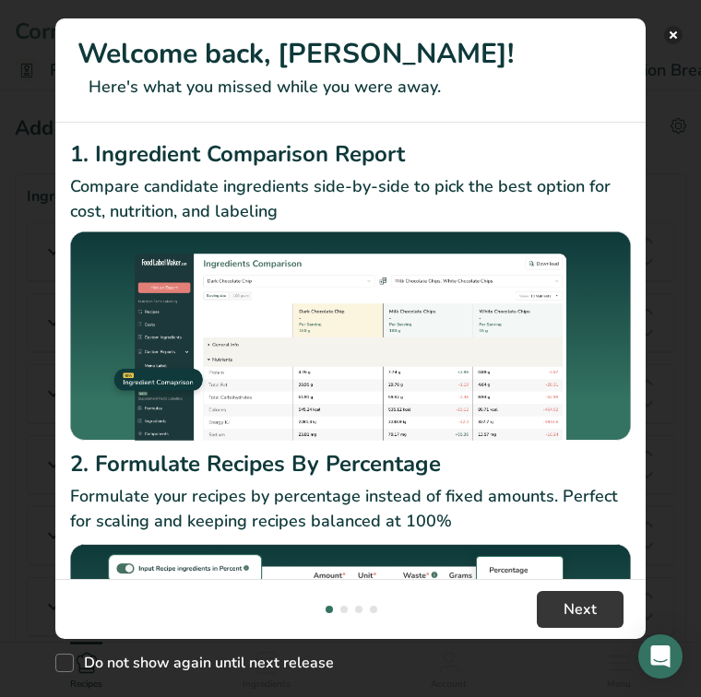
click at [679, 28] on button "New Features" at bounding box center [673, 35] width 18 height 18
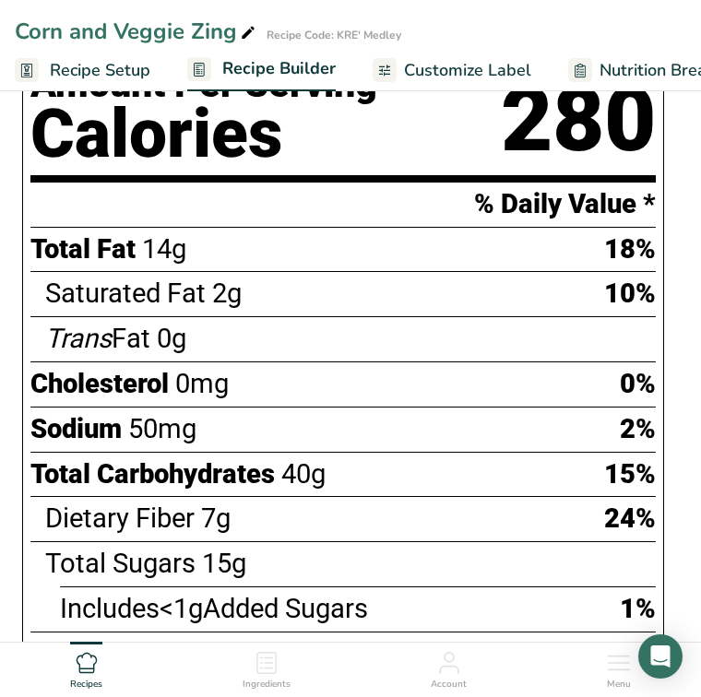
scroll to position [1296, 0]
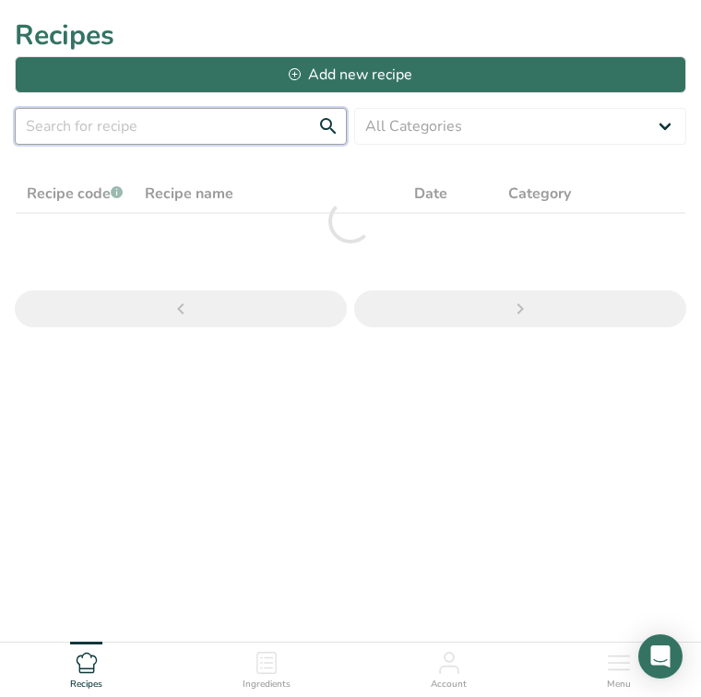
click at [137, 129] on input "text" at bounding box center [181, 126] width 332 height 37
type input "slaw"
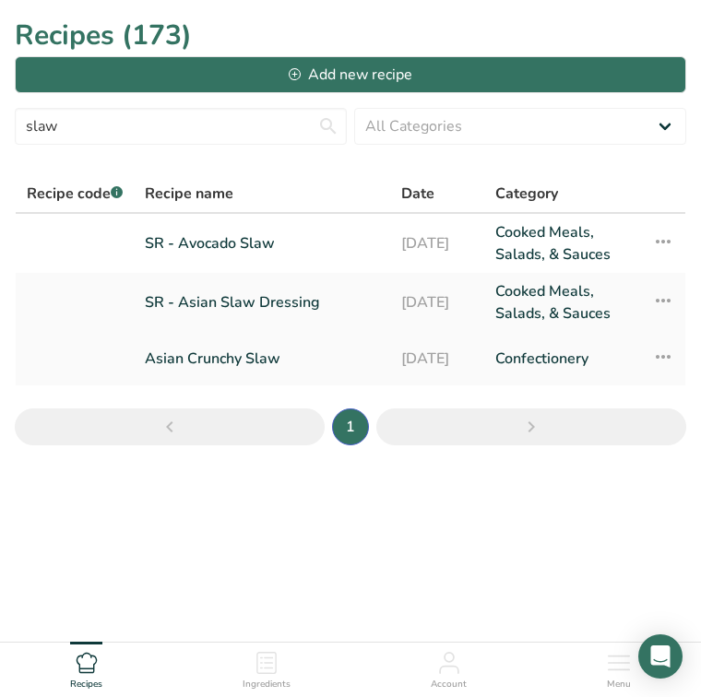
click at [214, 350] on link "Asian Crunchy Slaw" at bounding box center [262, 358] width 234 height 39
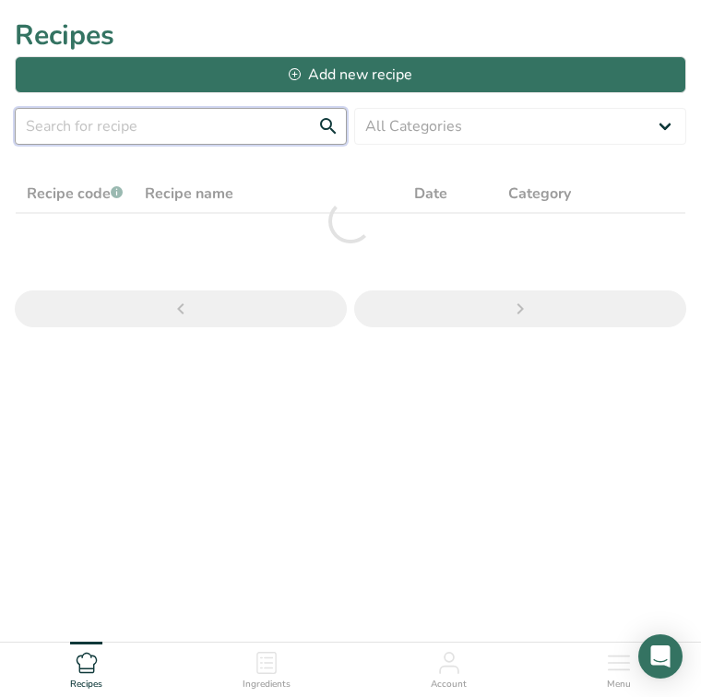
click at [124, 134] on input "text" at bounding box center [181, 126] width 332 height 37
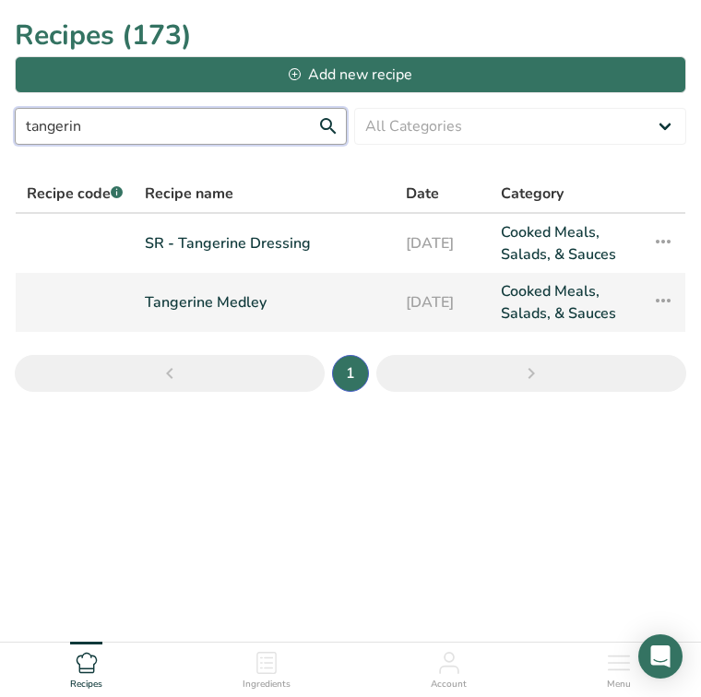
type input "tangerin"
click at [219, 311] on link "Tangerine Medley" at bounding box center [264, 302] width 239 height 44
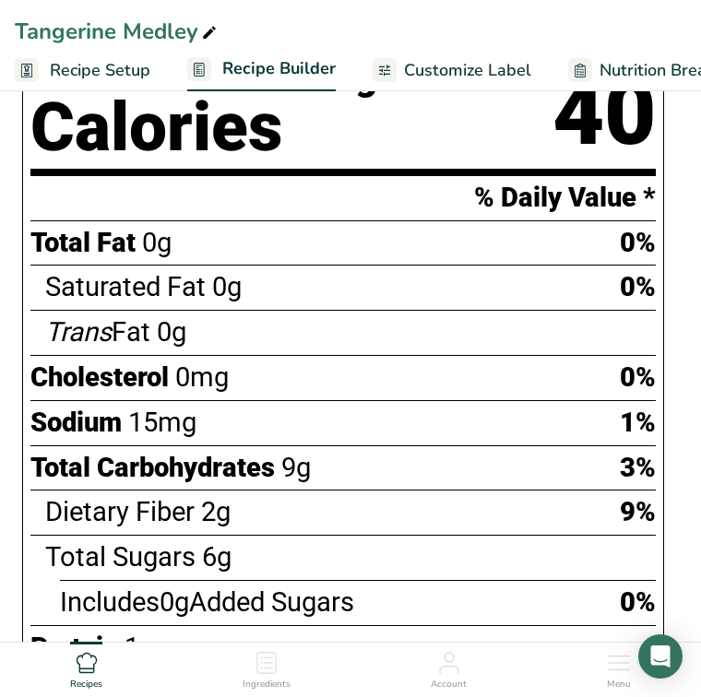
scroll to position [1017, 0]
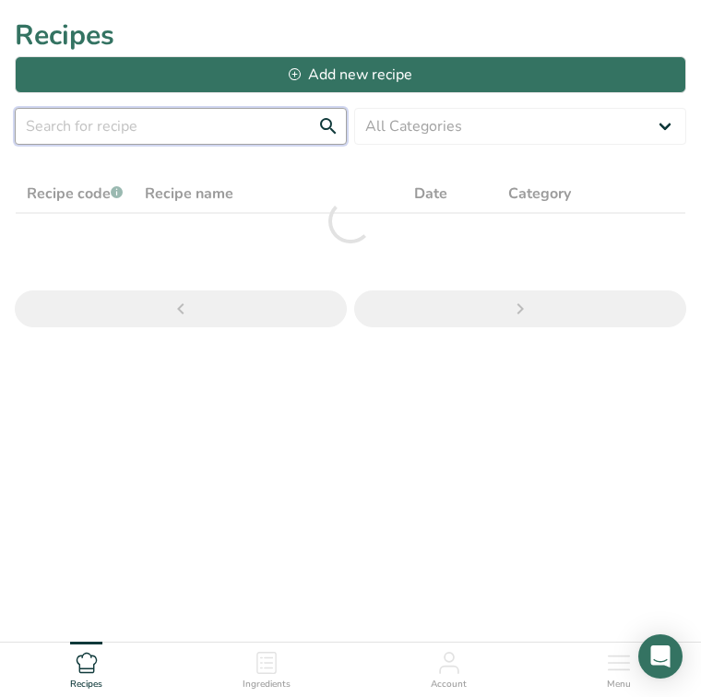
click at [124, 122] on input "text" at bounding box center [181, 126] width 332 height 37
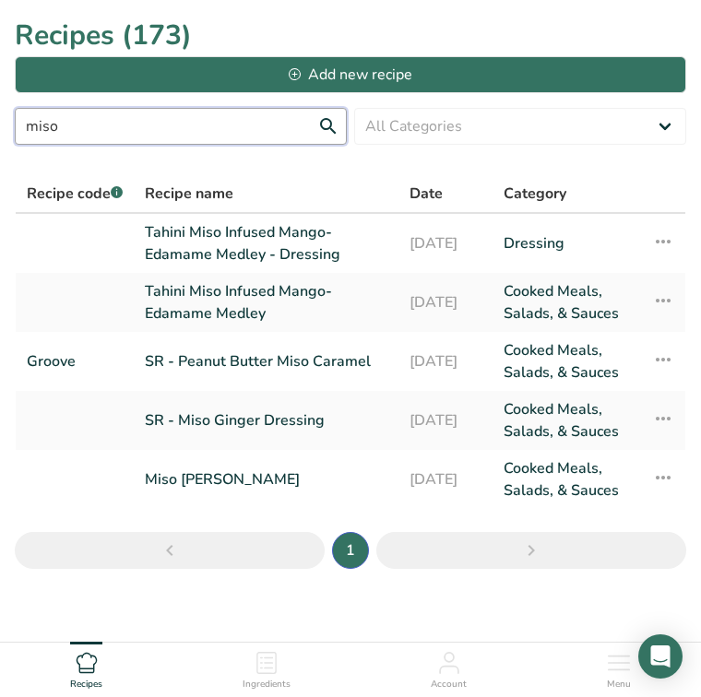
click at [320, 132] on input "miso" at bounding box center [181, 126] width 332 height 37
click at [331, 122] on input "miso" at bounding box center [181, 126] width 332 height 37
type input "miso"
click at [230, 480] on link "Miso Ginger Medley" at bounding box center [266, 480] width 243 height 44
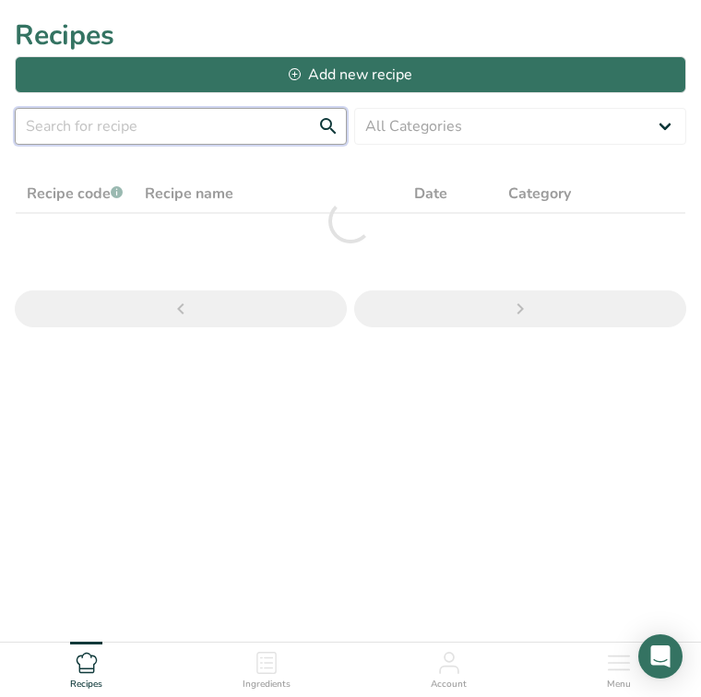
click at [155, 124] on input "text" at bounding box center [181, 126] width 332 height 37
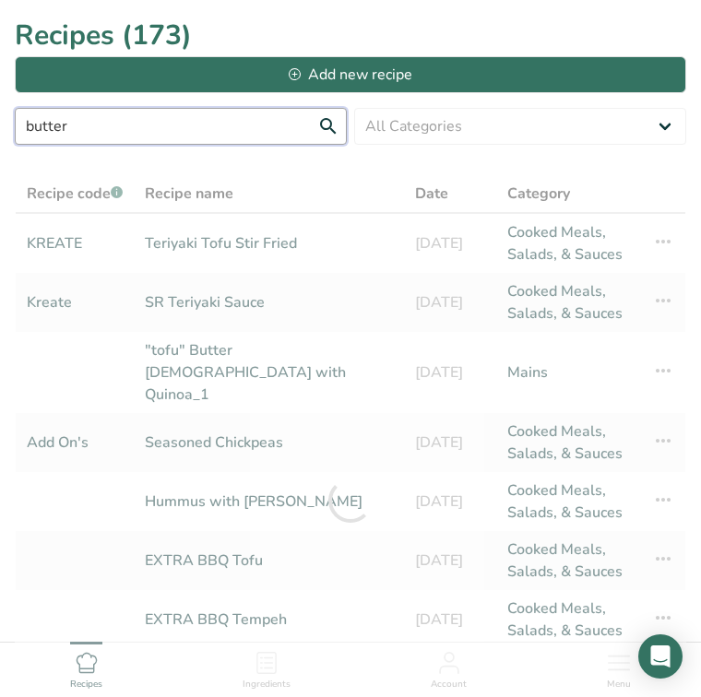
type input "butter"
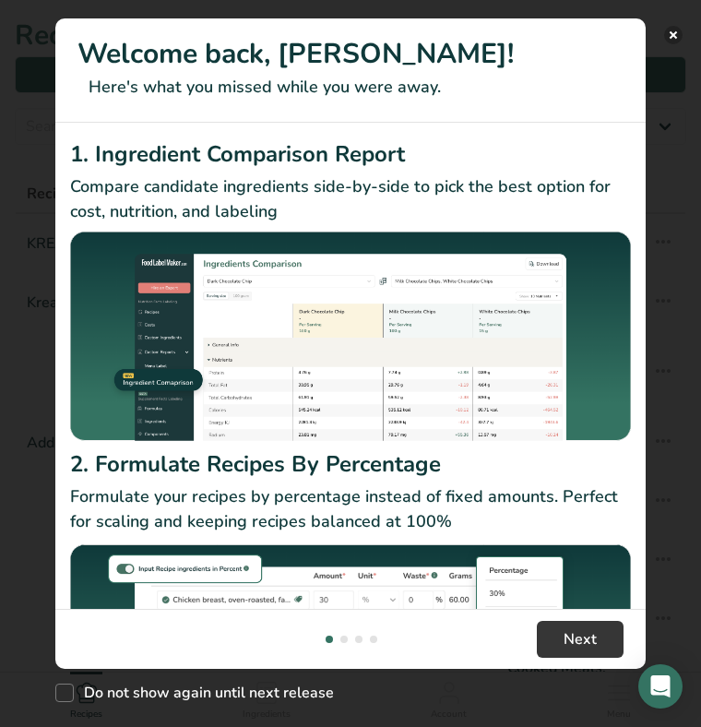
click at [675, 38] on button "New Features" at bounding box center [673, 35] width 18 height 18
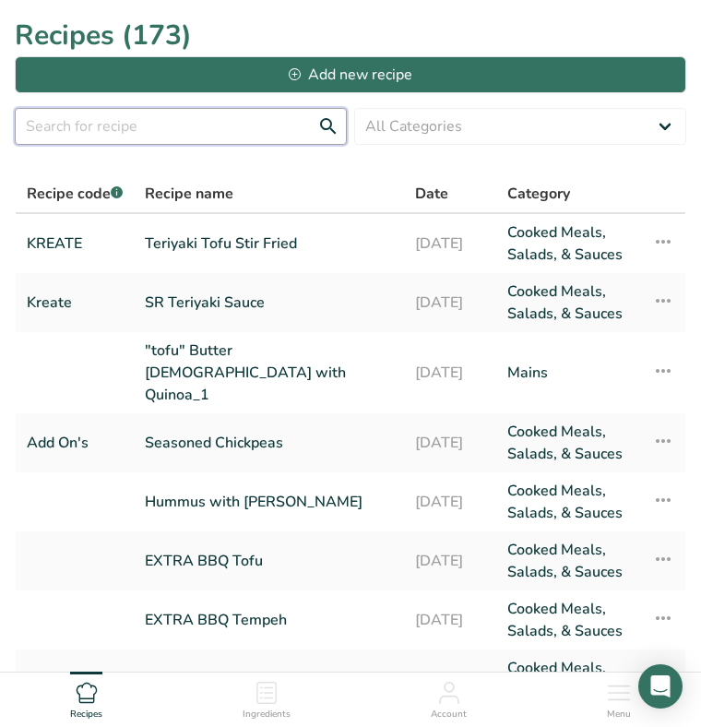
click at [153, 115] on input "text" at bounding box center [181, 126] width 332 height 37
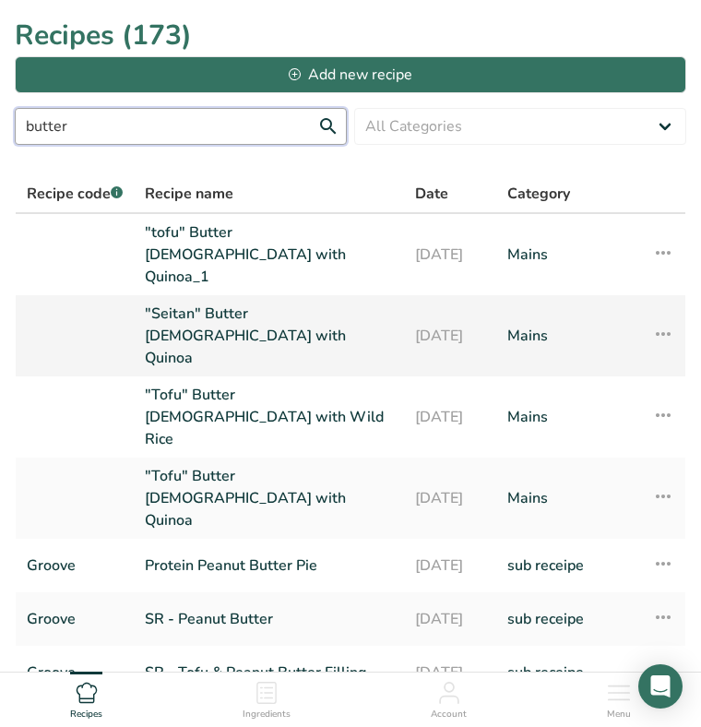
type input "butter"
click at [231, 303] on link ""Seitan" Butter [DEMOGRAPHIC_DATA] with Quinoa" at bounding box center [269, 336] width 248 height 66
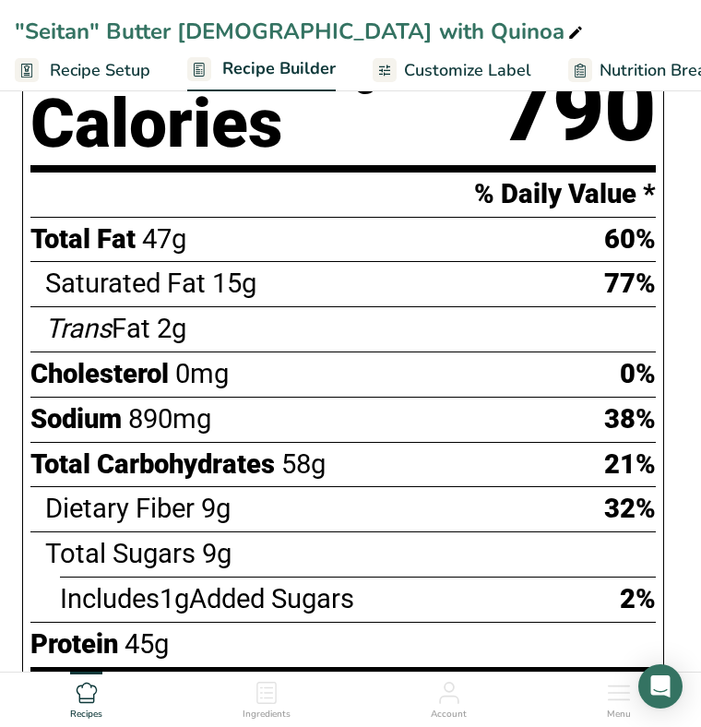
scroll to position [1023, 0]
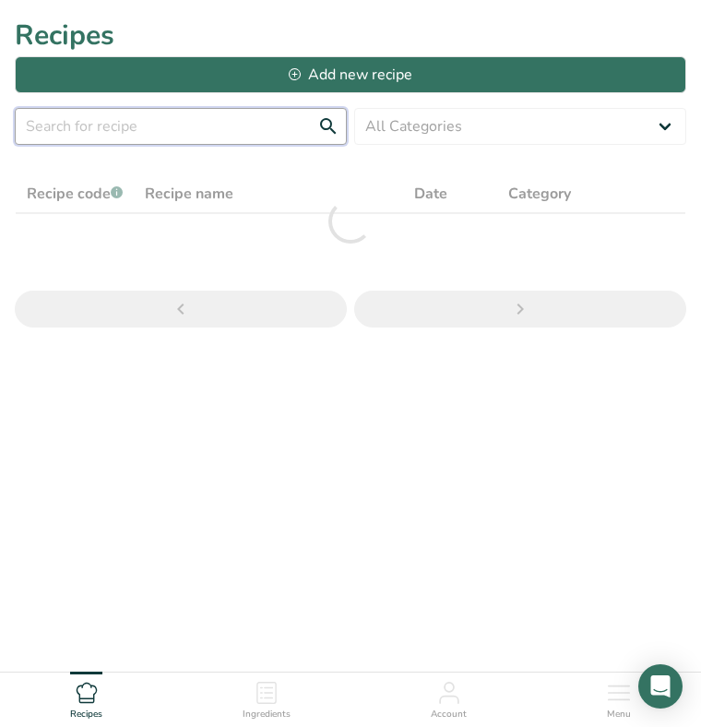
click at [135, 128] on input "text" at bounding box center [181, 126] width 332 height 37
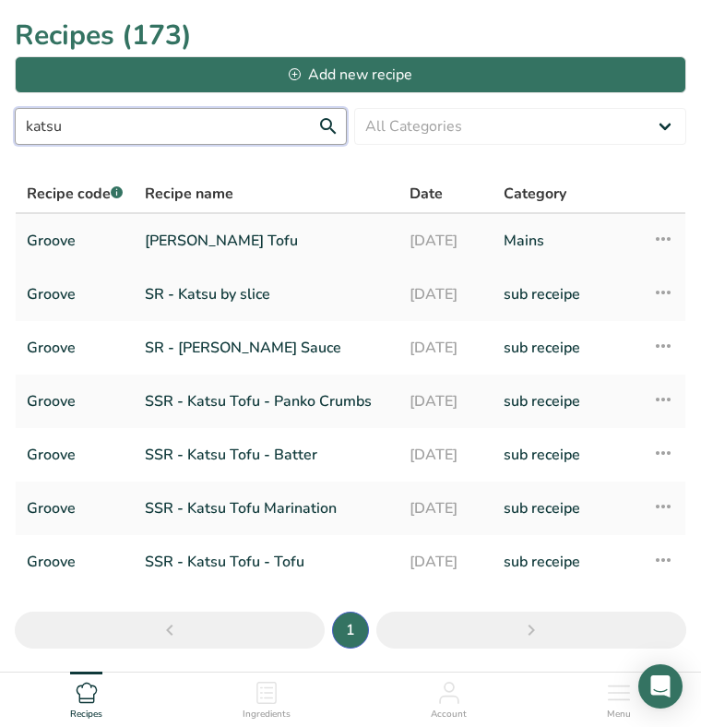
type input "katsu"
click at [201, 251] on link "[PERSON_NAME] Tofu" at bounding box center [266, 240] width 243 height 39
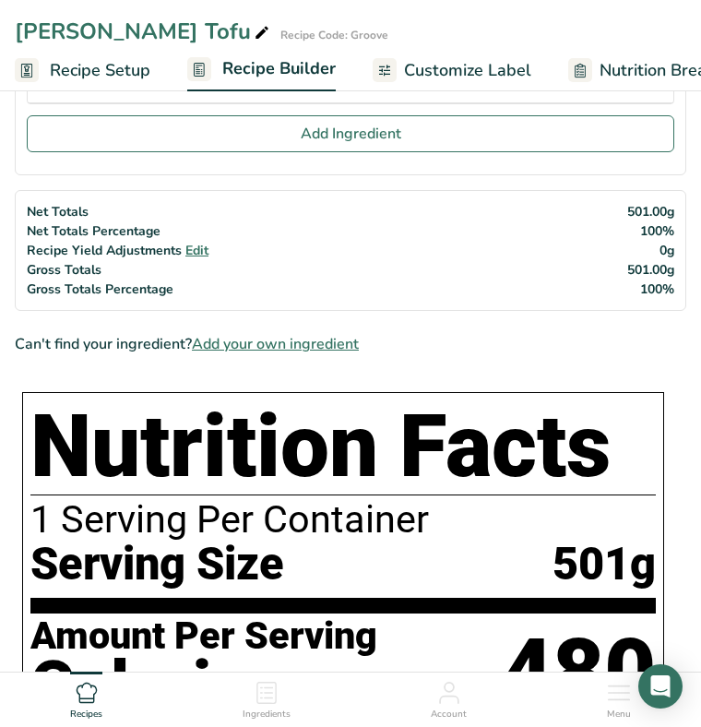
scroll to position [520, 0]
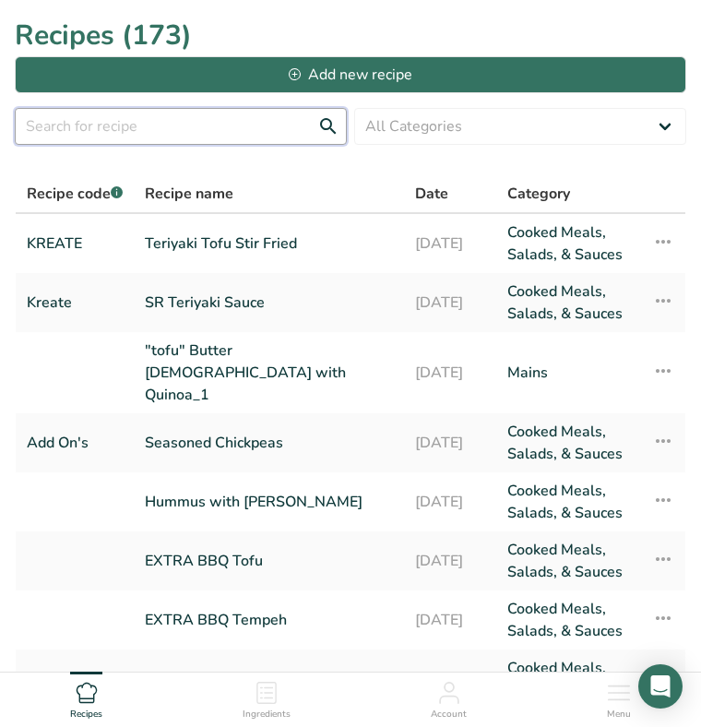
click at [204, 137] on input "text" at bounding box center [181, 126] width 332 height 37
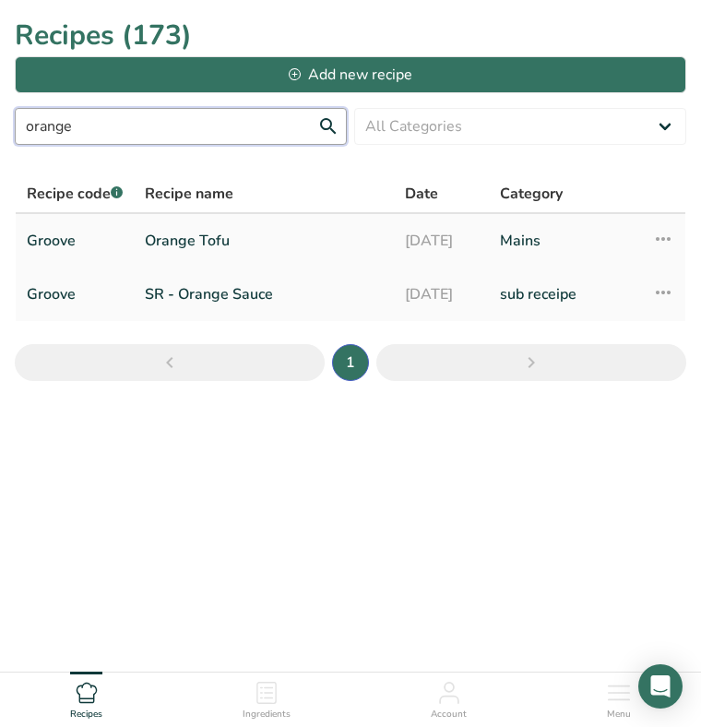
type input "orange"
click at [208, 235] on link "Orange Tofu" at bounding box center [264, 240] width 238 height 39
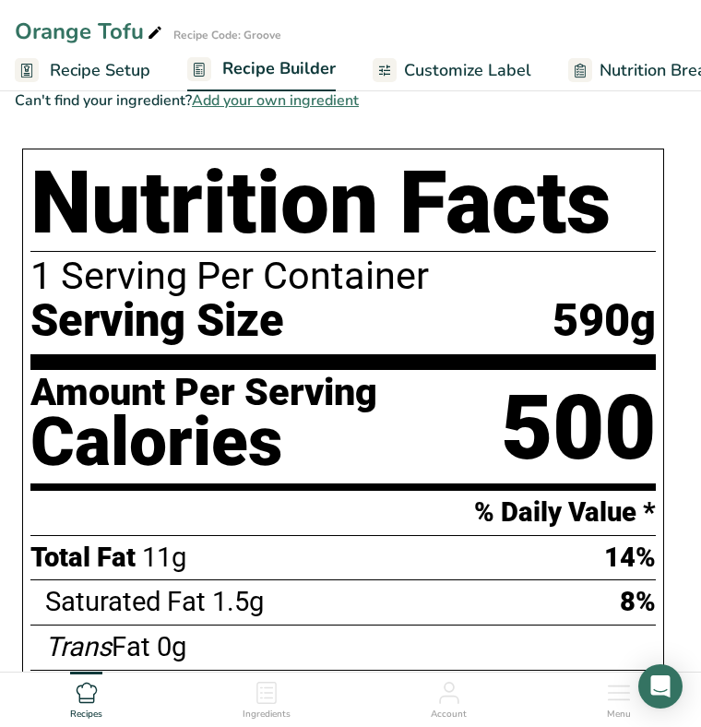
scroll to position [720, 0]
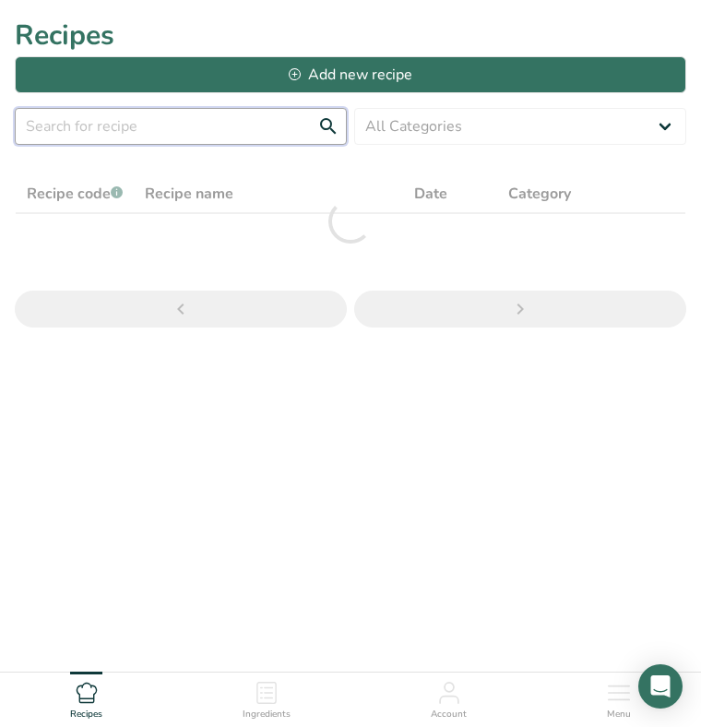
click at [176, 127] on input "text" at bounding box center [181, 126] width 332 height 37
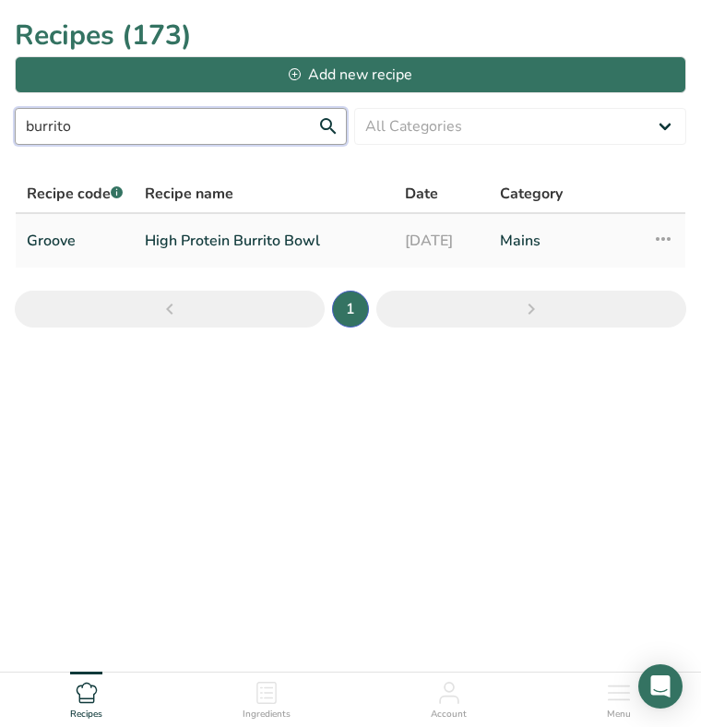
type input "burrito"
click at [250, 238] on link "High Protein Burrito Bowl" at bounding box center [264, 240] width 238 height 39
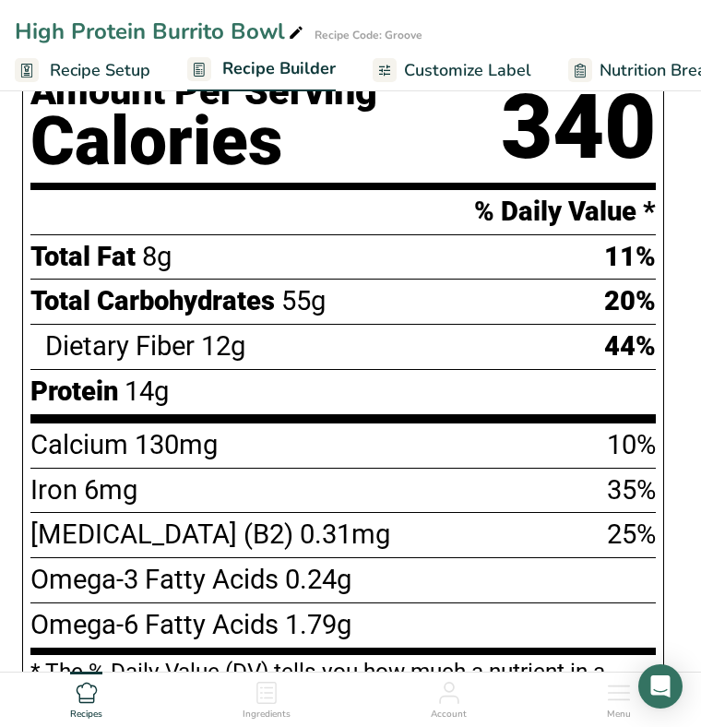
scroll to position [1502, 0]
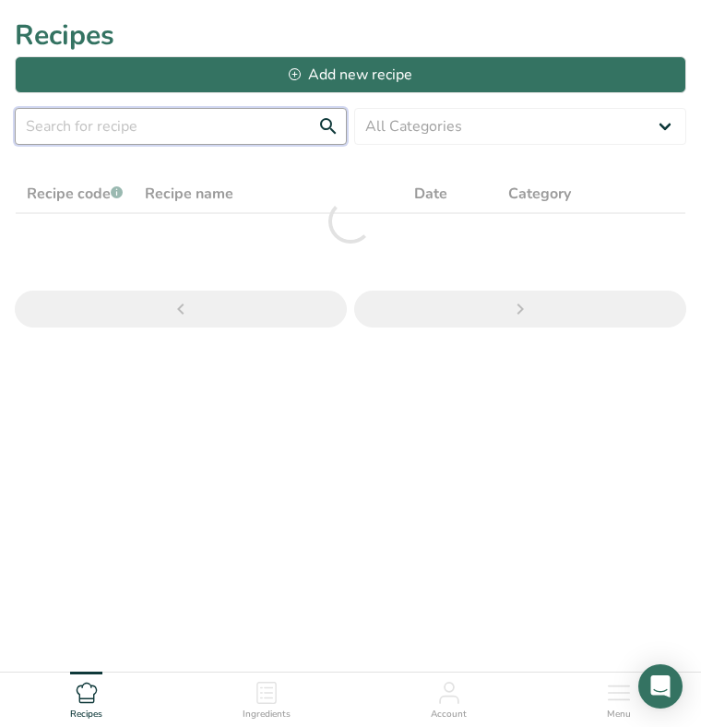
click at [145, 127] on input "text" at bounding box center [181, 126] width 332 height 37
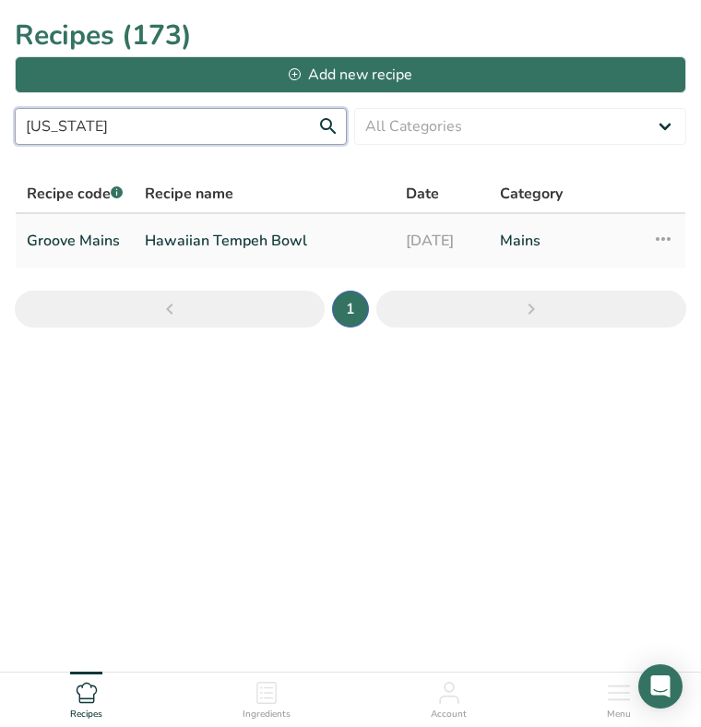
type input "hawaii"
click at [121, 237] on link "Groove Mains" at bounding box center [75, 240] width 96 height 39
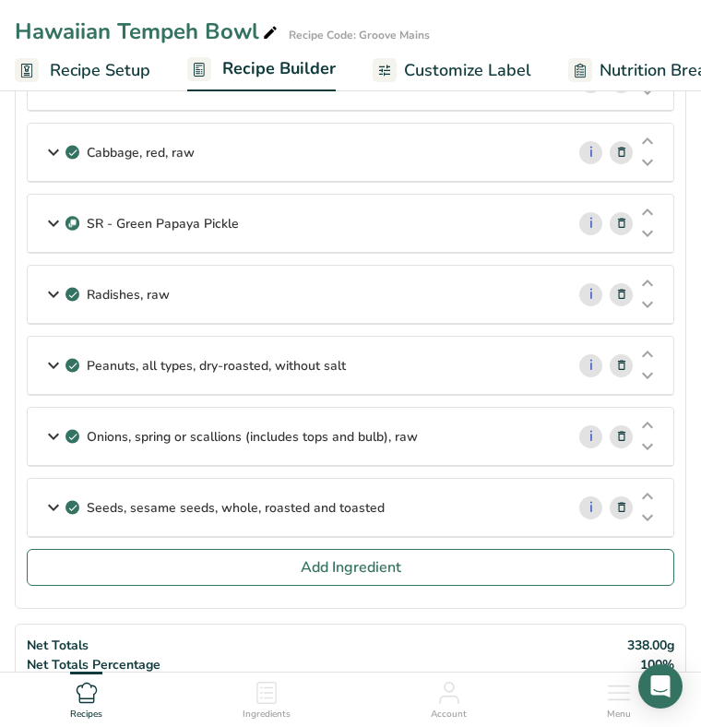
scroll to position [329, 0]
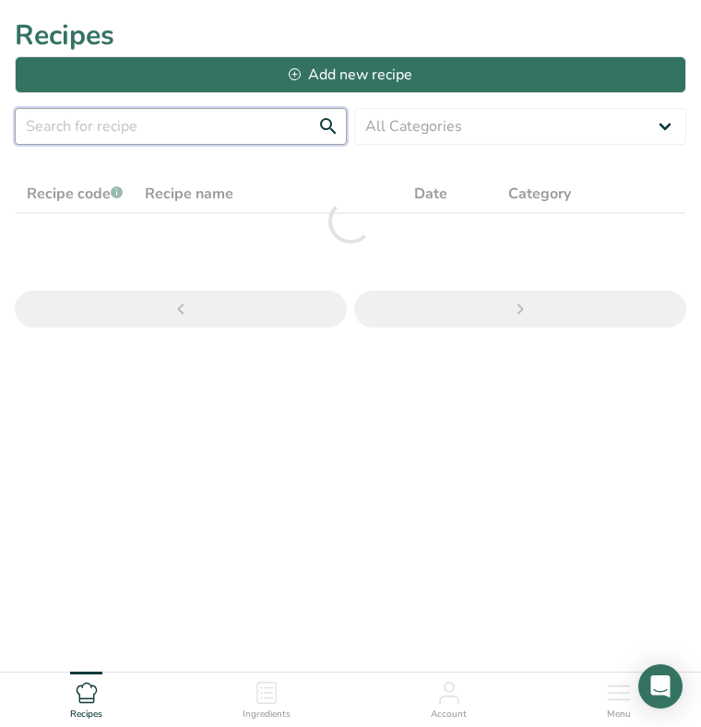
click at [156, 121] on input "text" at bounding box center [181, 126] width 332 height 37
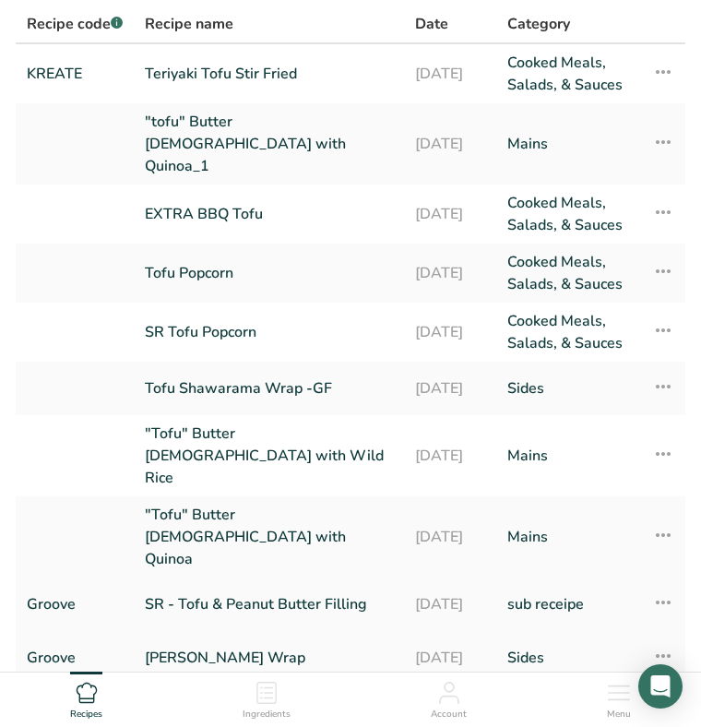
scroll to position [171, 0]
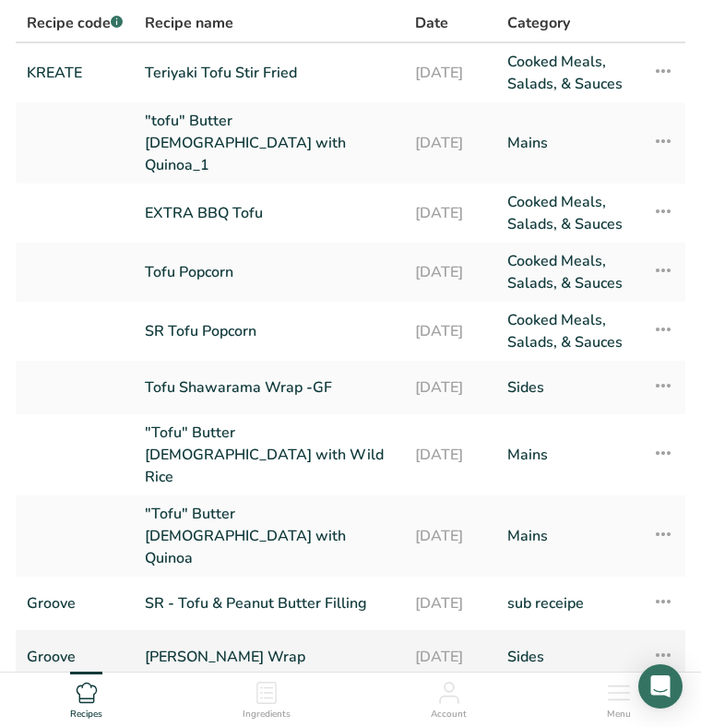
type input "tofu"
click at [207, 637] on link "Tofu Shawarama Wrap" at bounding box center [269, 656] width 248 height 39
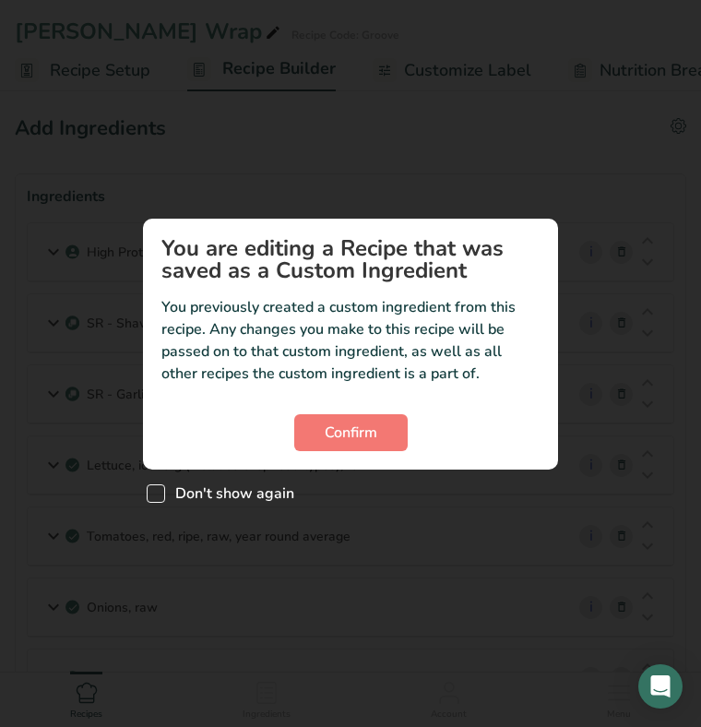
click at [209, 501] on span "Don't show again" at bounding box center [229, 493] width 129 height 18
click at [159, 499] on input "Don't show again" at bounding box center [153, 493] width 12 height 12
checkbox input "true"
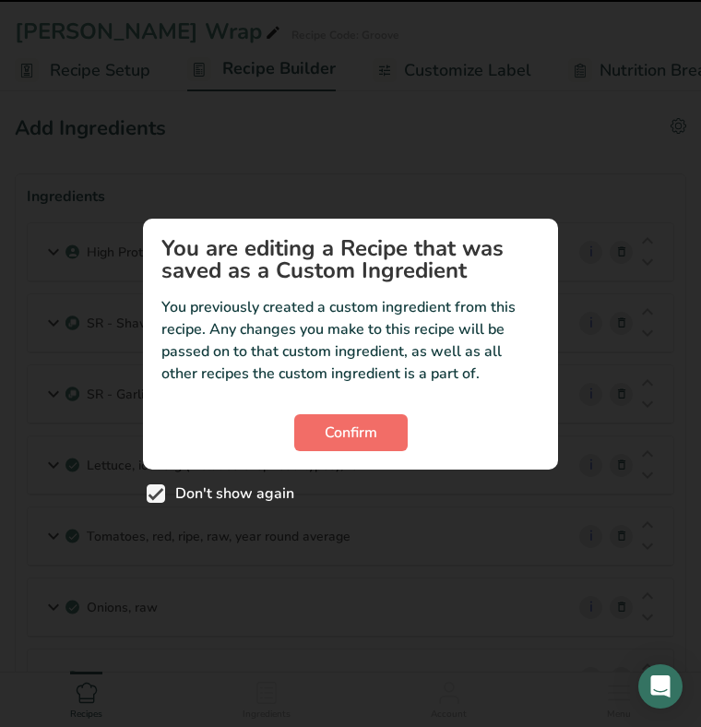
click at [327, 440] on span "Confirm" at bounding box center [351, 433] width 53 height 22
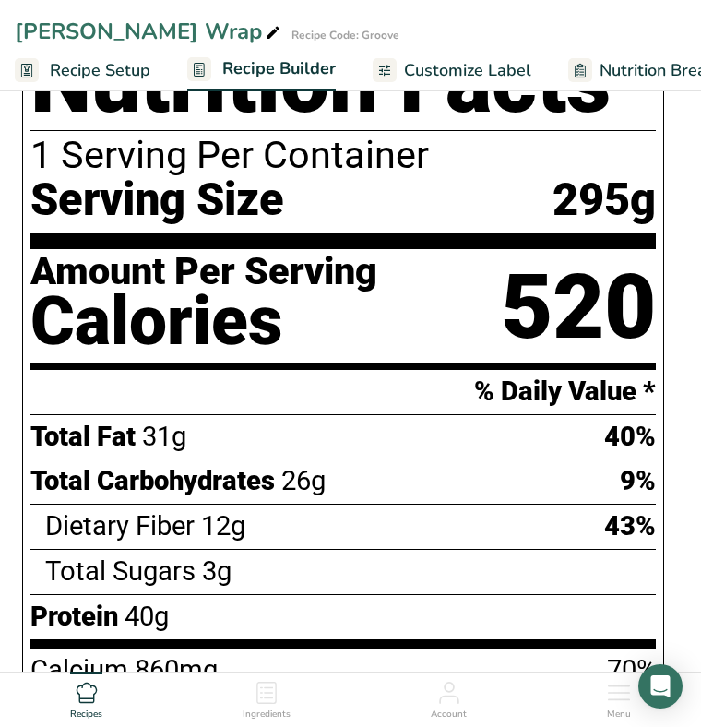
scroll to position [1048, 0]
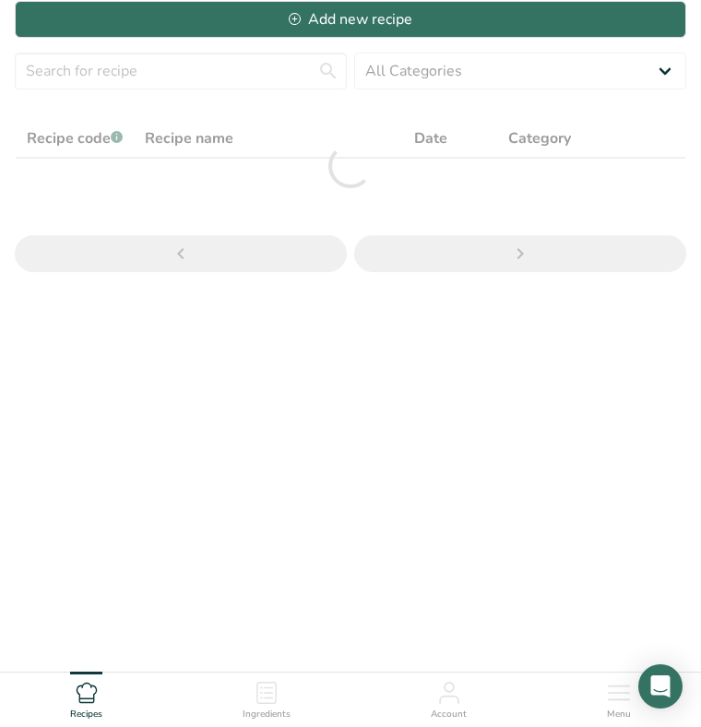
scroll to position [55, 0]
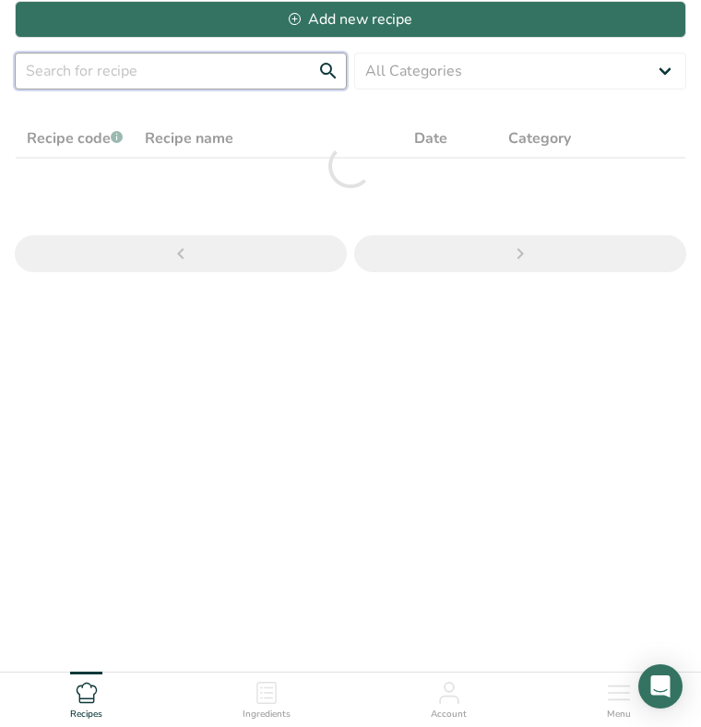
click at [160, 77] on input "text" at bounding box center [181, 71] width 332 height 37
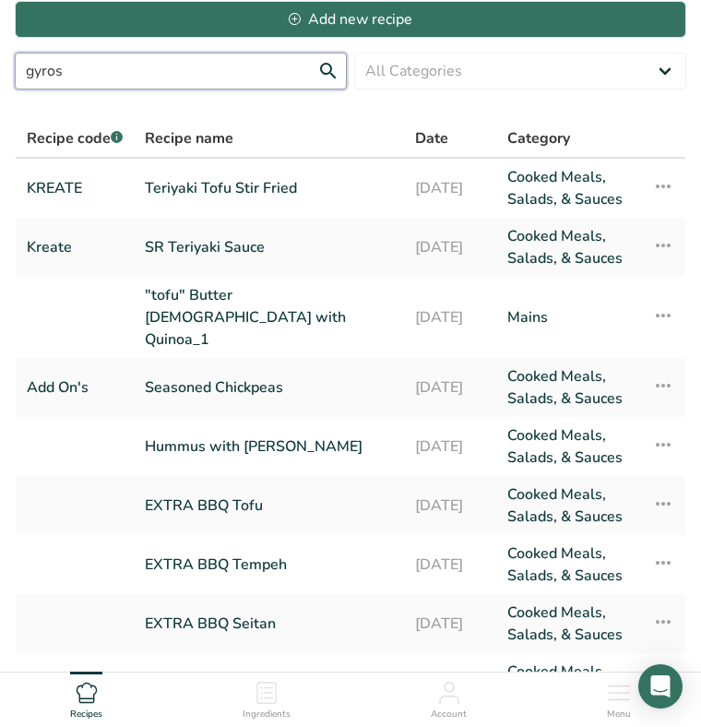
type input "gyros"
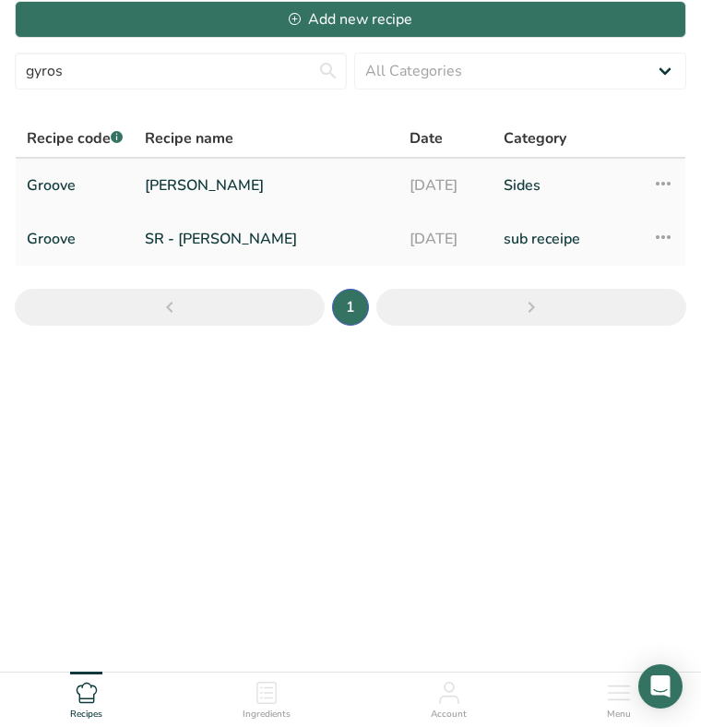
click at [208, 187] on link "Seitan Gyros" at bounding box center [266, 185] width 243 height 39
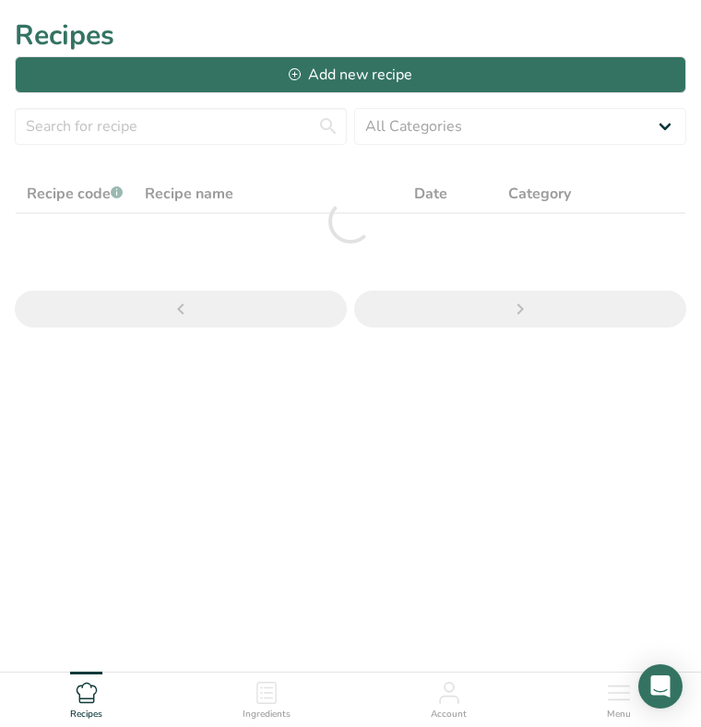
scroll to position [55, 0]
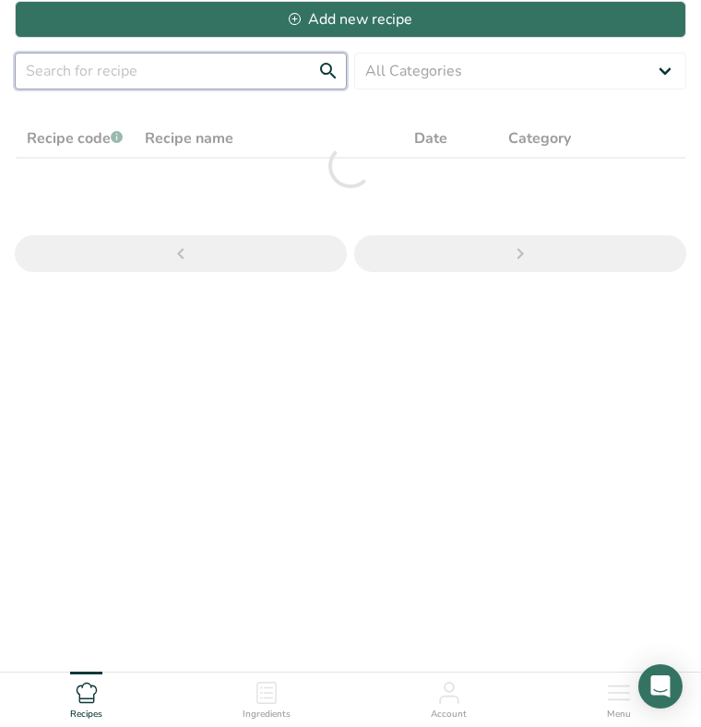
click at [161, 78] on input "text" at bounding box center [181, 71] width 332 height 37
type input "sloppy"
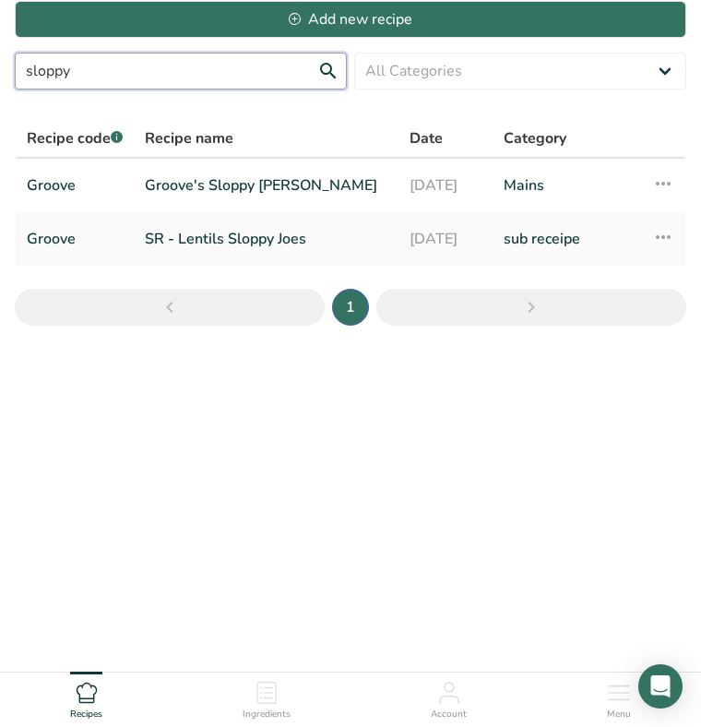
click at [322, 69] on input "sloppy" at bounding box center [181, 71] width 332 height 37
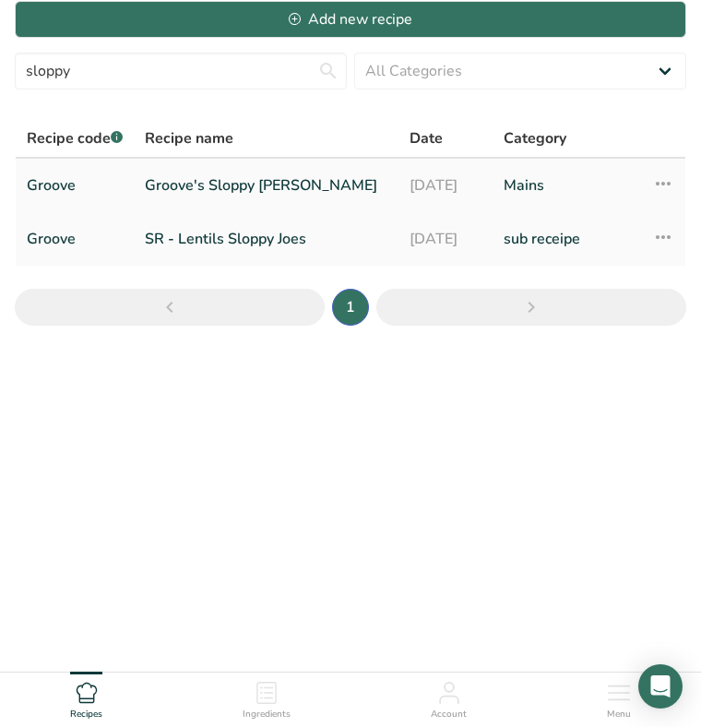
click at [238, 181] on link "Groove's Sloppy Joe Sandwich" at bounding box center [266, 185] width 243 height 39
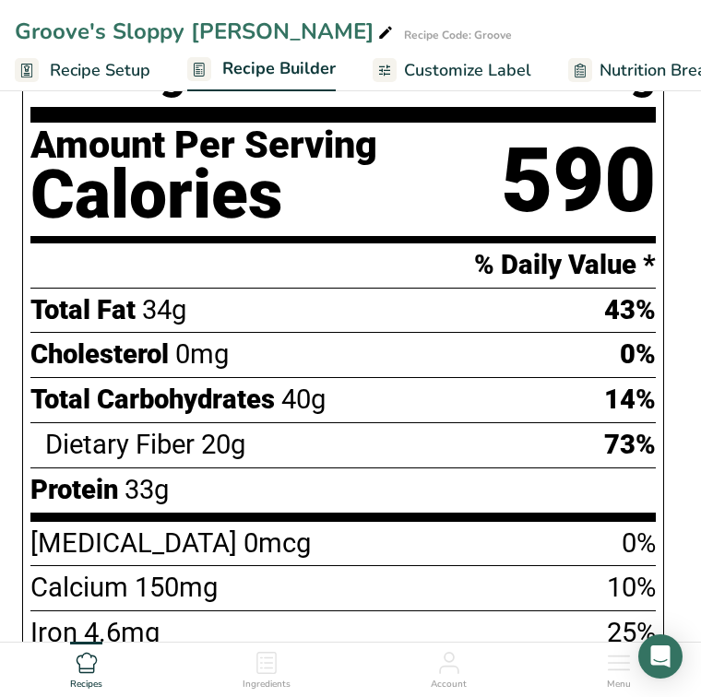
scroll to position [1023, 0]
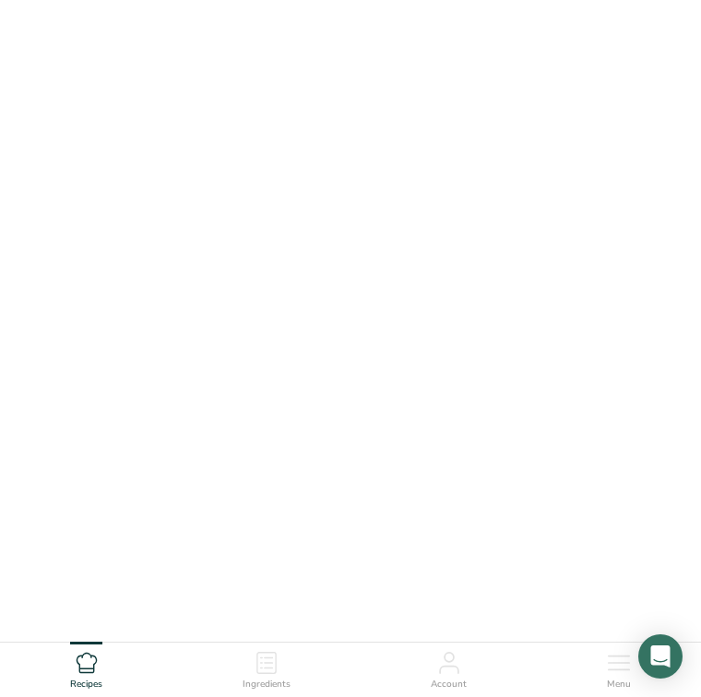
scroll to position [55, 0]
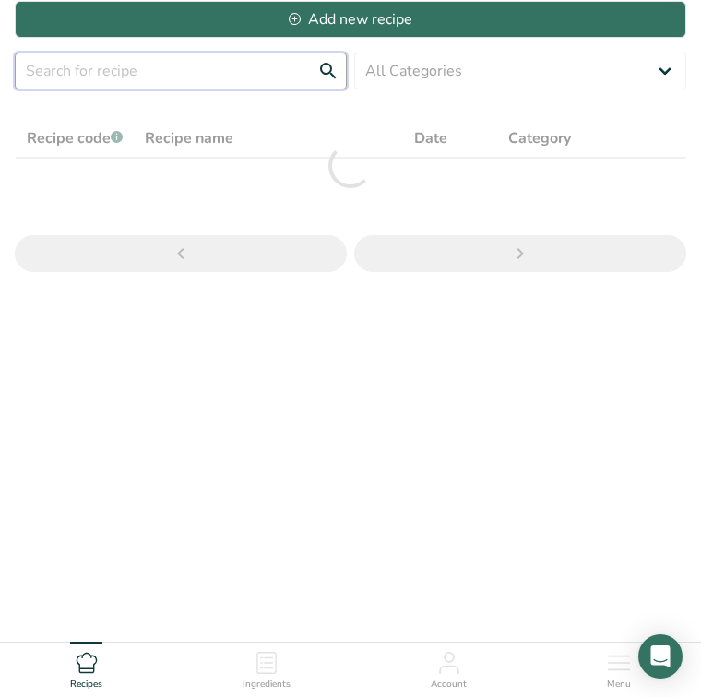
click at [172, 74] on input "text" at bounding box center [181, 71] width 332 height 37
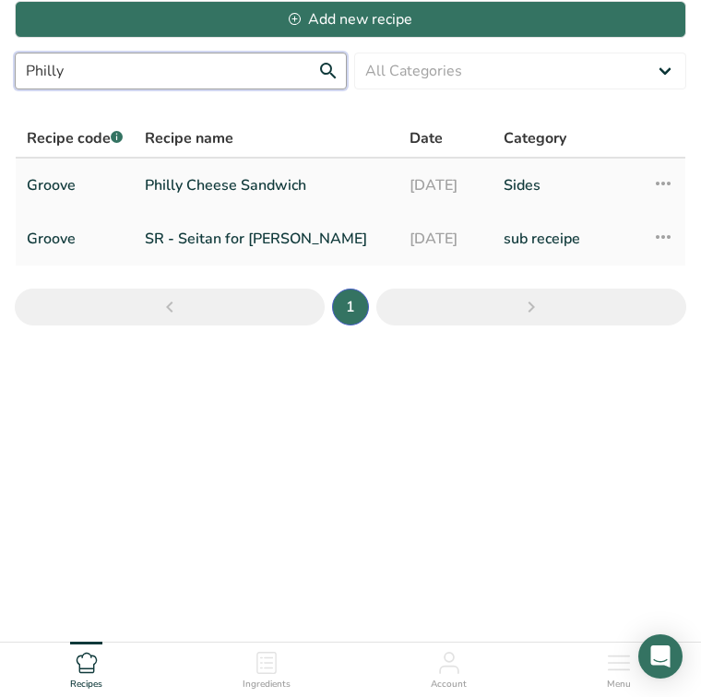
type input "Philly"
click at [151, 178] on link "Philly Cheese Sandwich" at bounding box center [266, 185] width 243 height 39
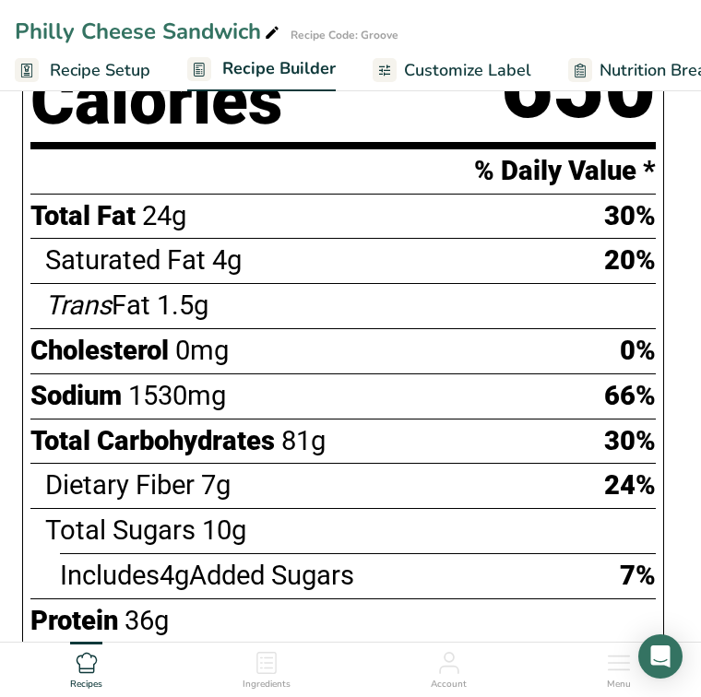
scroll to position [1046, 0]
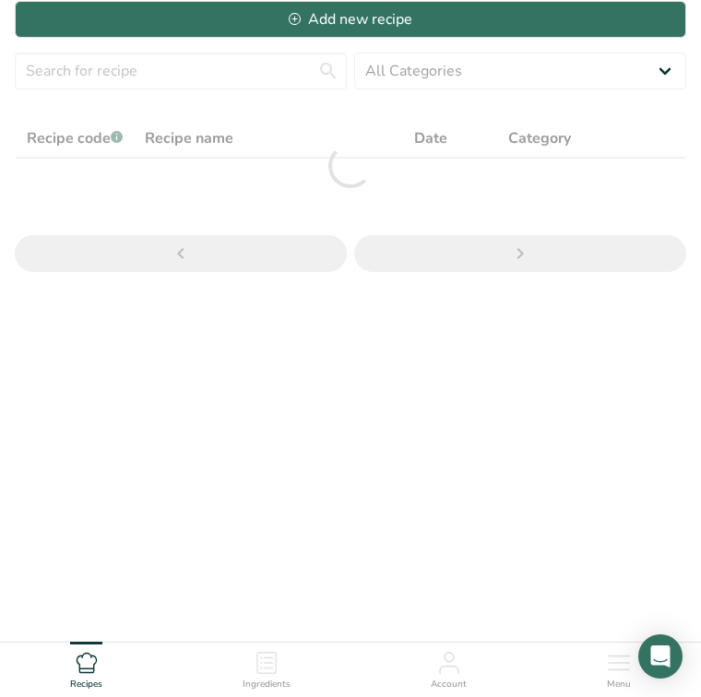
scroll to position [55, 0]
click at [153, 81] on input "text" at bounding box center [181, 71] width 332 height 37
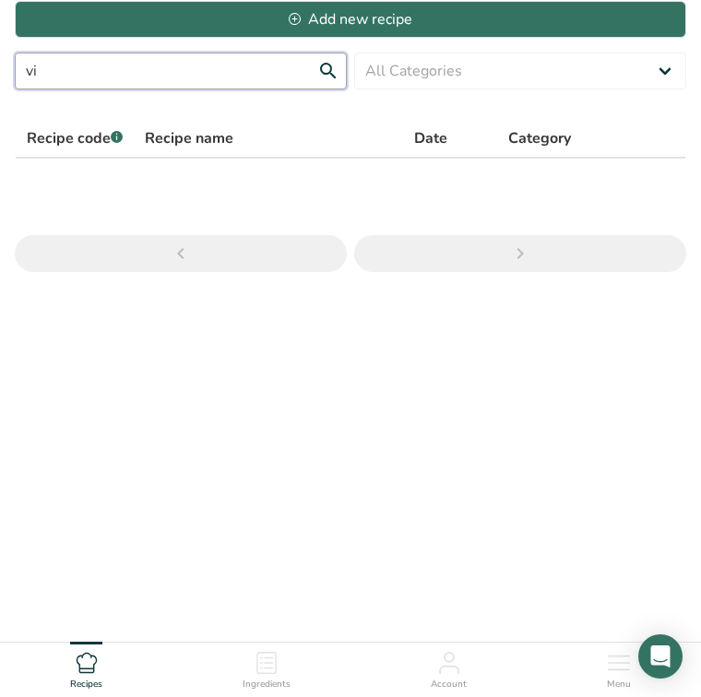
type input "v"
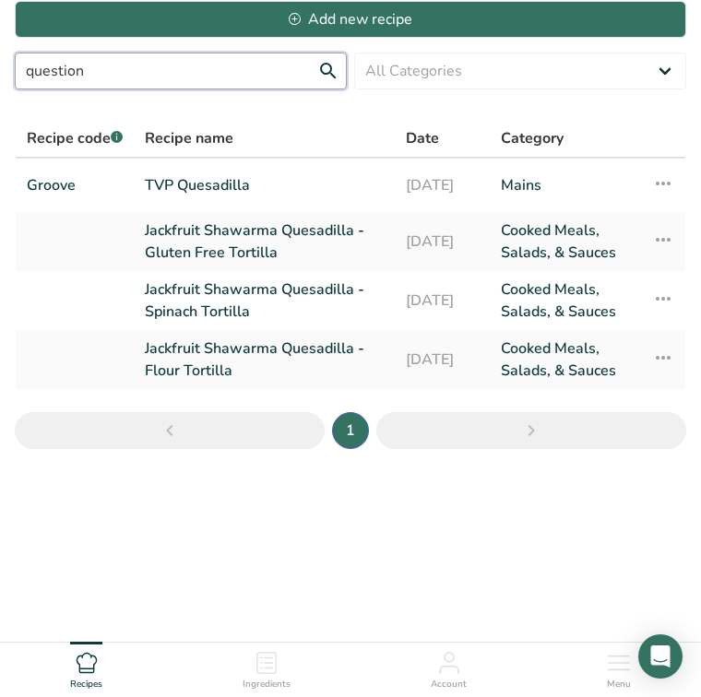
type input "question"
drag, startPoint x: 153, startPoint y: 81, endPoint x: 172, endPoint y: 181, distance: 101.5
click at [172, 181] on link "TVP Quesadilla" at bounding box center [264, 185] width 239 height 39
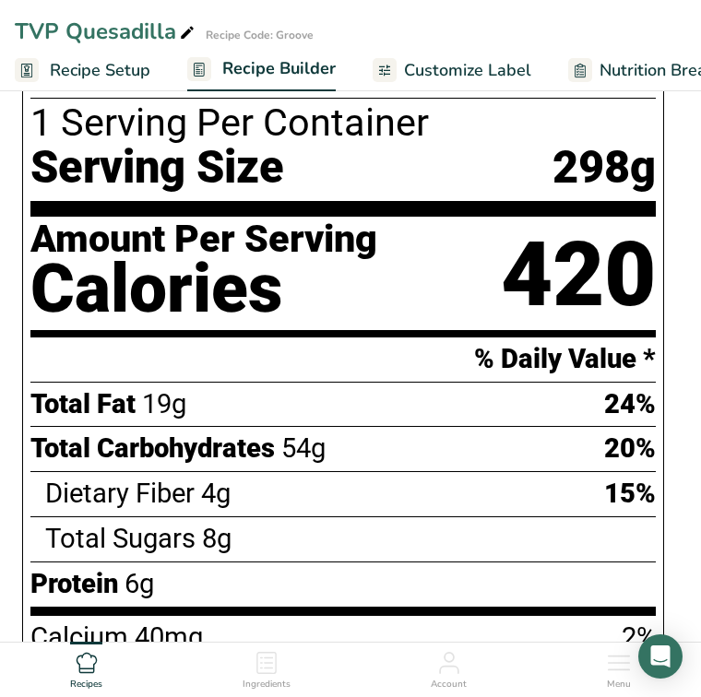
scroll to position [991, 0]
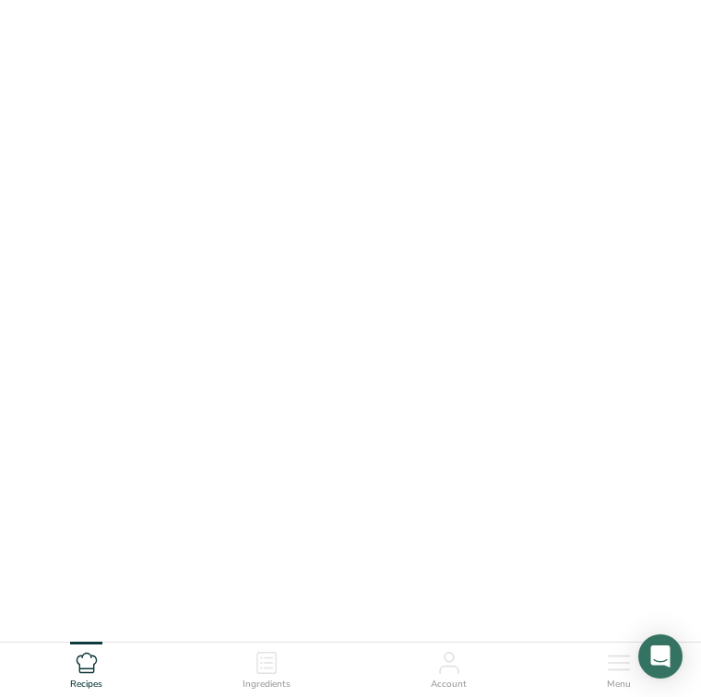
scroll to position [55, 0]
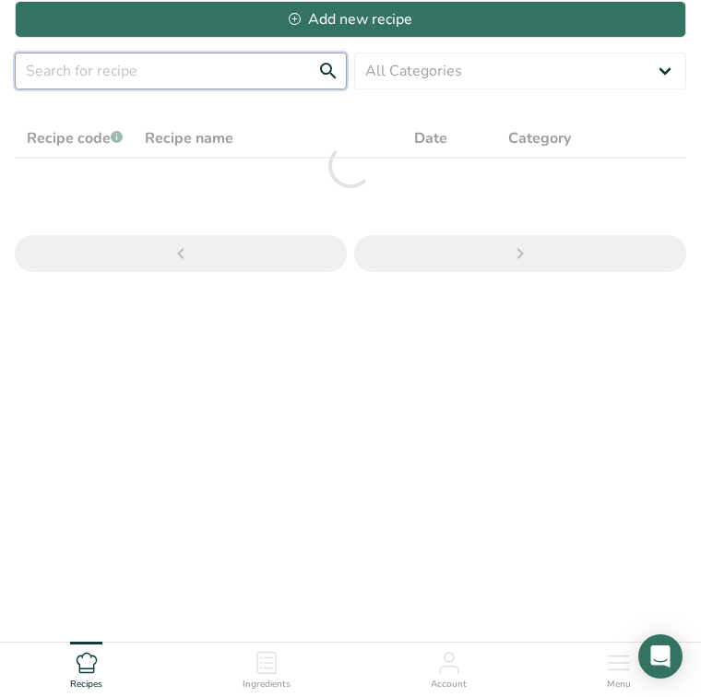
click at [153, 62] on input "text" at bounding box center [181, 71] width 332 height 37
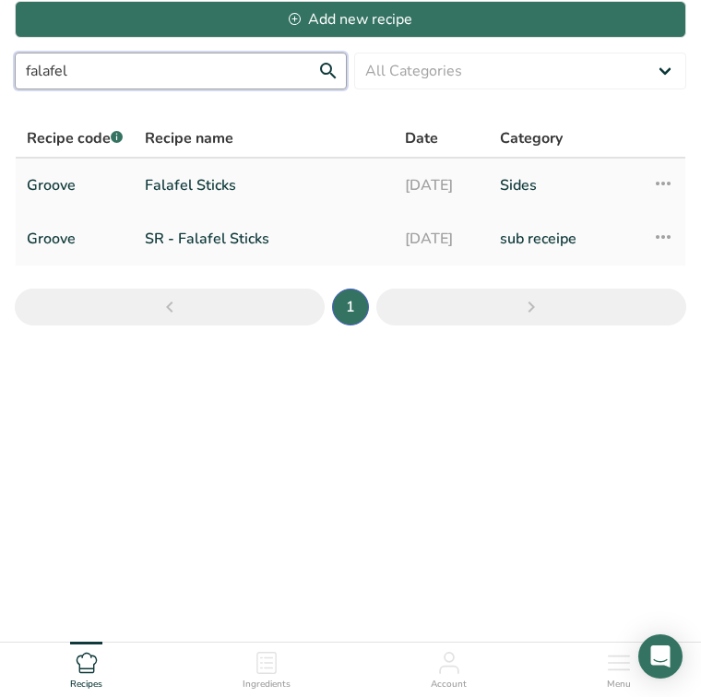
type input "falafel"
click at [195, 172] on link "Falafel Sticks" at bounding box center [264, 185] width 238 height 39
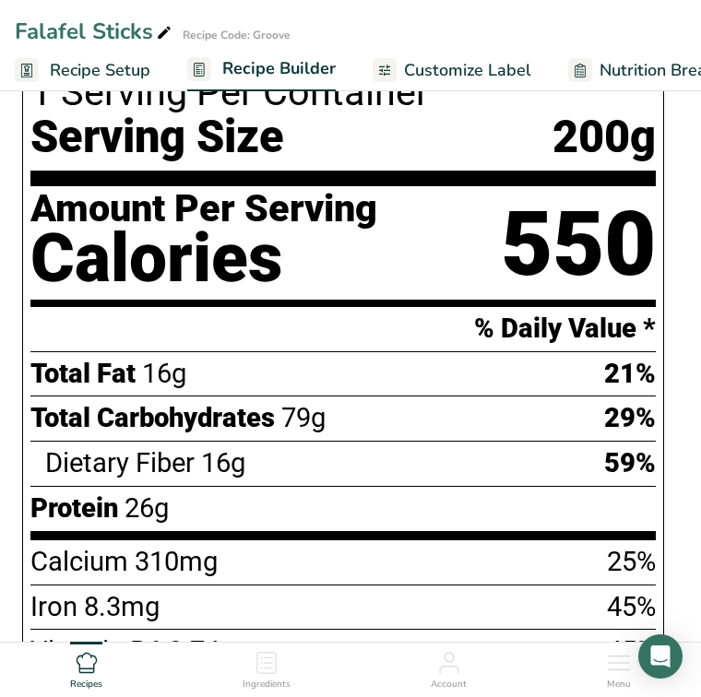
scroll to position [607, 0]
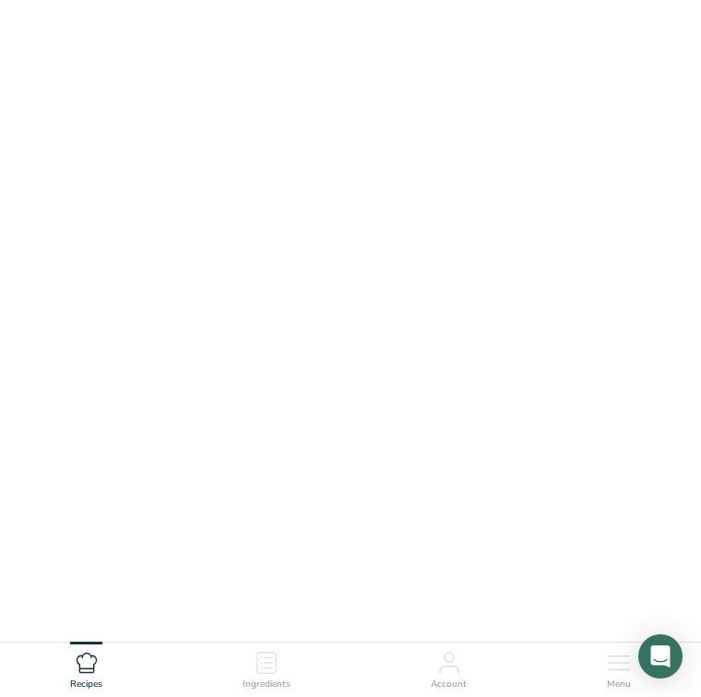
scroll to position [55, 0]
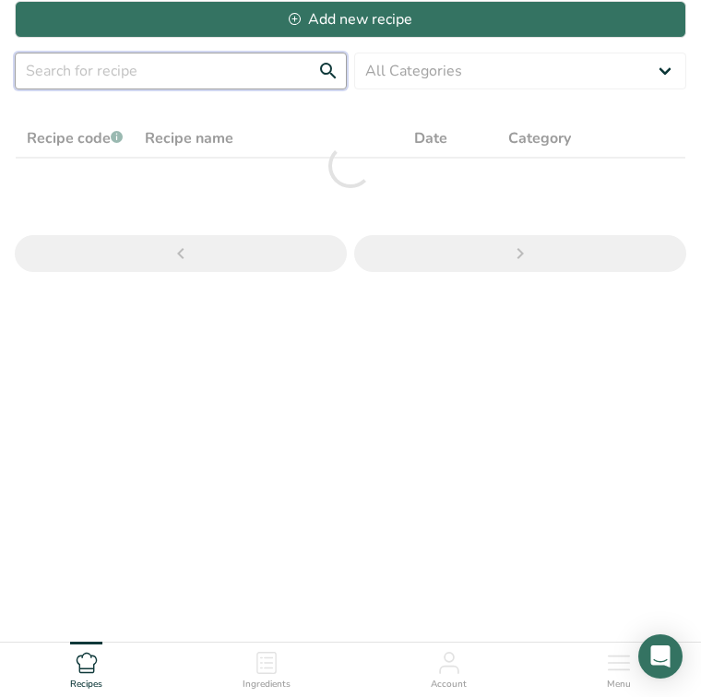
click at [162, 79] on input "text" at bounding box center [181, 71] width 332 height 37
type input "hummus"
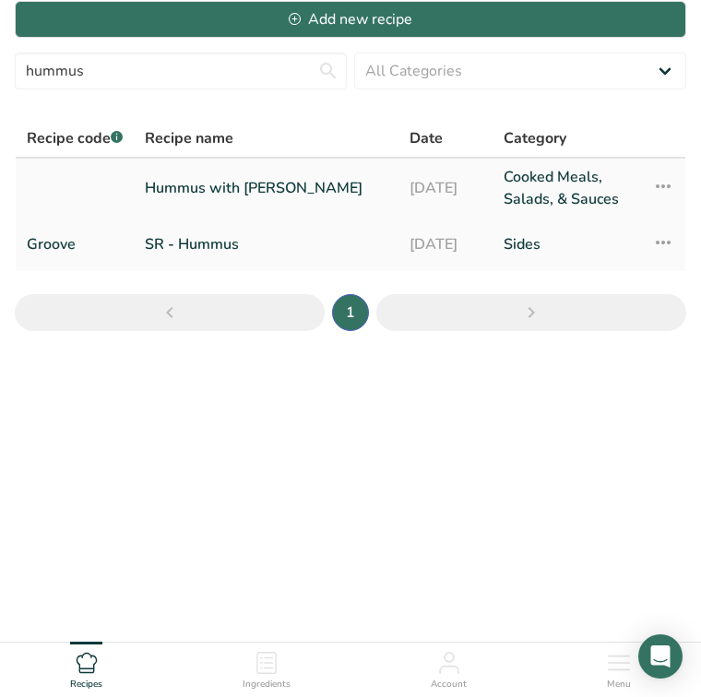
click at [237, 208] on link "Hummus with [PERSON_NAME]" at bounding box center [266, 188] width 243 height 44
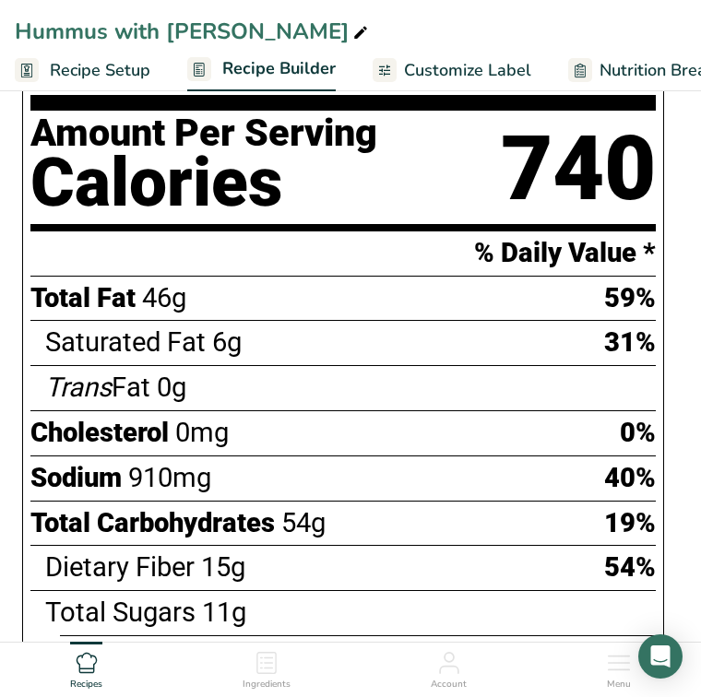
scroll to position [1043, 0]
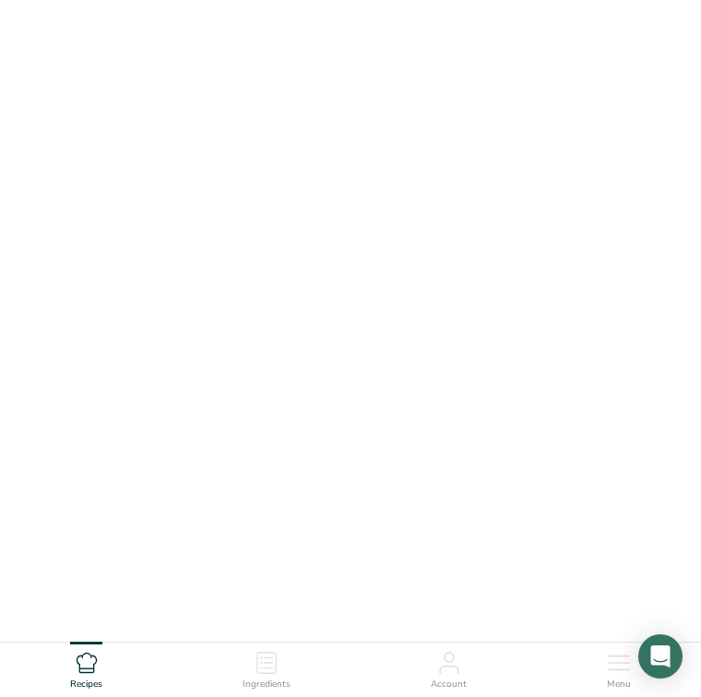
scroll to position [55, 0]
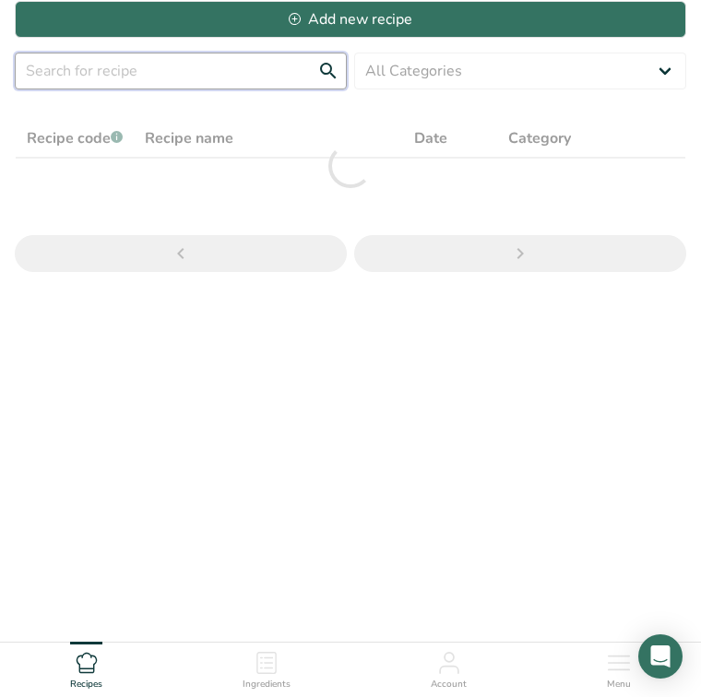
click at [155, 65] on input "text" at bounding box center [181, 71] width 332 height 37
type input "lion"
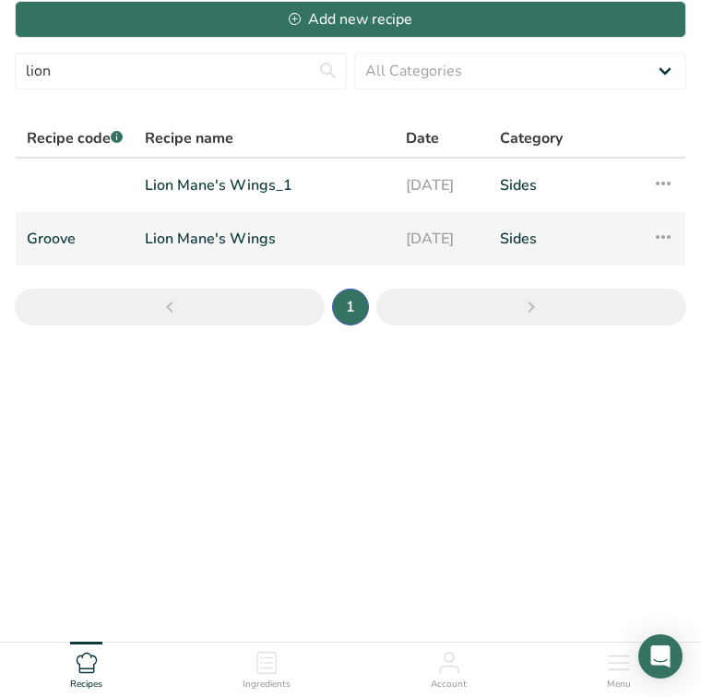
click at [208, 240] on link "Lion Mane's Wings" at bounding box center [264, 239] width 239 height 39
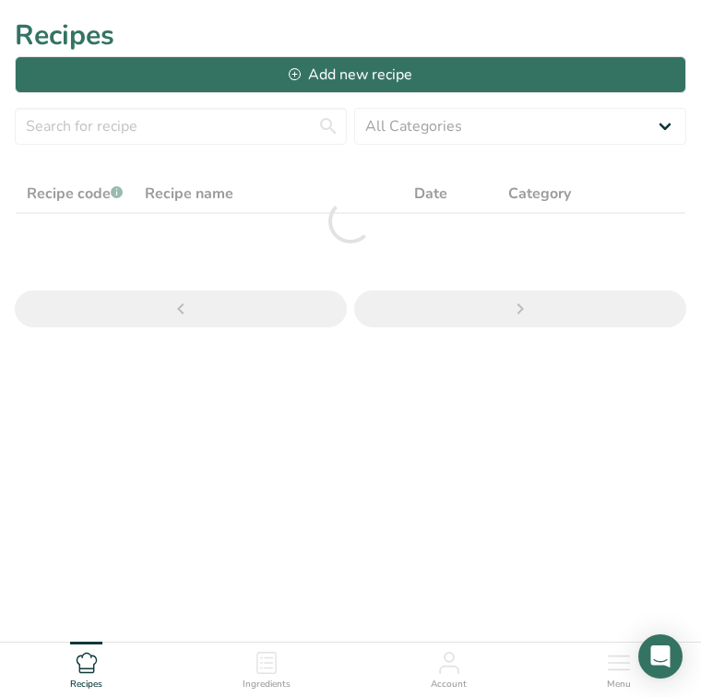
scroll to position [55, 0]
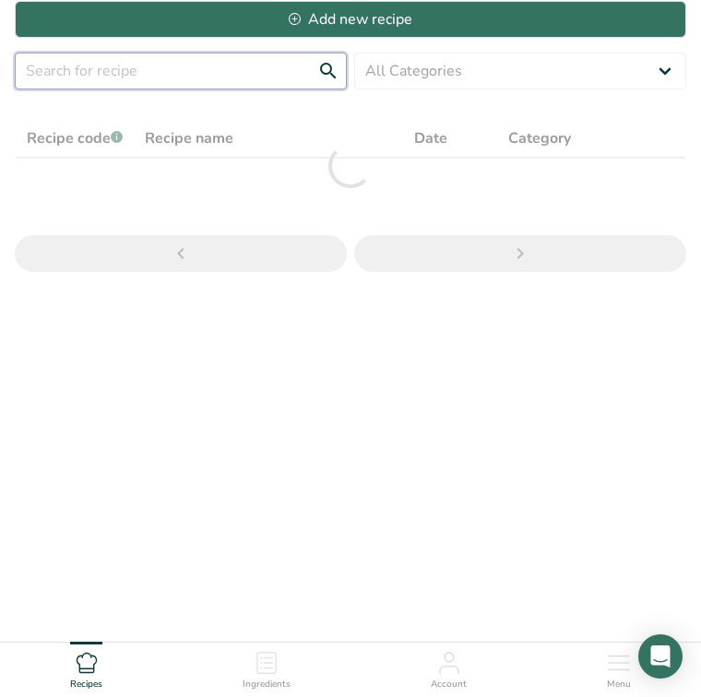
click at [148, 67] on input "text" at bounding box center [181, 71] width 332 height 37
click at [64, 70] on input "liuon" at bounding box center [181, 71] width 332 height 37
type input "lion"
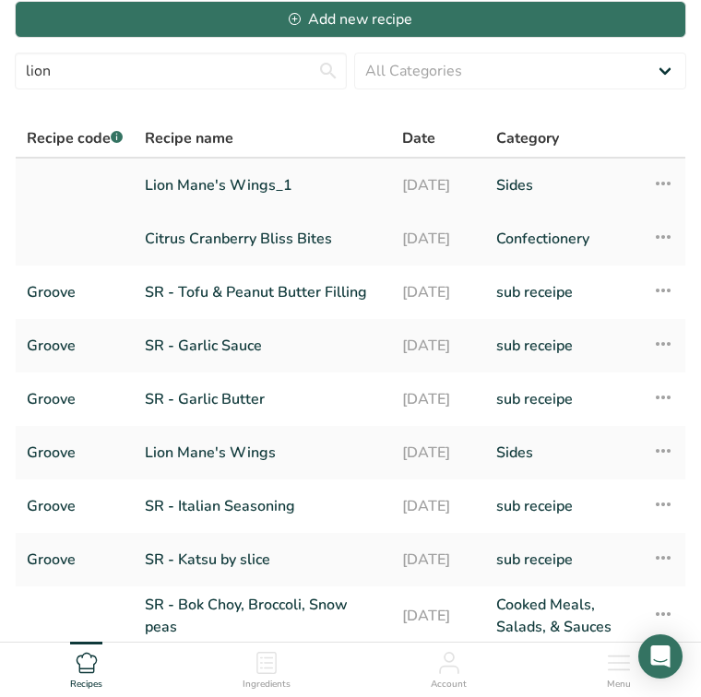
click at [209, 183] on link "Lion Mane's Wings_1" at bounding box center [262, 185] width 235 height 39
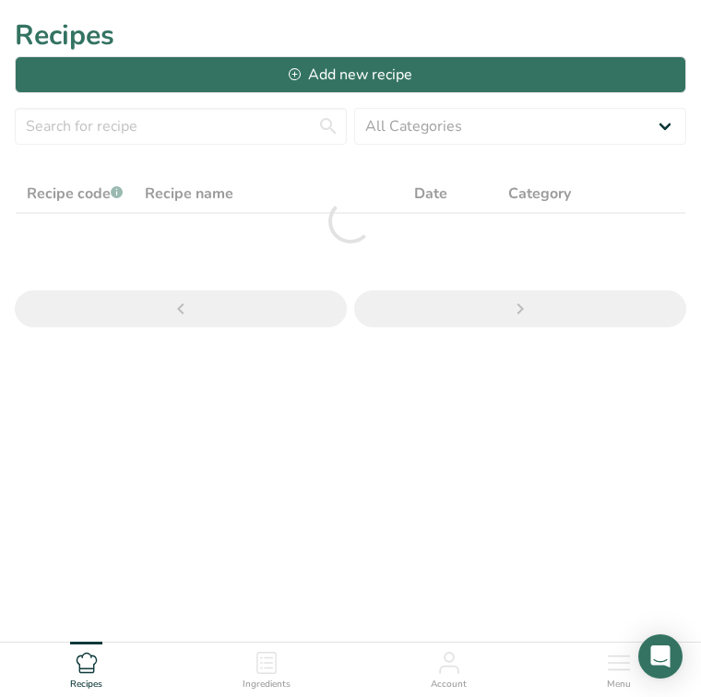
scroll to position [55, 0]
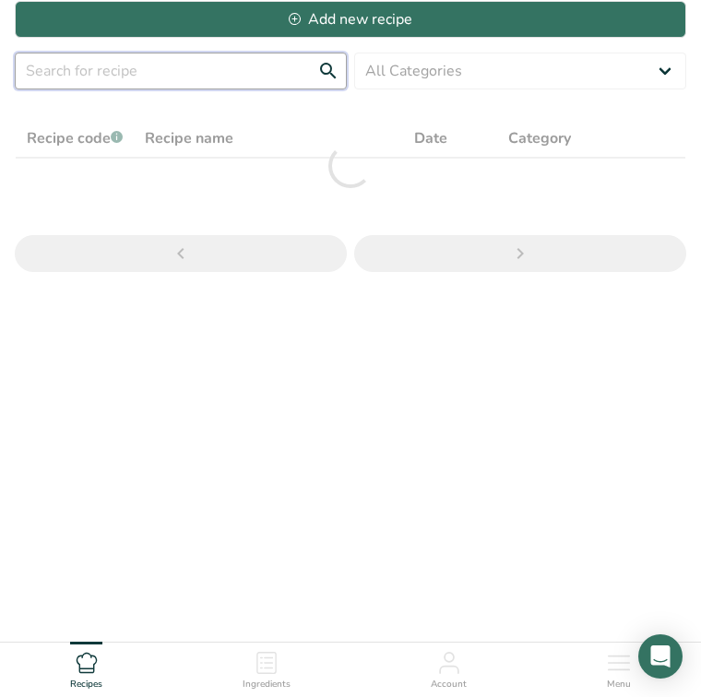
click at [92, 66] on input "text" at bounding box center [181, 71] width 332 height 37
type input "lion"
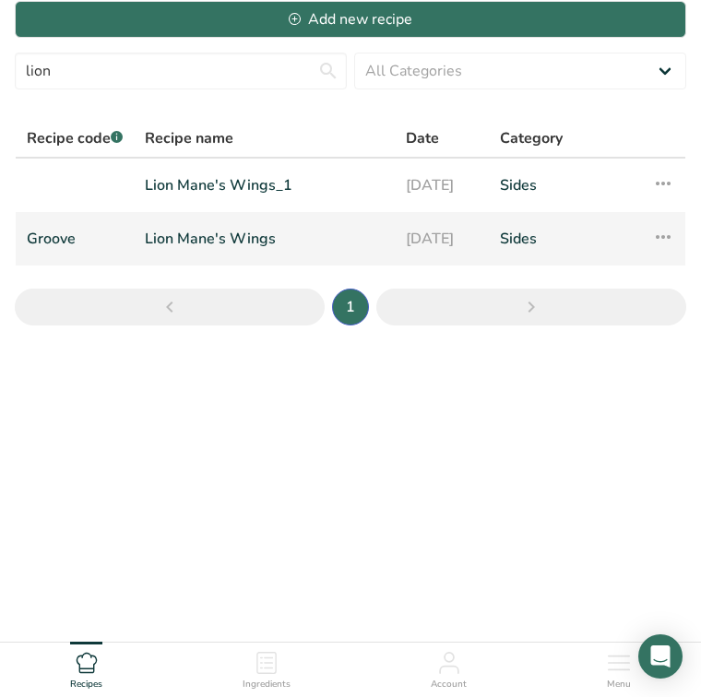
click at [176, 234] on link "Lion Mane's Wings" at bounding box center [264, 239] width 239 height 39
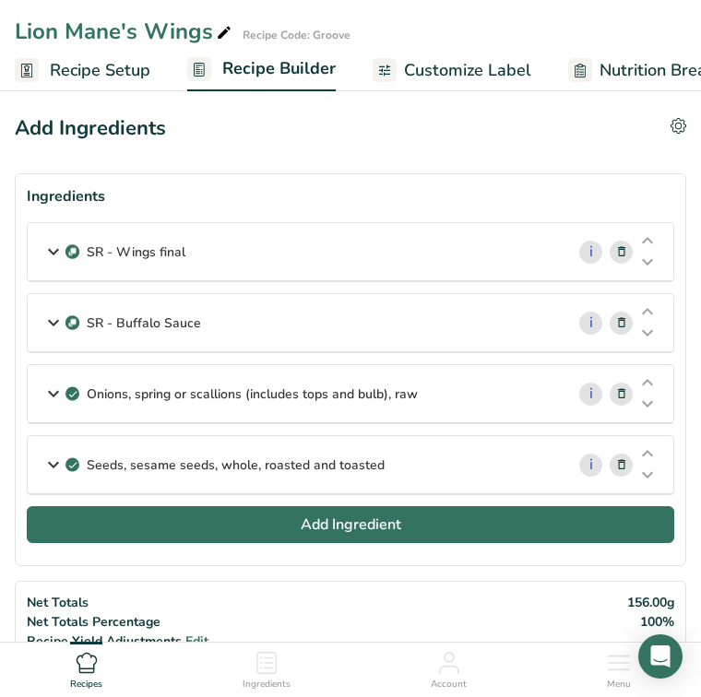
click at [272, 525] on button "Add Ingredient" at bounding box center [351, 524] width 648 height 37
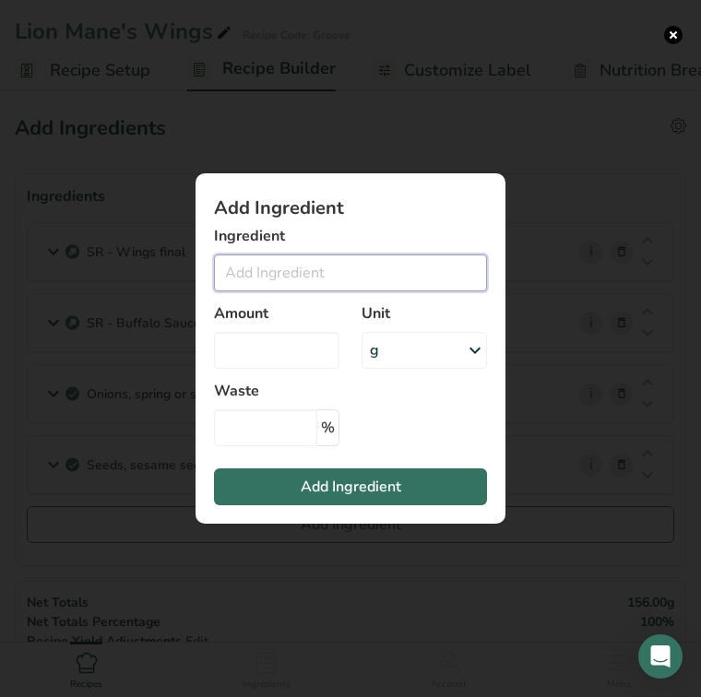
click at [265, 280] on input "Add ingredient modal" at bounding box center [350, 273] width 273 height 37
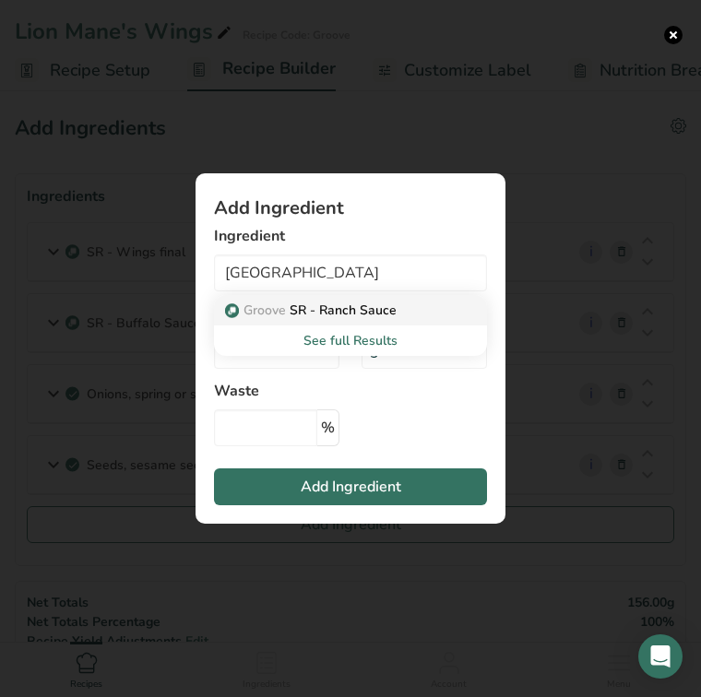
click at [308, 307] on p "Groove SR - Ranch Sauce" at bounding box center [313, 310] width 168 height 19
type input "SR - Ranch Sauce"
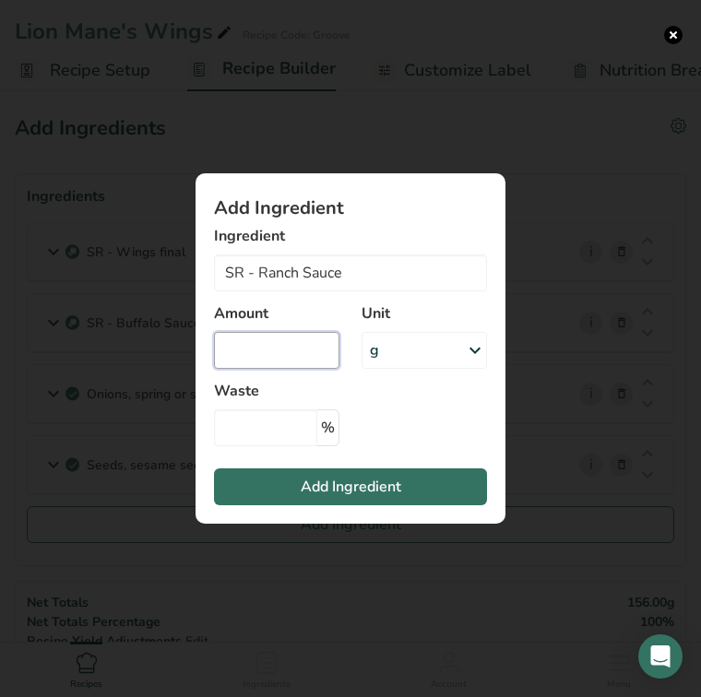
click at [281, 340] on input "Add ingredient modal" at bounding box center [276, 350] width 125 height 37
type input "50"
click at [332, 486] on span "Add Ingredient" at bounding box center [351, 487] width 101 height 22
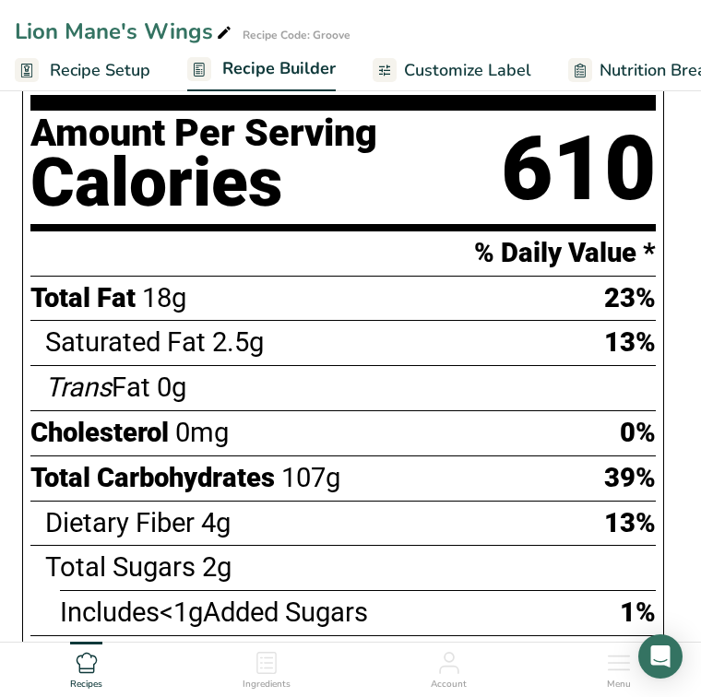
scroll to position [964, 0]
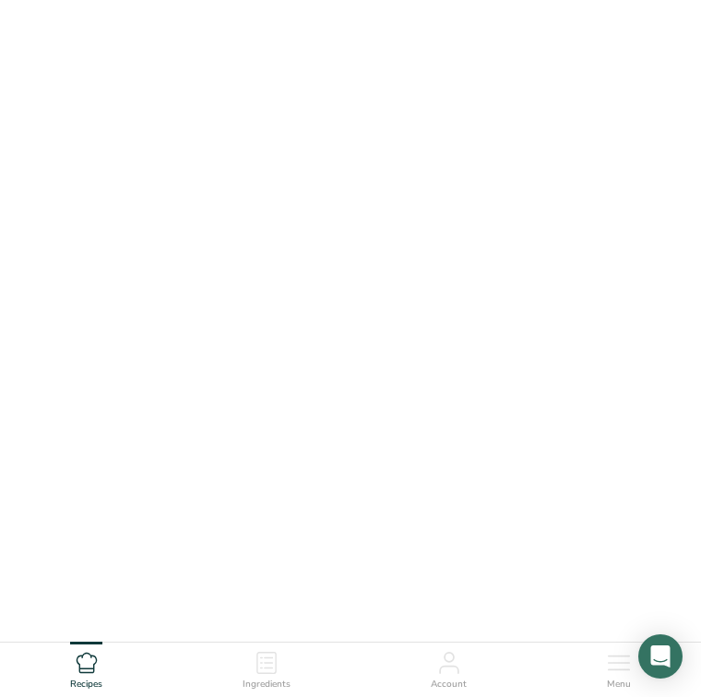
scroll to position [55, 0]
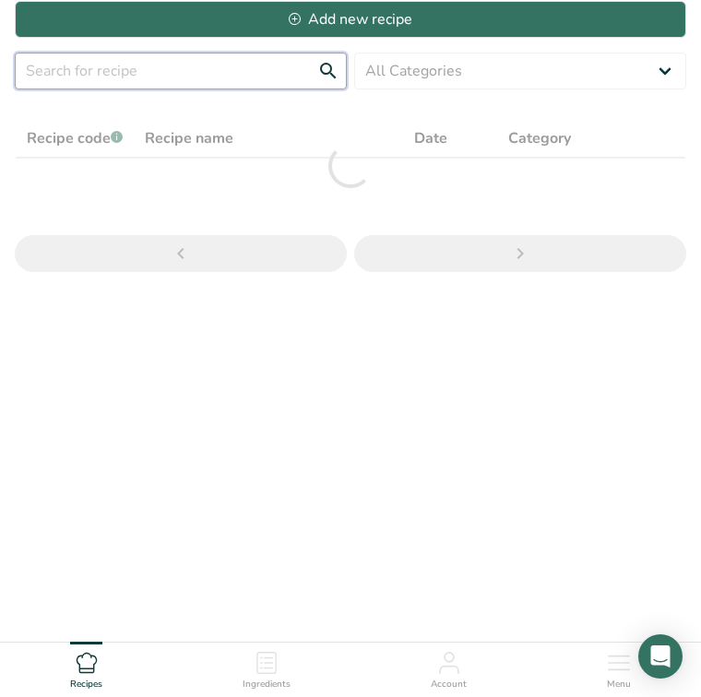
click at [136, 77] on input "text" at bounding box center [181, 71] width 332 height 37
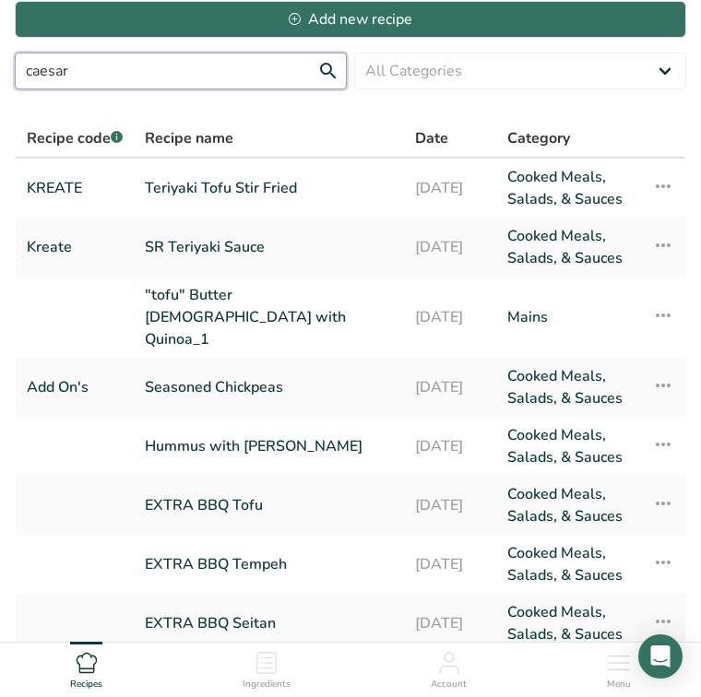
type input "caesar"
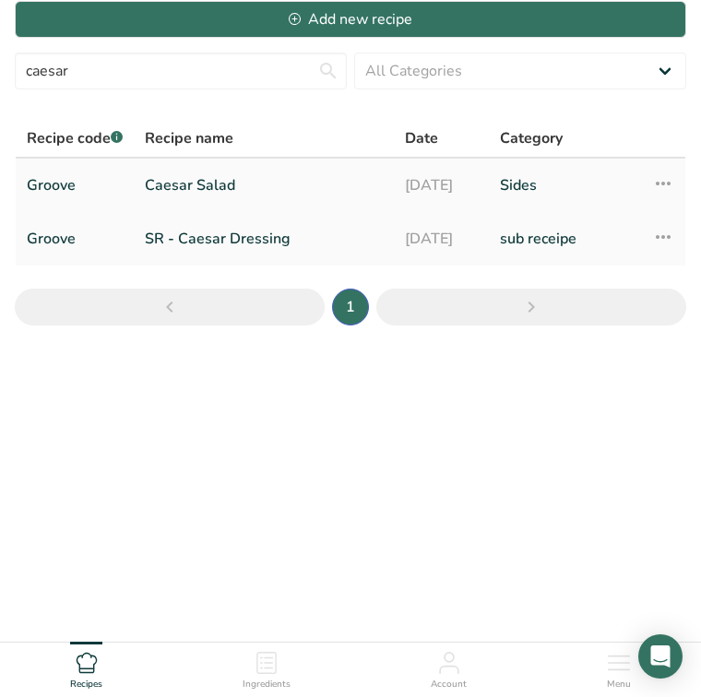
click at [232, 183] on link "Caesar Salad" at bounding box center [264, 185] width 238 height 39
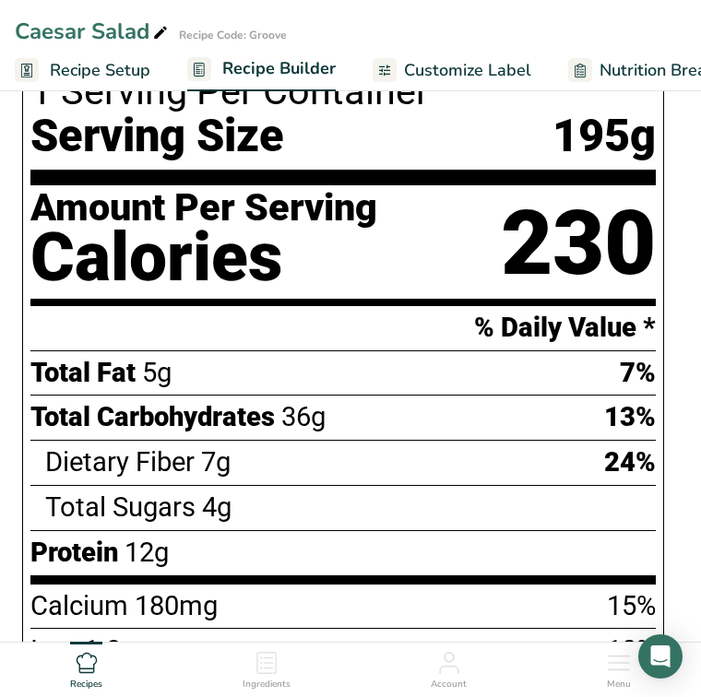
scroll to position [886, 0]
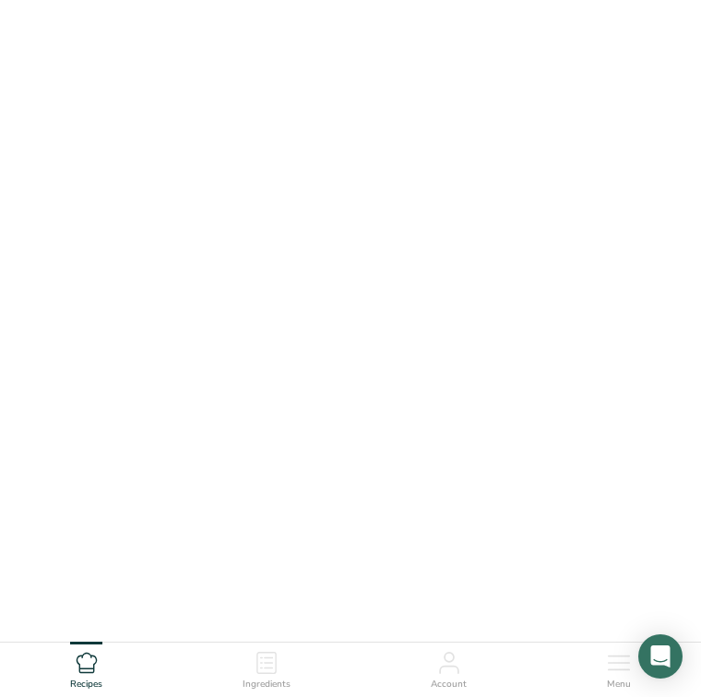
scroll to position [55, 0]
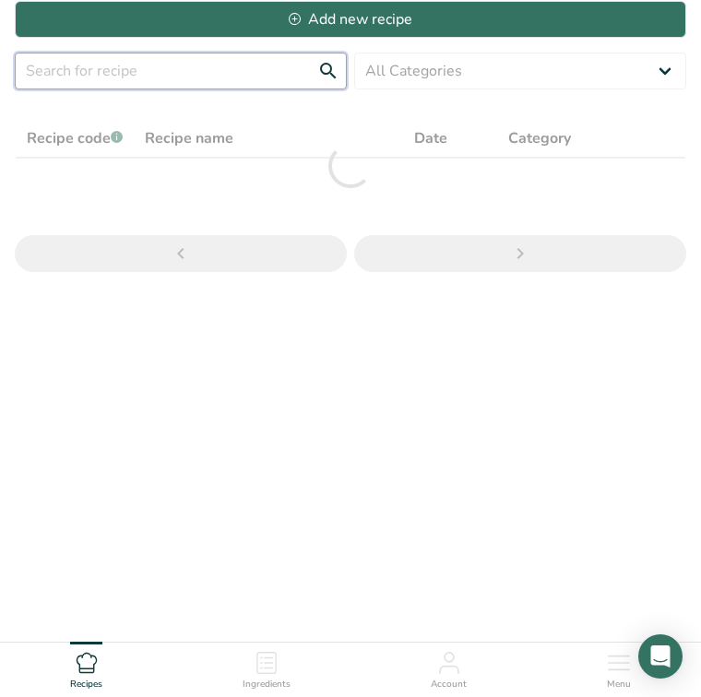
click at [153, 77] on input "text" at bounding box center [181, 71] width 332 height 37
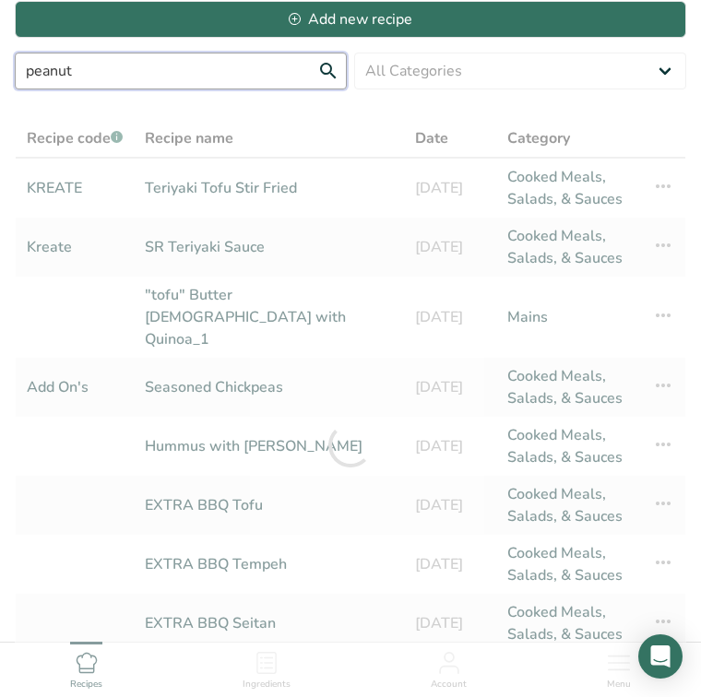
type input "peanut"
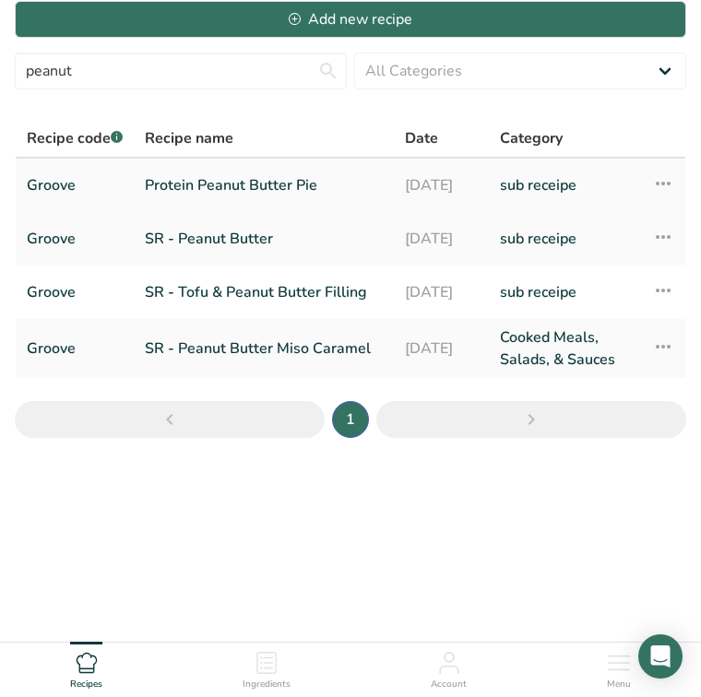
click at [244, 190] on link "Protein Peanut Butter Pie" at bounding box center [264, 185] width 238 height 39
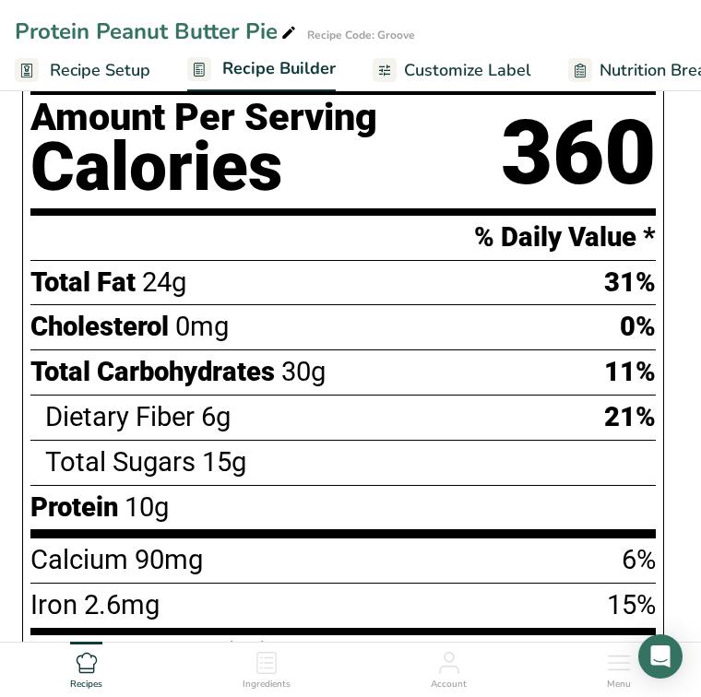
scroll to position [911, 0]
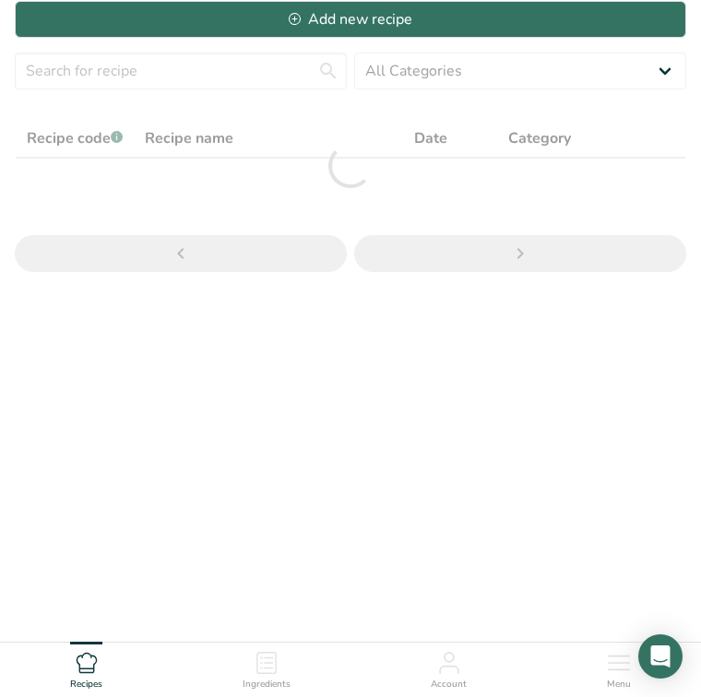
scroll to position [55, 0]
click at [157, 67] on input "text" at bounding box center [181, 71] width 332 height 37
type input "muffin"
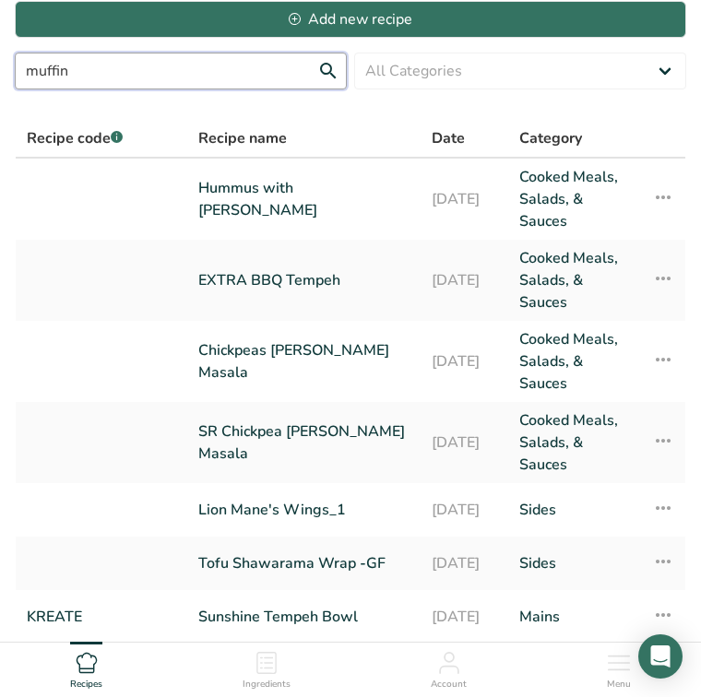
click at [329, 73] on input "muffin" at bounding box center [181, 71] width 332 height 37
click at [323, 66] on input "muffin" at bounding box center [181, 71] width 332 height 37
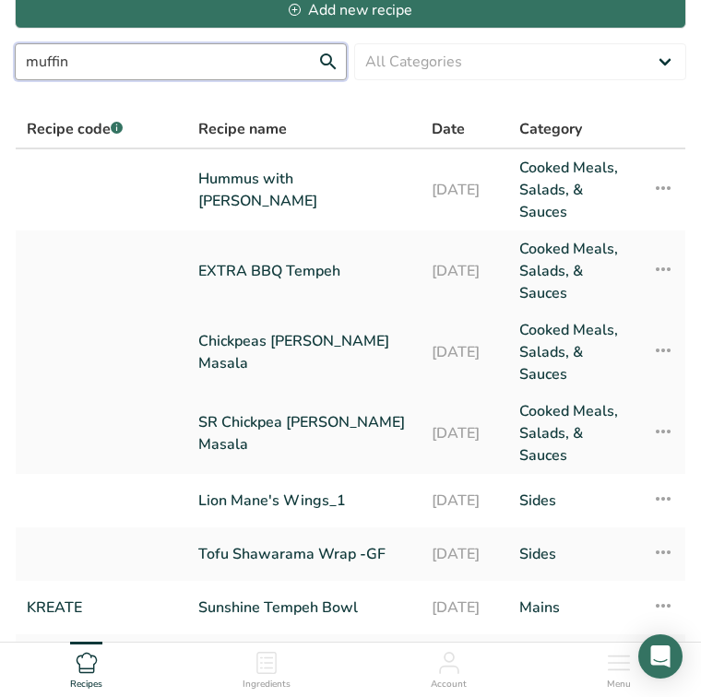
scroll to position [65, 0]
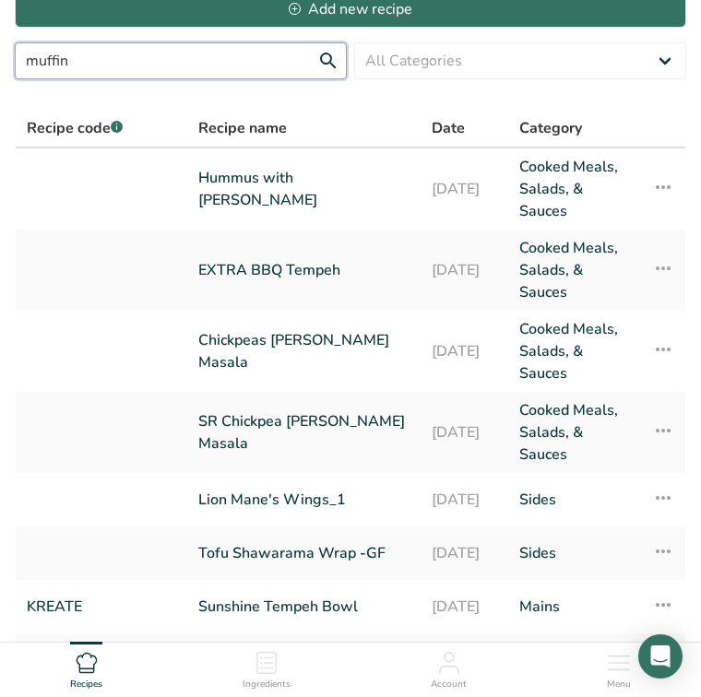
click at [325, 61] on input "muffin" at bounding box center [181, 60] width 332 height 37
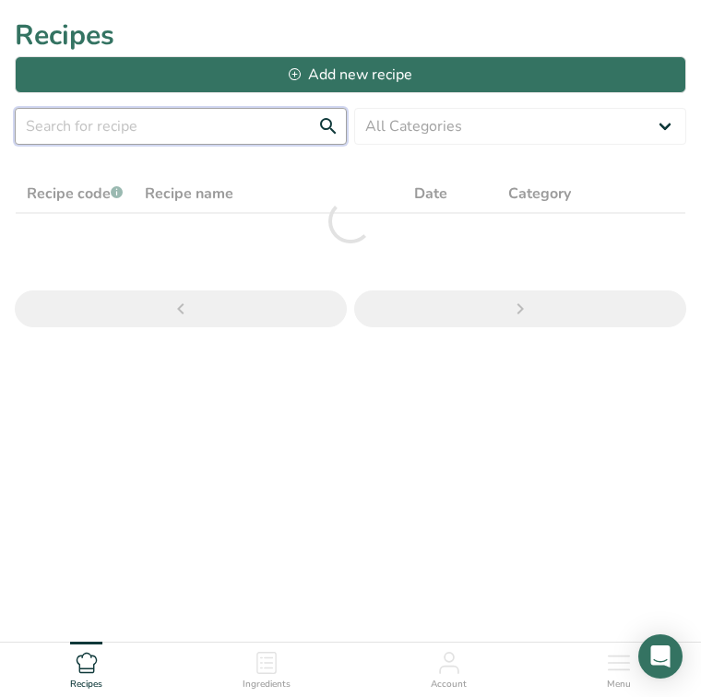
click at [93, 130] on input "text" at bounding box center [181, 126] width 332 height 37
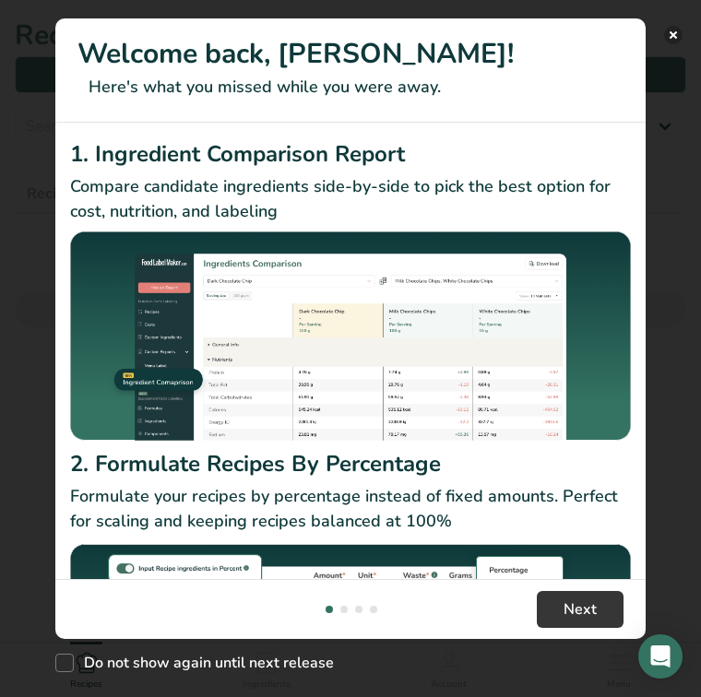
click at [675, 42] on button "New Features" at bounding box center [673, 35] width 18 height 18
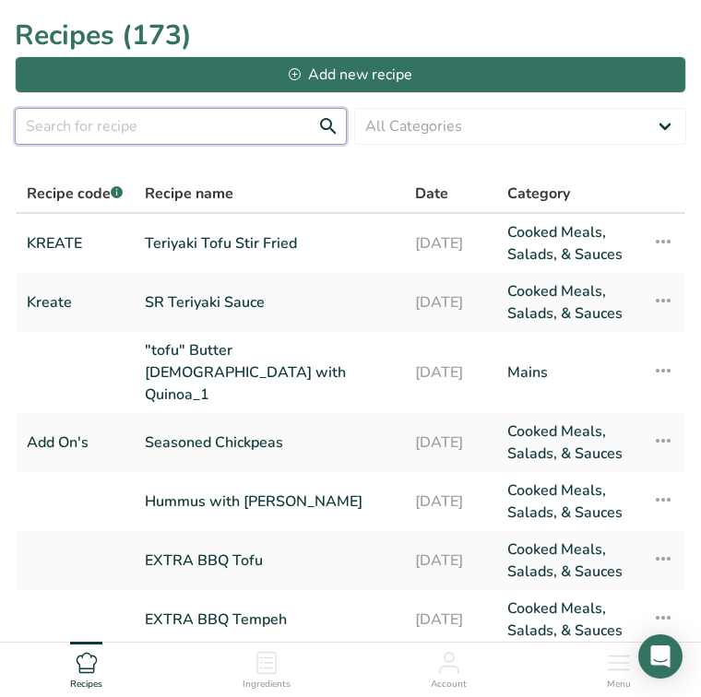
click at [181, 123] on input "text" at bounding box center [181, 126] width 332 height 37
type input "muffin"
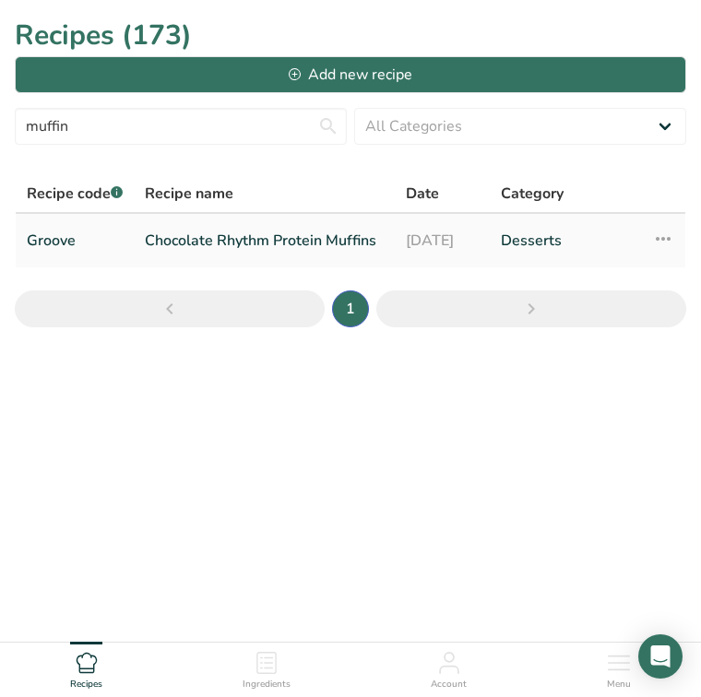
click at [233, 224] on link "Chocolate Rhythm Protein Muffins" at bounding box center [264, 240] width 239 height 39
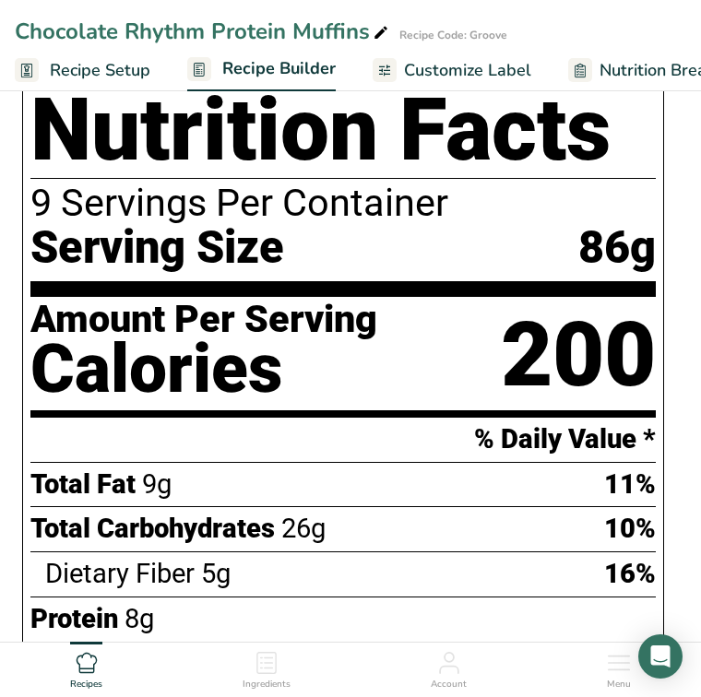
scroll to position [1135, 0]
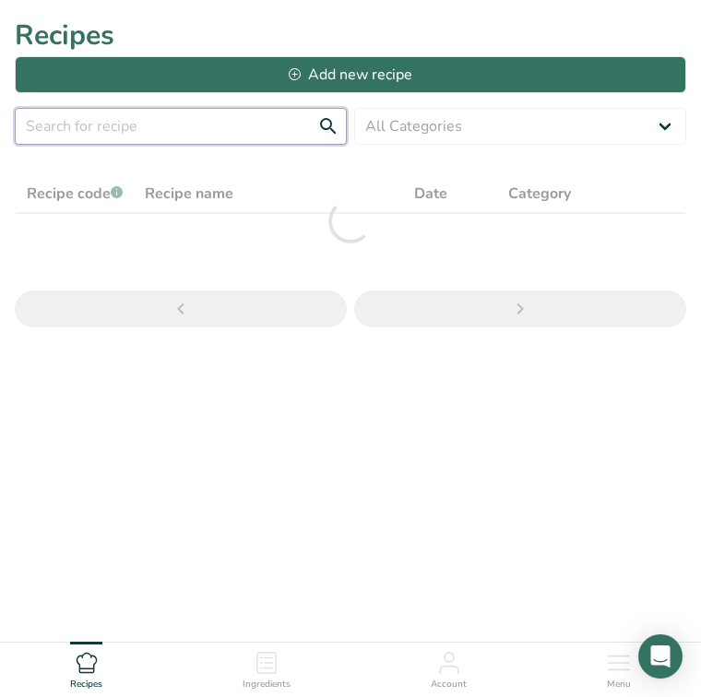
click at [155, 128] on input "text" at bounding box center [181, 126] width 332 height 37
type input "cheesecake"
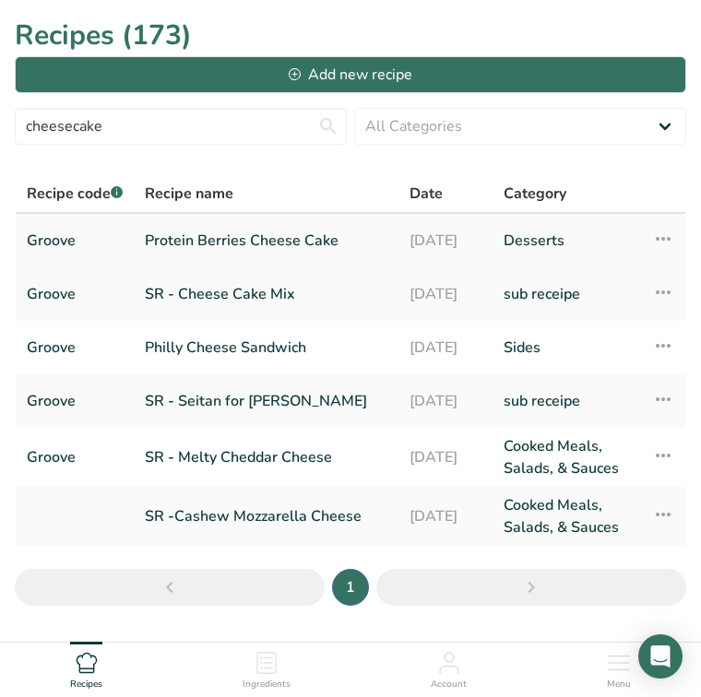
click at [263, 251] on link "Protein Berries Cheese Cake" at bounding box center [266, 240] width 243 height 39
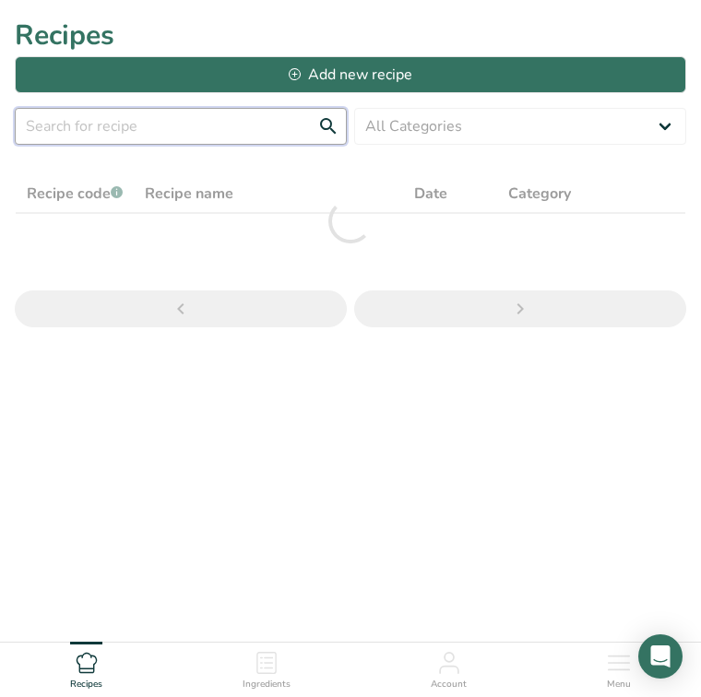
click at [110, 127] on input "text" at bounding box center [181, 126] width 332 height 37
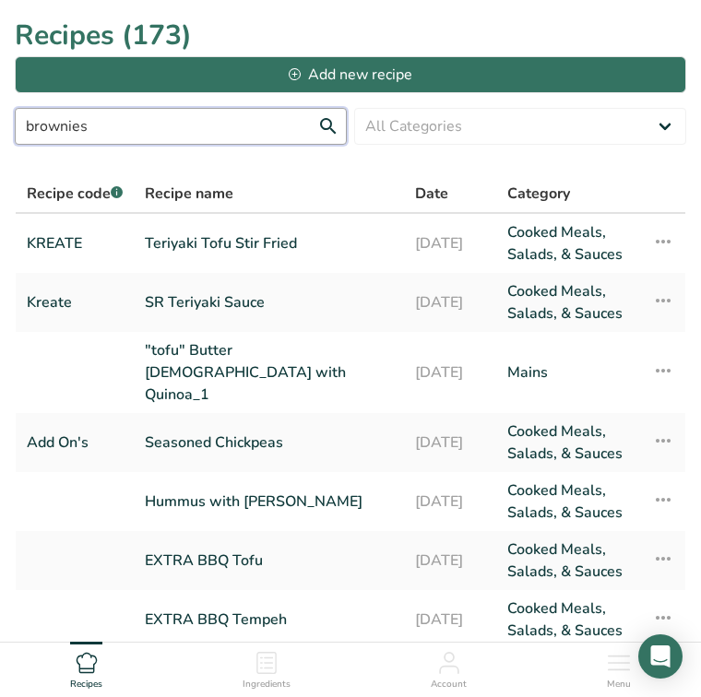
click at [333, 123] on input "brownies" at bounding box center [181, 126] width 332 height 37
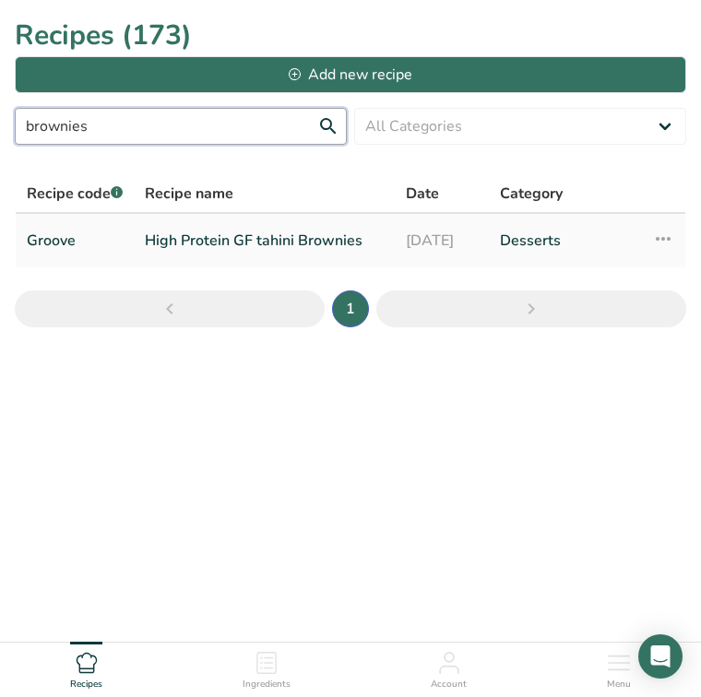
type input "brownies"
click at [264, 250] on link "High Protein GF tahini Brownies" at bounding box center [264, 240] width 239 height 39
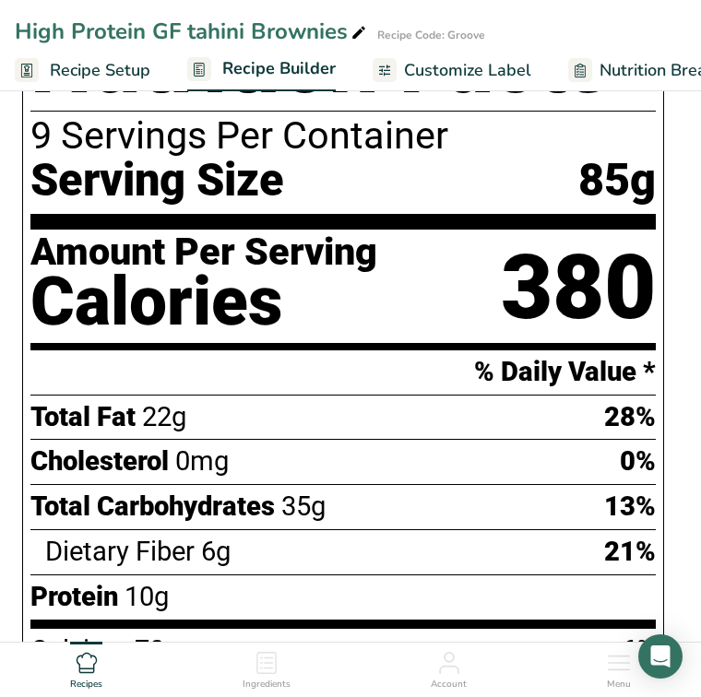
scroll to position [1559, 0]
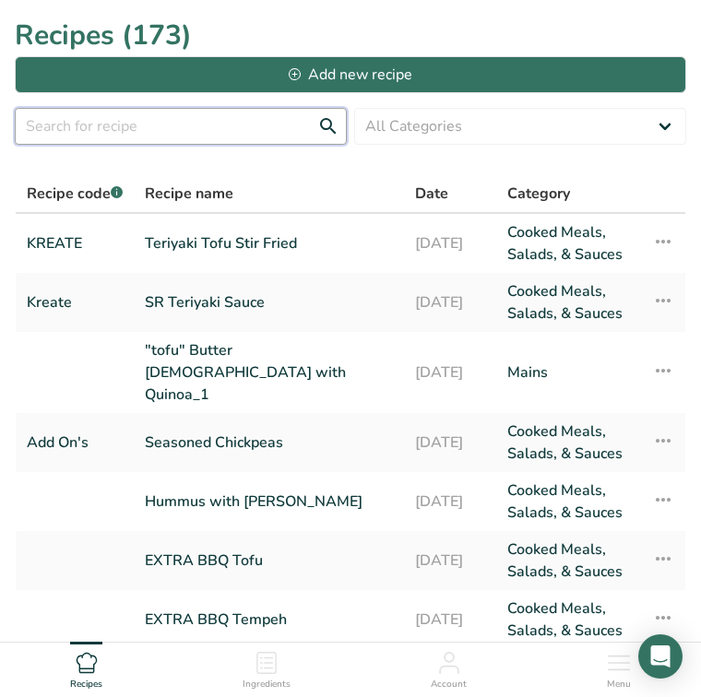
click at [185, 115] on input "text" at bounding box center [181, 126] width 332 height 37
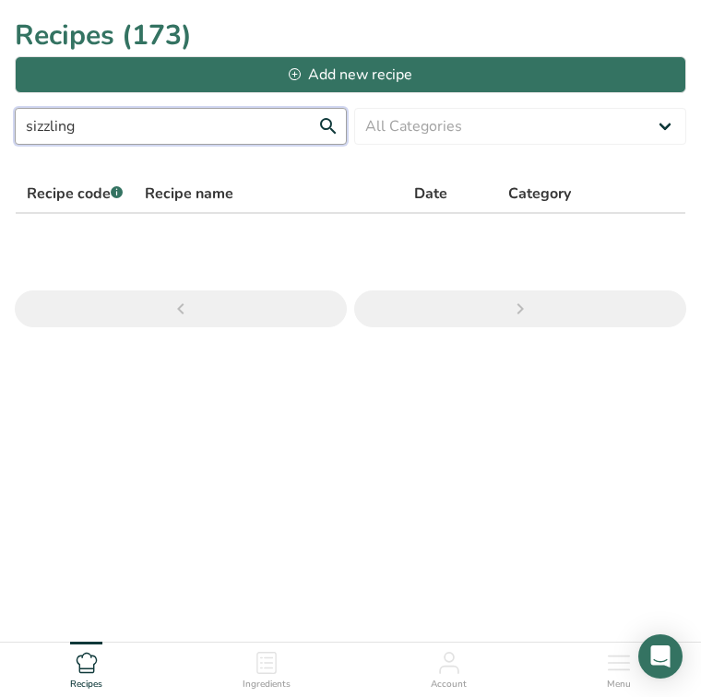
drag, startPoint x: 110, startPoint y: 115, endPoint x: 115, endPoint y: 131, distance: 16.6
click at [115, 133] on input "sizzling" at bounding box center [181, 126] width 332 height 37
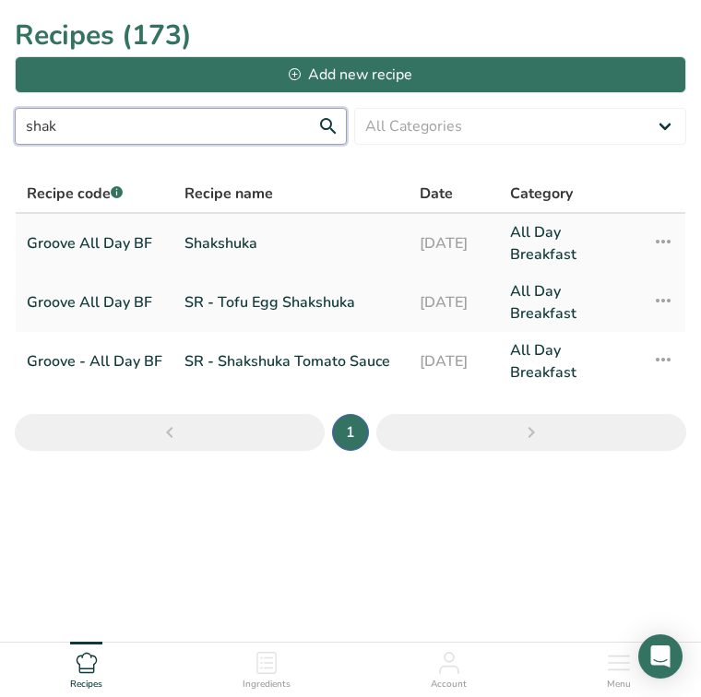
type input "shak"
click at [212, 235] on link "Shakshuka" at bounding box center [290, 243] width 213 height 44
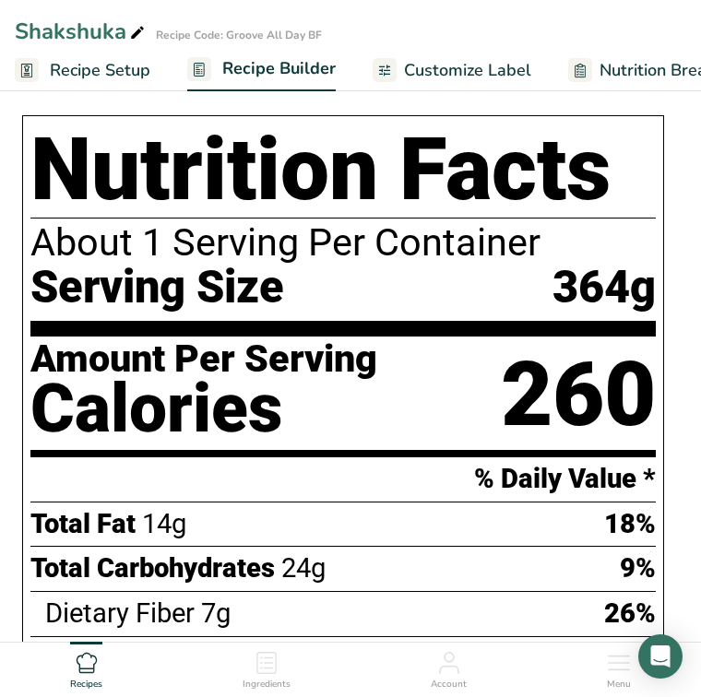
scroll to position [905, 0]
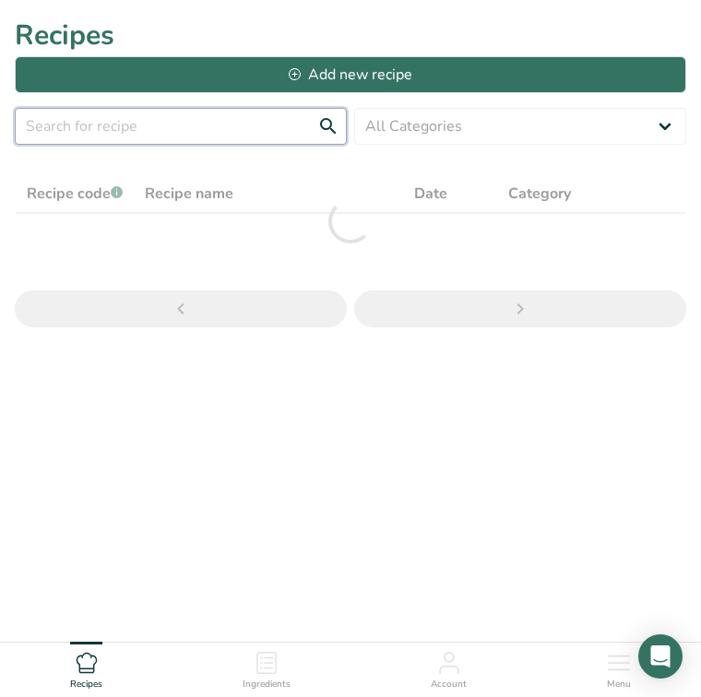
click at [124, 130] on input "text" at bounding box center [181, 126] width 332 height 37
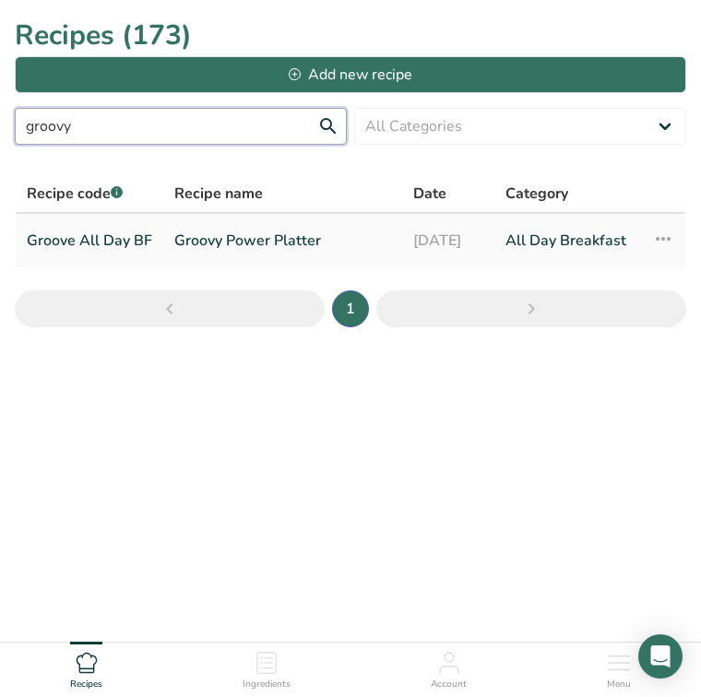
type input "groovy"
click at [195, 244] on link "Groovy Power Platter" at bounding box center [282, 240] width 217 height 39
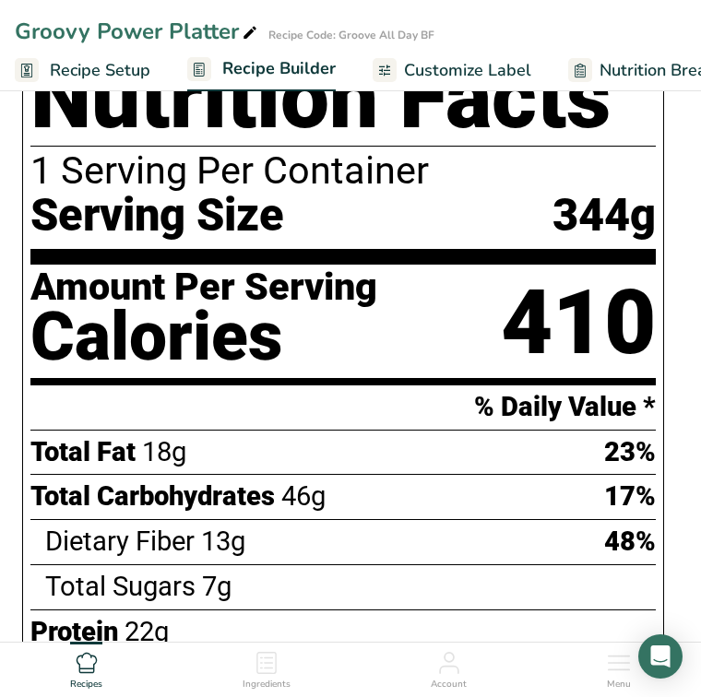
scroll to position [1030, 0]
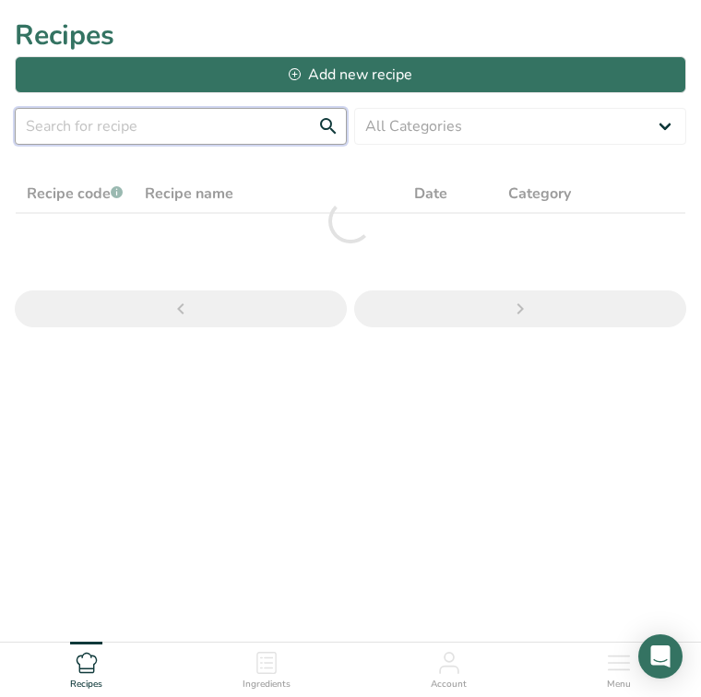
click at [124, 125] on input "text" at bounding box center [181, 126] width 332 height 37
type input "brich"
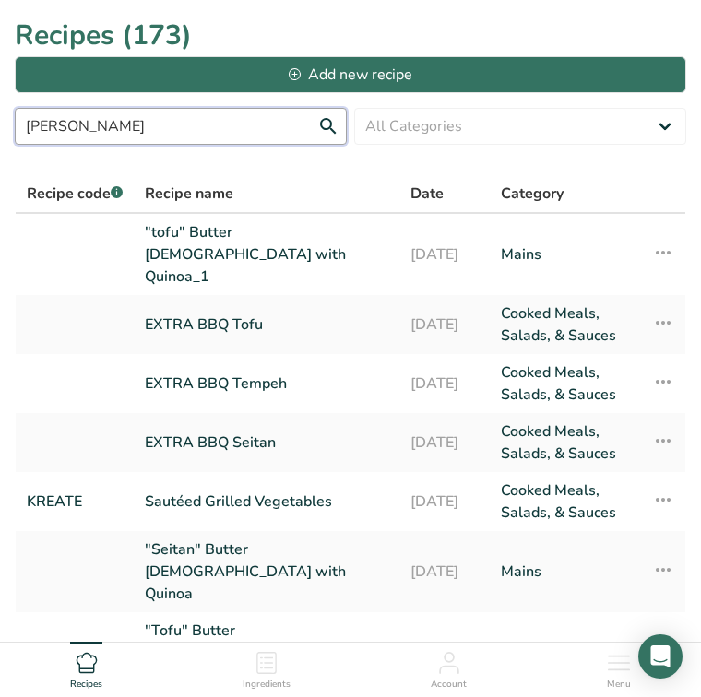
click at [329, 121] on input "brich" at bounding box center [181, 126] width 332 height 37
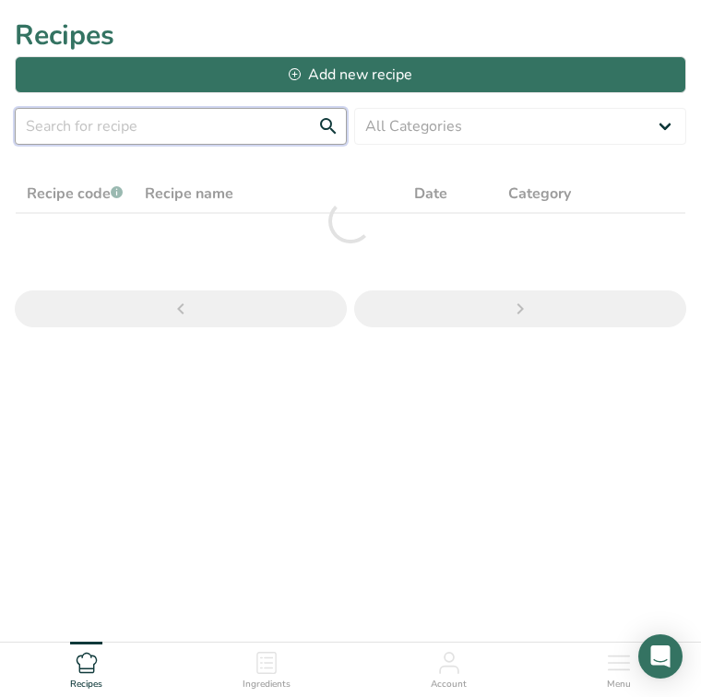
click at [167, 134] on input "text" at bounding box center [181, 126] width 332 height 37
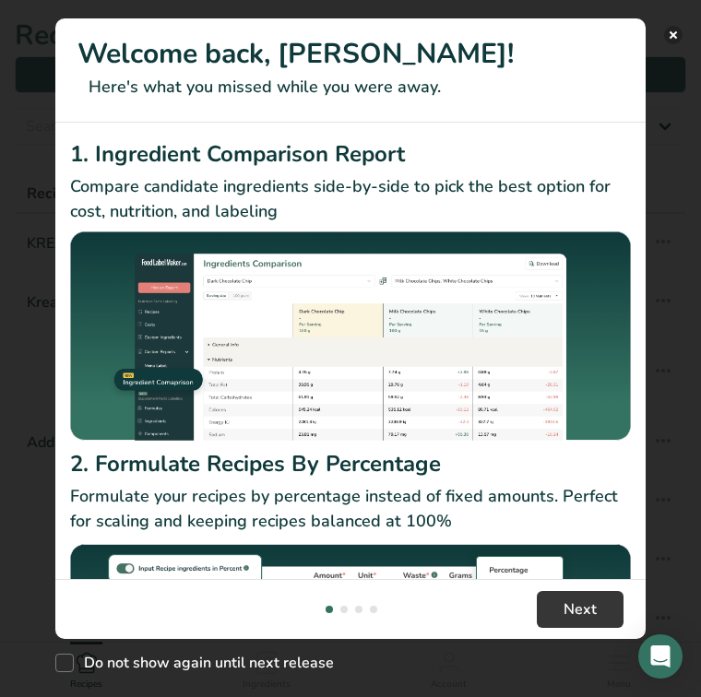
click at [673, 29] on button "New Features" at bounding box center [673, 35] width 18 height 18
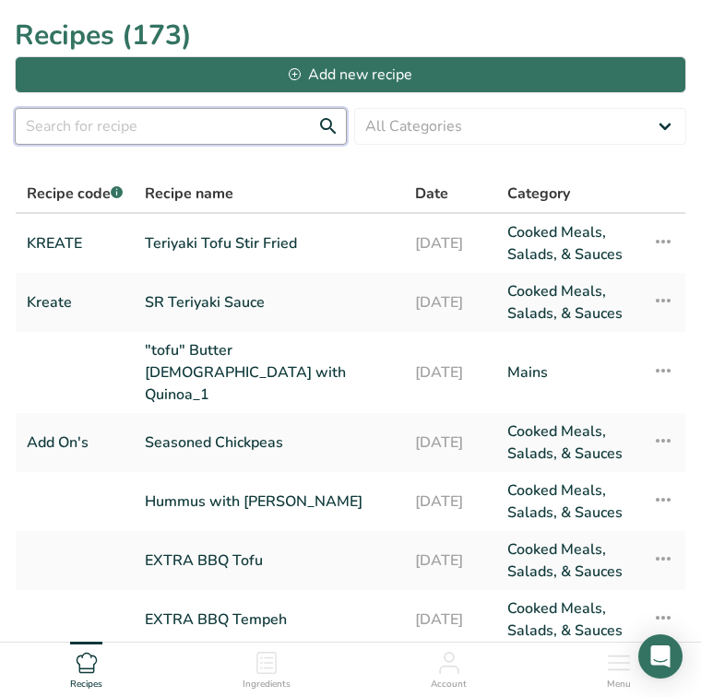
click at [211, 136] on input "text" at bounding box center [181, 126] width 332 height 37
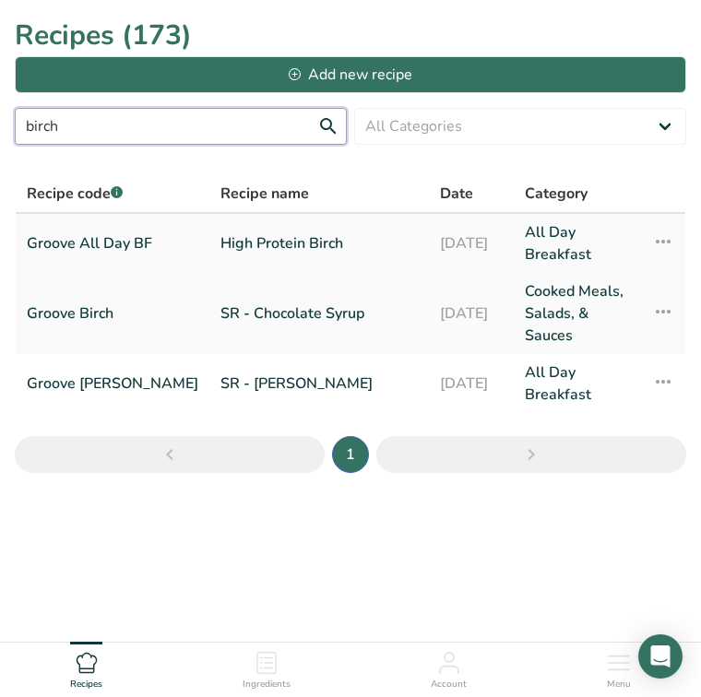
type input "birch"
click at [223, 238] on link "High Protein Birch" at bounding box center [318, 243] width 197 height 44
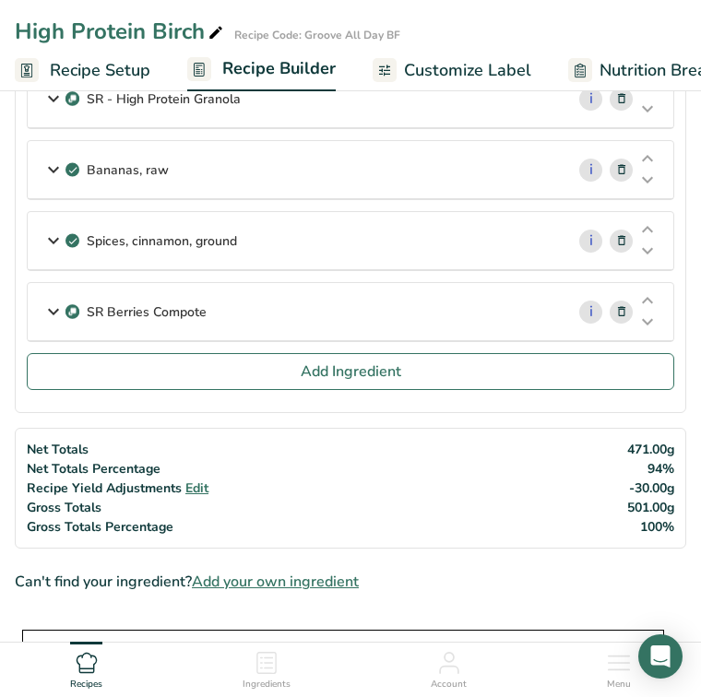
scroll to position [67, 0]
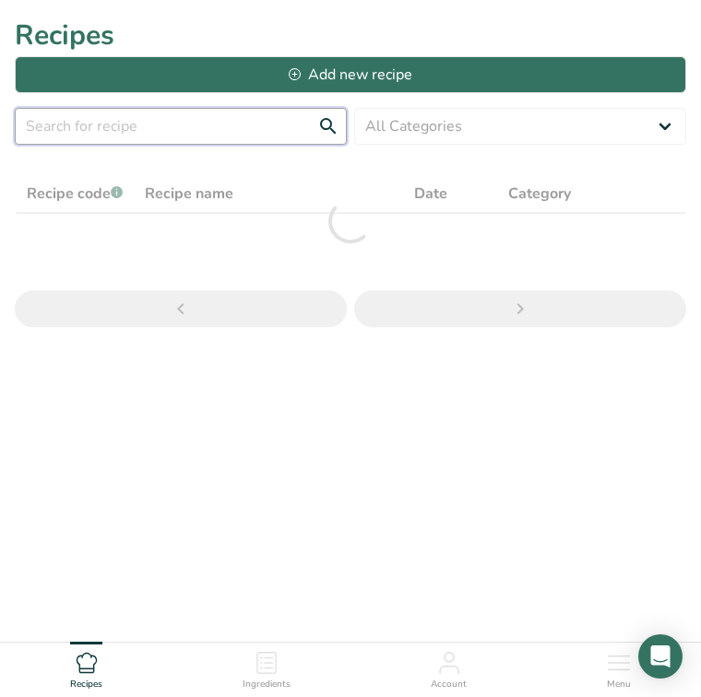
click at [132, 126] on input "text" at bounding box center [181, 126] width 332 height 37
type input "pancake"
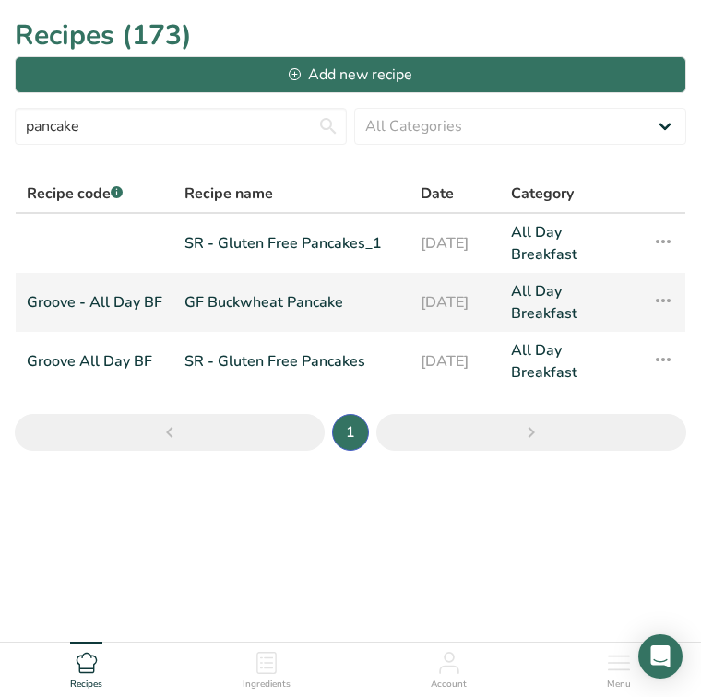
click at [211, 295] on link "GF Buckwheat Pancake" at bounding box center [291, 302] width 214 height 44
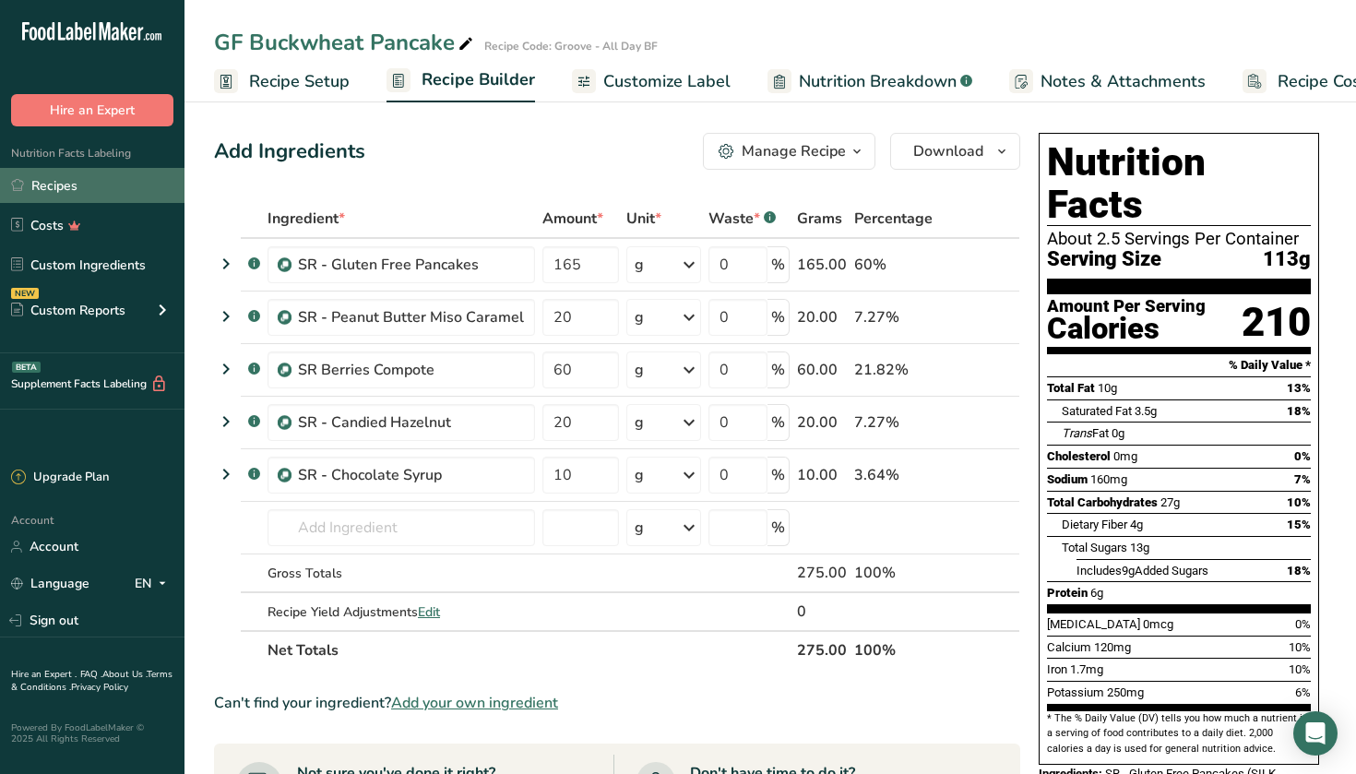
click at [82, 175] on link "Recipes" at bounding box center [92, 185] width 184 height 35
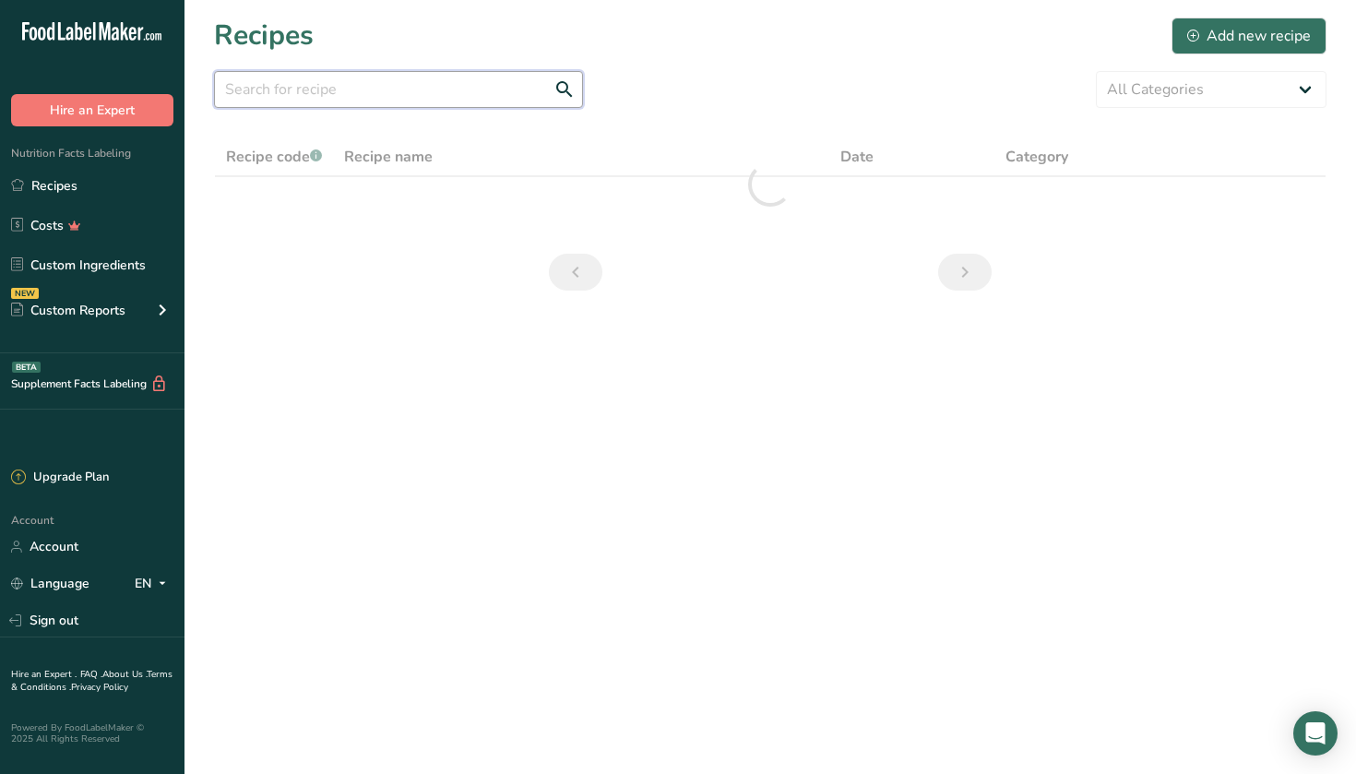
click at [385, 81] on input "text" at bounding box center [398, 89] width 369 height 37
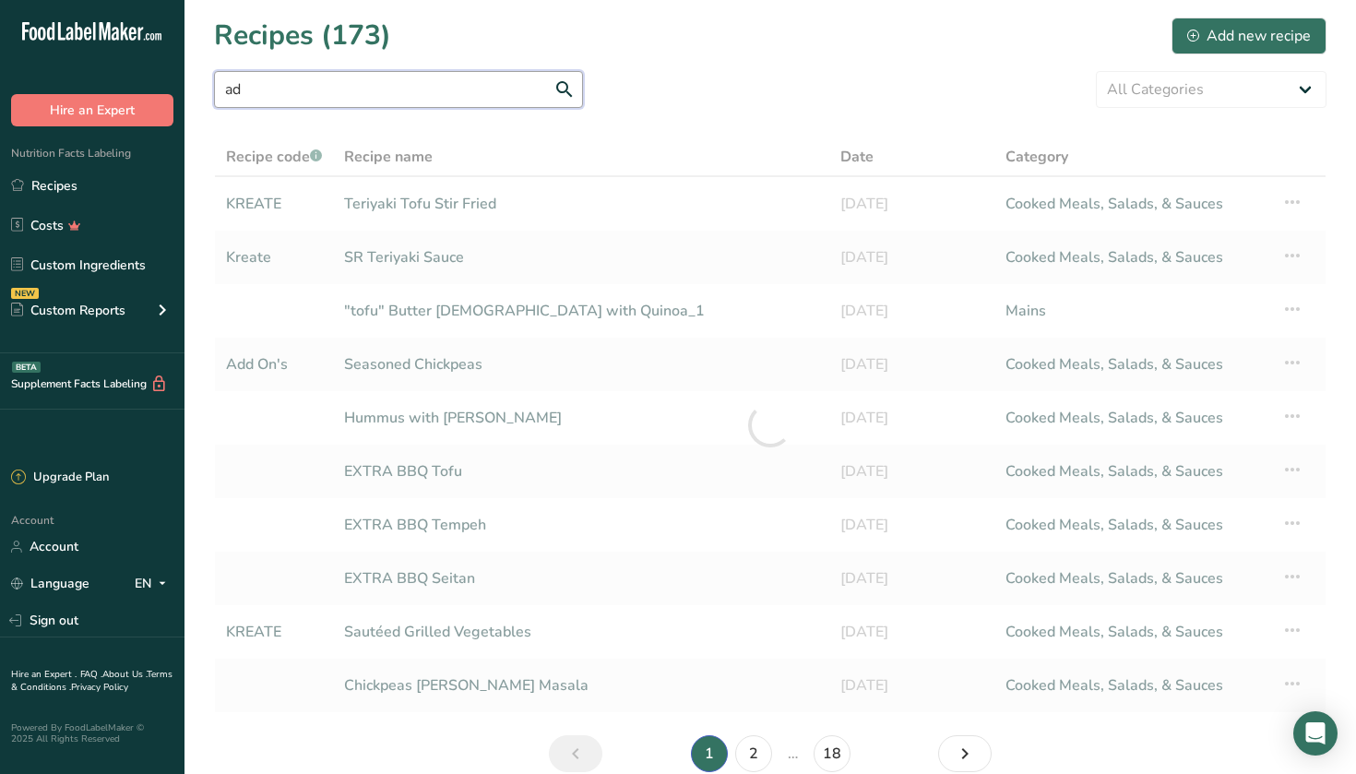
type input "a"
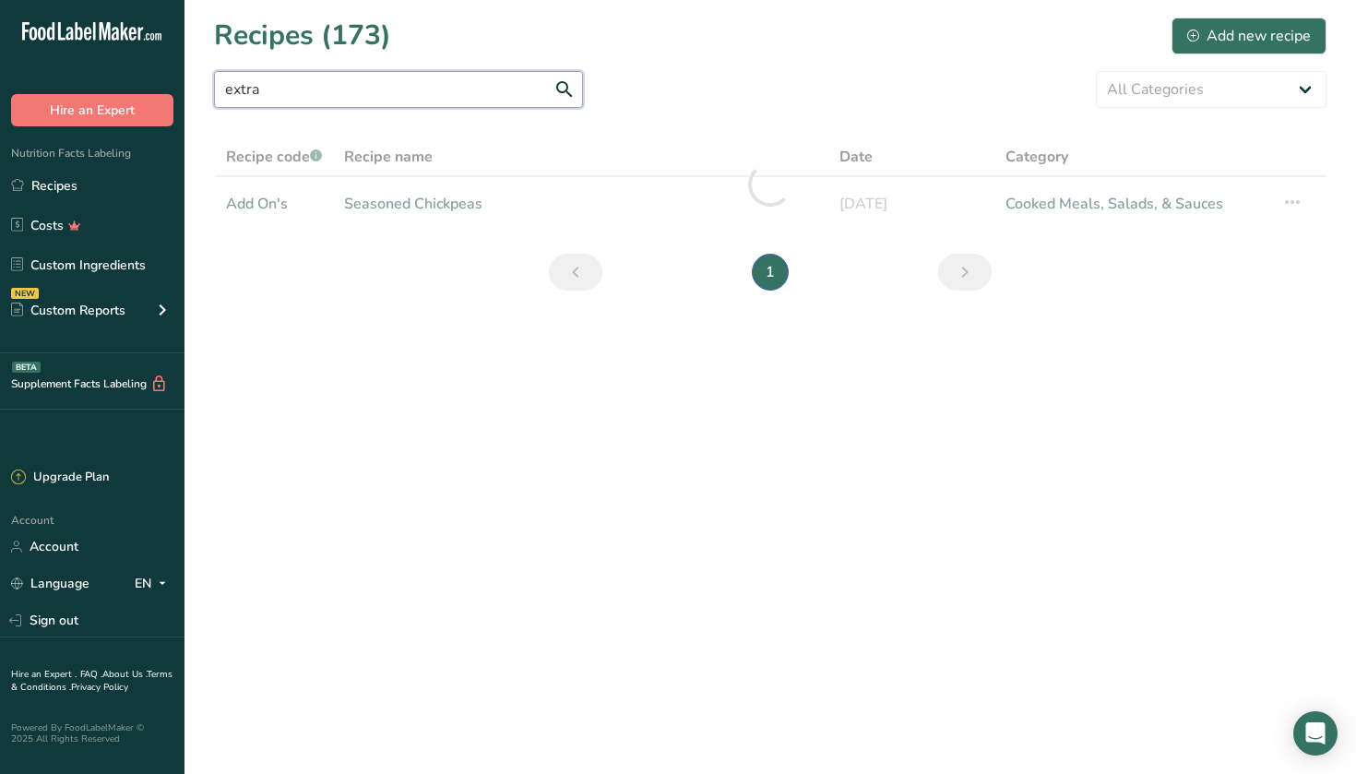
type input "extra"
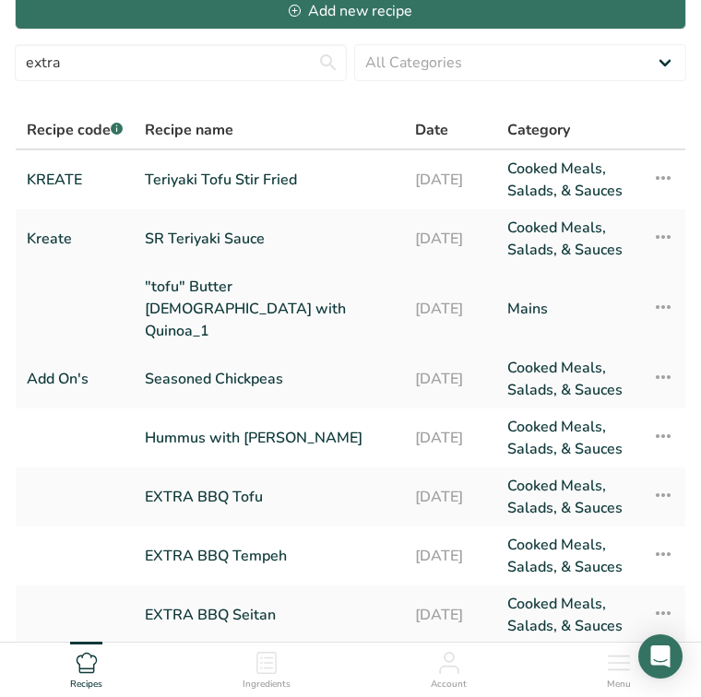
scroll to position [99, 0]
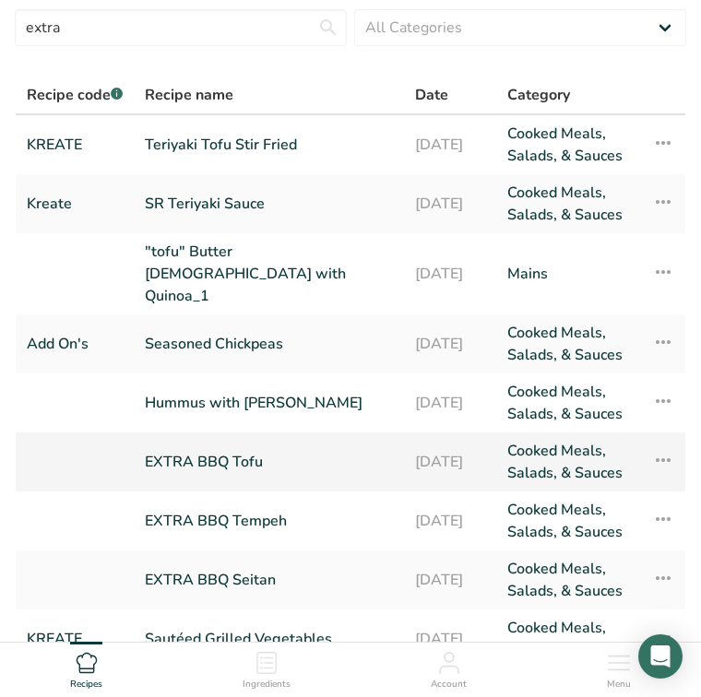
click at [178, 440] on link "EXTRA BBQ Tofu" at bounding box center [269, 462] width 248 height 44
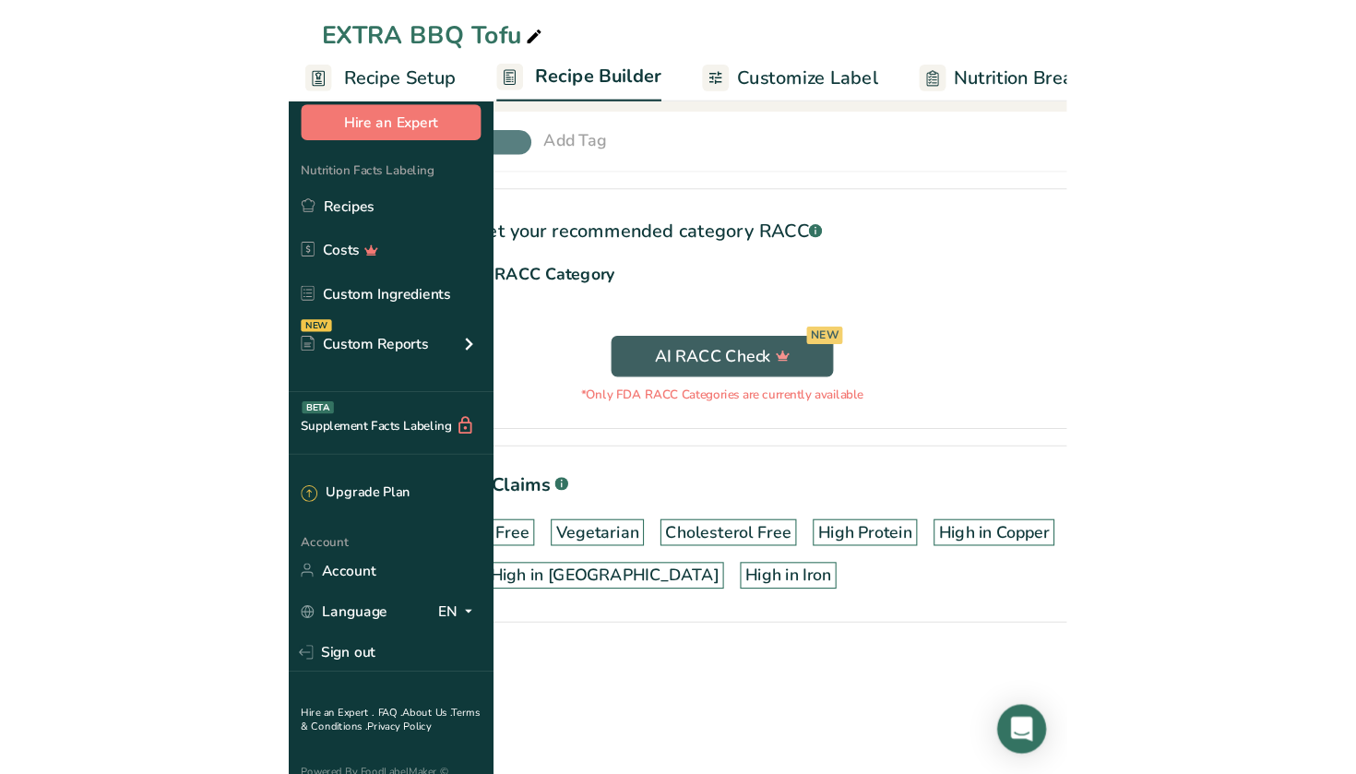
scroll to position [481, 0]
